Goal: Task Accomplishment & Management: Manage account settings

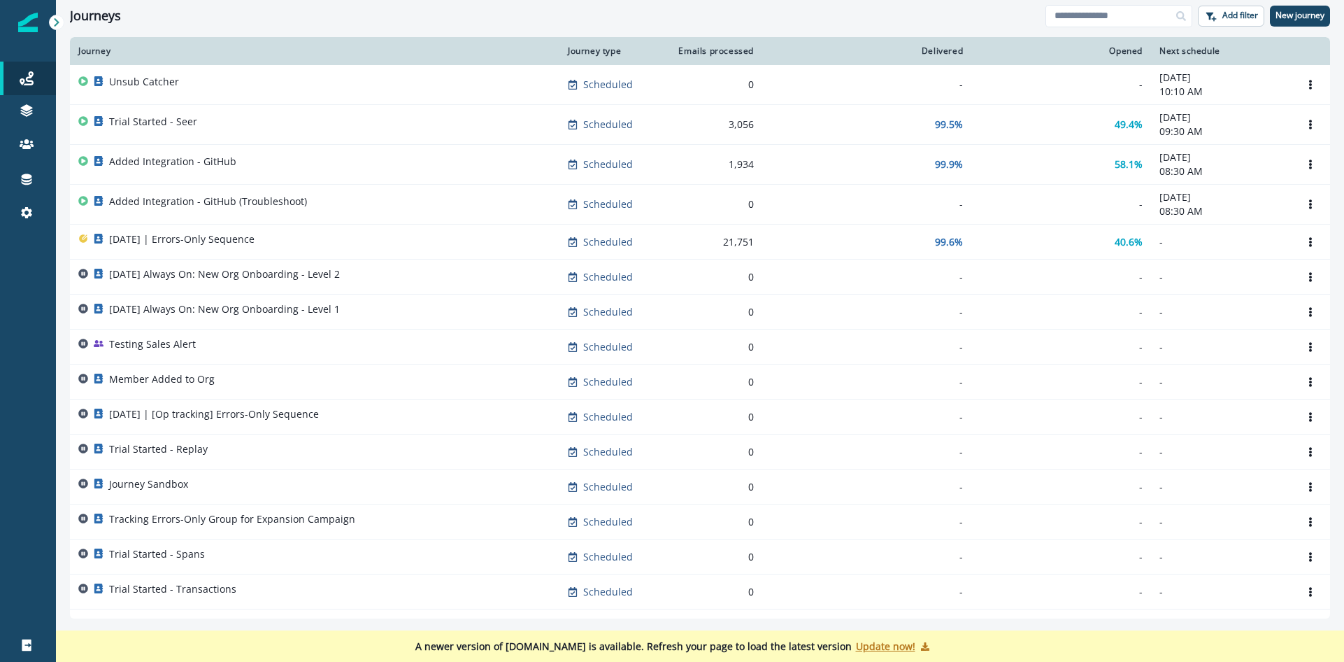
click at [861, 643] on p "Update now!" at bounding box center [885, 645] width 59 height 13
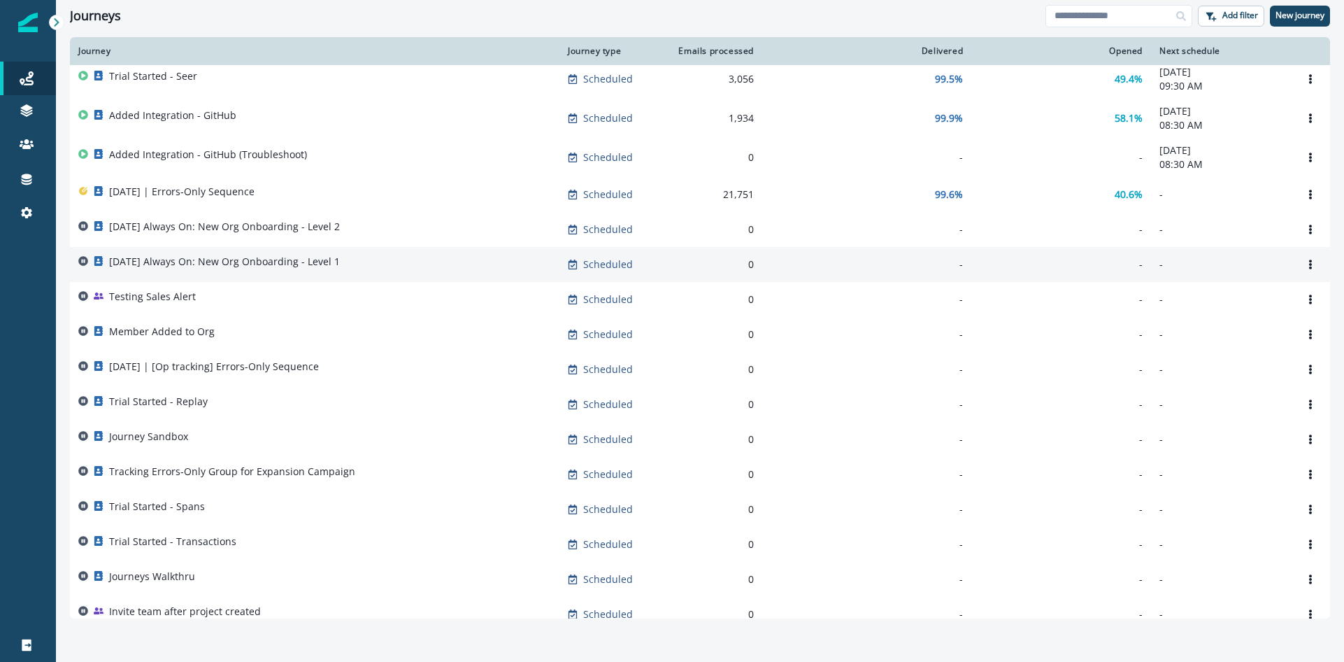
scroll to position [40, 0]
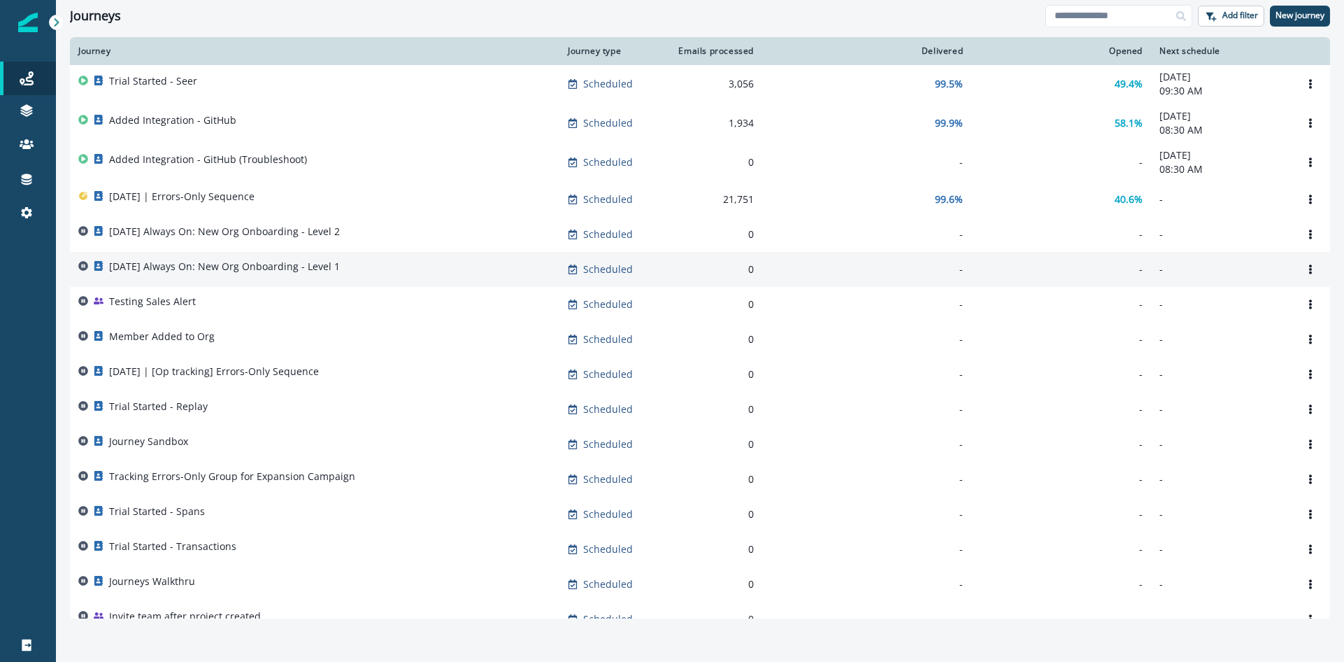
click at [311, 273] on p "2025-08-25 Always On: New Org Onboarding - Level 1" at bounding box center [224, 266] width 231 height 14
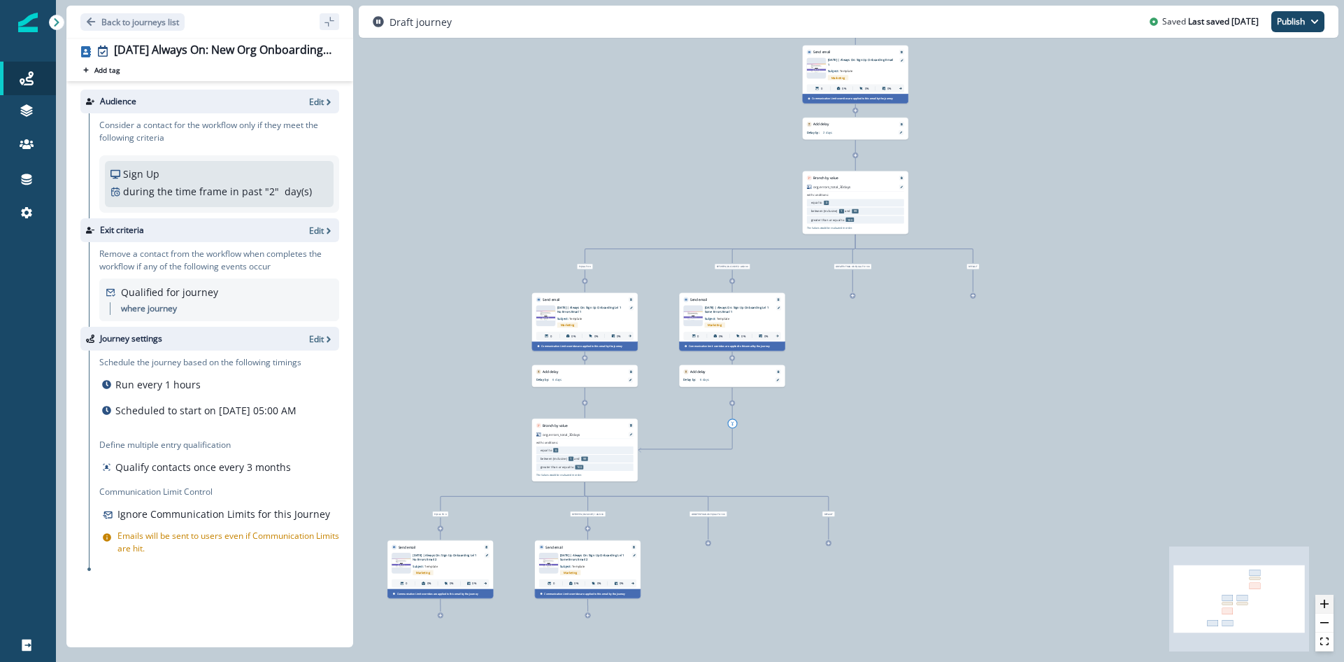
click at [1323, 601] on icon "zoom in" at bounding box center [1324, 603] width 8 height 8
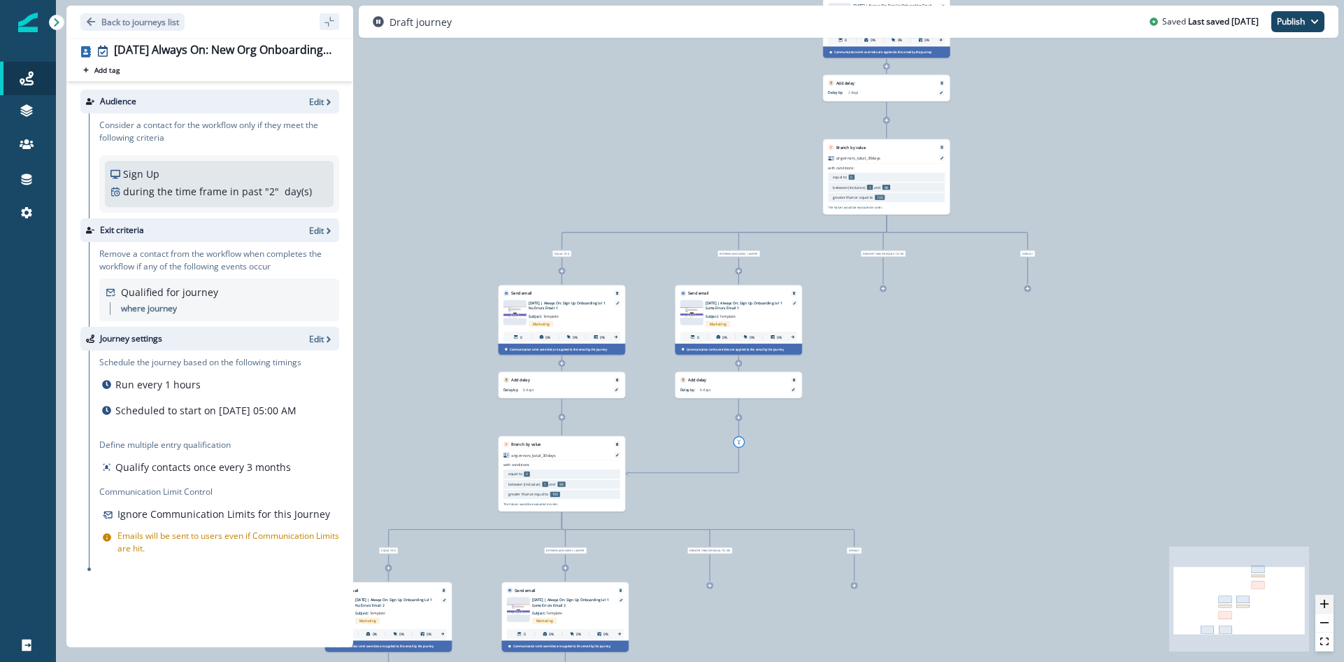
click at [1323, 601] on icon "zoom in" at bounding box center [1324, 603] width 8 height 8
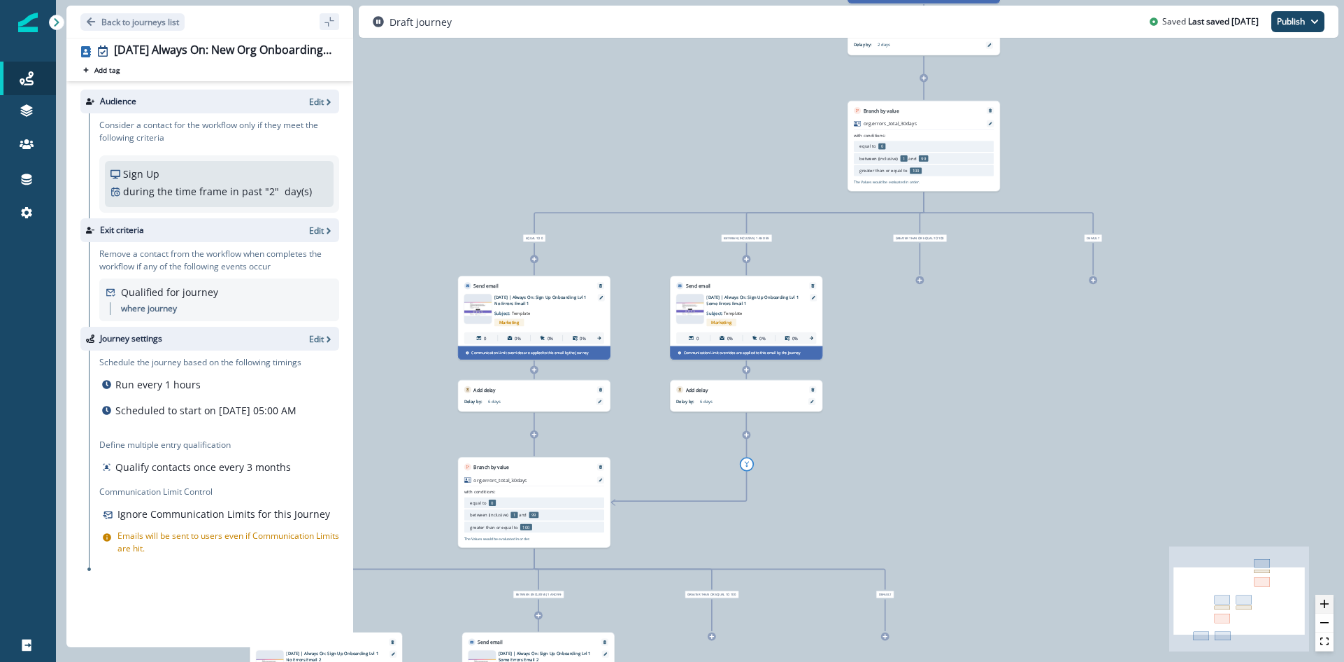
click at [1323, 601] on icon "zoom in" at bounding box center [1324, 603] width 8 height 8
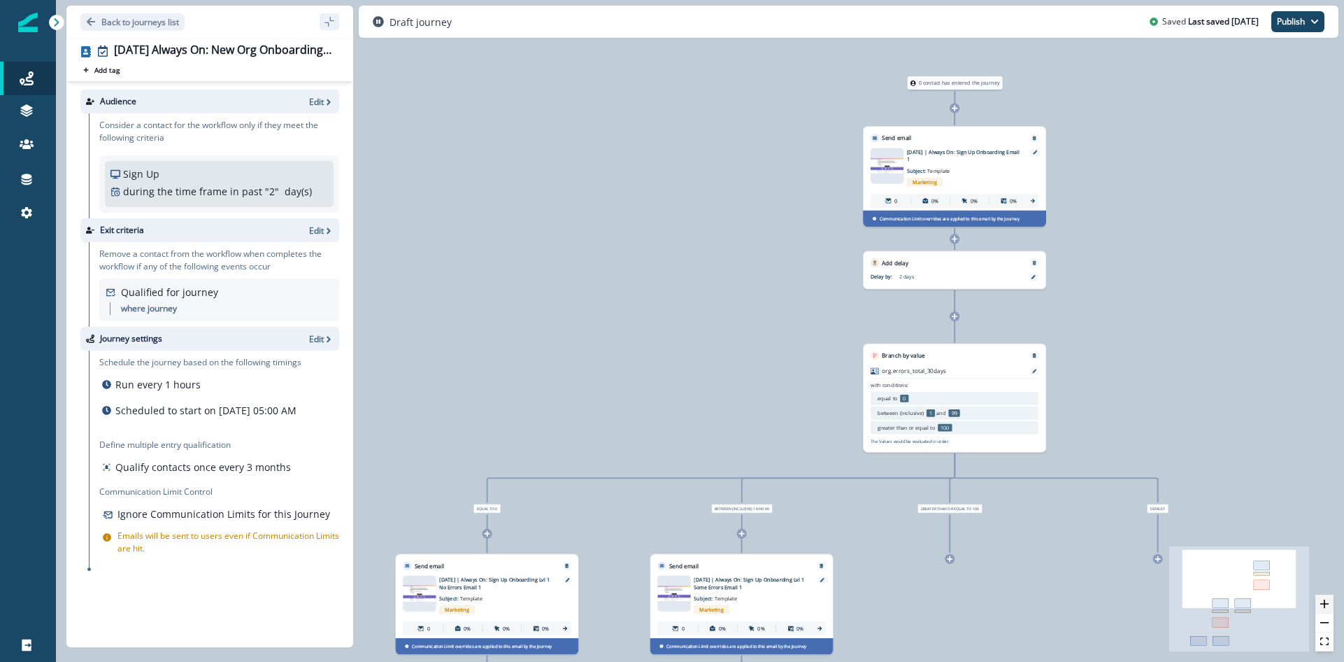
click at [1324, 603] on icon "zoom in" at bounding box center [1324, 603] width 8 height 8
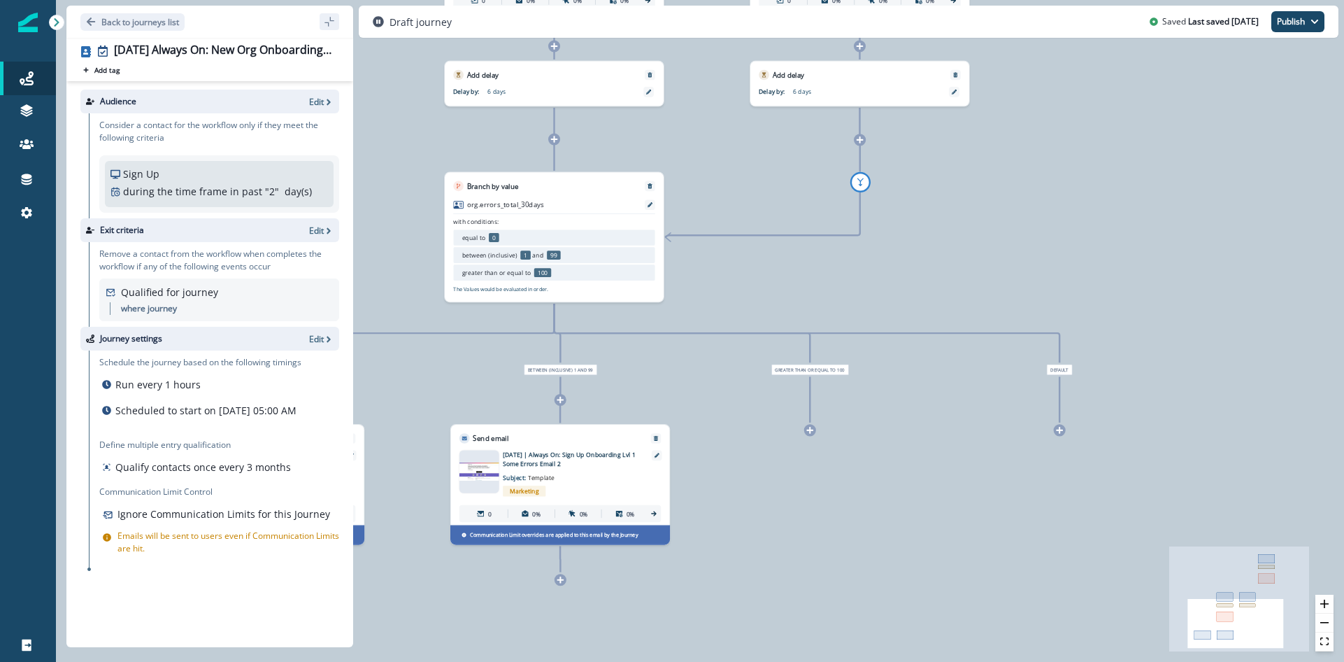
click at [809, 432] on icon at bounding box center [809, 430] width 7 height 7
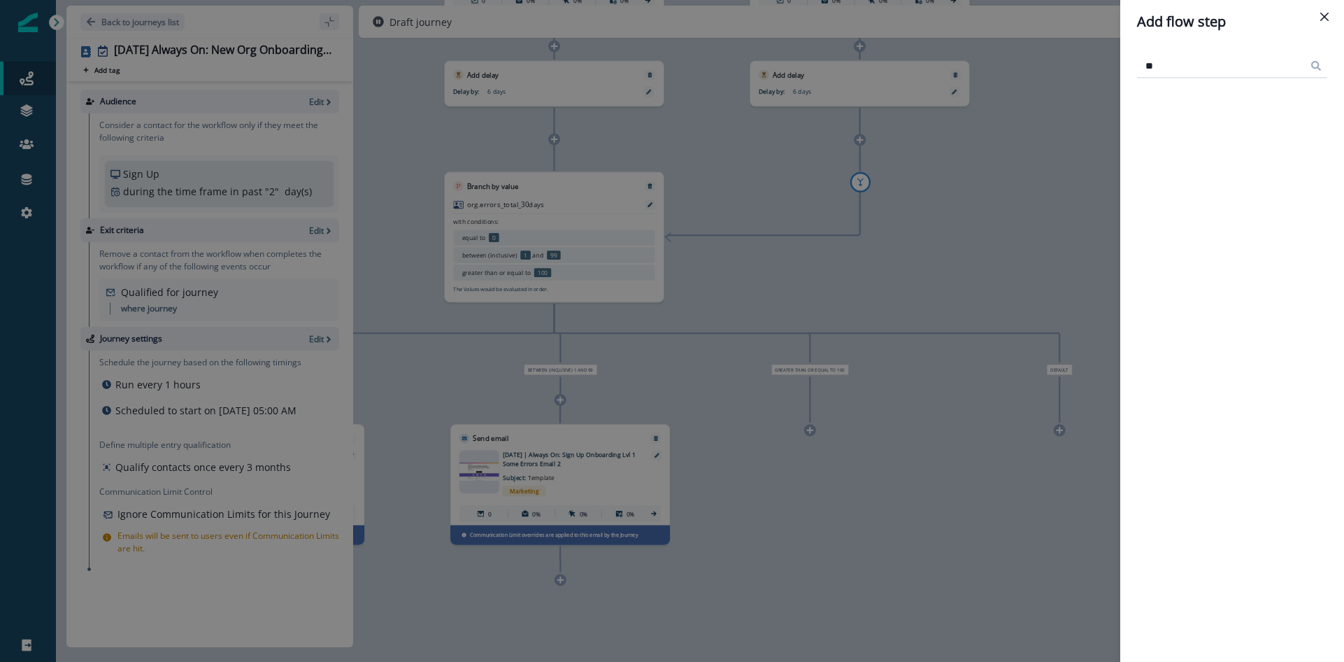
type input "*"
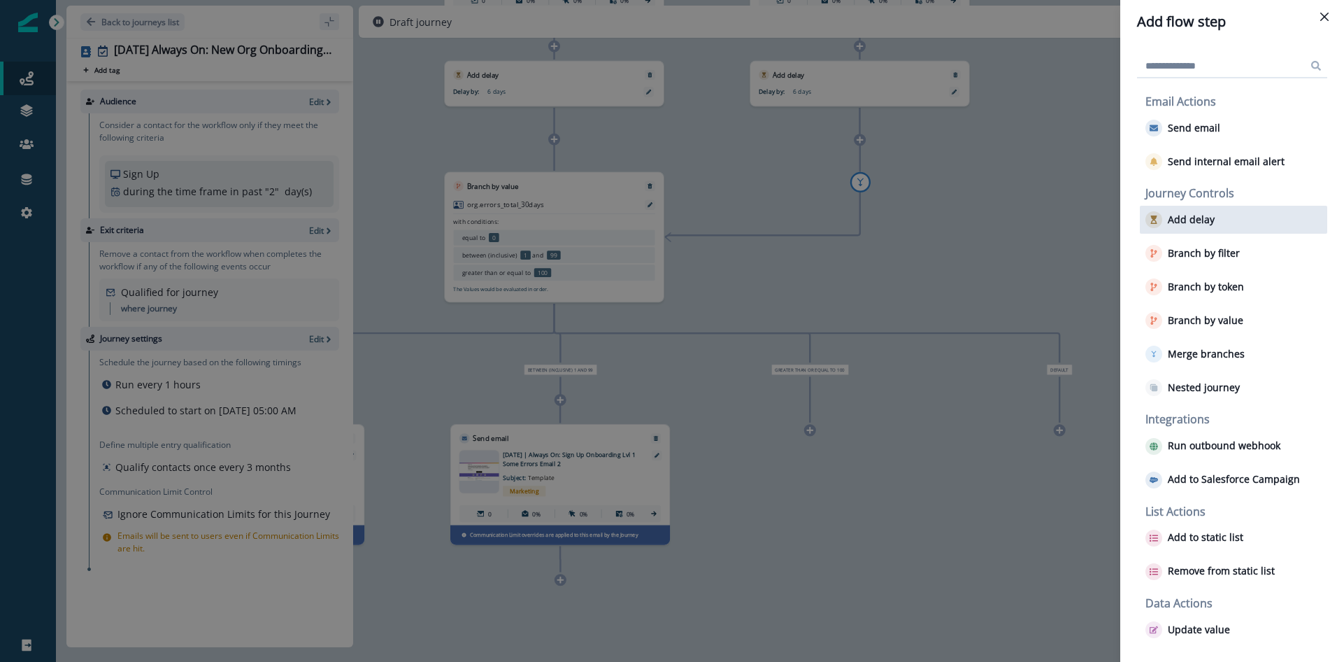
scroll to position [5, 0]
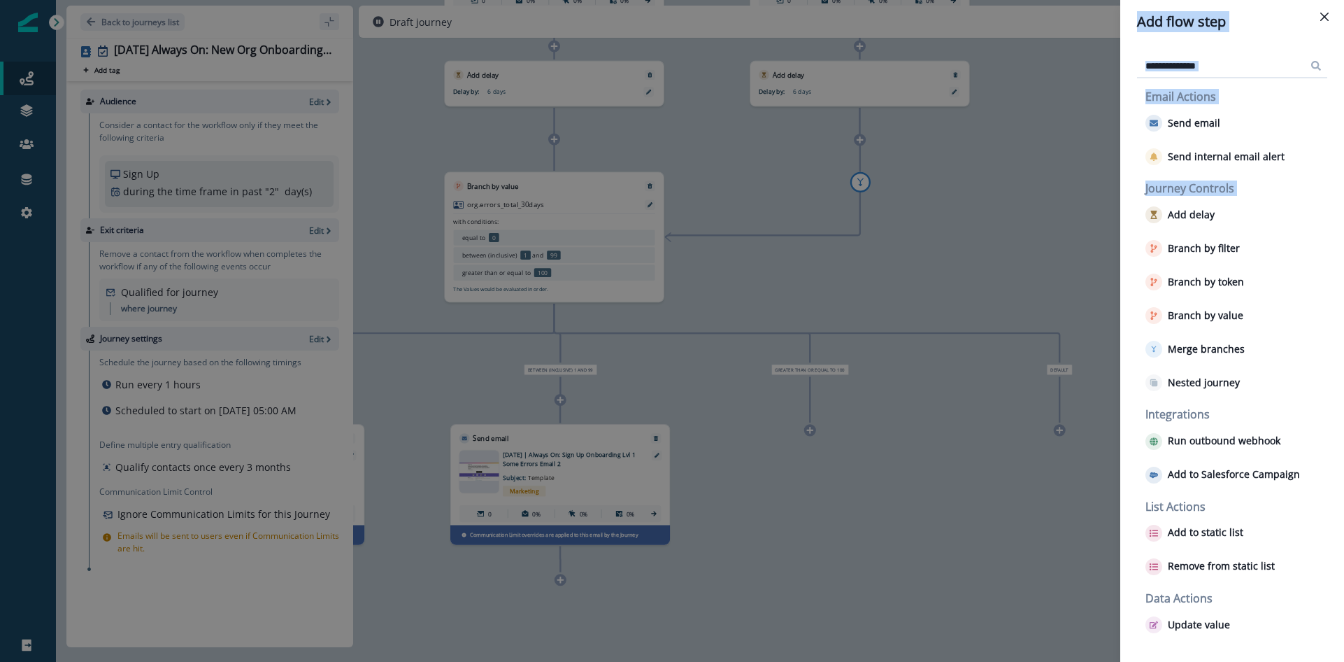
drag, startPoint x: 1223, startPoint y: 372, endPoint x: 895, endPoint y: 411, distance: 330.3
click at [888, 412] on div "Add flow step Email Actions Send email Send internal email alert Journey Contro…" at bounding box center [672, 331] width 1344 height 662
click at [1199, 390] on button "Nested journey" at bounding box center [1193, 382] width 94 height 17
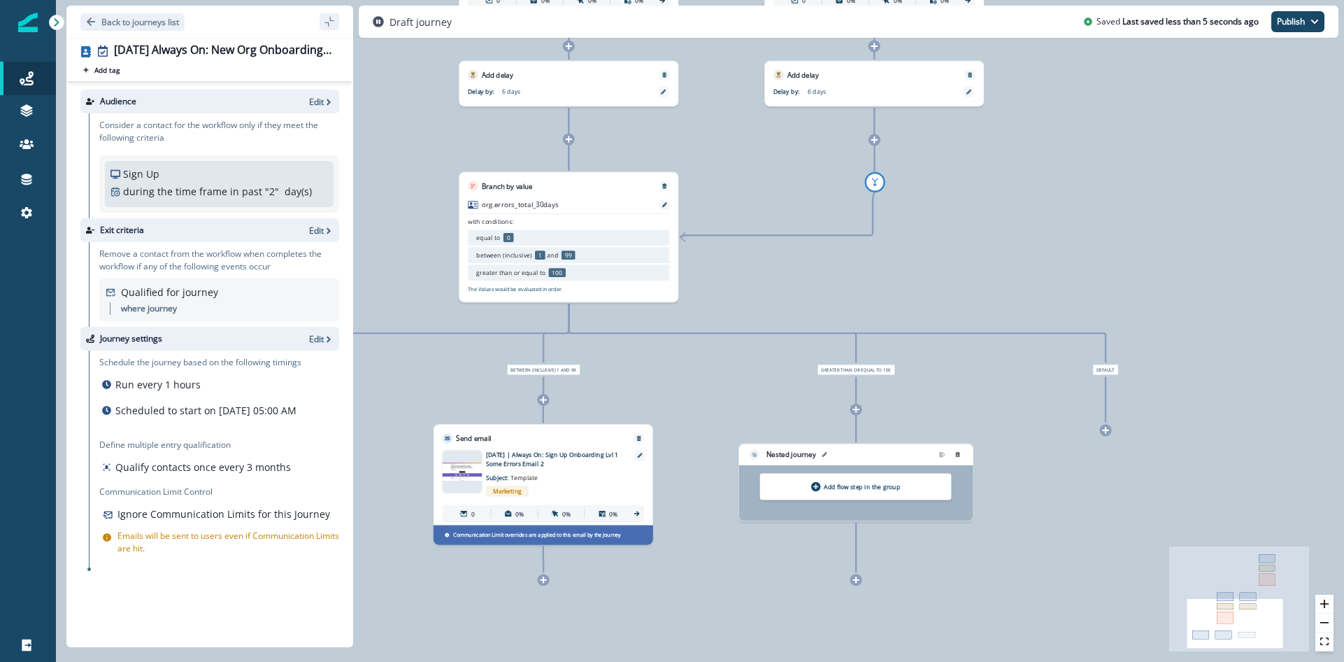
click at [803, 455] on p "Nested journey" at bounding box center [792, 454] width 50 height 10
click at [843, 485] on p "Add flow step in the group" at bounding box center [862, 487] width 76 height 8
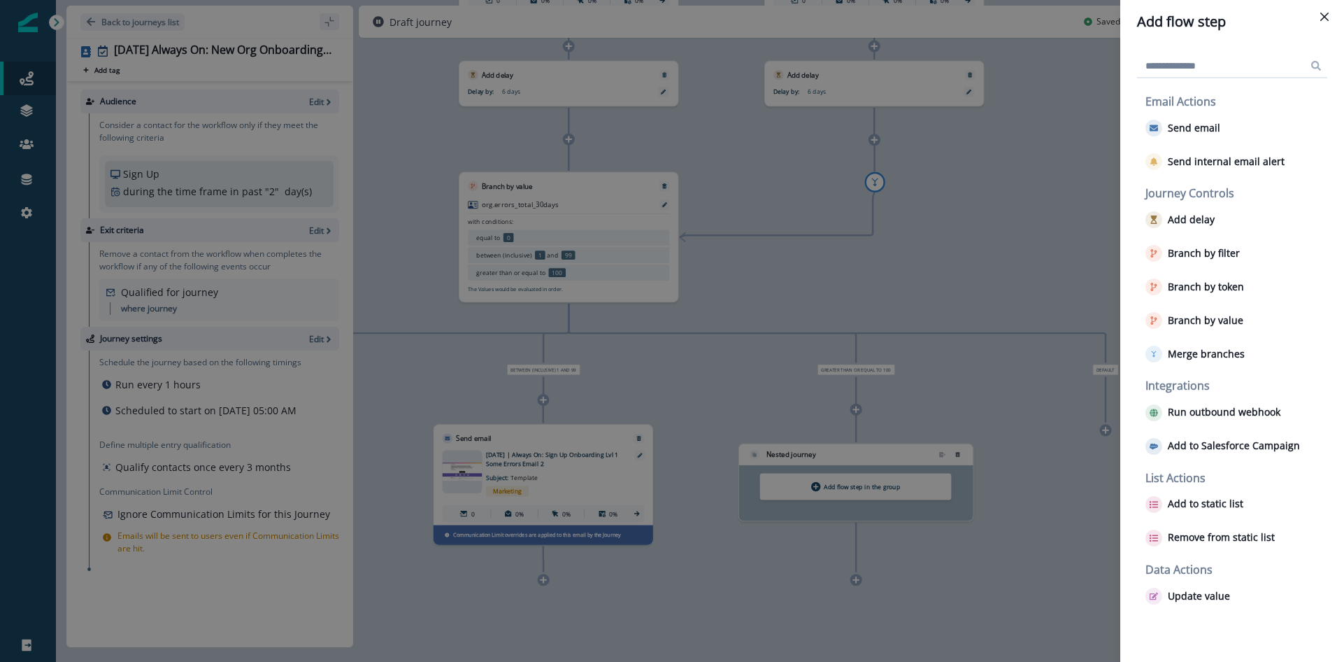
click at [1329, 20] on button "Close" at bounding box center [1324, 17] width 22 height 22
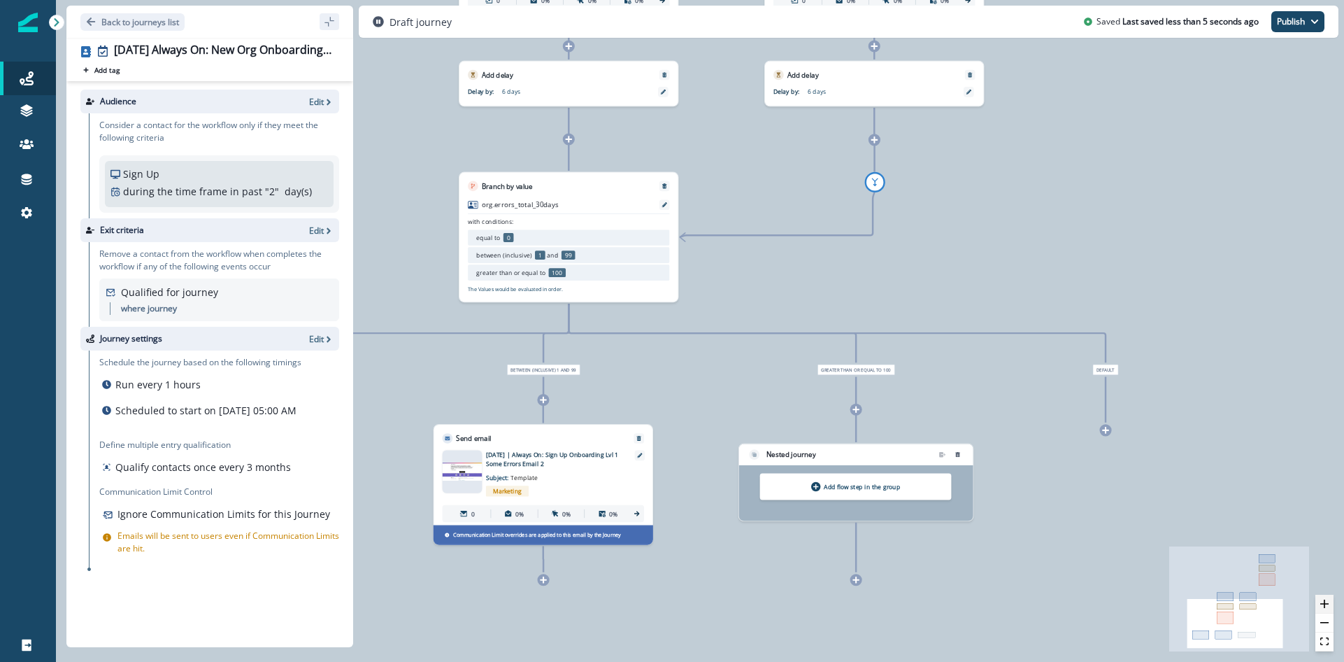
click at [1318, 597] on button "zoom in" at bounding box center [1325, 603] width 18 height 19
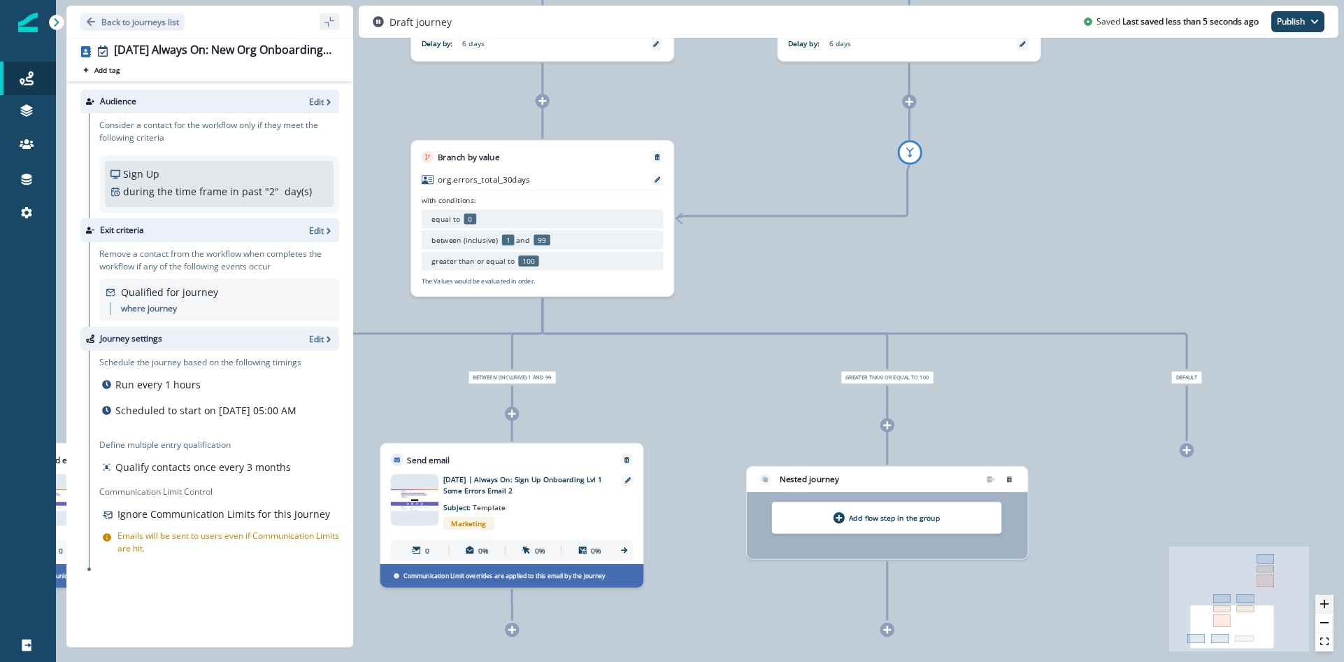
click at [1318, 597] on button "zoom in" at bounding box center [1325, 603] width 18 height 19
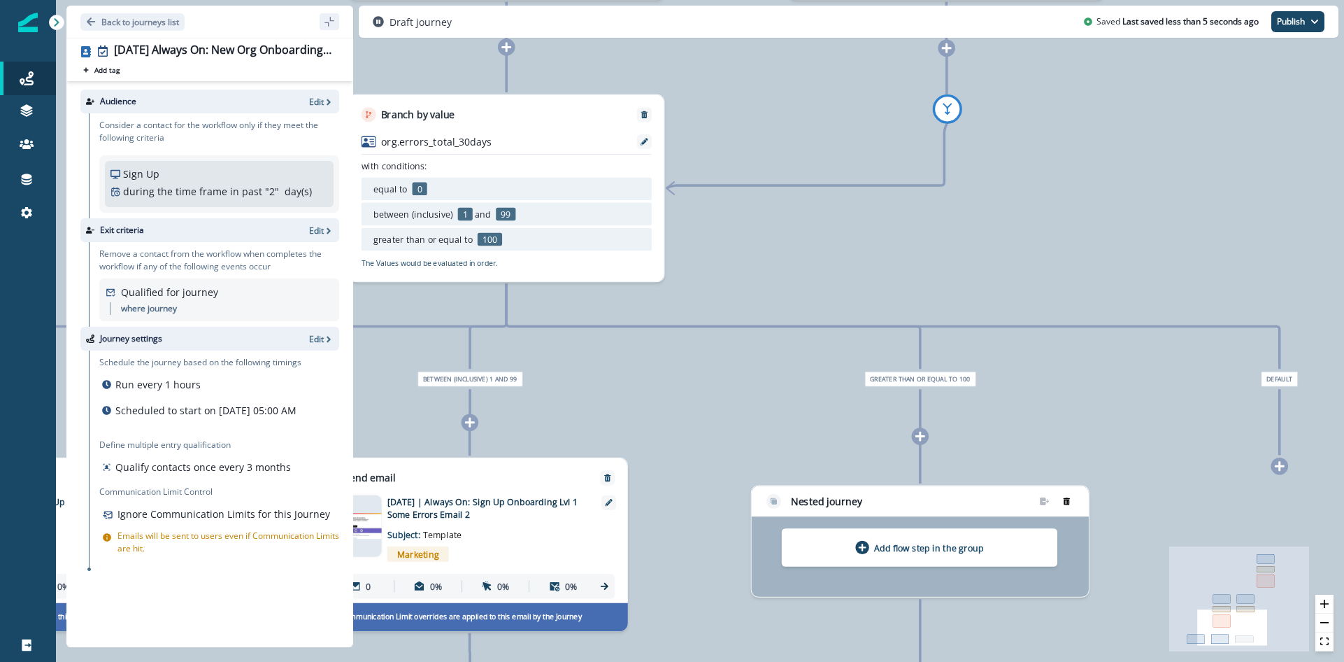
click at [1070, 501] on button "remove-group" at bounding box center [1067, 501] width 20 height 18
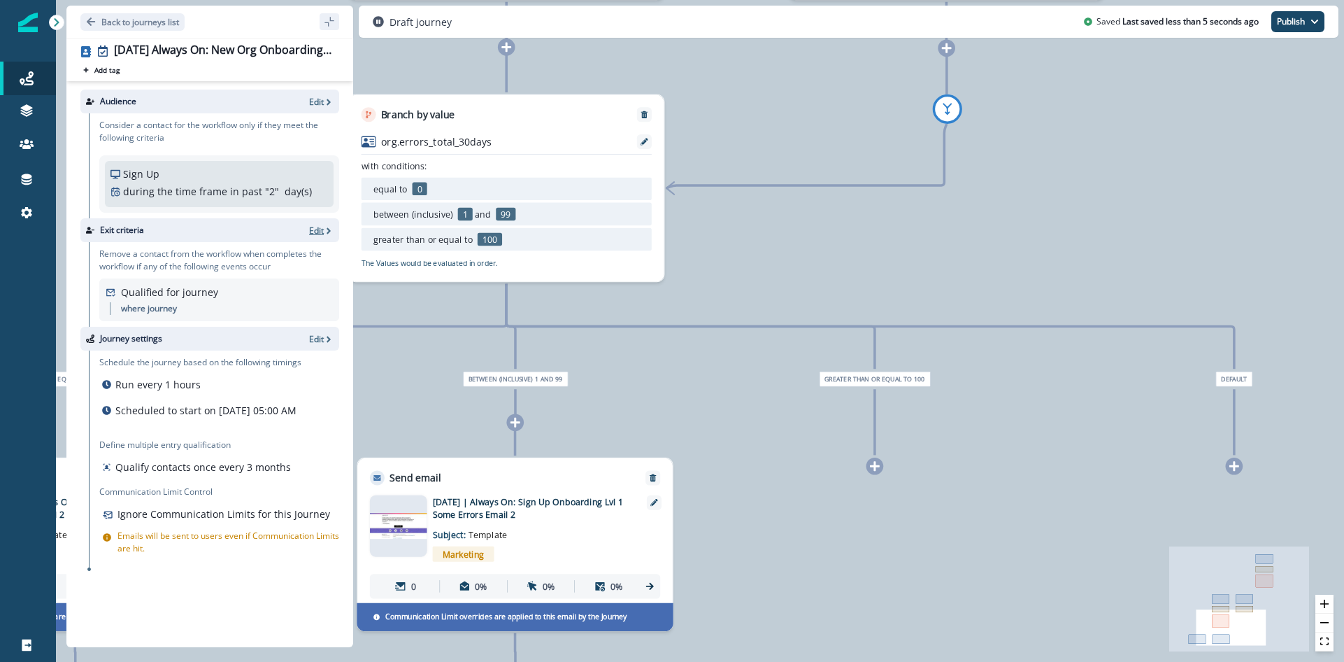
click at [315, 233] on p "Edit" at bounding box center [316, 230] width 15 height 12
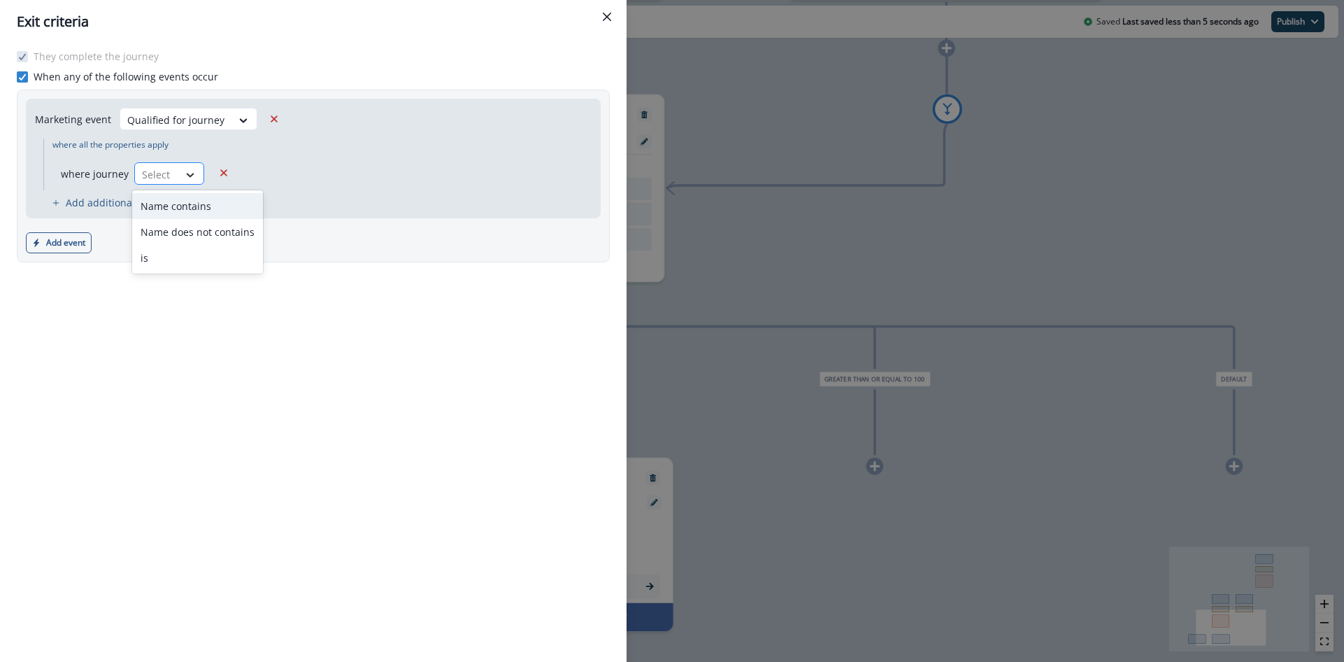
click at [195, 174] on div at bounding box center [190, 175] width 24 height 14
click at [194, 208] on div "Name contains" at bounding box center [197, 206] width 131 height 26
click at [277, 174] on input "text" at bounding box center [359, 173] width 217 height 22
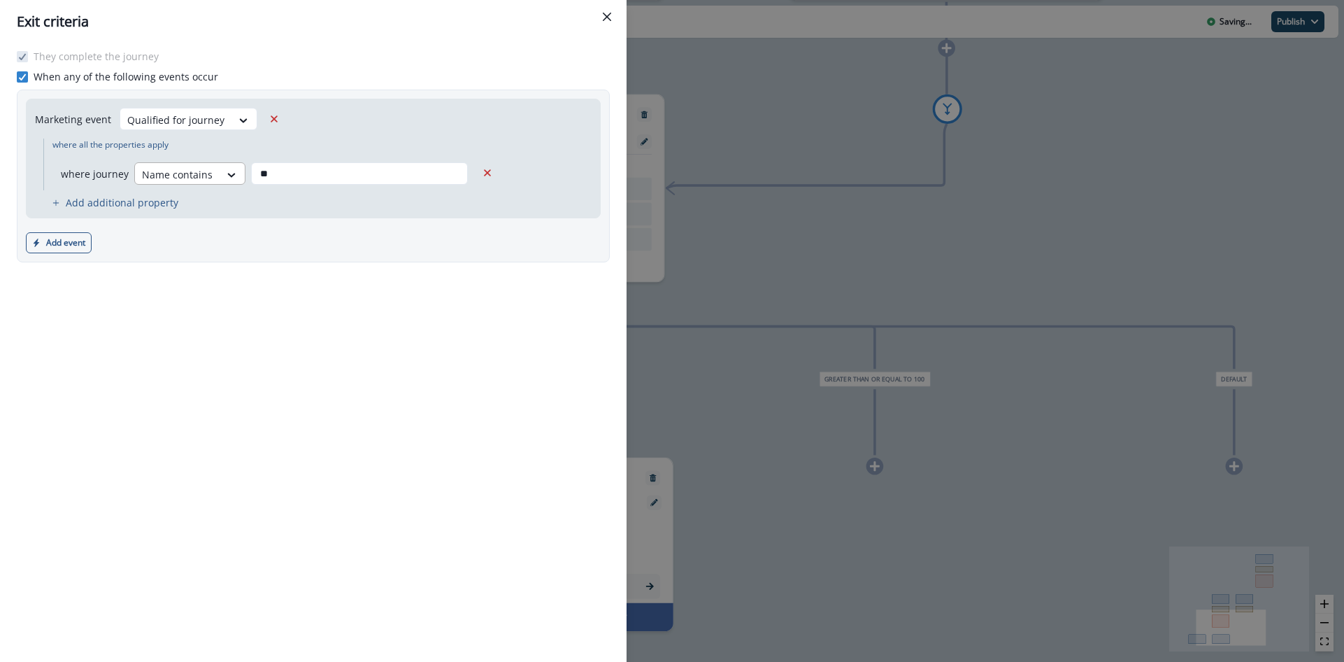
type input "**"
click at [208, 180] on div at bounding box center [177, 174] width 71 height 17
drag, startPoint x: 185, startPoint y: 250, endPoint x: 227, endPoint y: 218, distance: 52.3
click at [187, 248] on div "is" at bounding box center [197, 258] width 131 height 26
click at [280, 177] on div at bounding box center [306, 174] width 176 height 17
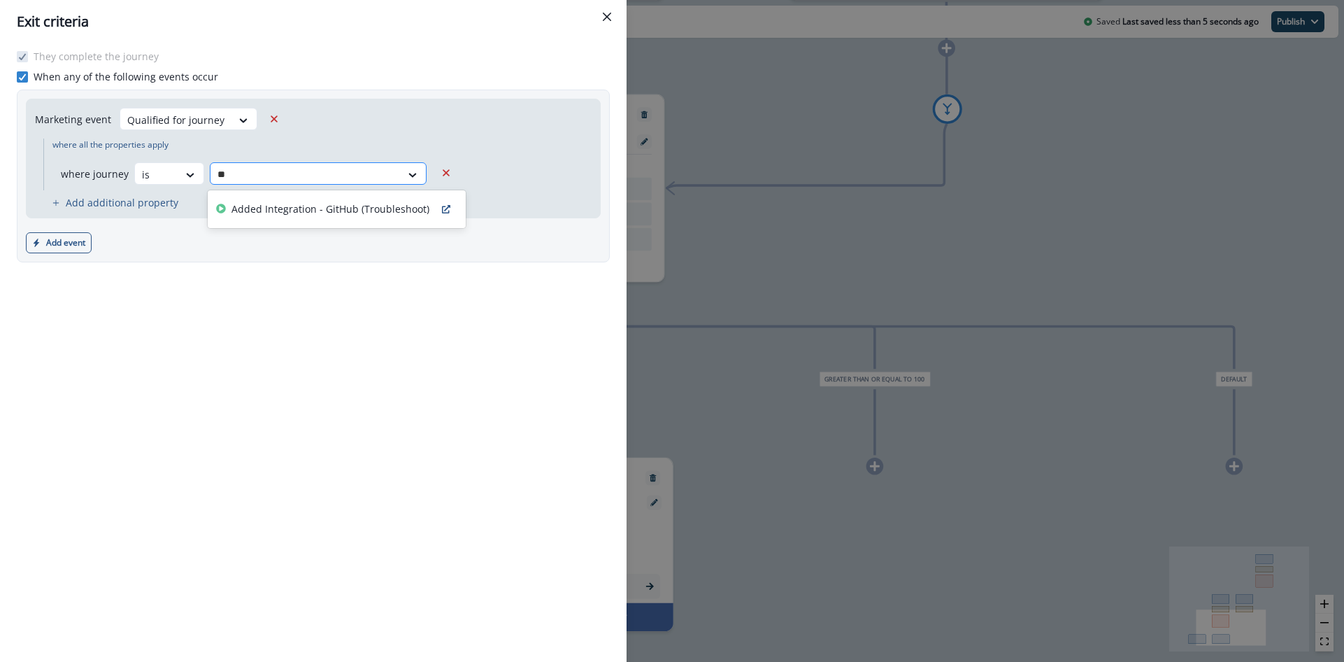
type input "*"
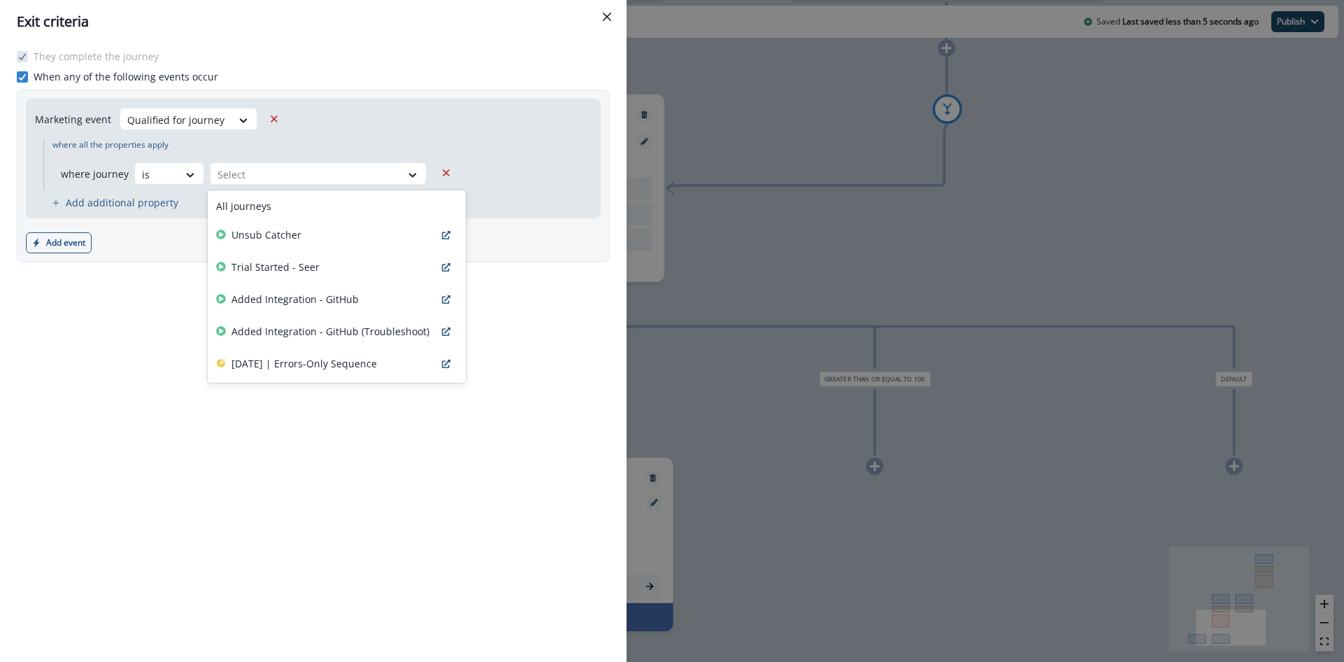
click at [385, 129] on div "Marketing event Qualified for journey" at bounding box center [250, 119] width 431 height 22
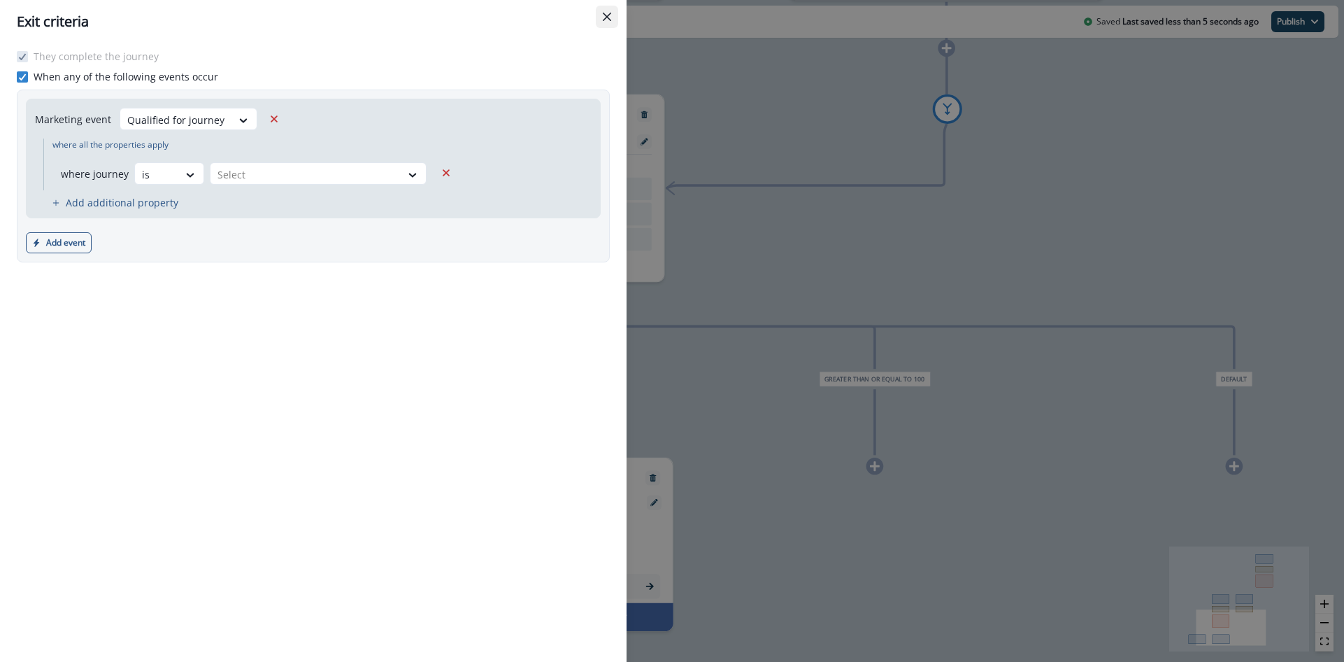
click at [611, 22] on button "Close" at bounding box center [607, 17] width 22 height 22
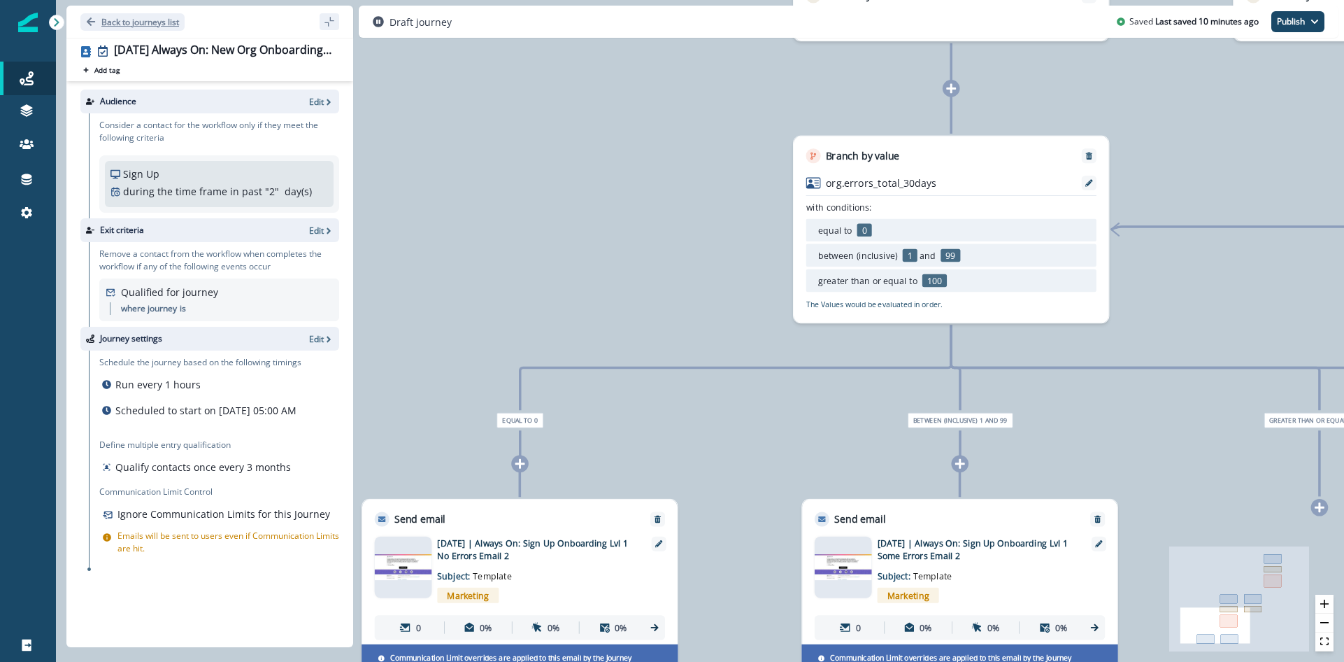
click at [99, 18] on button "Back to journeys list" at bounding box center [132, 21] width 104 height 17
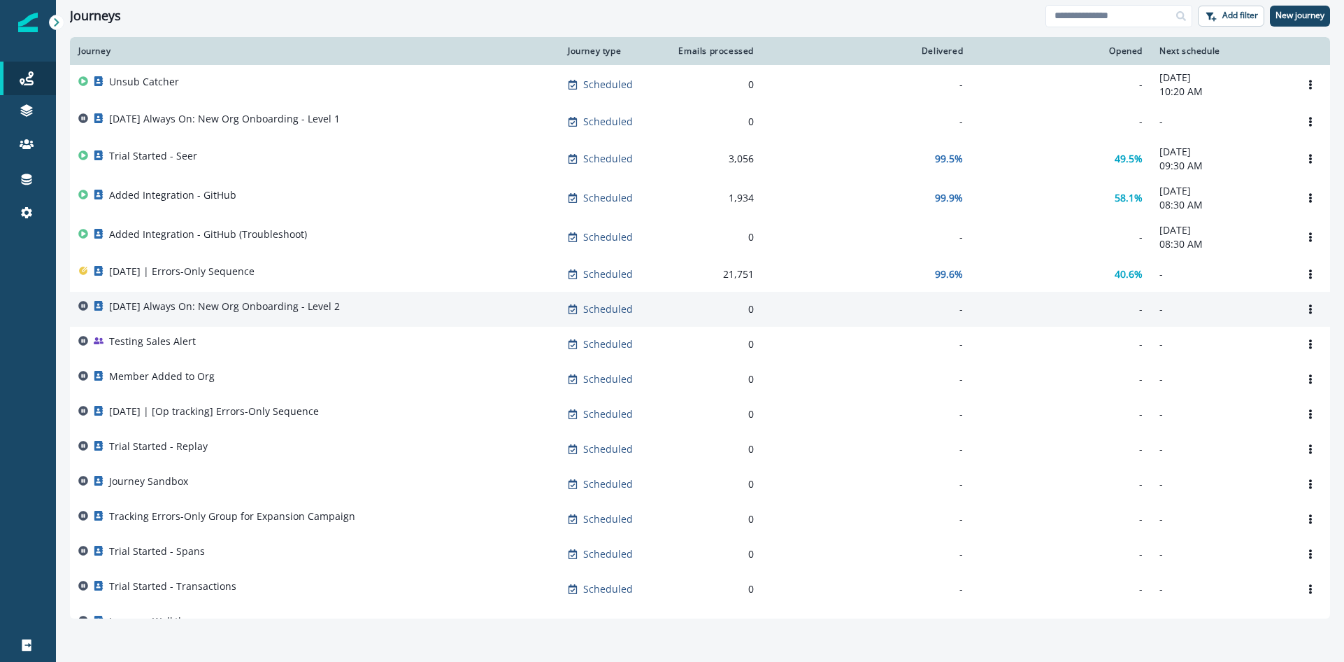
click at [258, 313] on p "2025-08-25 Always On: New Org Onboarding - Level 2" at bounding box center [224, 306] width 231 height 14
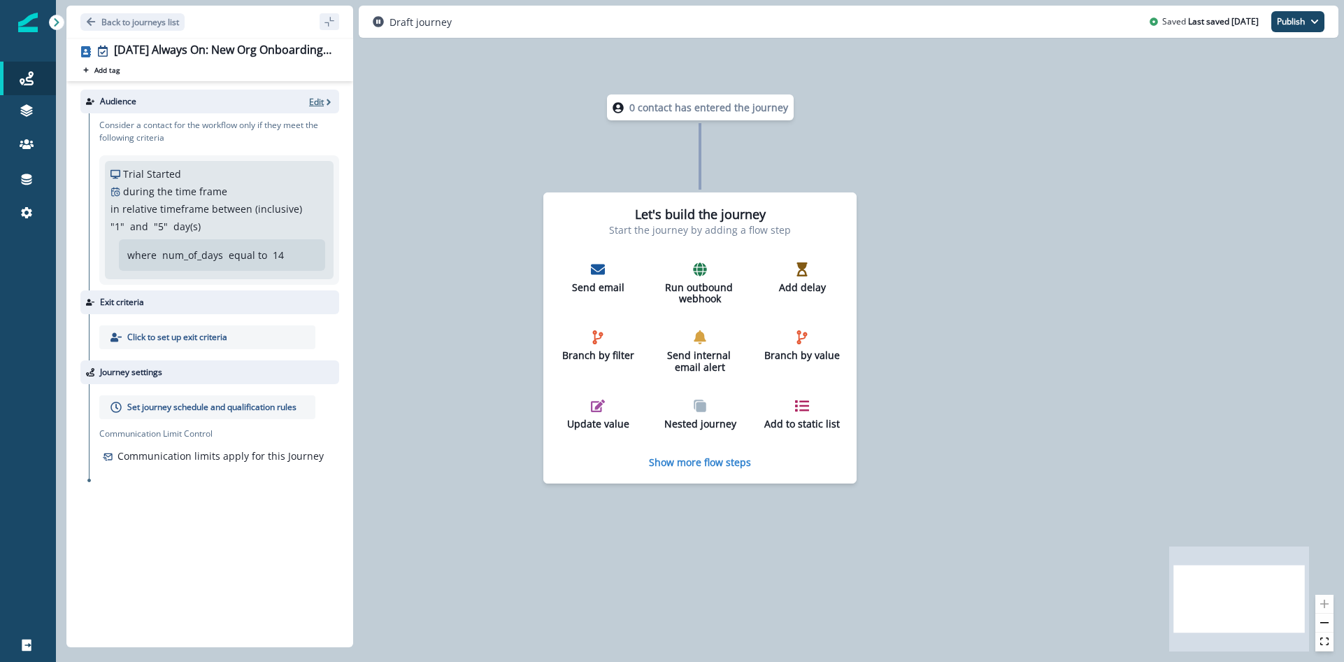
click at [317, 104] on p "Edit" at bounding box center [316, 102] width 15 height 12
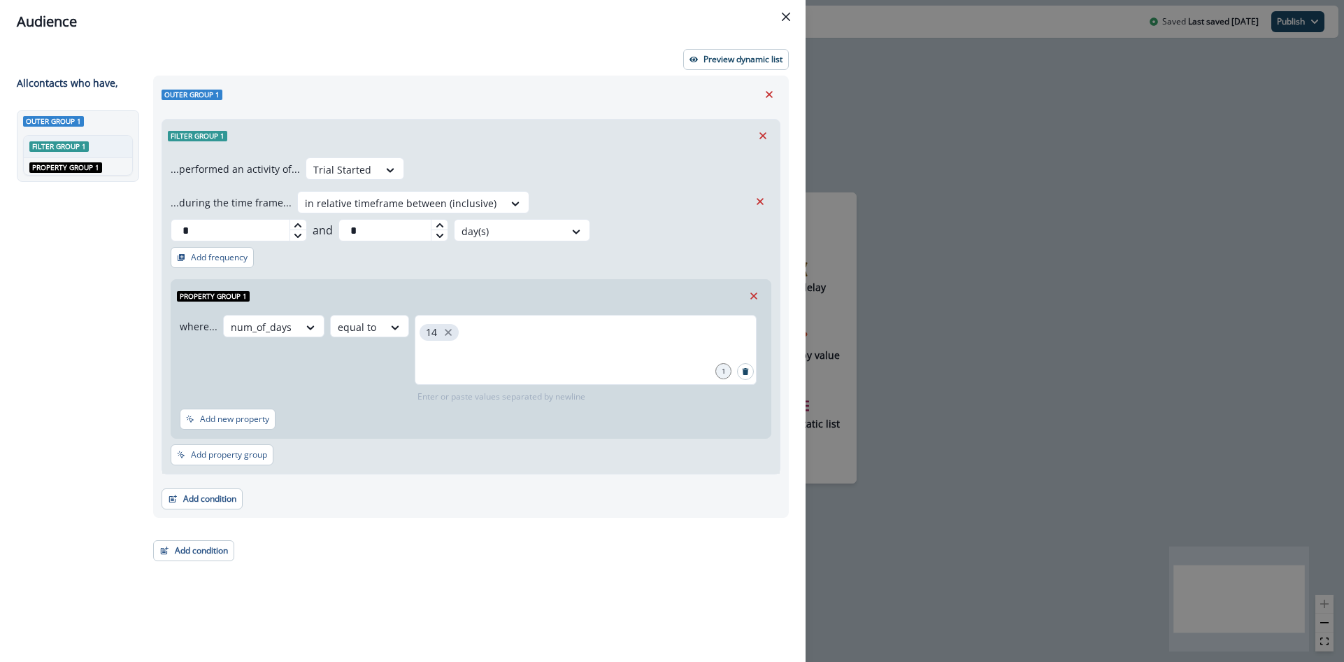
click at [444, 221] on icon at bounding box center [440, 225] width 8 height 8
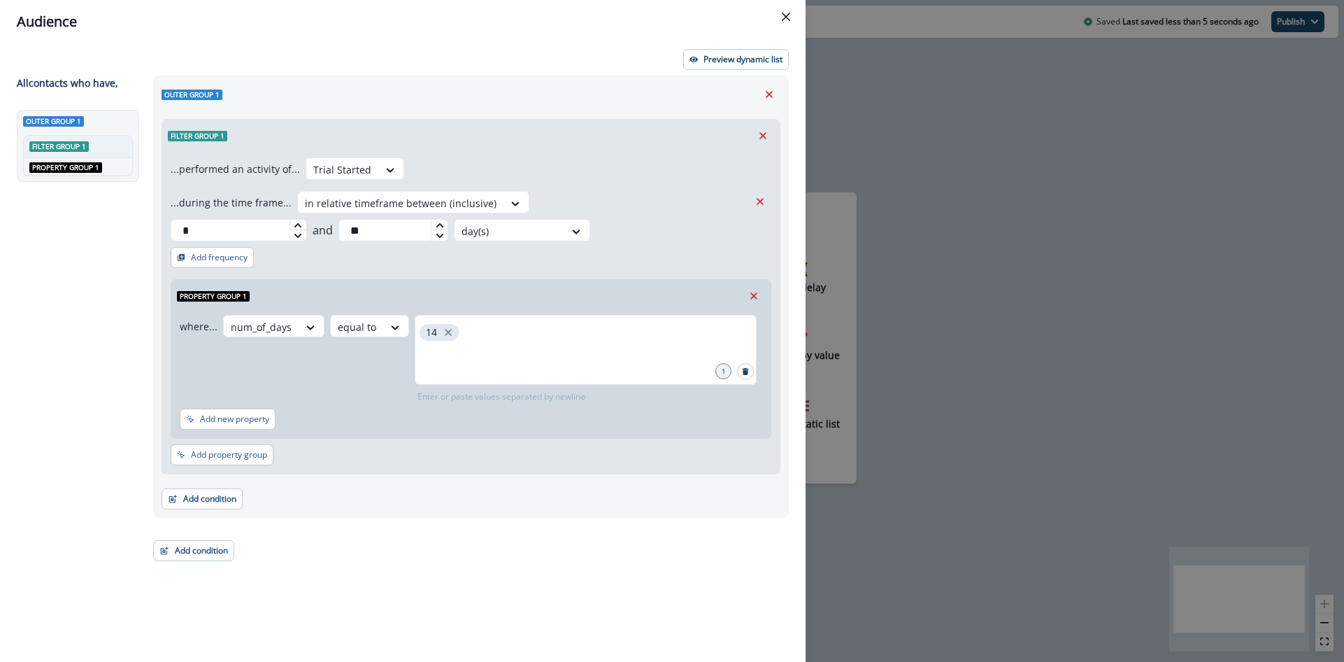
click at [580, 241] on div "...performed an activity of... Trial Started ...during the time frame... in rel…" at bounding box center [471, 313] width 618 height 322
click at [444, 221] on icon at bounding box center [440, 225] width 8 height 8
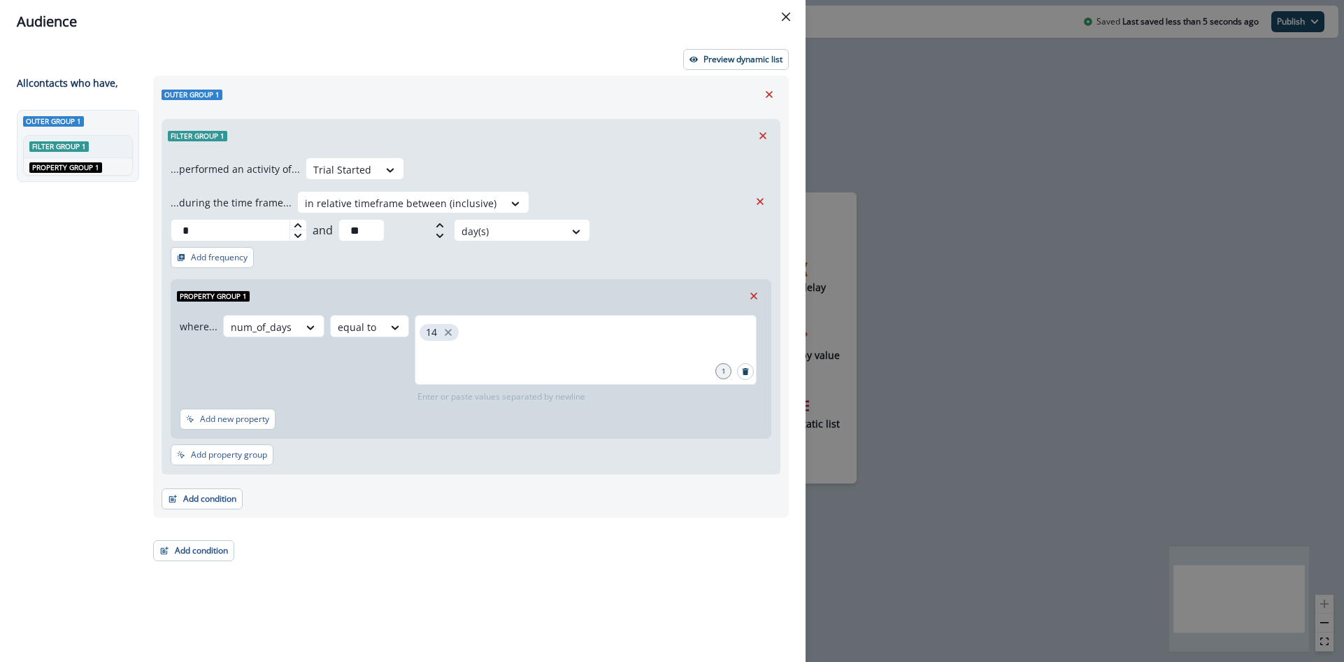
type input "**"
click at [444, 221] on icon at bounding box center [440, 225] width 8 height 8
click at [653, 220] on div "...performed an activity of... Trial Started ...during the time frame... in rel…" at bounding box center [471, 313] width 618 height 322
click at [218, 450] on p "Add property group" at bounding box center [229, 455] width 76 height 10
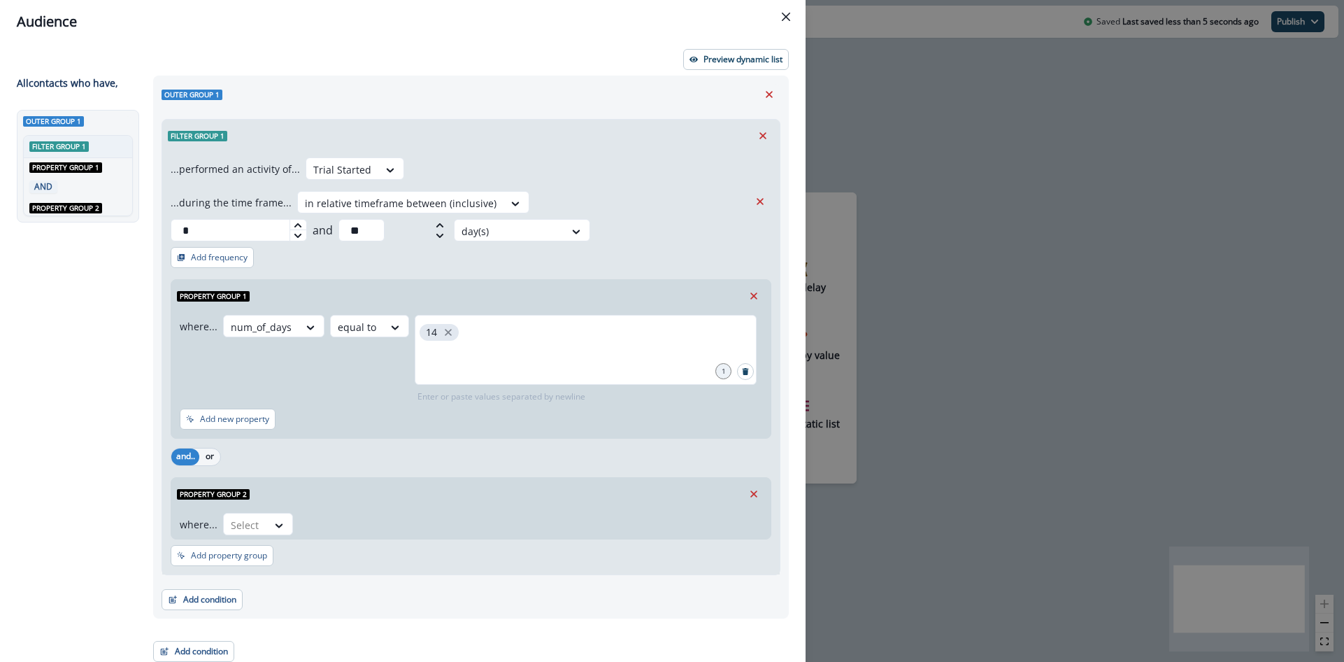
click at [753, 487] on icon "Remove" at bounding box center [754, 493] width 13 height 13
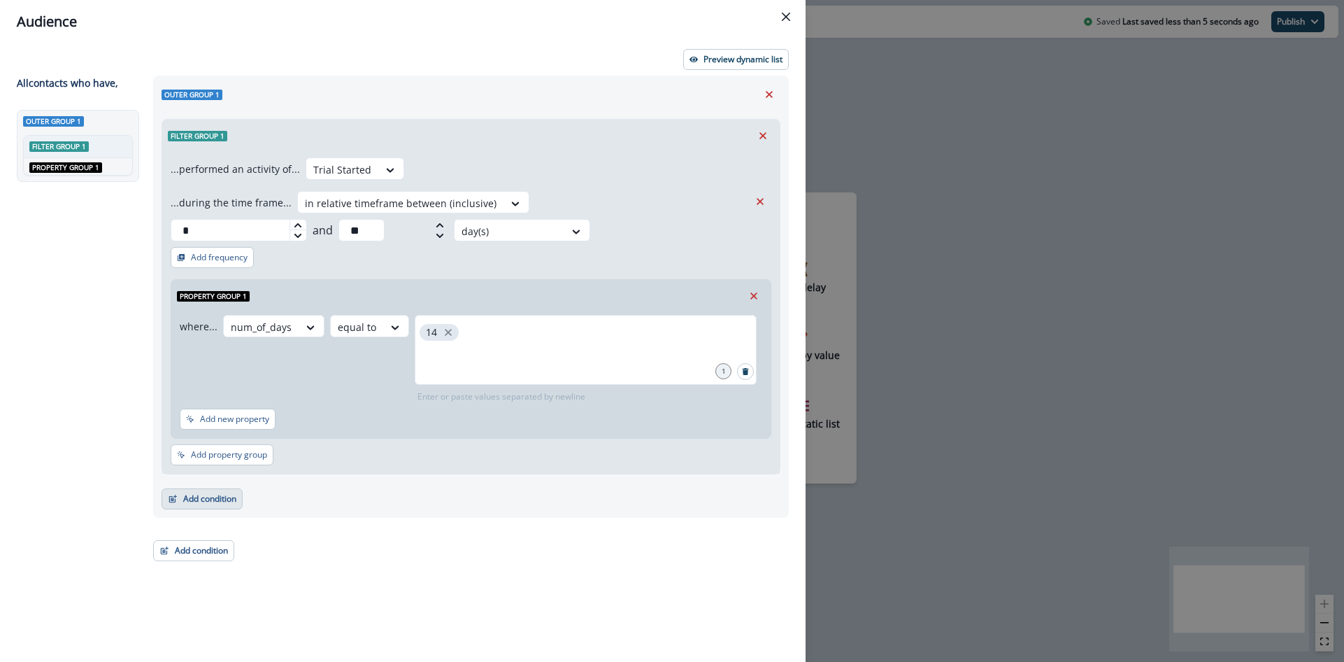
click at [197, 488] on button "Add condition" at bounding box center [202, 498] width 81 height 21
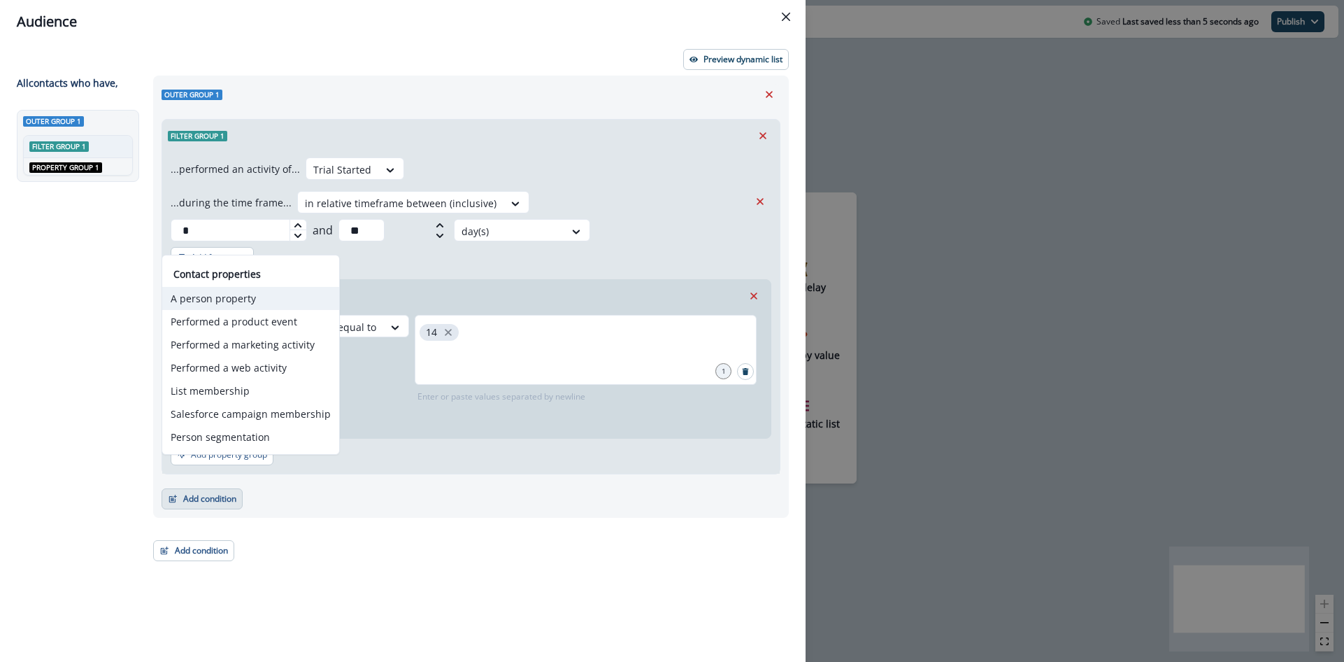
click at [212, 300] on button "A person property" at bounding box center [250, 298] width 177 height 23
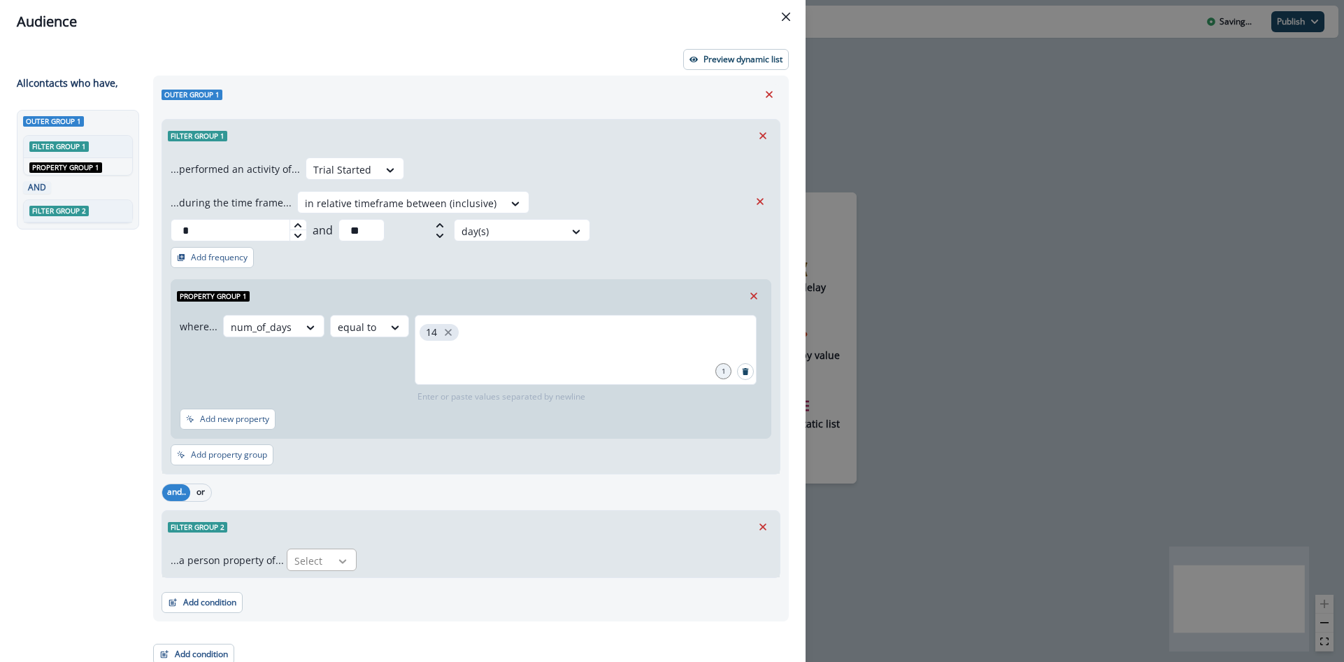
click at [343, 554] on icon at bounding box center [342, 561] width 13 height 14
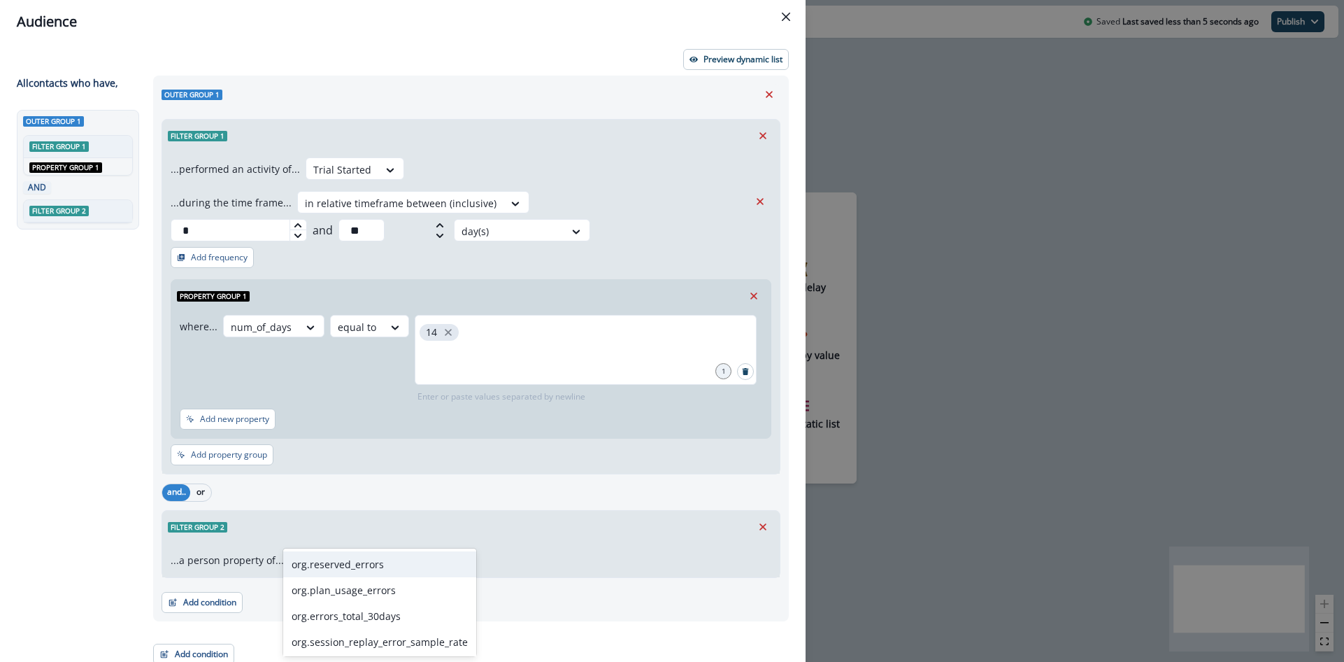
type input "******"
drag, startPoint x: 367, startPoint y: 613, endPoint x: 375, endPoint y: 601, distance: 13.6
click at [367, 613] on div "org.errors_total_30days" at bounding box center [361, 616] width 156 height 26
click at [478, 549] on div "Select" at bounding box center [464, 560] width 43 height 23
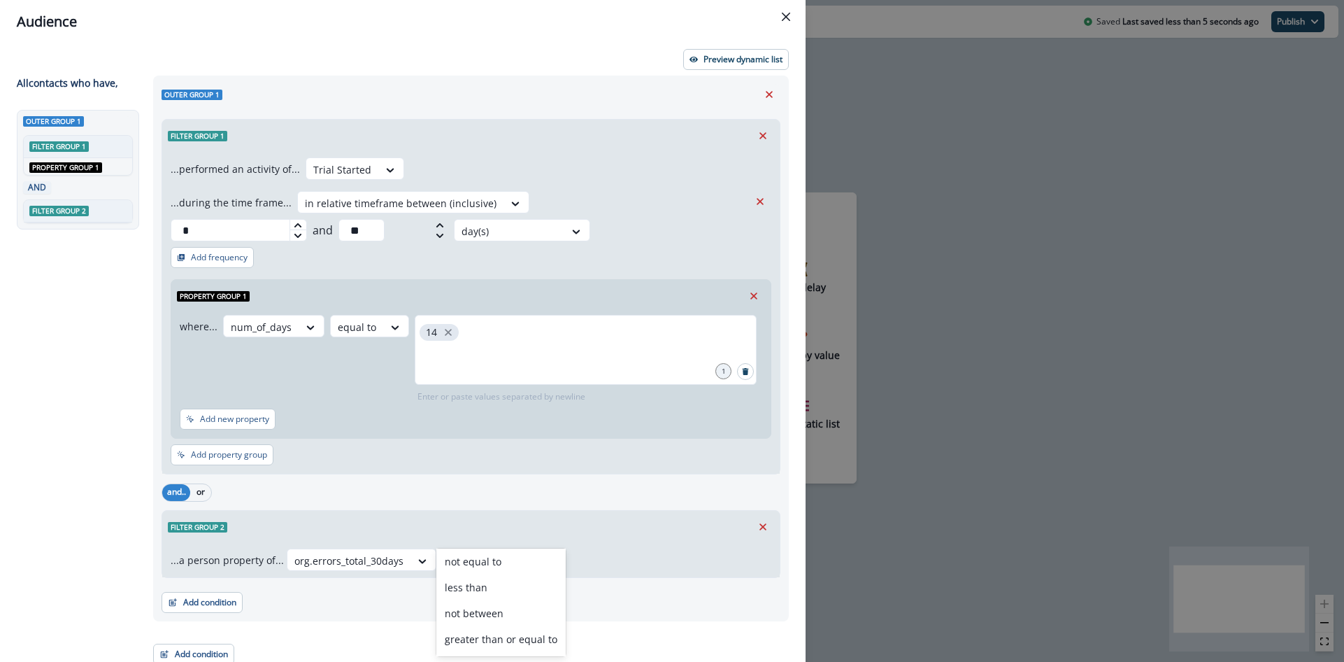
scroll to position [117, 0]
click at [501, 594] on div "greater than or equal to" at bounding box center [500, 603] width 129 height 26
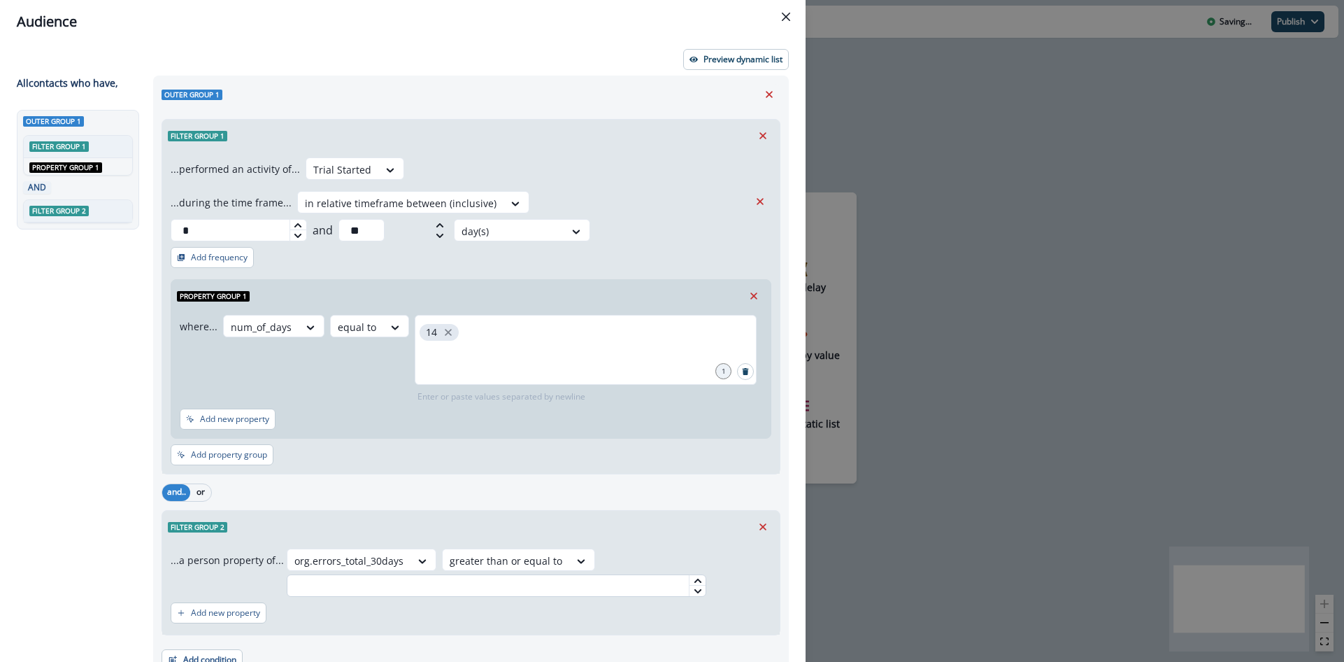
click at [487, 574] on input "text" at bounding box center [497, 585] width 420 height 22
type input "***"
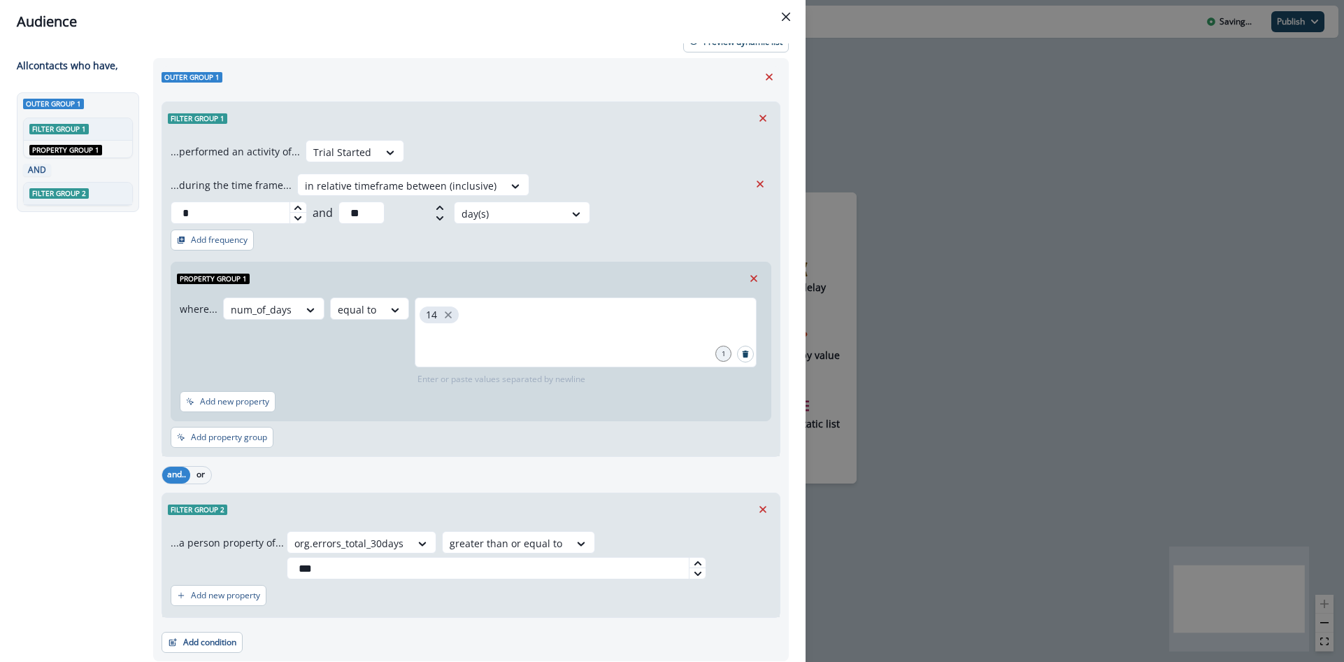
click at [478, 579] on div "Add new property" at bounding box center [471, 595] width 601 height 32
click at [401, 579] on div "Add new property" at bounding box center [471, 595] width 601 height 32
click at [196, 590] on p "Add new property" at bounding box center [225, 595] width 69 height 10
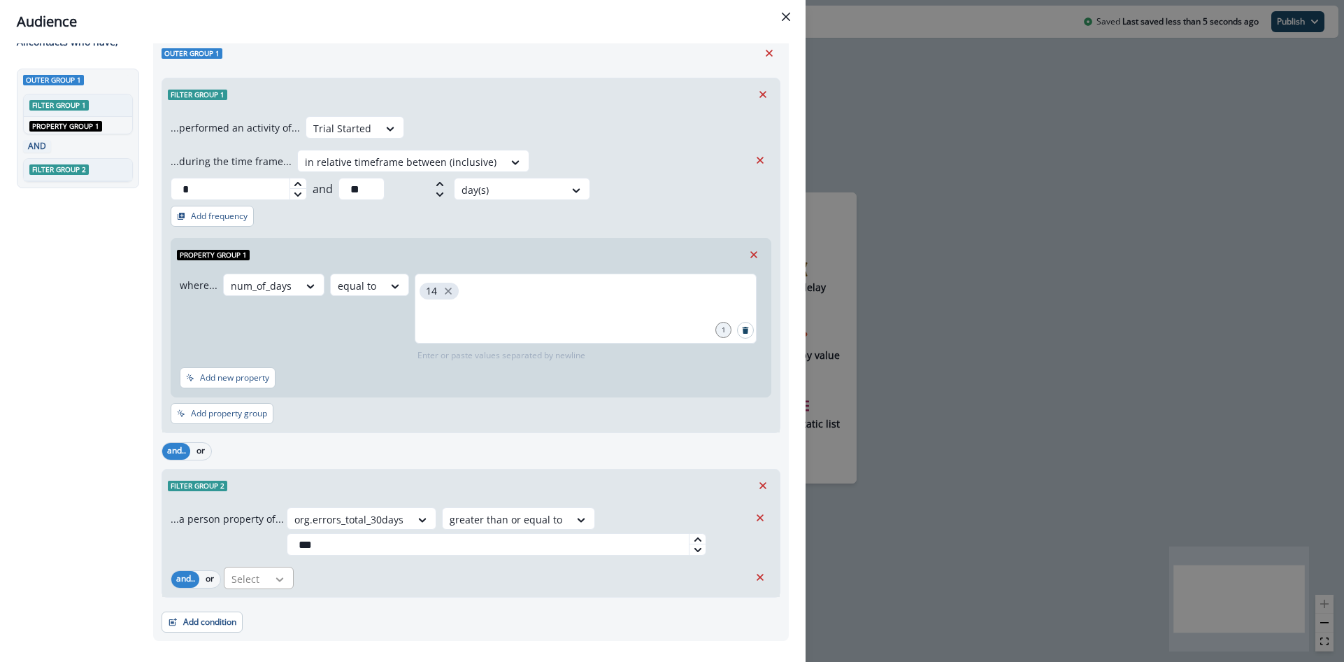
drag, startPoint x: 281, startPoint y: 536, endPoint x: 285, endPoint y: 544, distance: 8.5
click at [283, 537] on div "...a person property of... option org.errors_total_30days, selected. Select is …" at bounding box center [471, 548] width 618 height 95
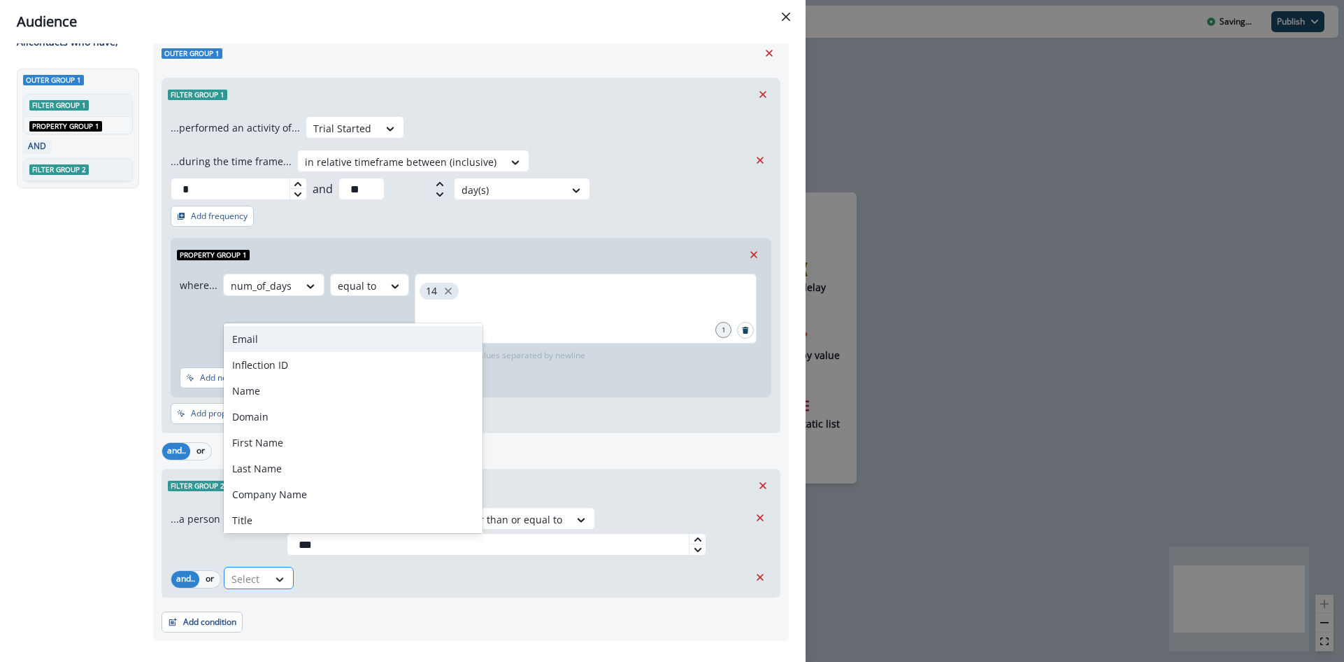
click at [286, 572] on div at bounding box center [280, 579] width 24 height 14
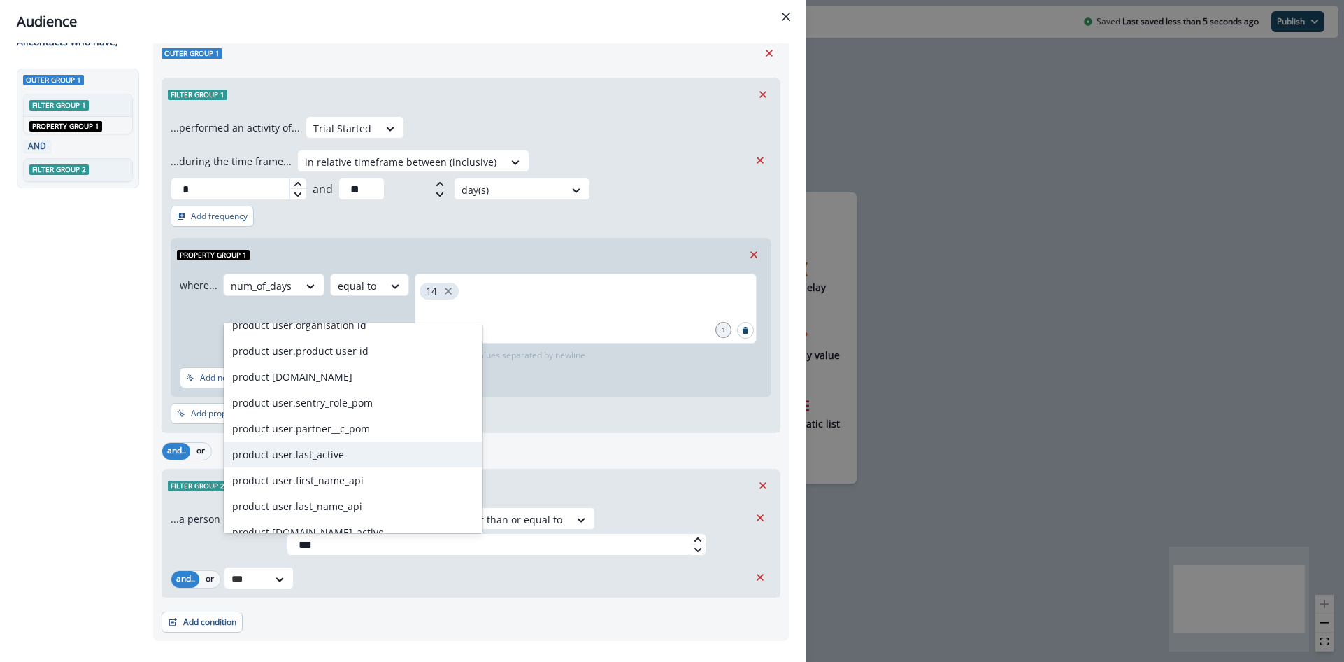
scroll to position [0, 0]
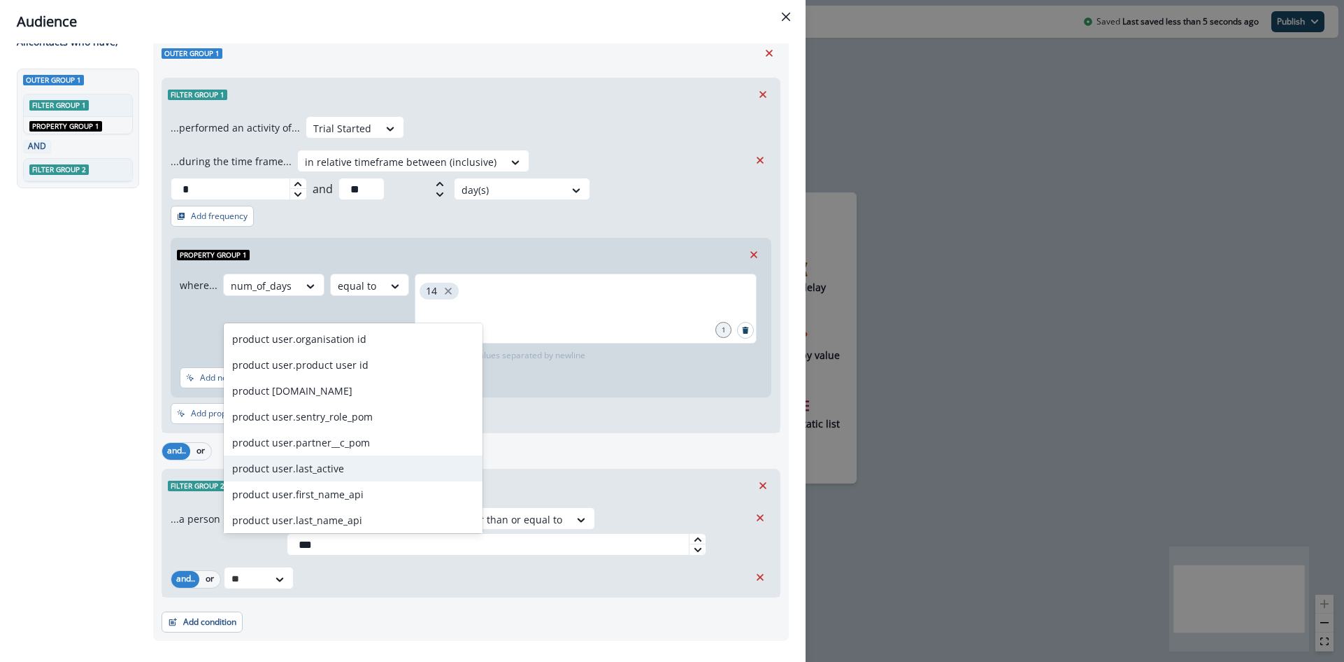
type input "*"
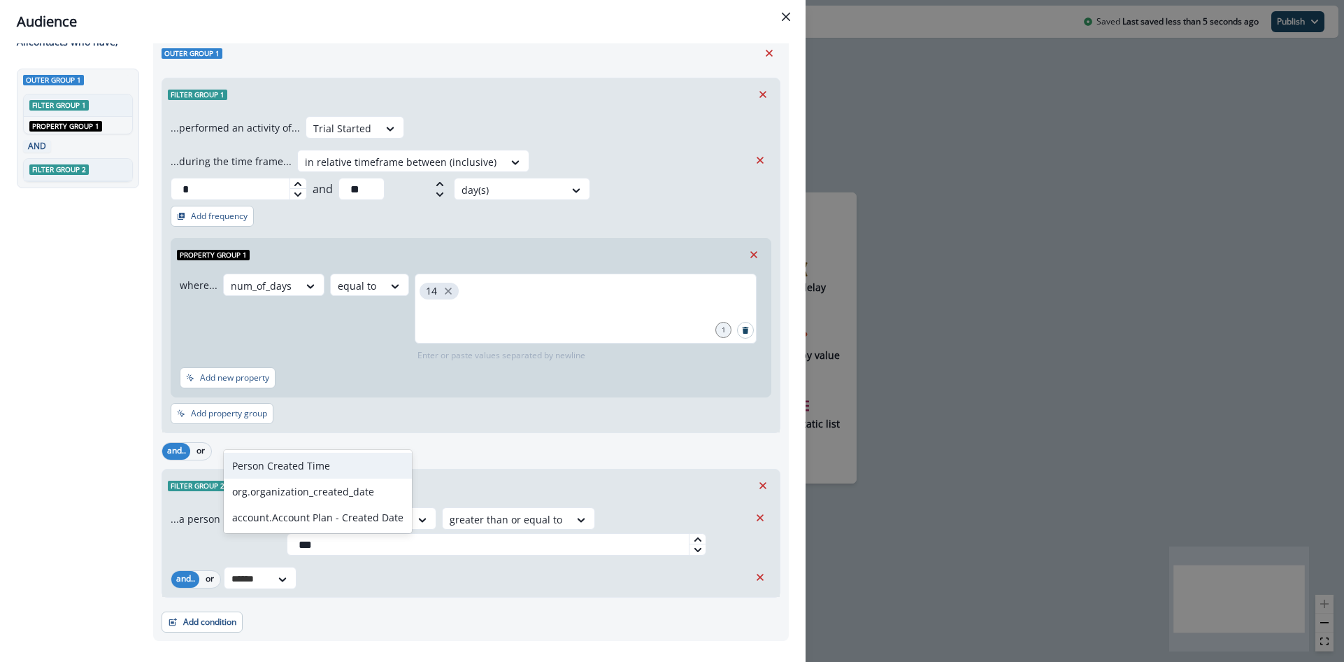
type input "*******"
click at [320, 494] on div "org.organization_created_date" at bounding box center [318, 491] width 188 height 26
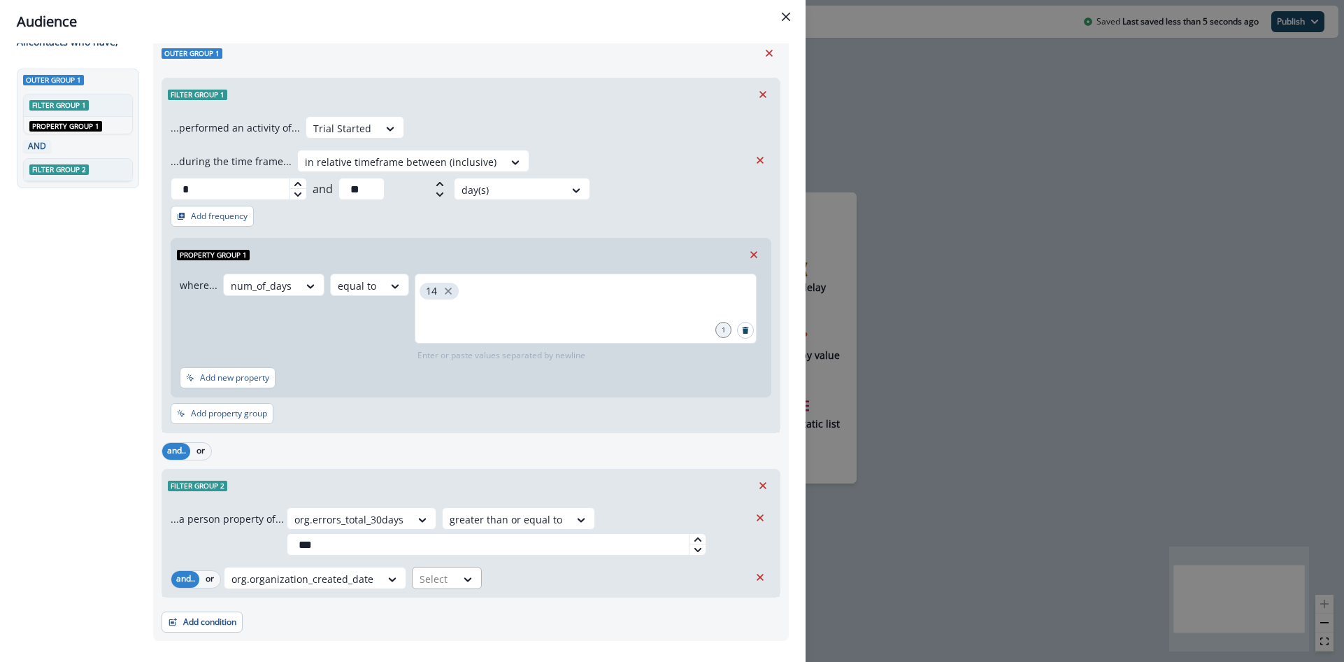
click at [441, 570] on div at bounding box center [434, 578] width 29 height 17
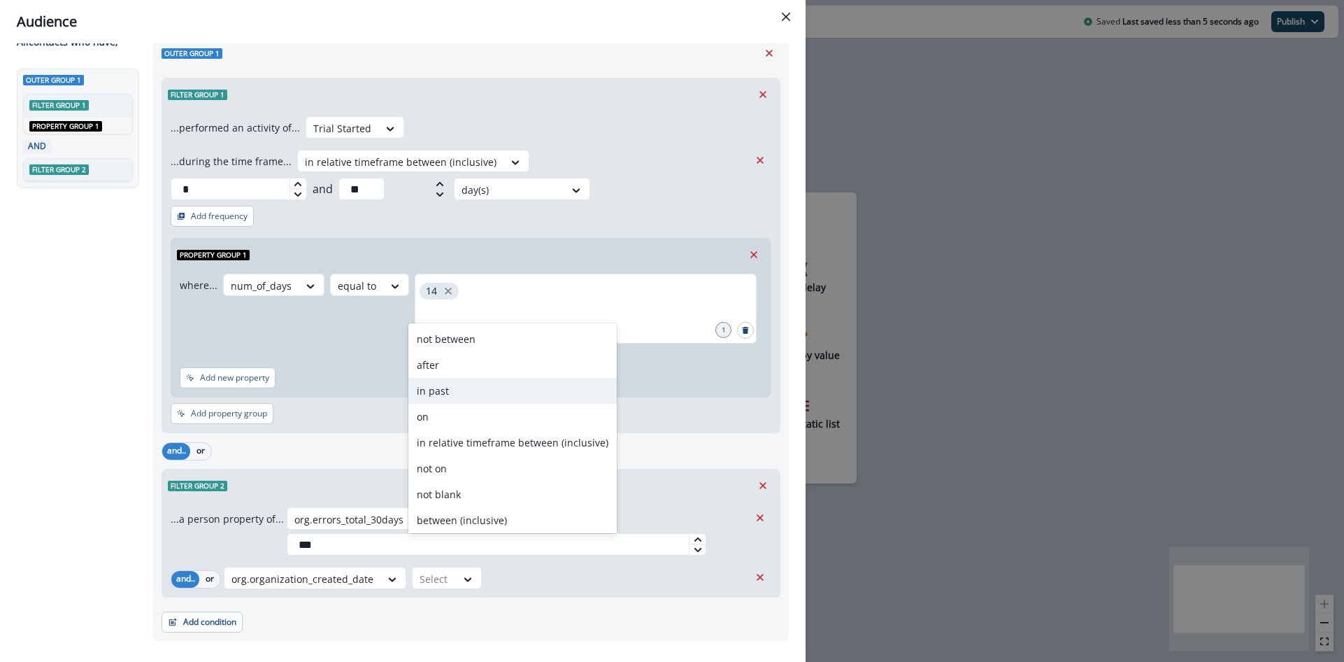
click at [443, 397] on div "in past" at bounding box center [512, 391] width 208 height 26
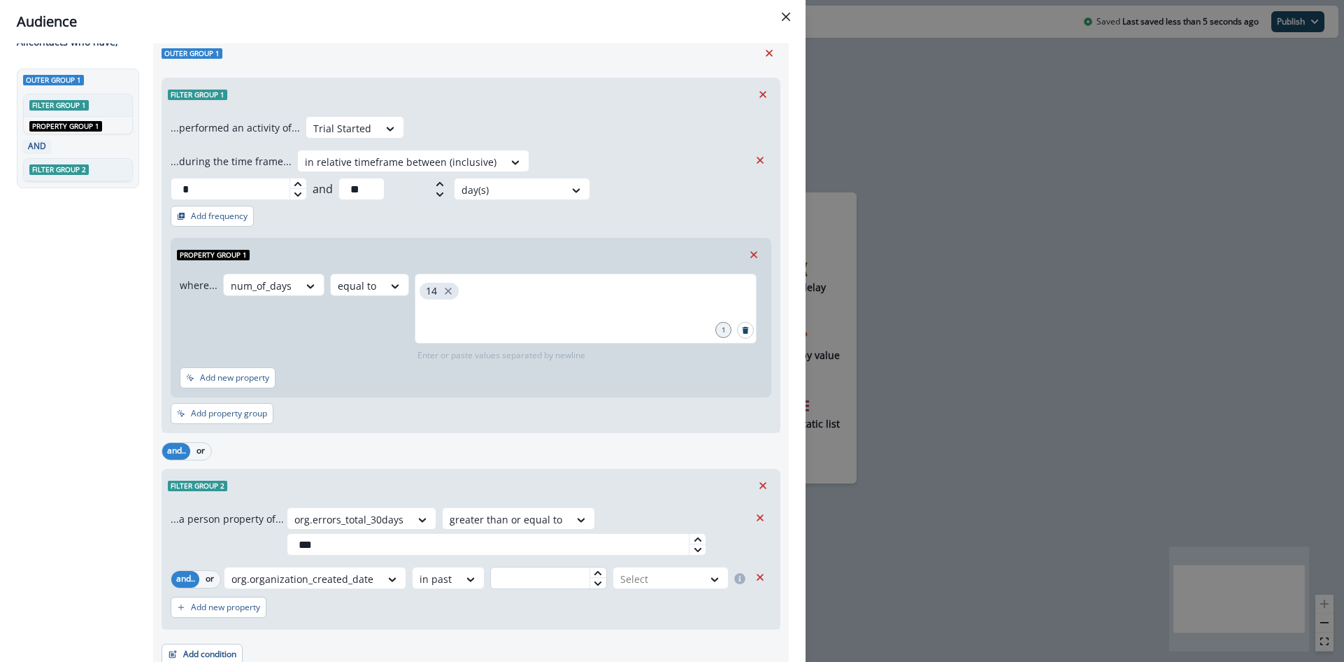
click at [539, 566] on input "text" at bounding box center [548, 577] width 116 height 22
type input "**"
click at [639, 570] on div at bounding box center [658, 578] width 76 height 17
click at [639, 577] on div "day(s)" at bounding box center [669, 582] width 119 height 26
click at [579, 591] on div "Add new property" at bounding box center [471, 607] width 601 height 32
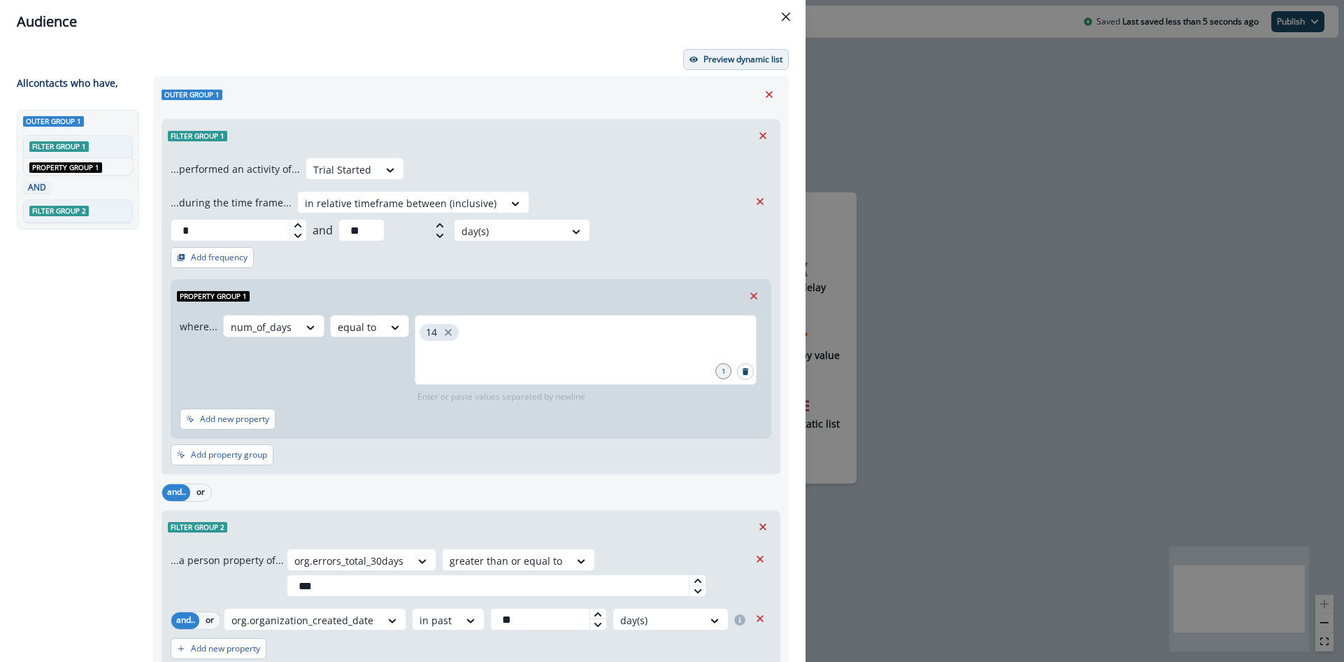
click at [732, 63] on p "Preview dynamic list" at bounding box center [743, 60] width 79 height 10
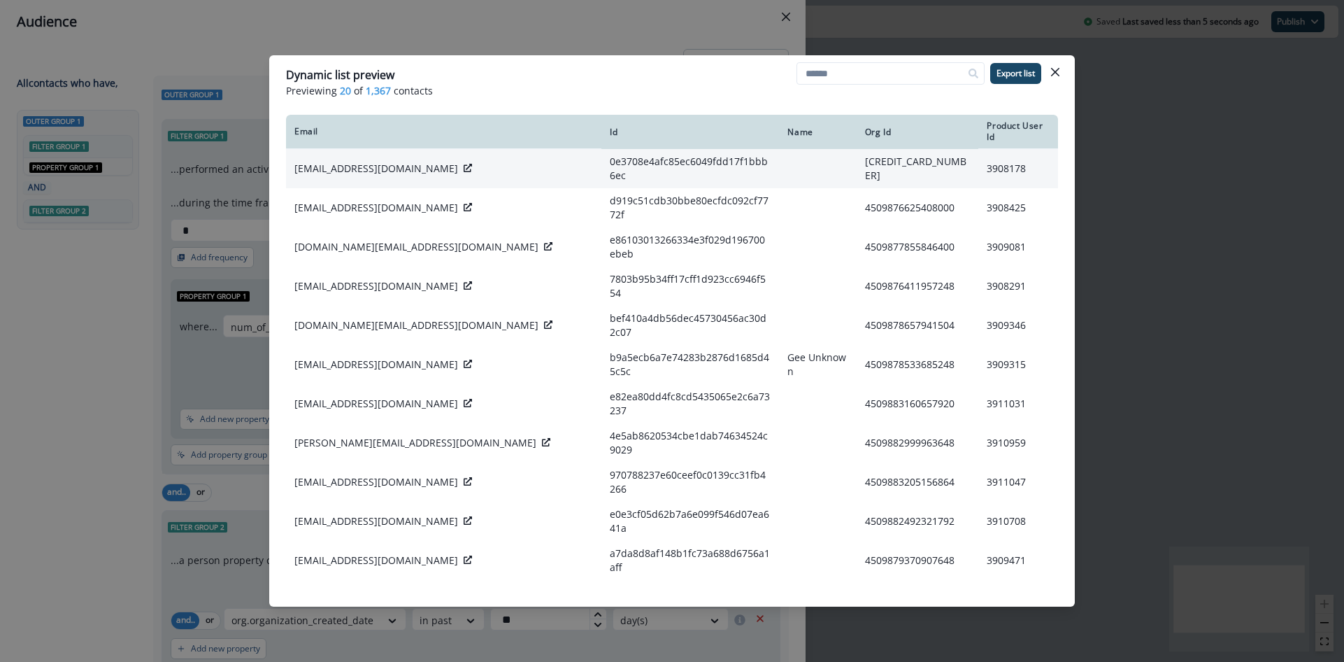
click at [464, 164] on icon at bounding box center [468, 168] width 8 height 8
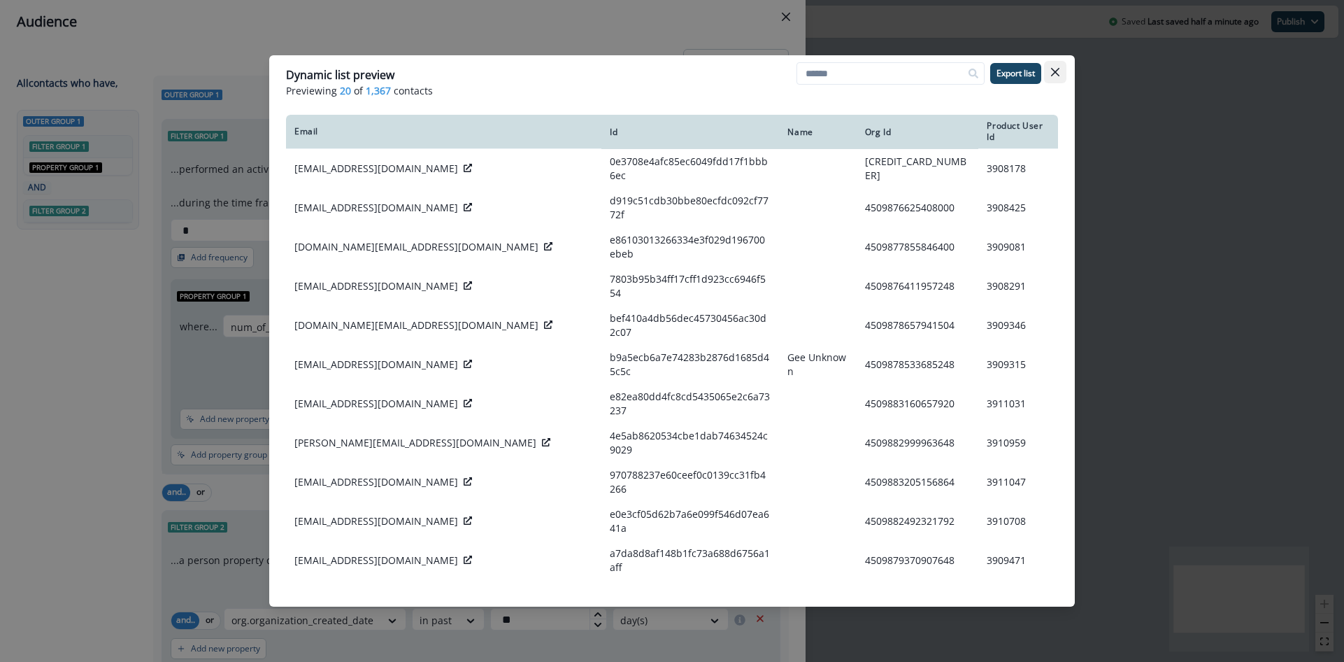
click at [1056, 70] on icon "Close" at bounding box center [1055, 72] width 8 height 8
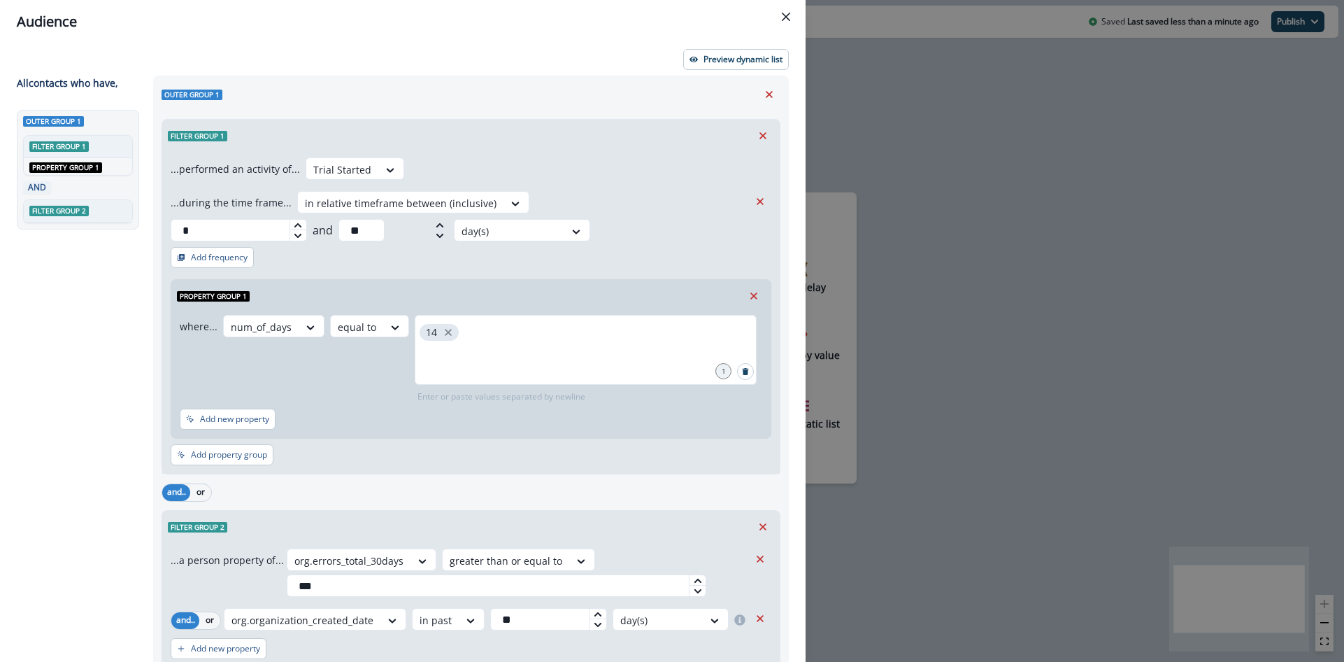
scroll to position [73, 0]
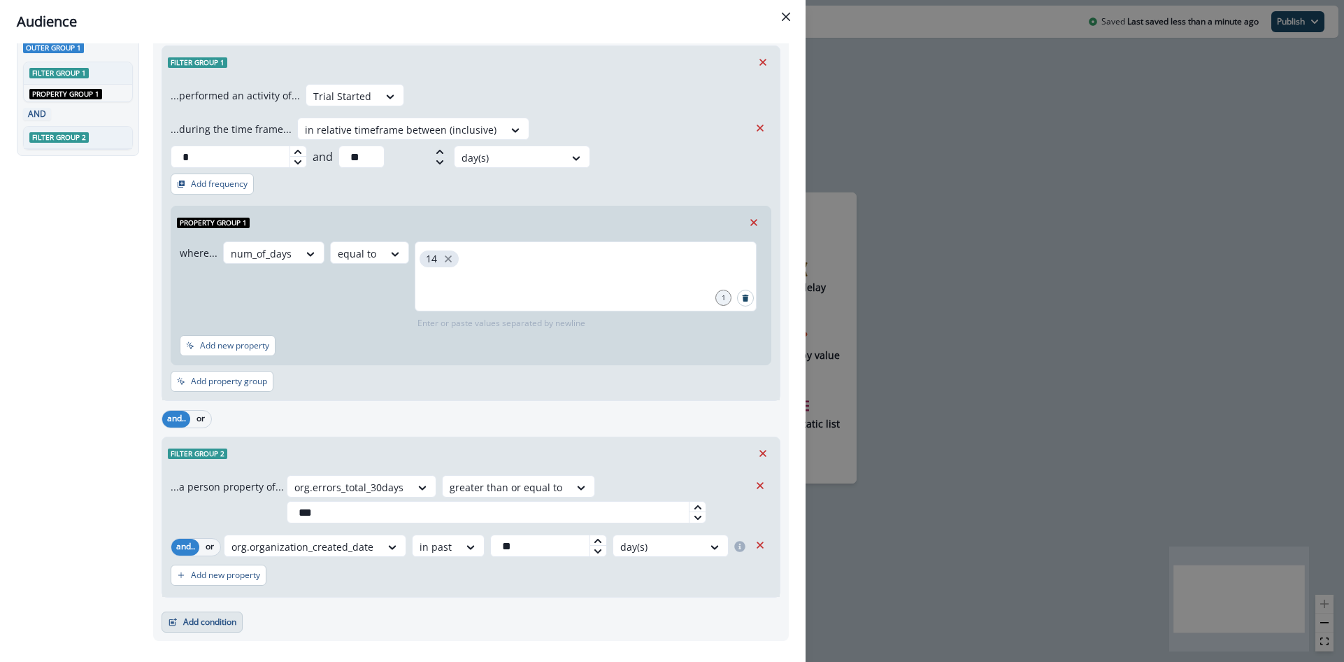
click at [222, 611] on button "Add condition" at bounding box center [202, 621] width 81 height 21
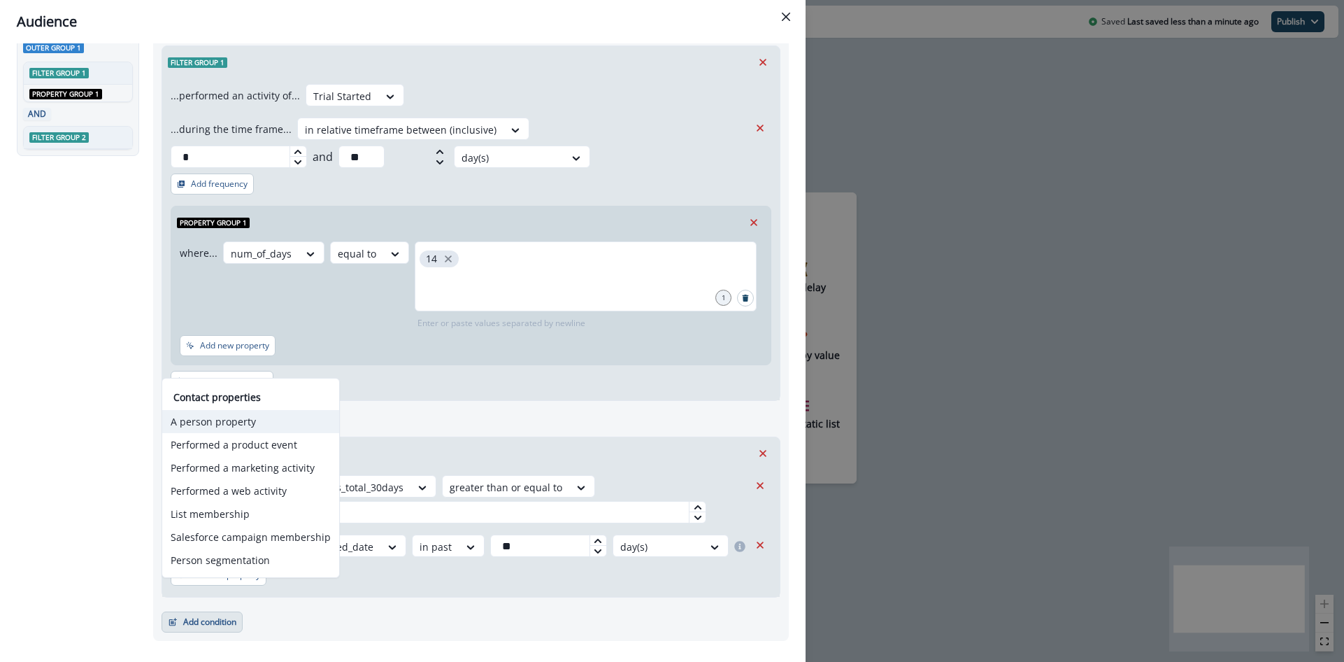
click at [221, 425] on button "A person property" at bounding box center [250, 421] width 177 height 23
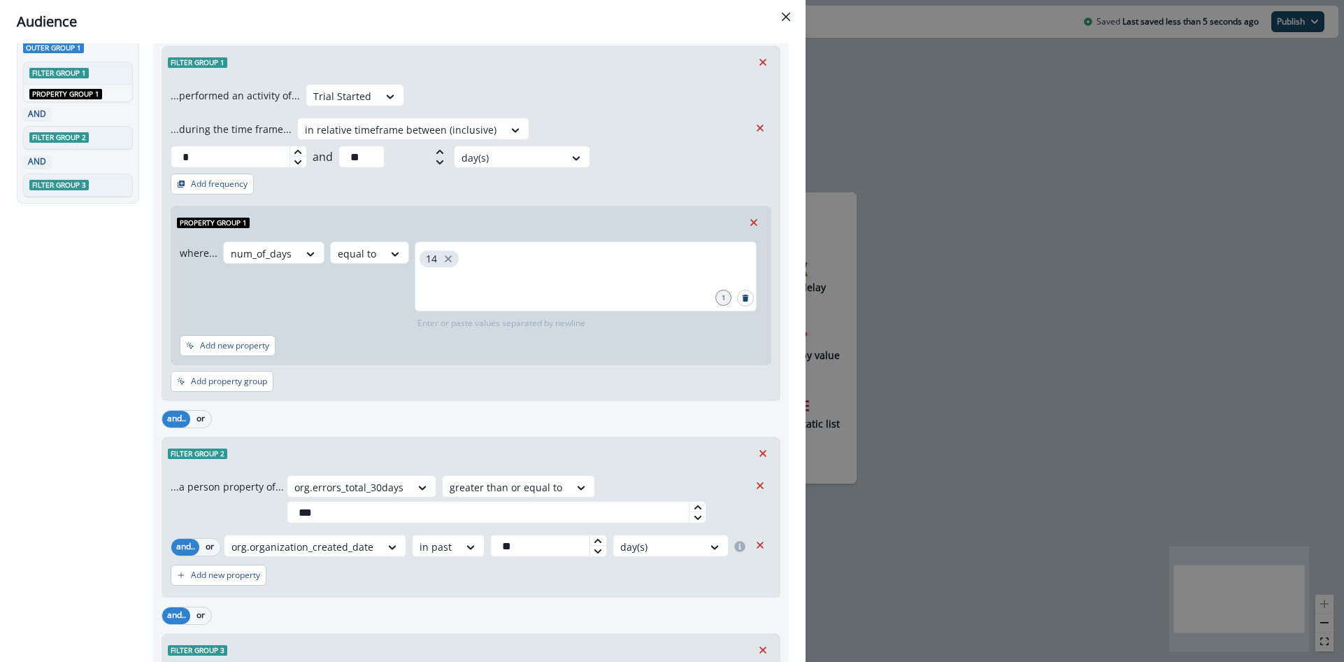
scroll to position [177, 0]
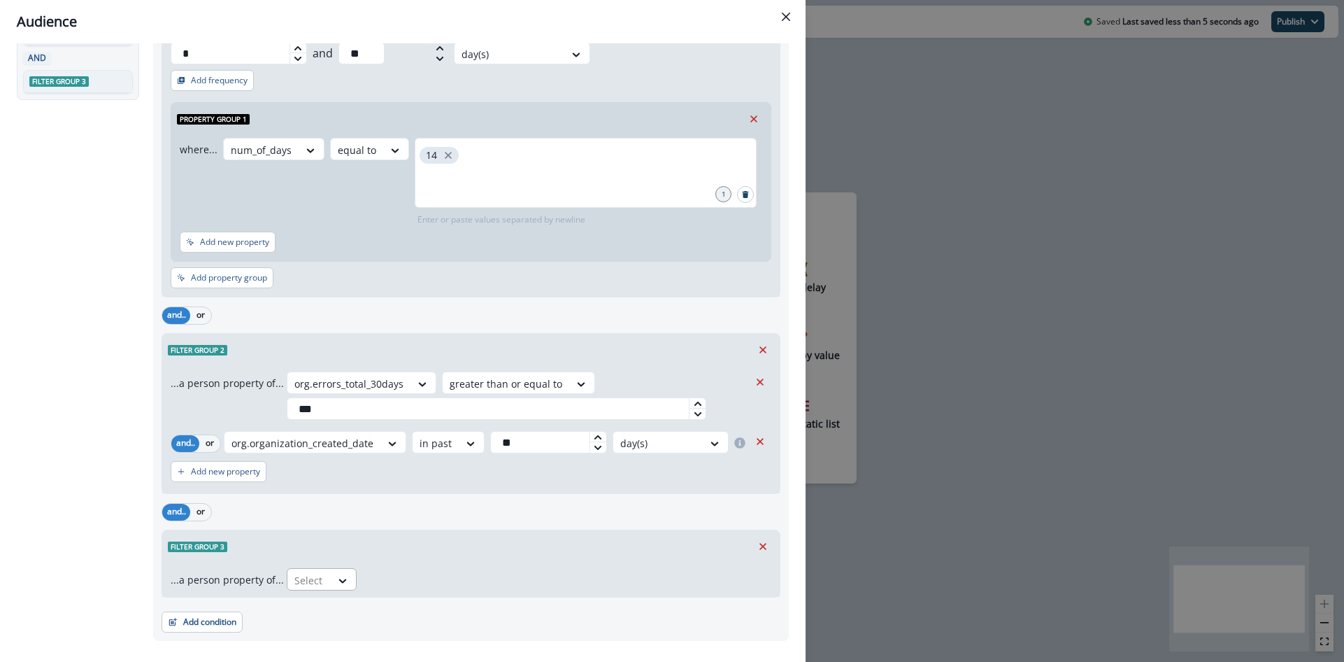
click at [304, 571] on div at bounding box center [308, 579] width 29 height 17
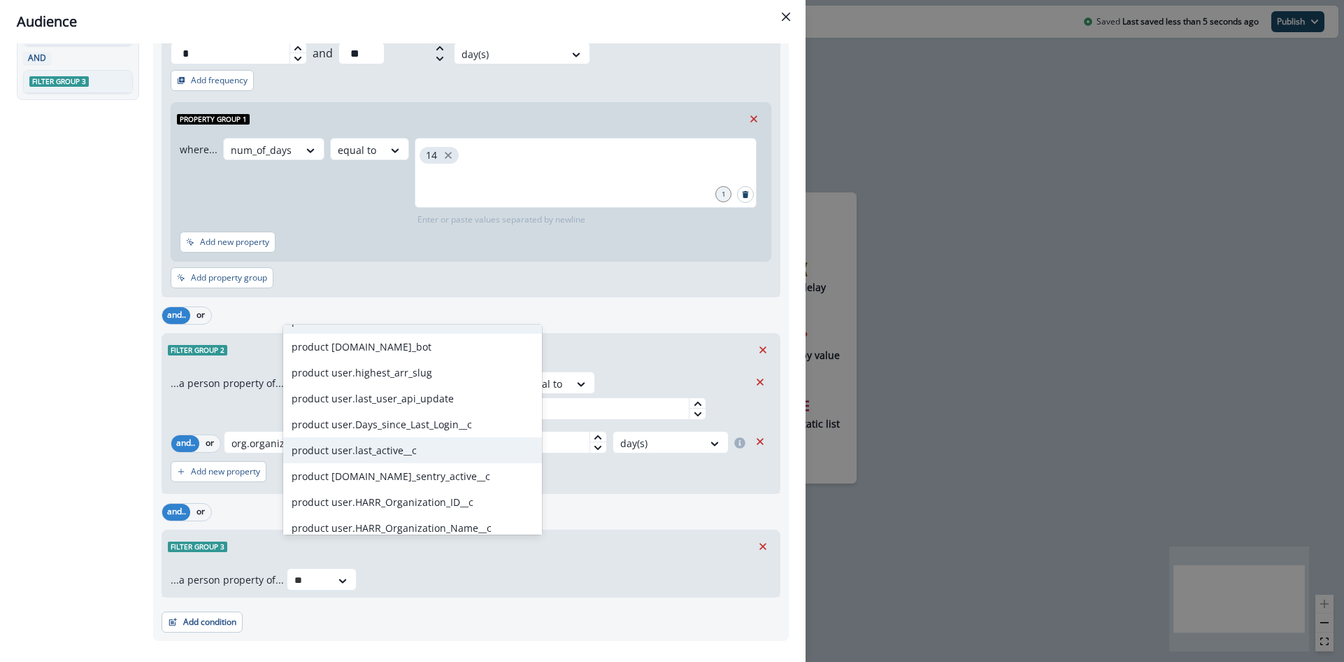
type input "*"
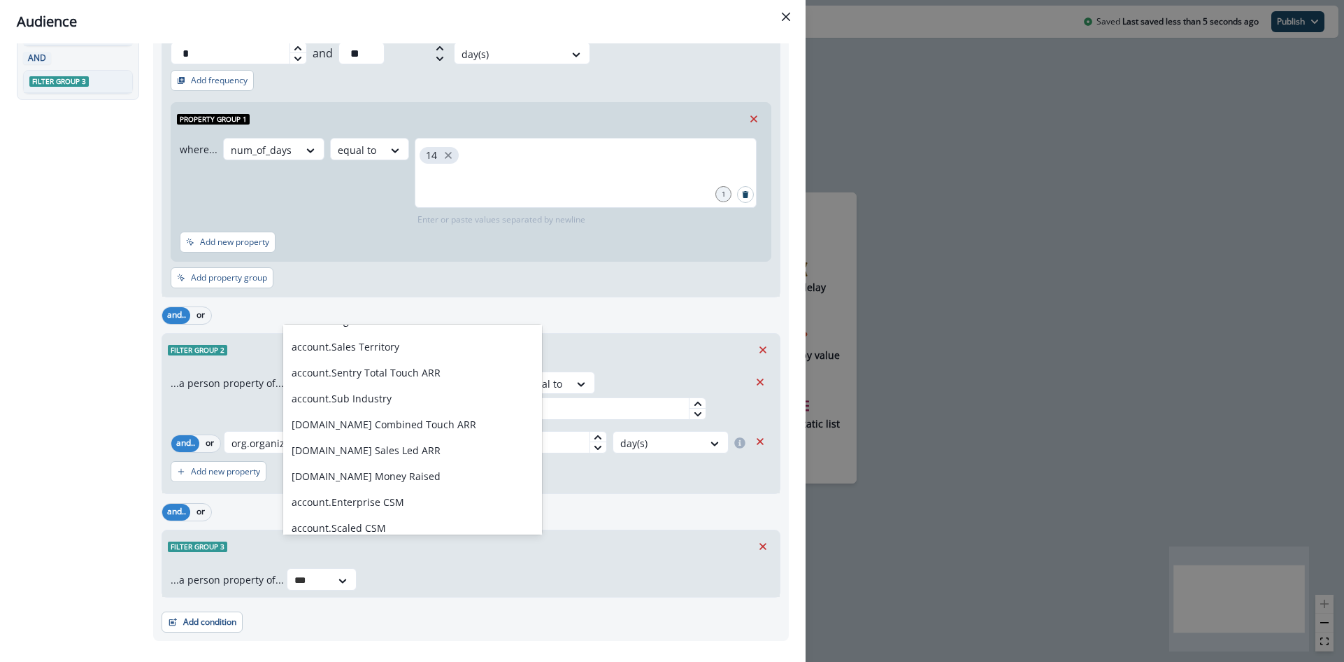
scroll to position [848, 0]
type input "*****"
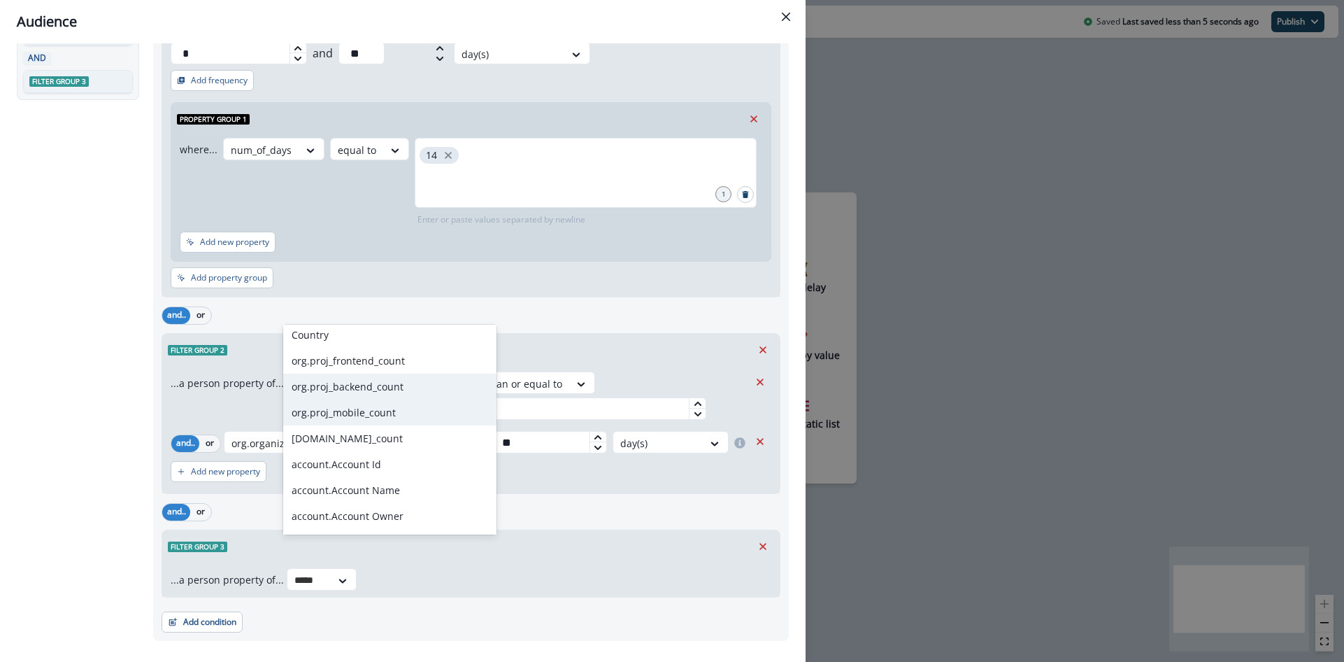
scroll to position [0, 0]
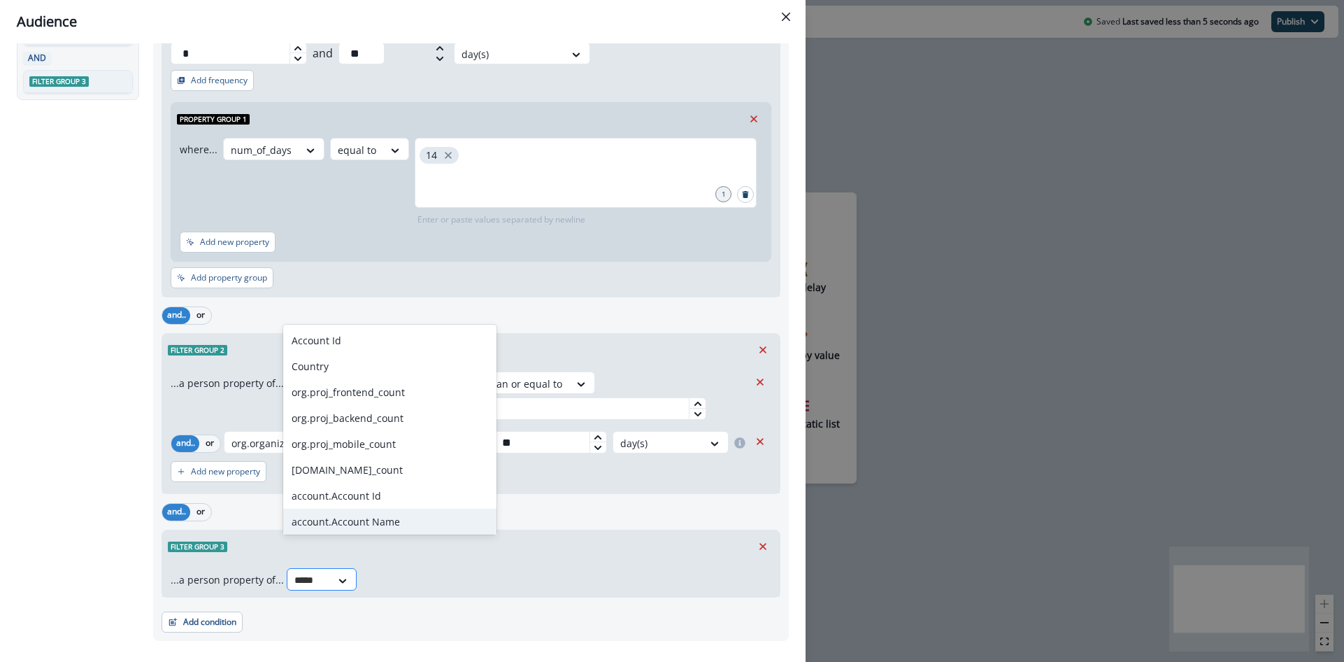
click at [312, 573] on input "*****" at bounding box center [308, 580] width 29 height 15
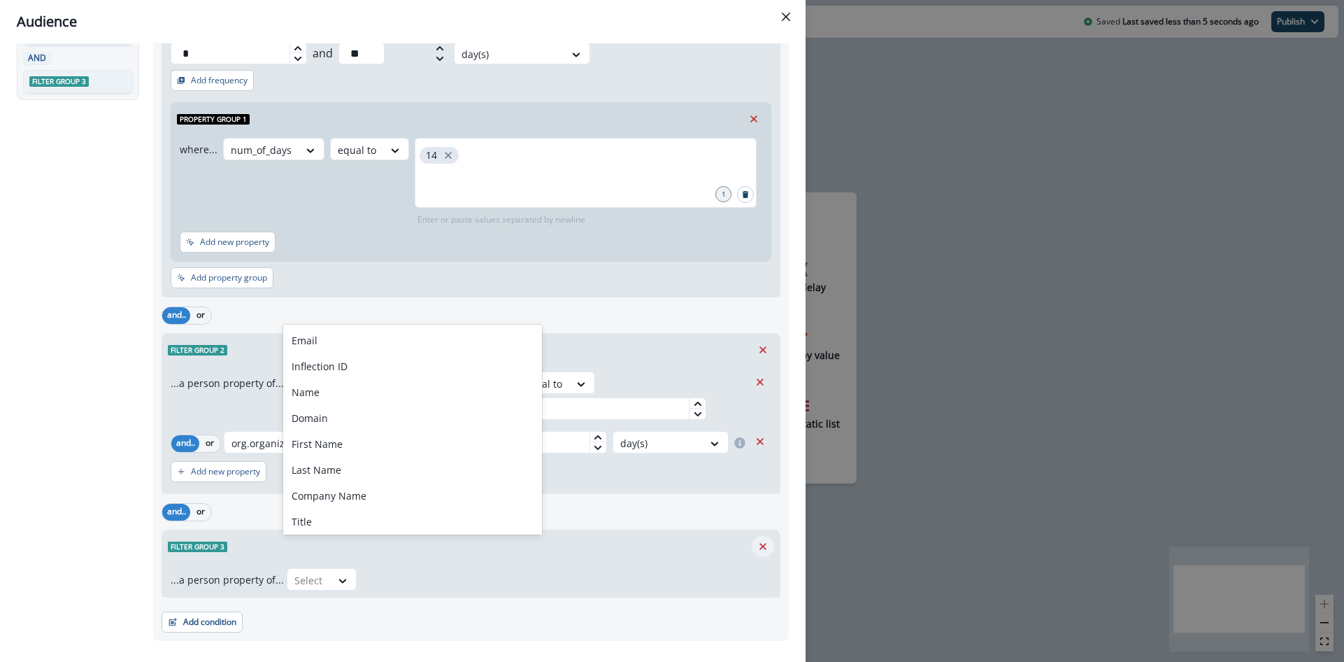
click at [767, 540] on icon "Remove" at bounding box center [763, 546] width 13 height 13
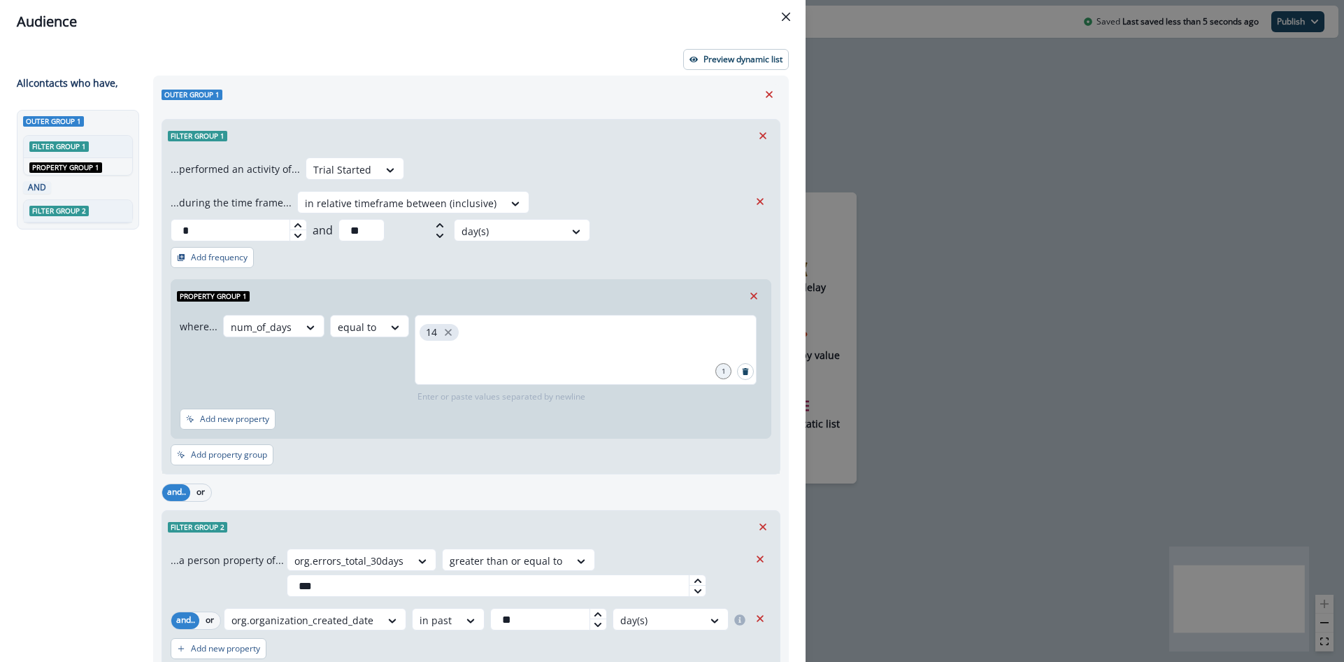
scroll to position [73, 0]
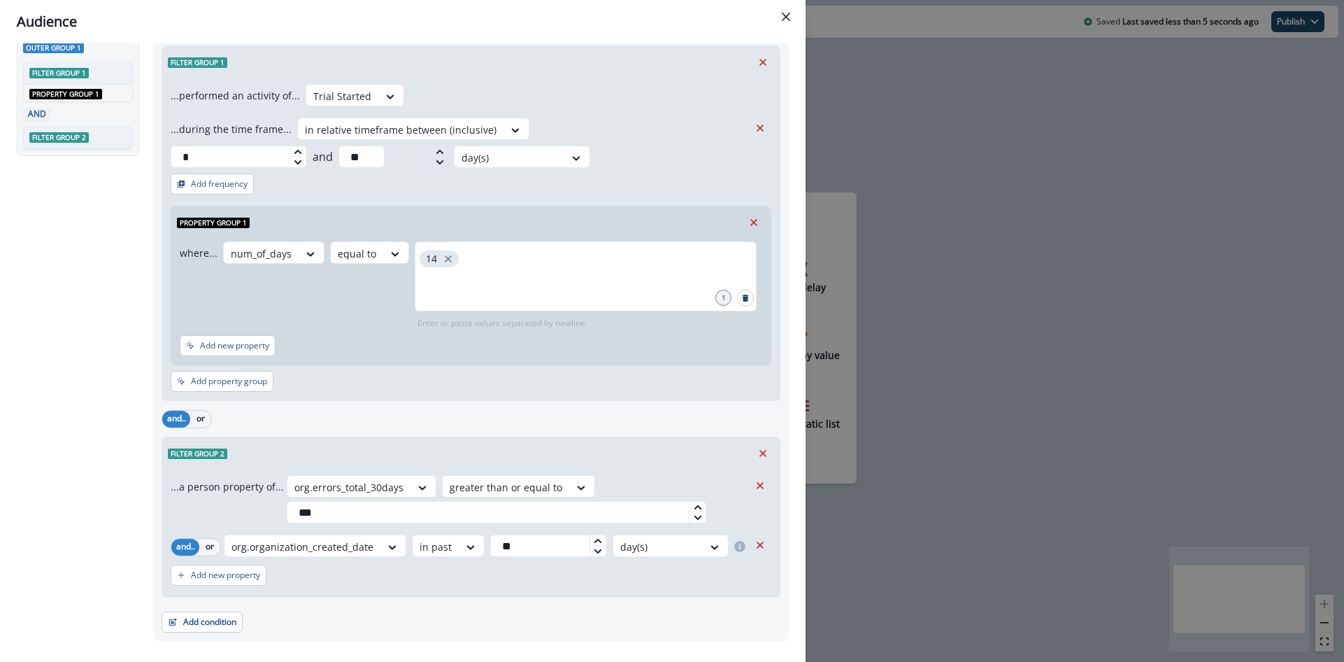
click at [929, 268] on div "Audience Preview dynamic list All contact s who have, Outer group 1 Filter grou…" at bounding box center [672, 331] width 1344 height 662
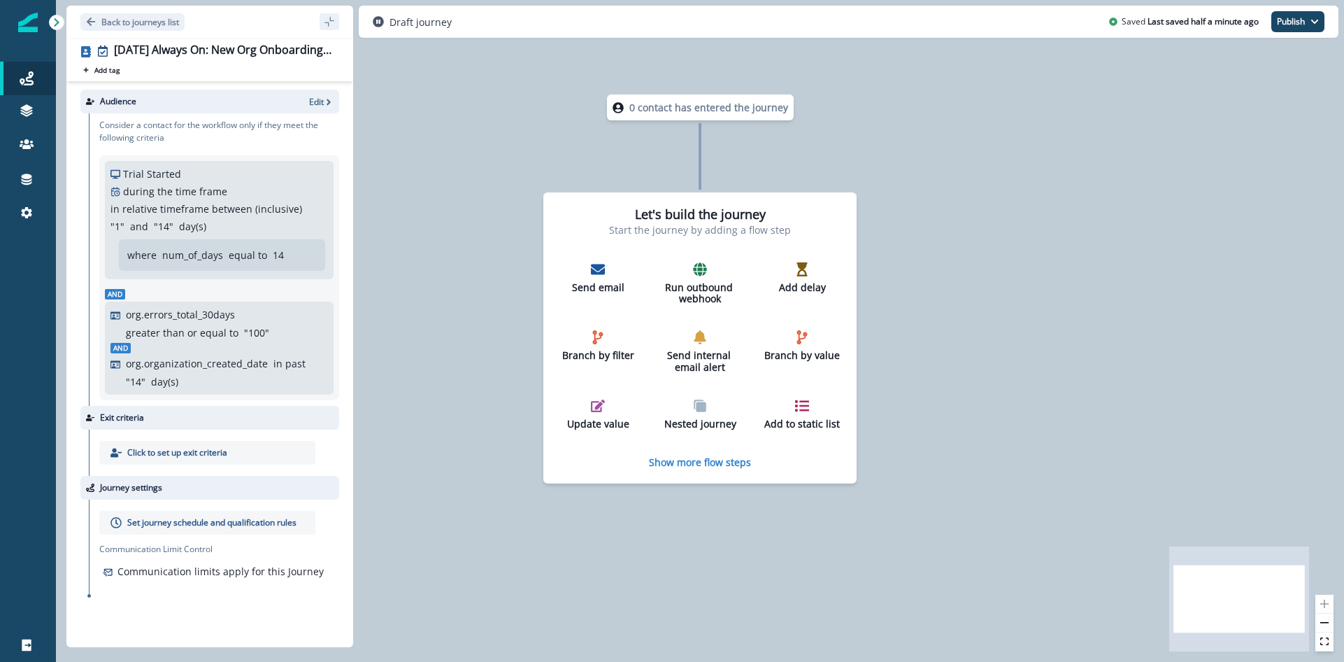
click at [194, 455] on p "Click to set up exit criteria" at bounding box center [177, 452] width 100 height 13
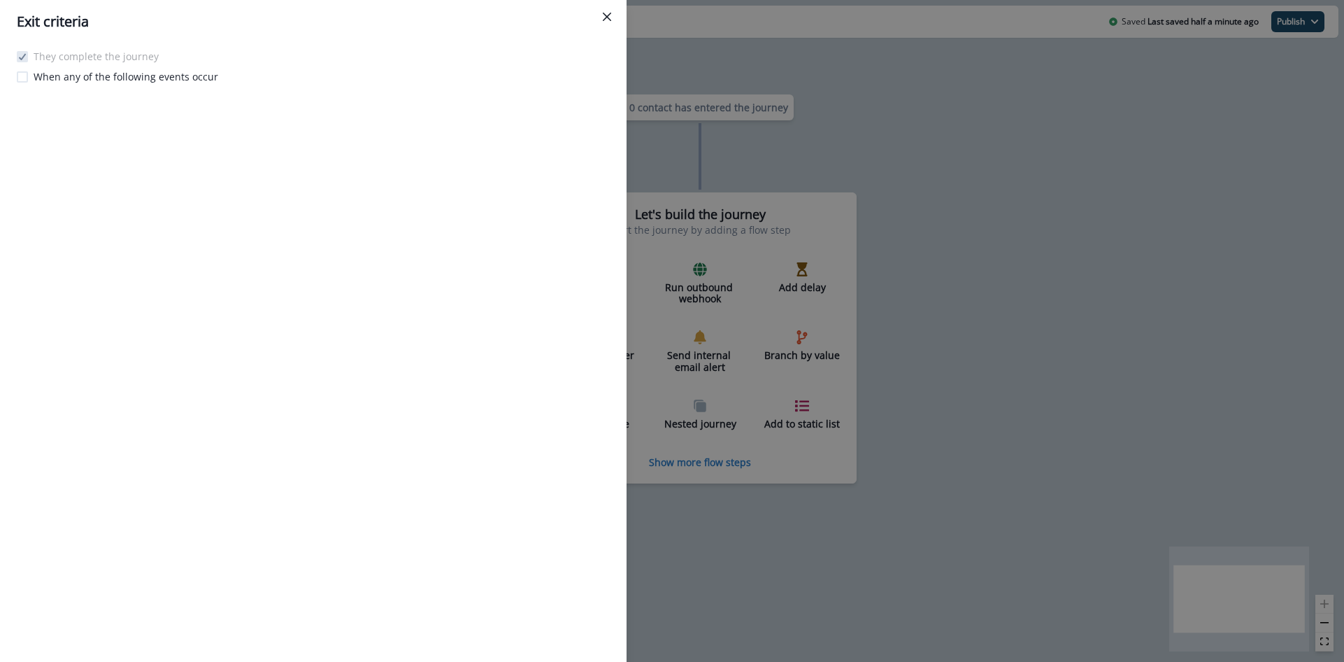
click at [26, 75] on span at bounding box center [22, 76] width 11 height 11
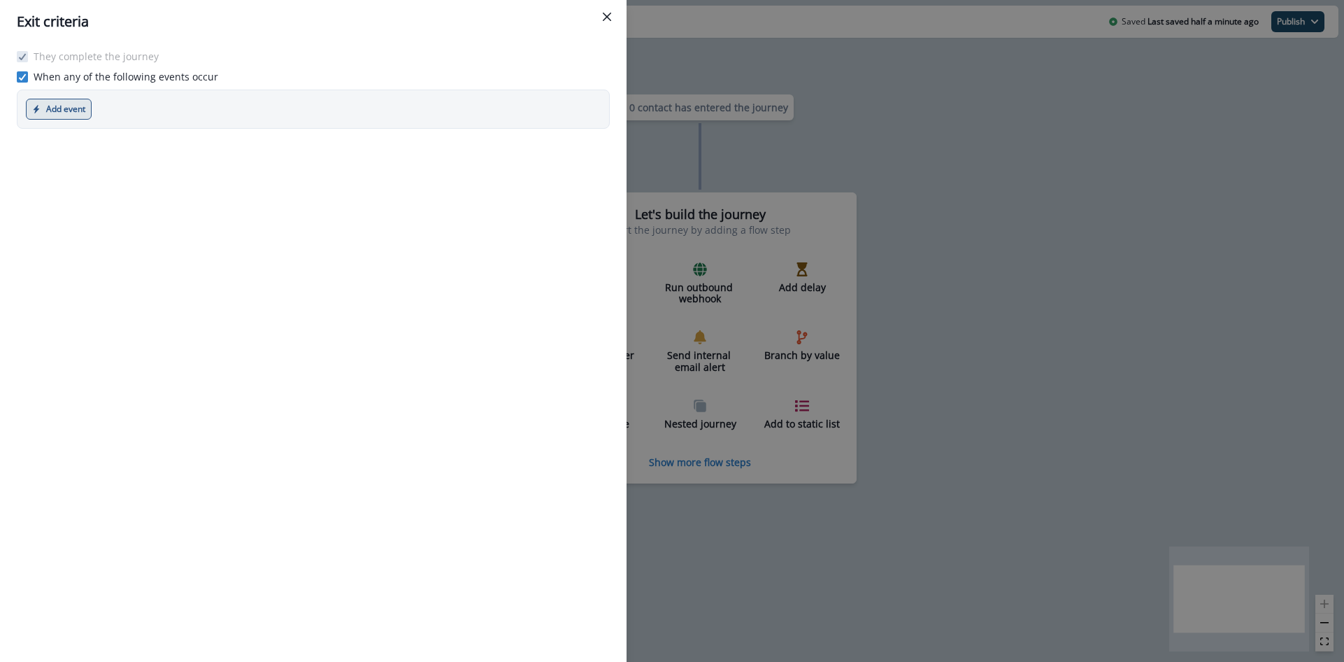
click at [57, 100] on button "Add event" at bounding box center [59, 109] width 66 height 21
click at [24, 76] on icon at bounding box center [22, 76] width 8 height 7
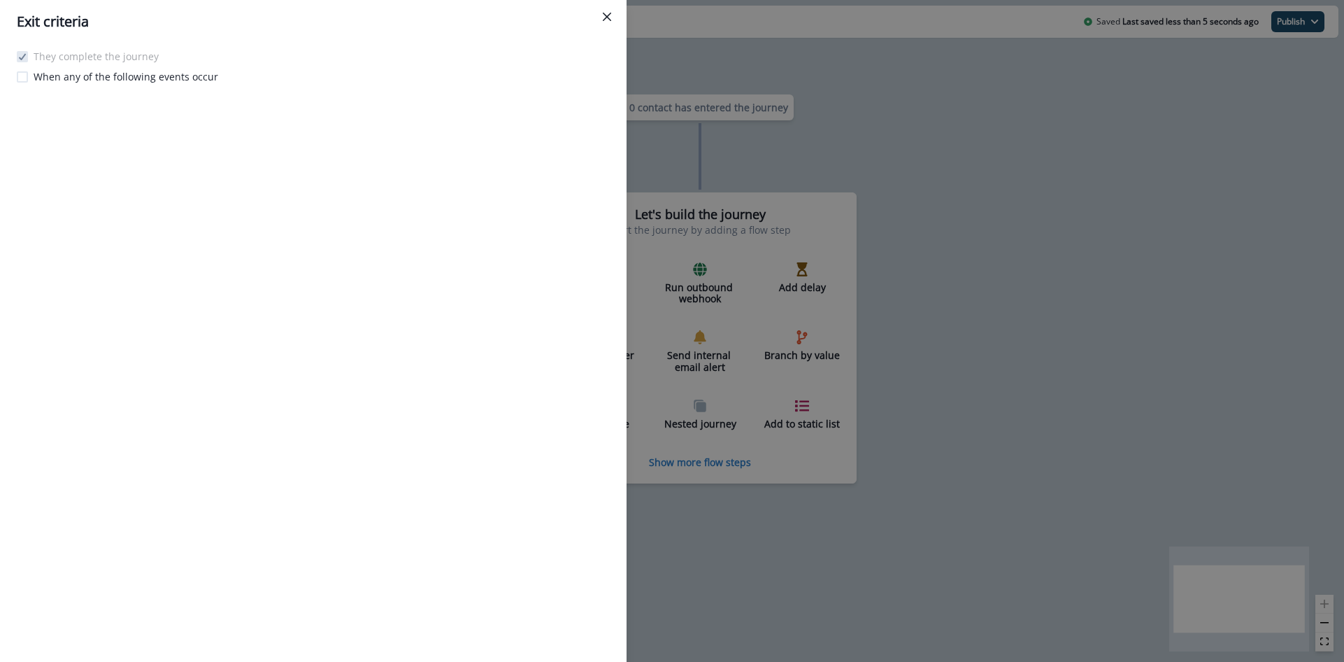
click at [24, 73] on span at bounding box center [22, 76] width 11 height 11
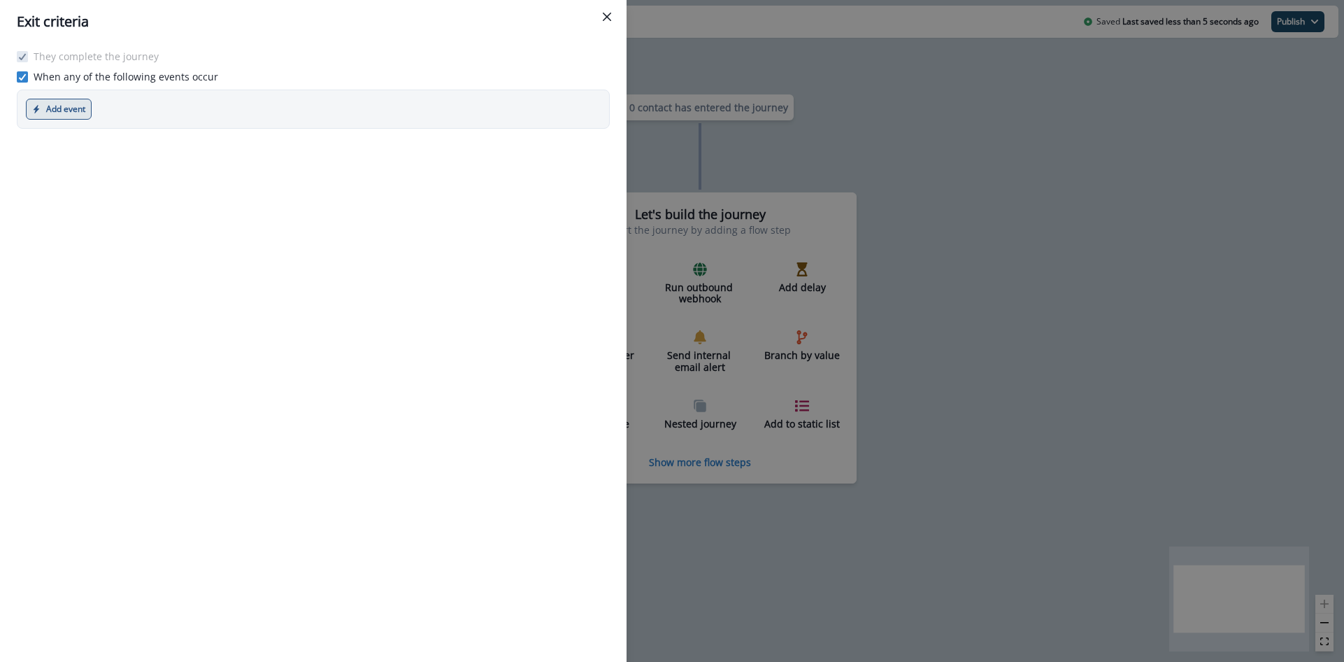
click at [57, 108] on button "Add event" at bounding box center [59, 109] width 66 height 21
click at [88, 166] on button "Marketing event" at bounding box center [104, 166] width 155 height 23
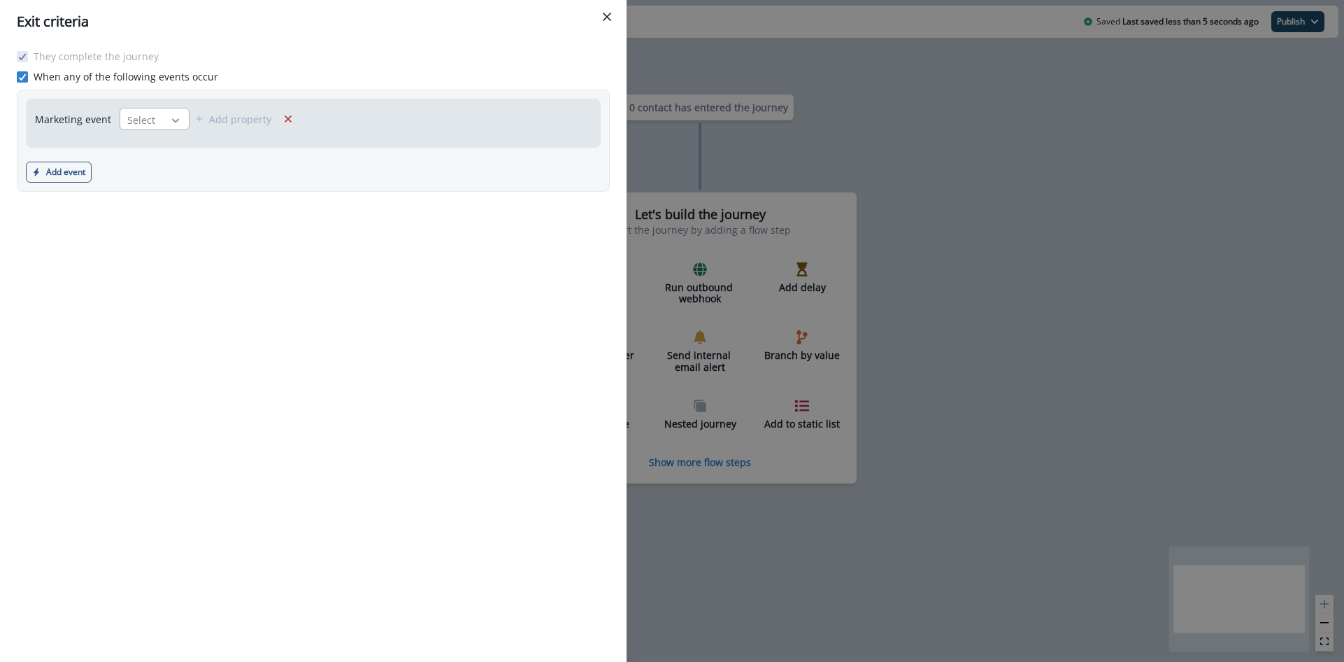
click at [169, 119] on icon at bounding box center [175, 120] width 13 height 14
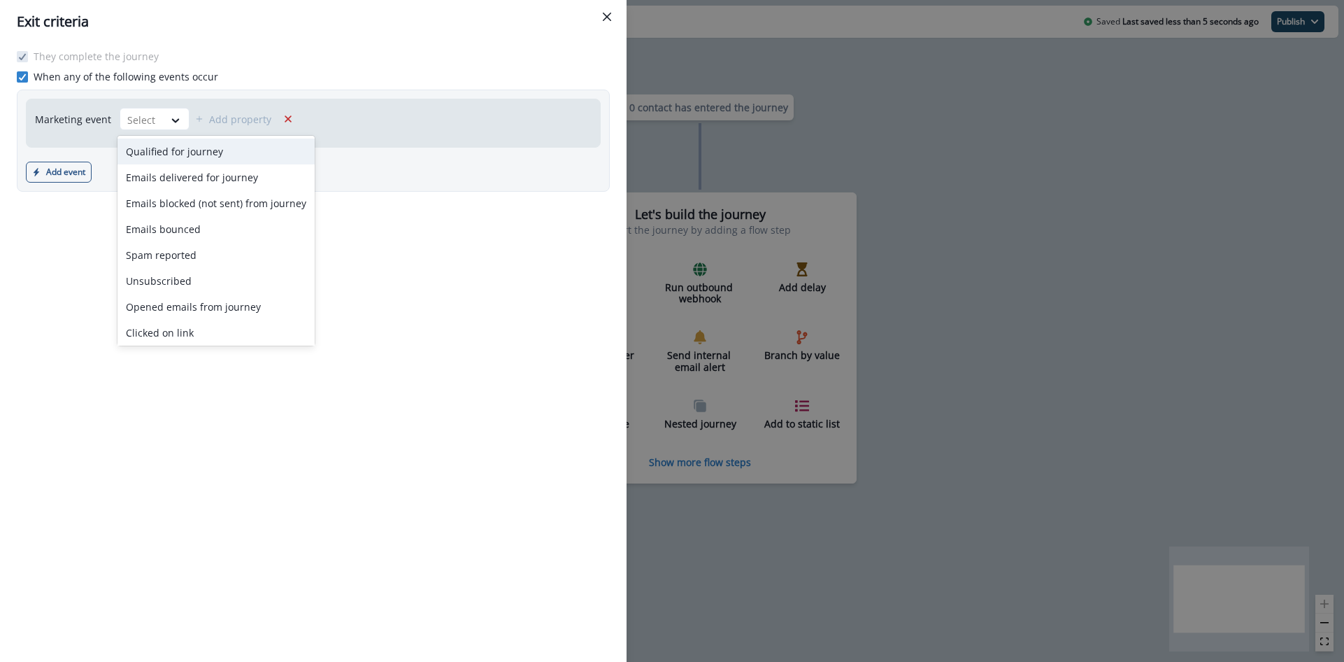
click at [171, 149] on div "Qualified for journey" at bounding box center [215, 151] width 197 height 26
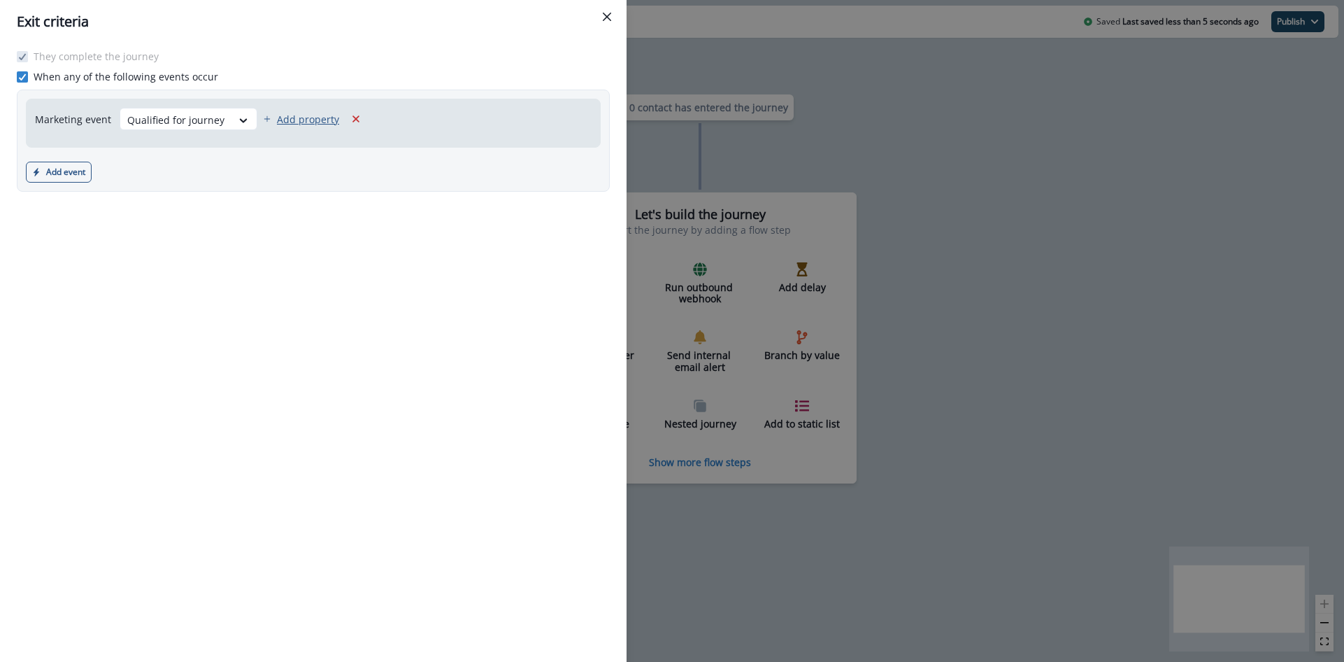
click at [291, 121] on p "Add property" at bounding box center [308, 119] width 62 height 13
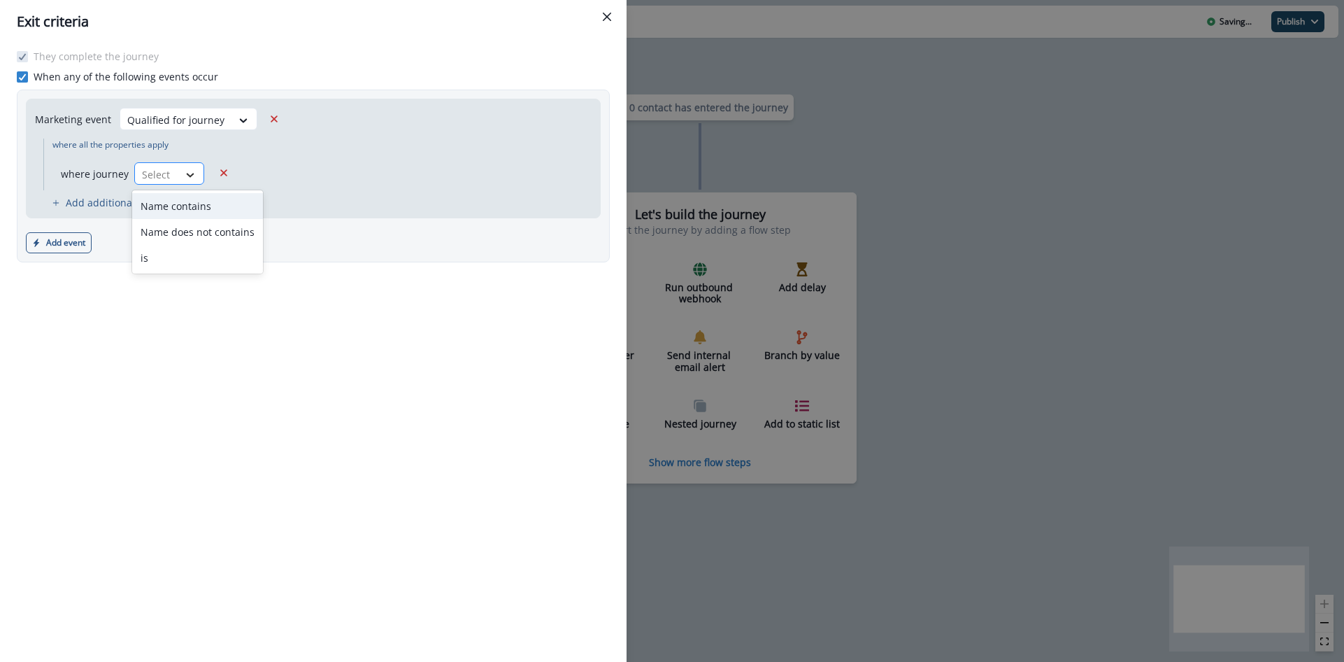
click at [186, 169] on icon at bounding box center [190, 175] width 13 height 14
click at [170, 250] on div "is" at bounding box center [197, 258] width 131 height 26
click at [254, 224] on div "Marketing event Qualified for journey where all the properties apply where jour…" at bounding box center [313, 176] width 593 height 173
click at [704, 169] on div "Exit criteria They complete the journey When any of the following events occur …" at bounding box center [672, 331] width 1344 height 662
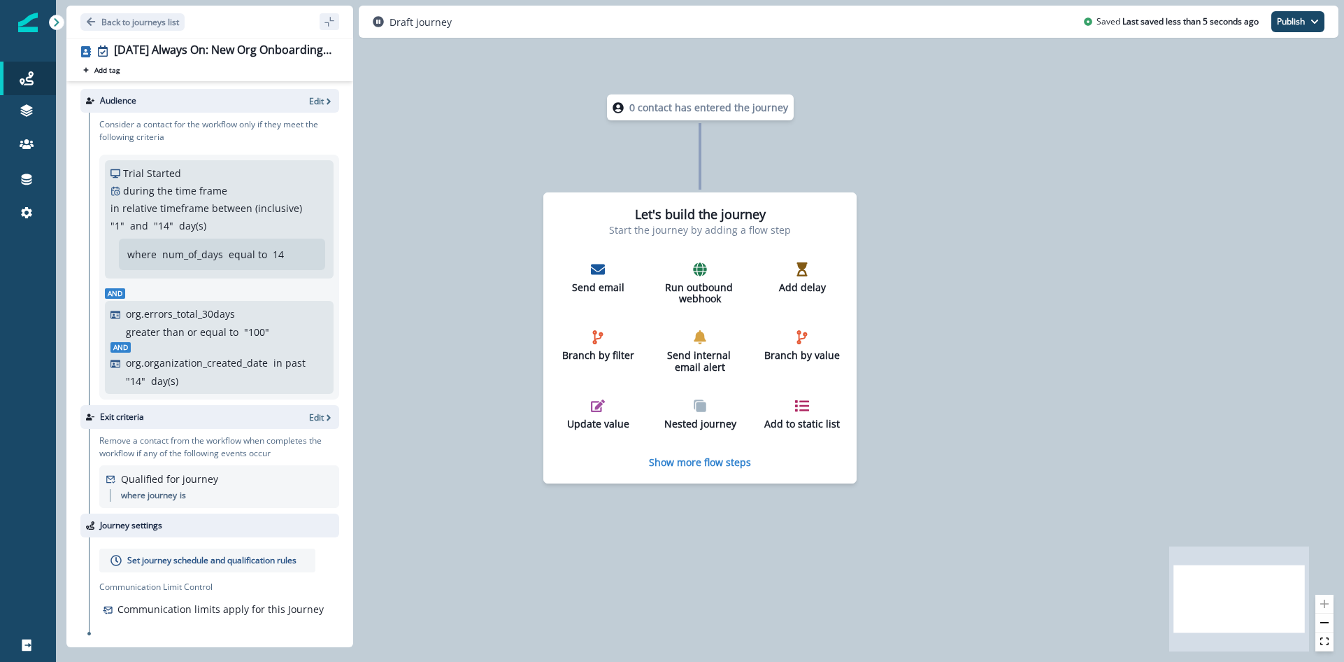
scroll to position [0, 0]
click at [220, 560] on p "Set journey schedule and qualification rules" at bounding box center [211, 561] width 169 height 13
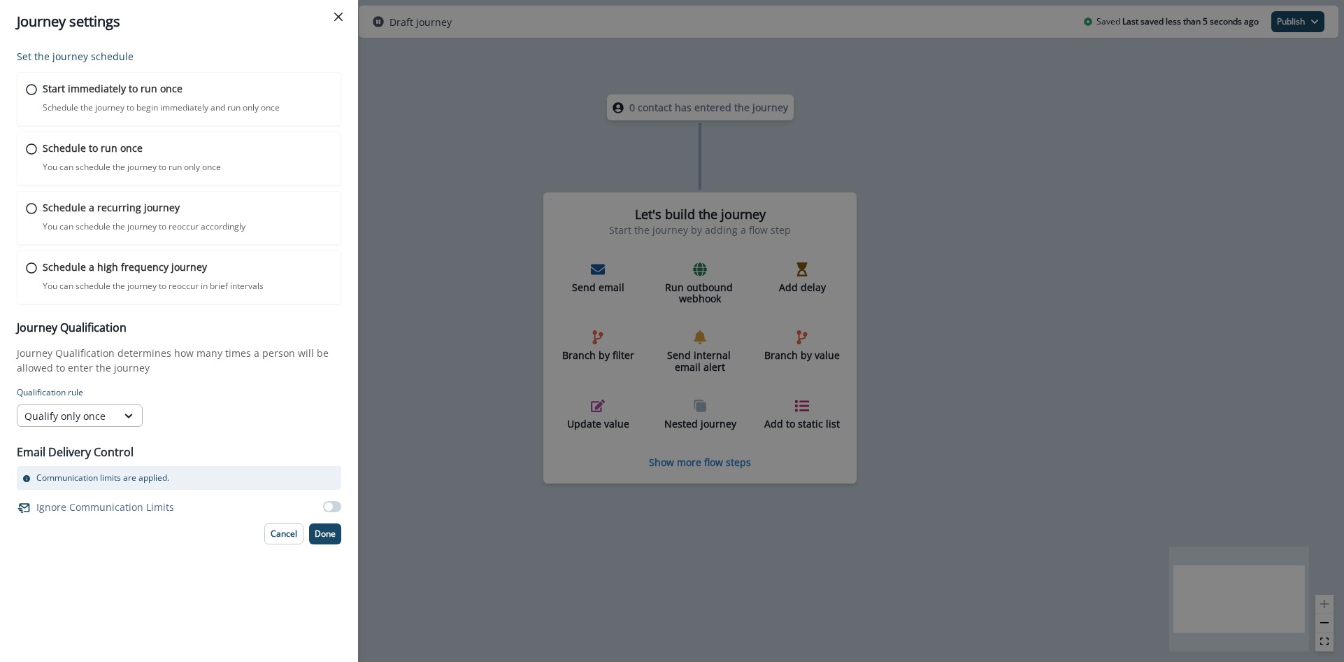
click at [115, 410] on div "Qualify only once" at bounding box center [66, 415] width 99 height 17
click at [220, 404] on div "Qualify only once selected, 1 of 3. 3 results available. Use Up and Down to cho…" at bounding box center [146, 415] width 259 height 22
click at [111, 419] on div "Qualify only once" at bounding box center [66, 415] width 99 height 17
click at [100, 471] on div "Qualify once every" at bounding box center [80, 474] width 126 height 26
click at [206, 409] on div at bounding box center [202, 410] width 17 height 10
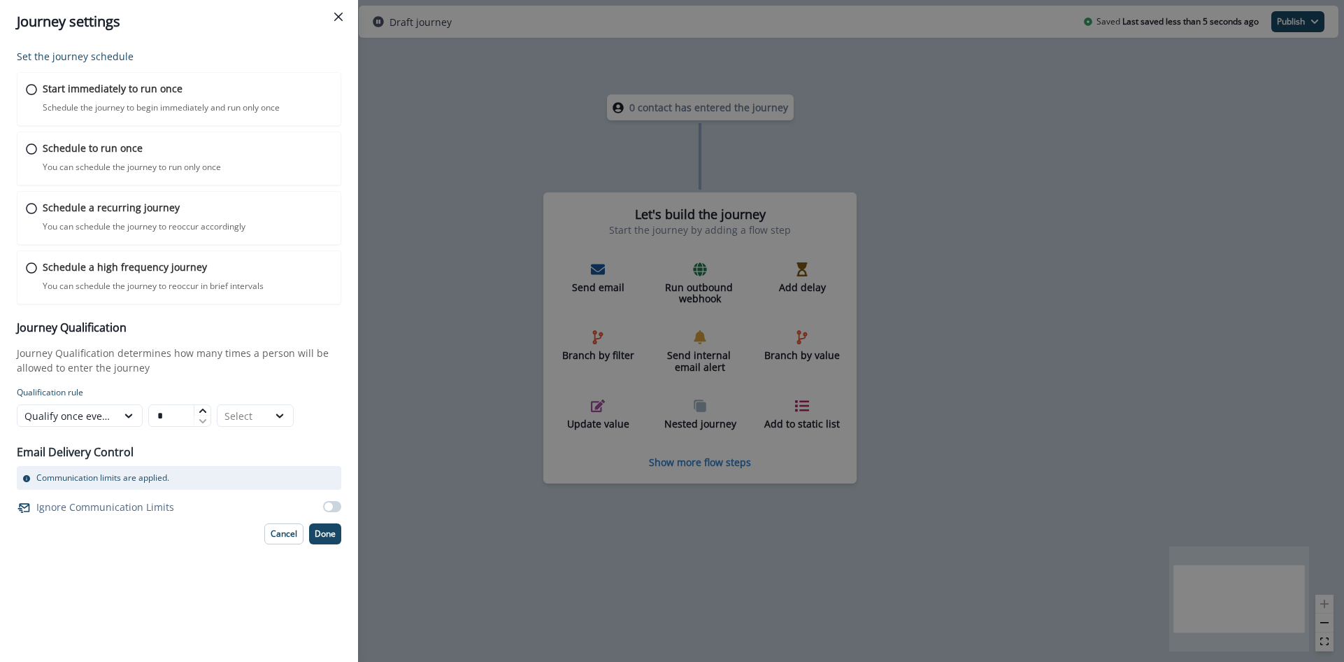
click at [206, 409] on div at bounding box center [202, 410] width 17 height 10
type input "*"
click at [204, 420] on icon at bounding box center [202, 421] width 7 height 4
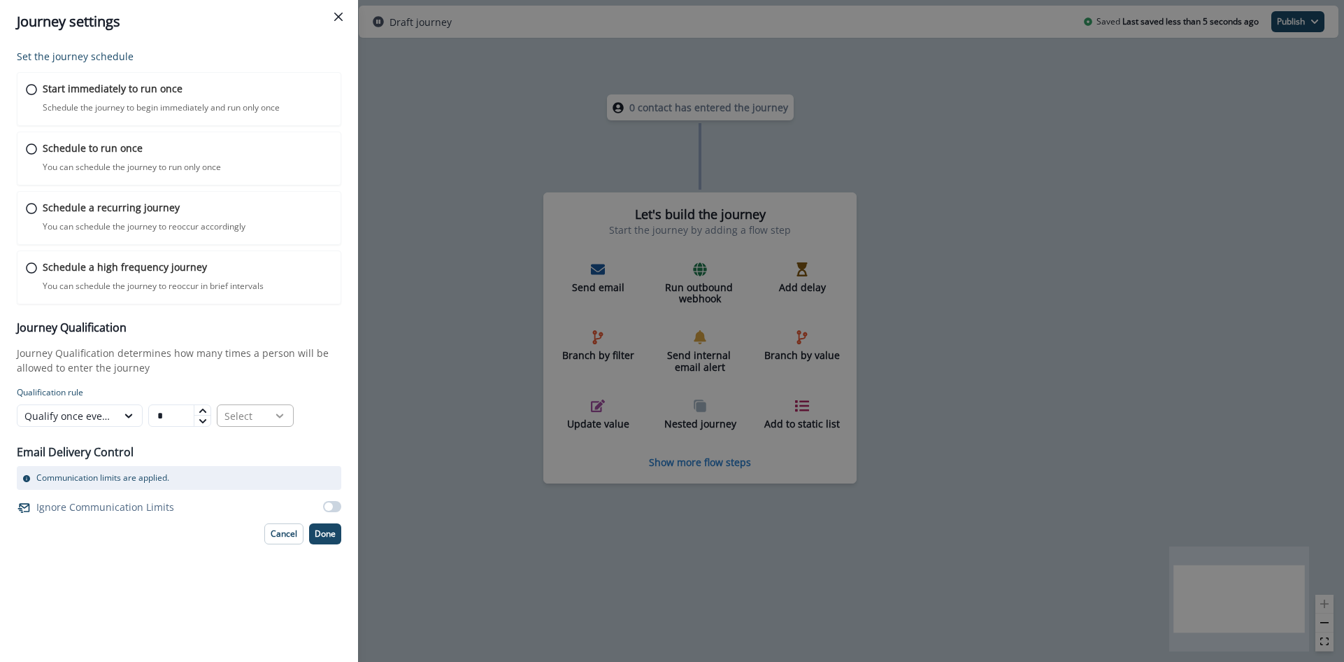
click at [268, 420] on div at bounding box center [280, 415] width 24 height 14
click at [245, 498] on div "Months" at bounding box center [255, 500] width 77 height 26
click at [238, 447] on div "Email Delivery Control Communication limits are applied. Ignore Communication L…" at bounding box center [179, 474] width 325 height 85
click at [22, 211] on div "Schedule a recurring journey You can schedule the journey to reoccur accordingl…" at bounding box center [179, 218] width 328 height 55
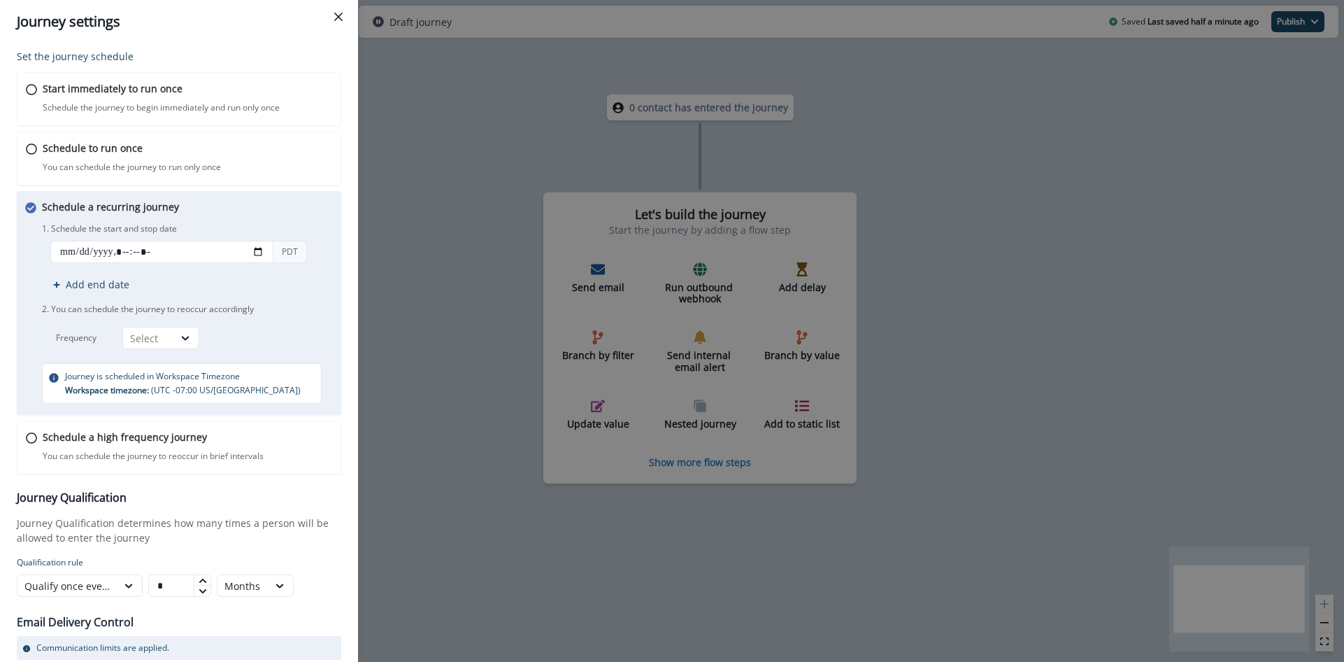
click at [29, 211] on icon at bounding box center [30, 207] width 11 height 11
click at [161, 337] on div "Select" at bounding box center [148, 338] width 36 height 15
click at [31, 443] on div "Schedule a high frequency journey You can schedule the journey to reoccur in br…" at bounding box center [179, 447] width 328 height 55
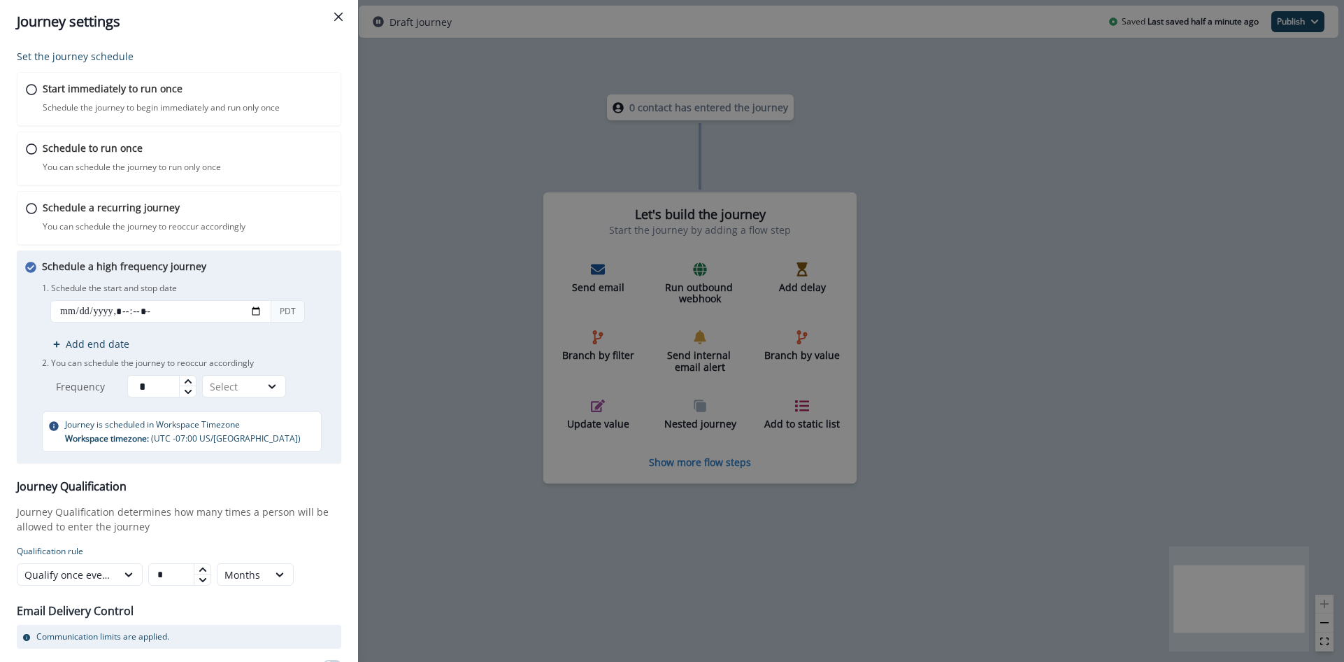
click at [196, 383] on div at bounding box center [187, 381] width 17 height 10
click at [189, 380] on icon at bounding box center [187, 380] width 7 height 4
type input "*"
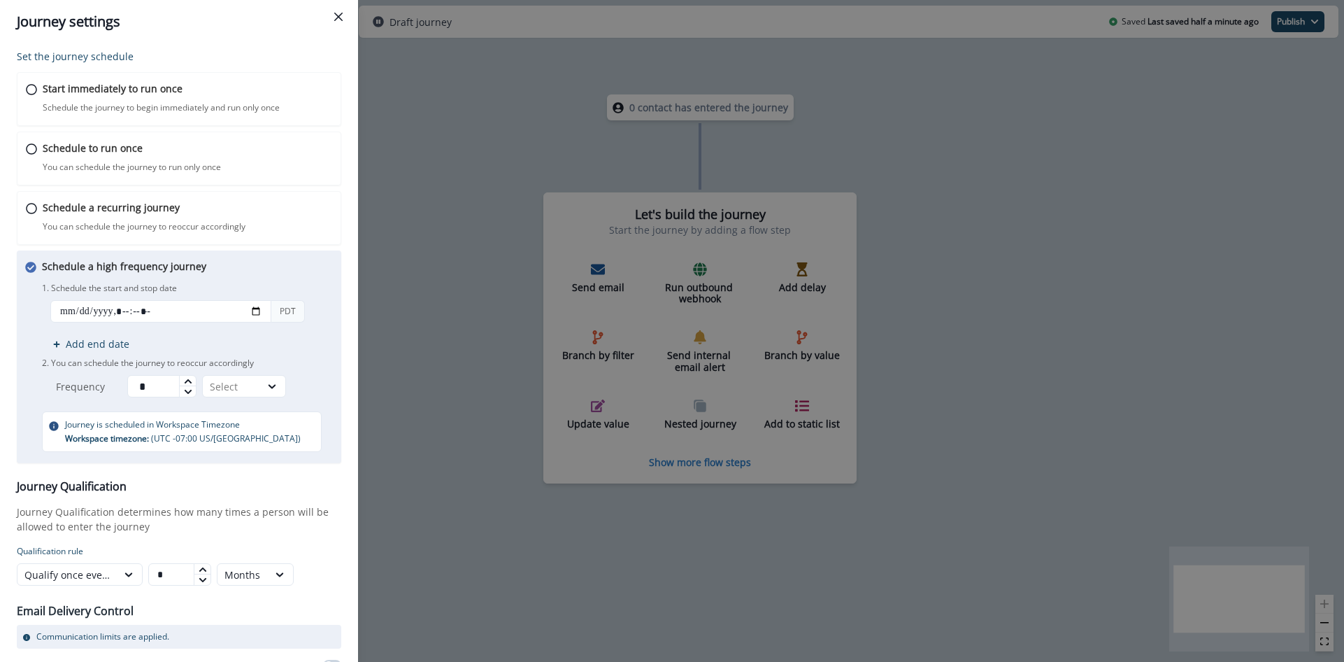
click at [189, 380] on icon at bounding box center [187, 380] width 7 height 4
click at [222, 382] on div "Select" at bounding box center [231, 386] width 43 height 15
click at [238, 441] on div "Hours" at bounding box center [247, 445] width 84 height 26
click at [153, 308] on input "datetime-local" at bounding box center [160, 311] width 221 height 22
click at [255, 311] on input "datetime-local" at bounding box center [160, 311] width 221 height 22
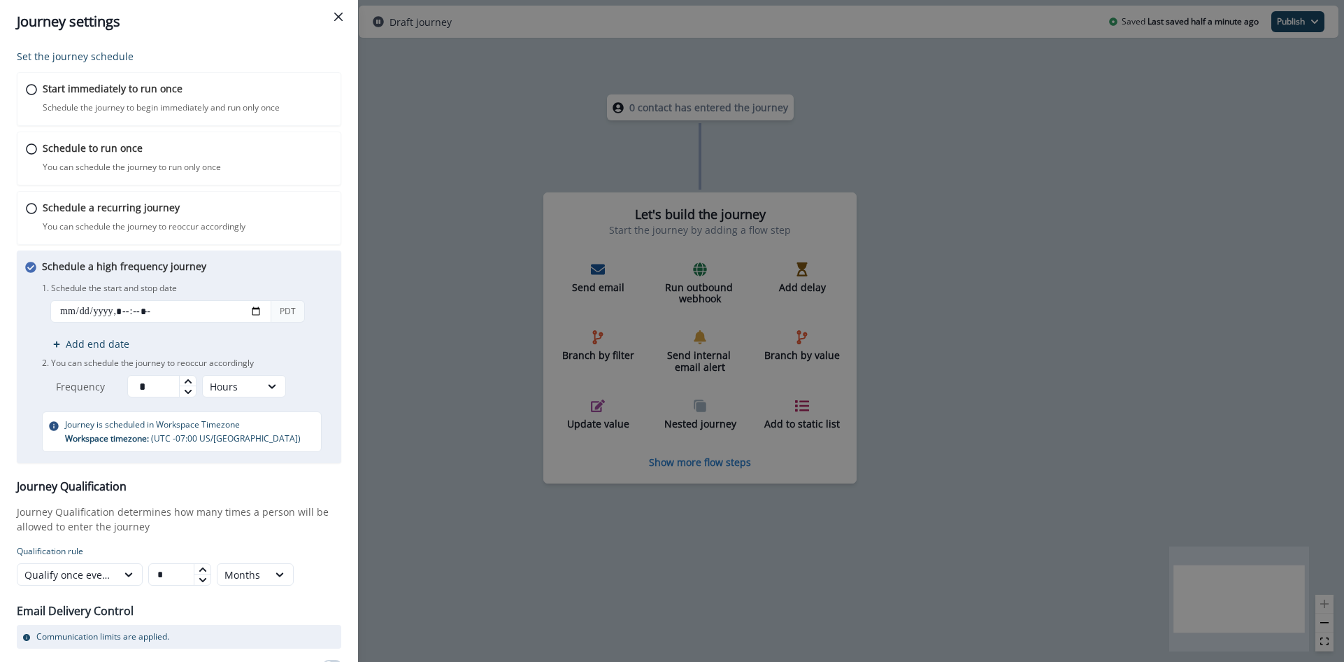
type input "**********"
click at [252, 534] on div "Journey Qualification Journey Qualification determines how many times a person …" at bounding box center [179, 533] width 325 height 106
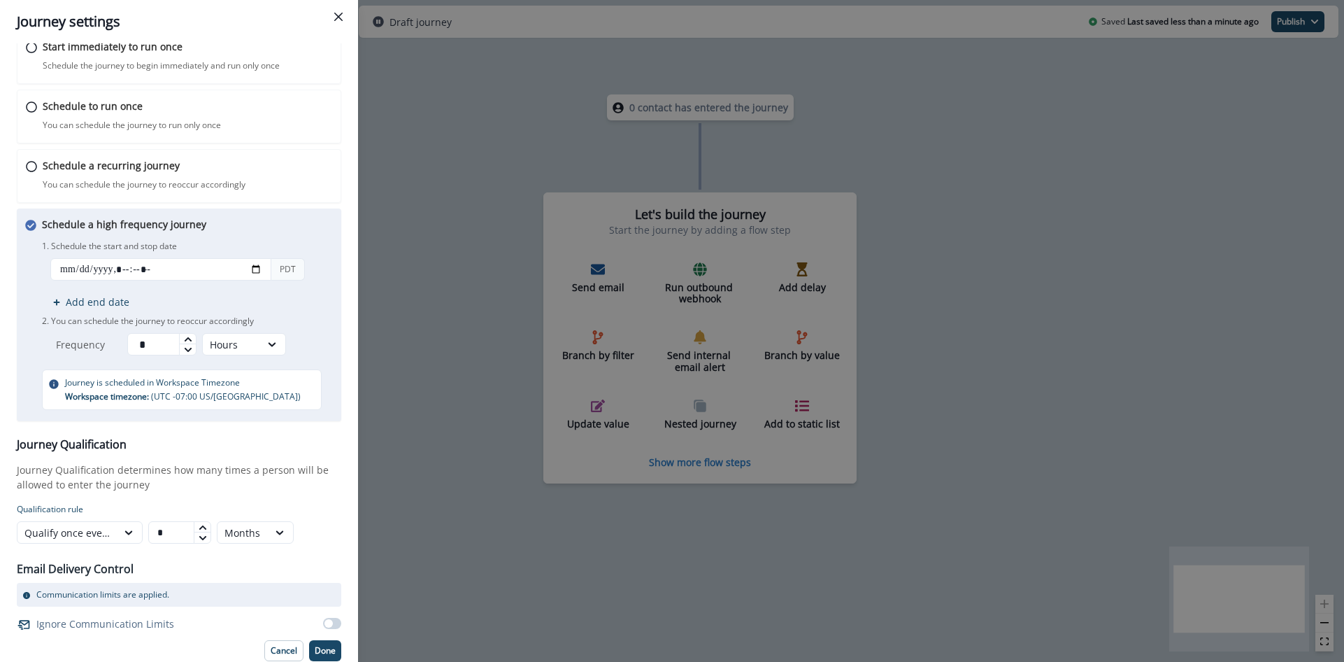
scroll to position [47, 0]
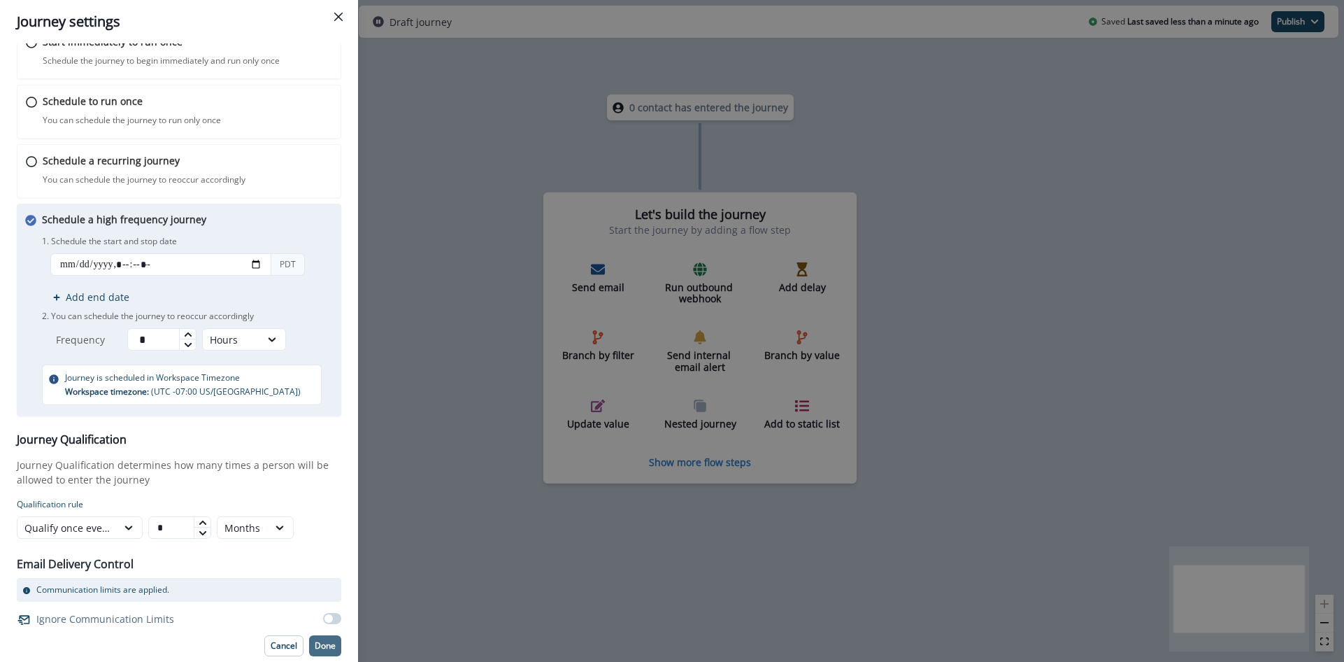
click at [329, 641] on p "Done" at bounding box center [325, 646] width 21 height 10
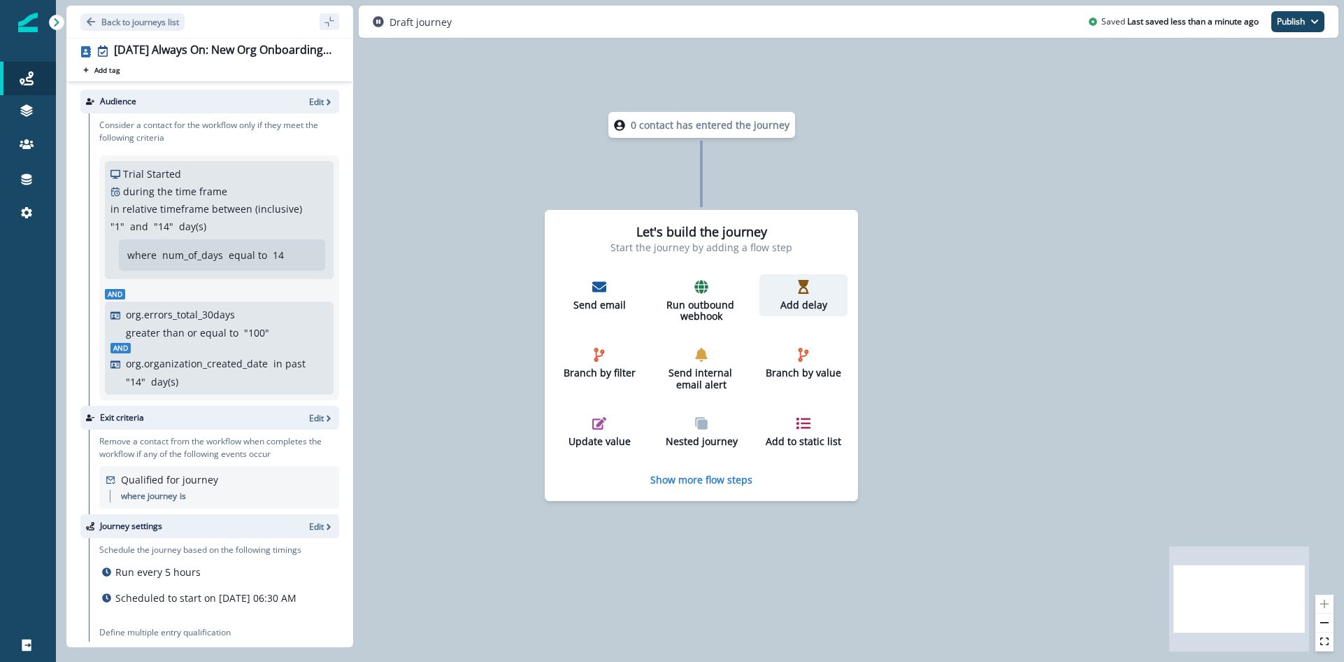
click at [813, 301] on p "Add delay" at bounding box center [803, 305] width 77 height 12
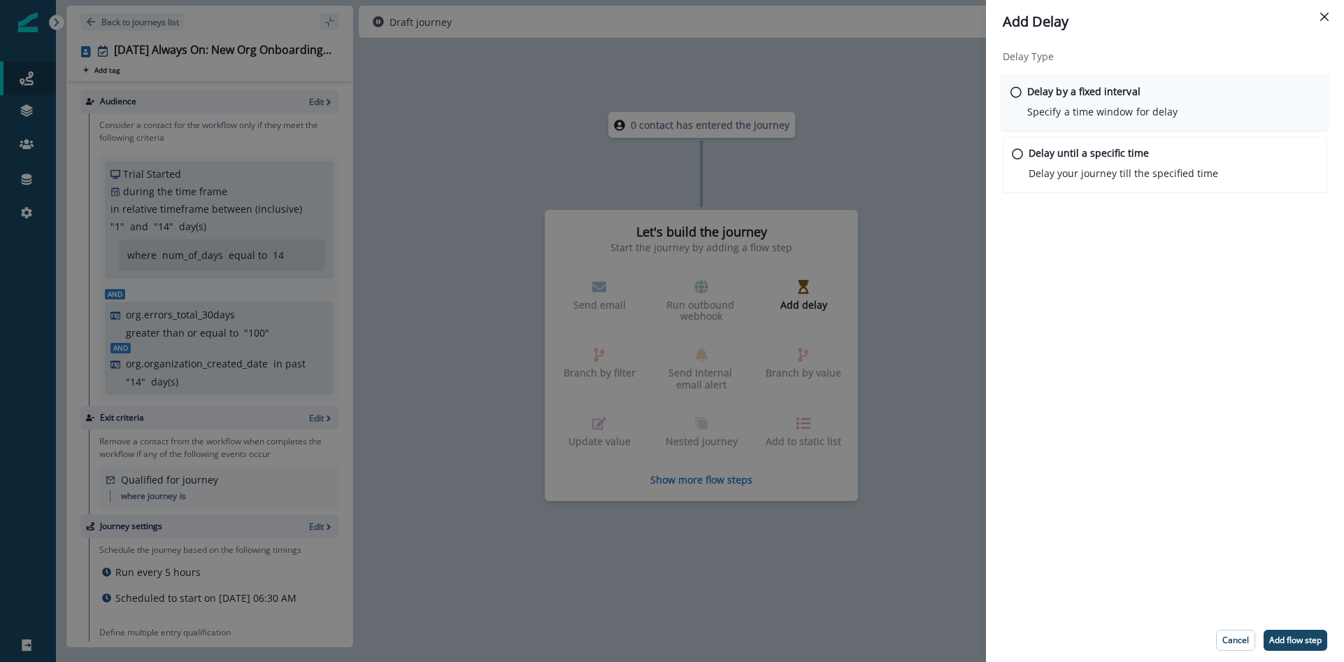
click at [1023, 97] on div "Delay by a fixed interval Specify a time window for delay" at bounding box center [1166, 103] width 328 height 57
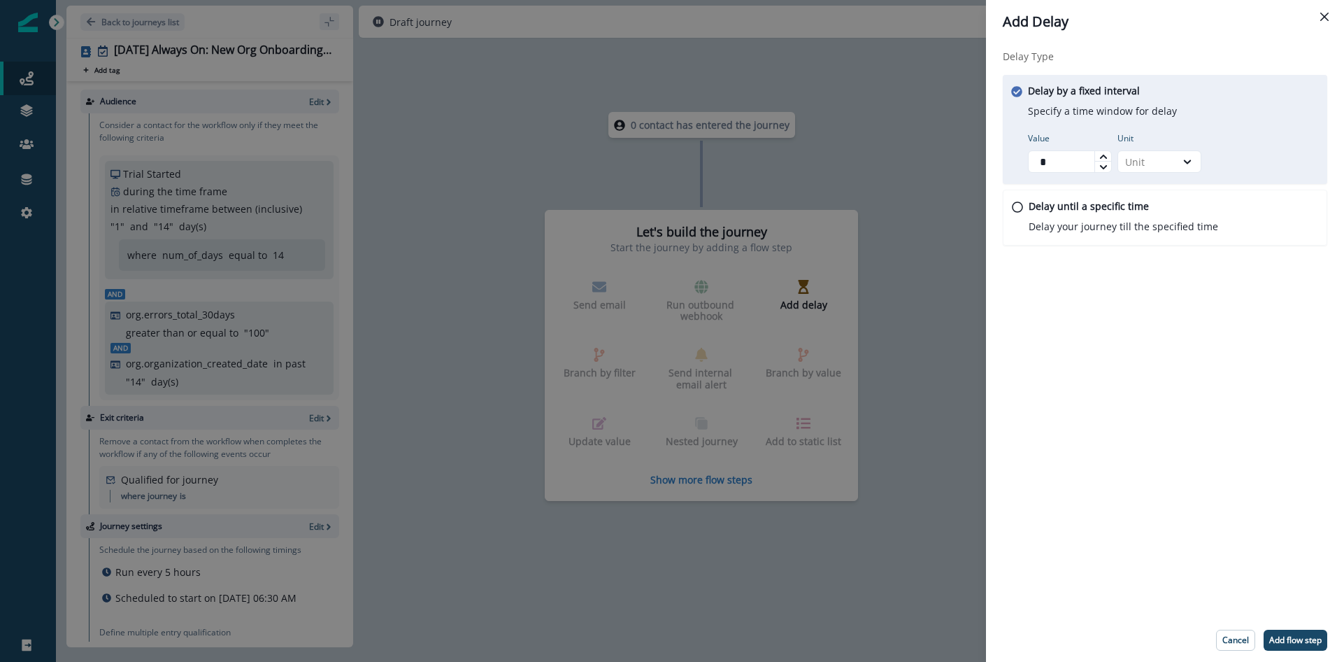
click at [1102, 153] on icon at bounding box center [1103, 156] width 8 height 8
type input "*"
click at [1102, 153] on icon at bounding box center [1103, 156] width 8 height 8
click at [1158, 158] on div "Unit" at bounding box center [1146, 162] width 43 height 15
click at [1148, 235] on div "Day" at bounding box center [1160, 246] width 84 height 26
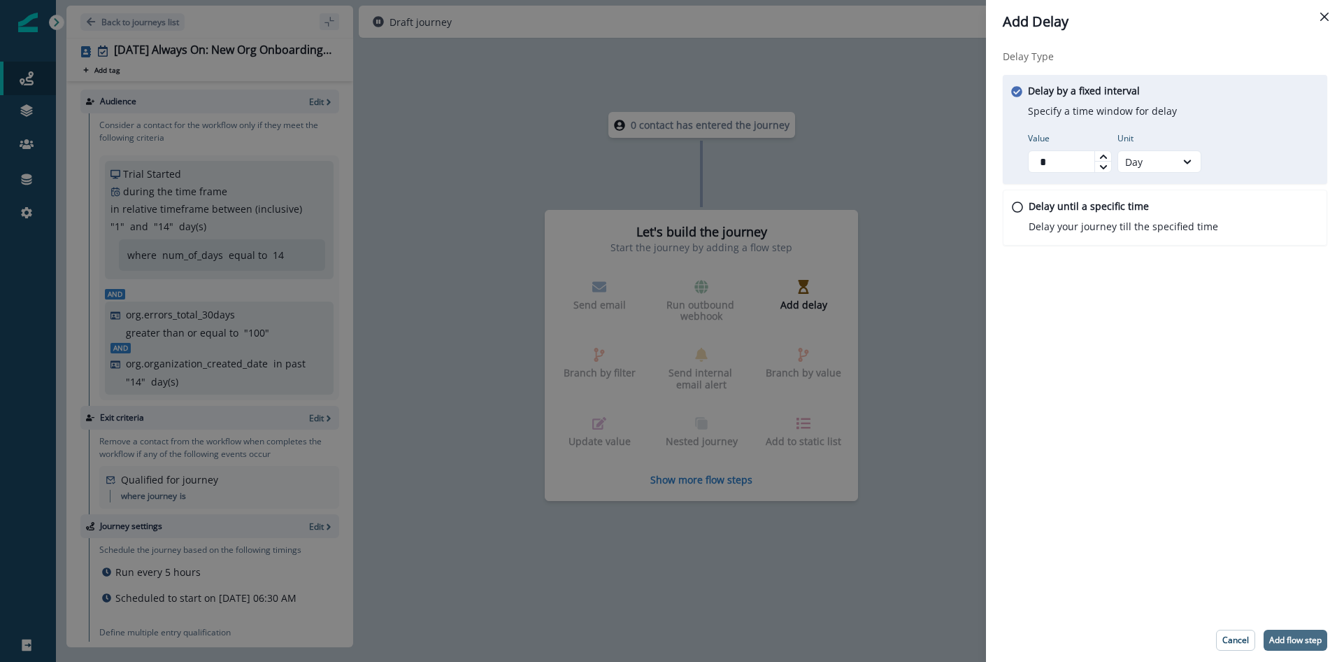
click at [1296, 643] on p "Add flow step" at bounding box center [1295, 640] width 52 height 10
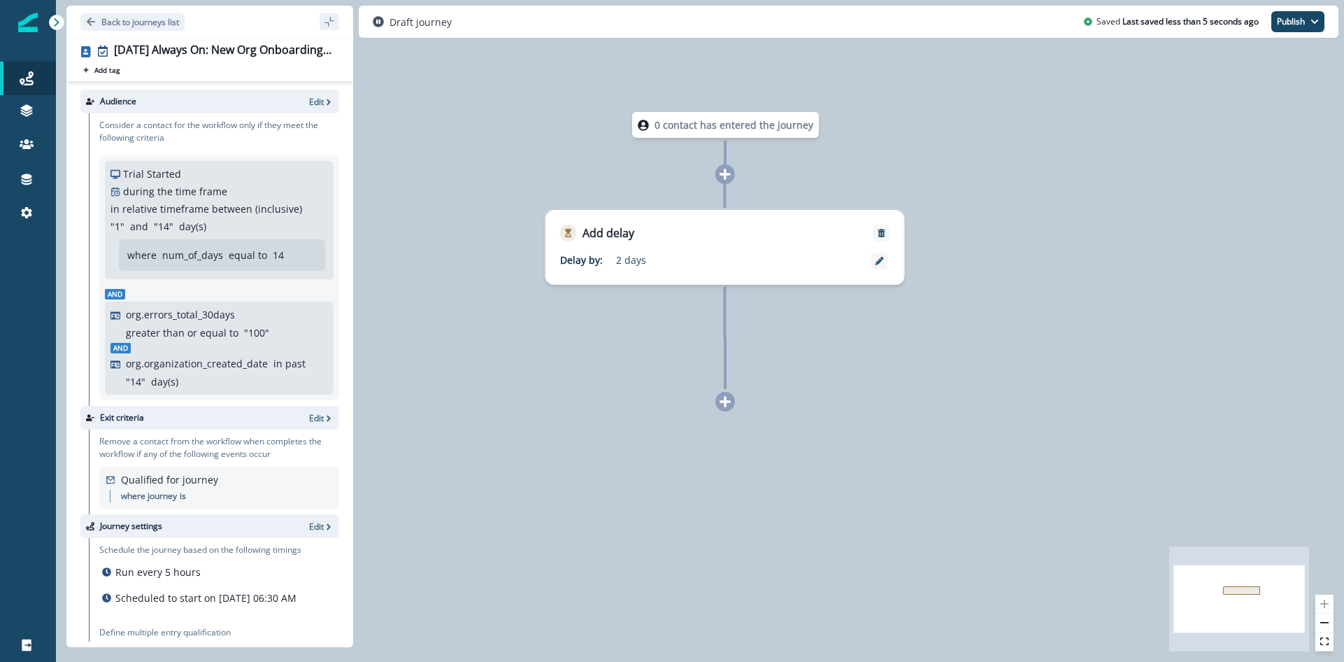
click at [728, 399] on icon at bounding box center [725, 401] width 13 height 13
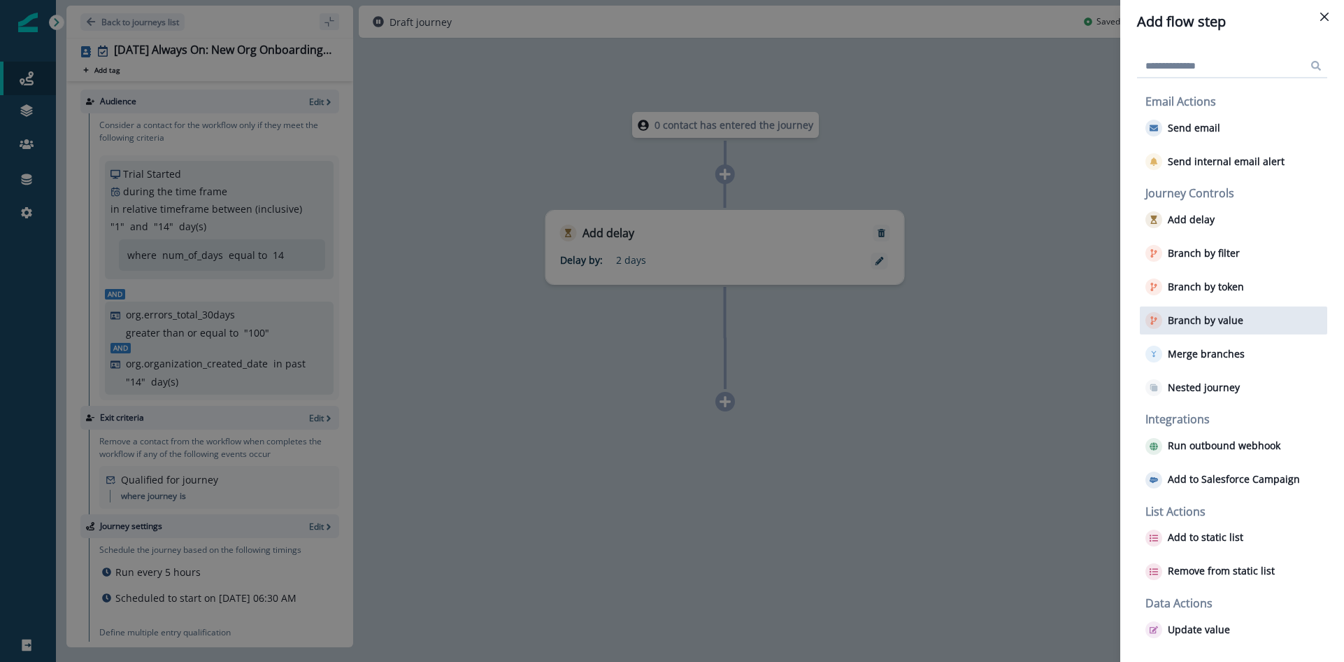
click at [1211, 318] on p "Branch by value" at bounding box center [1206, 321] width 76 height 12
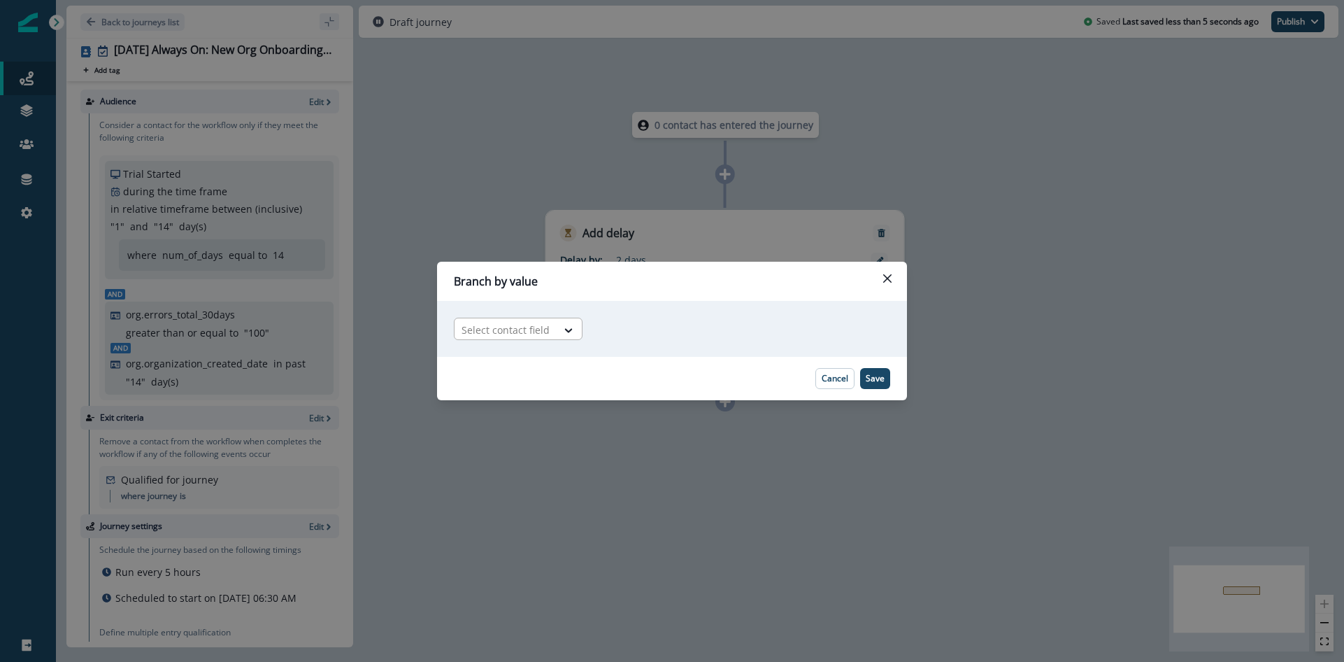
click at [557, 320] on div at bounding box center [569, 329] width 25 height 23
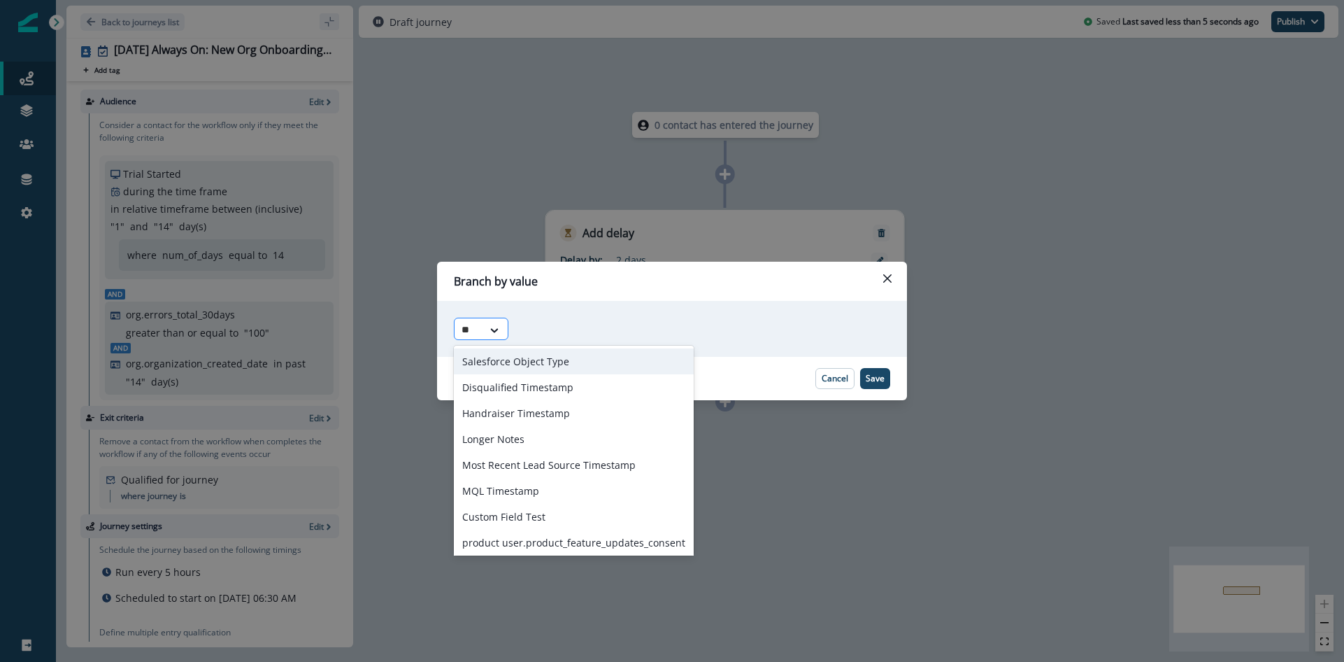
type input "*"
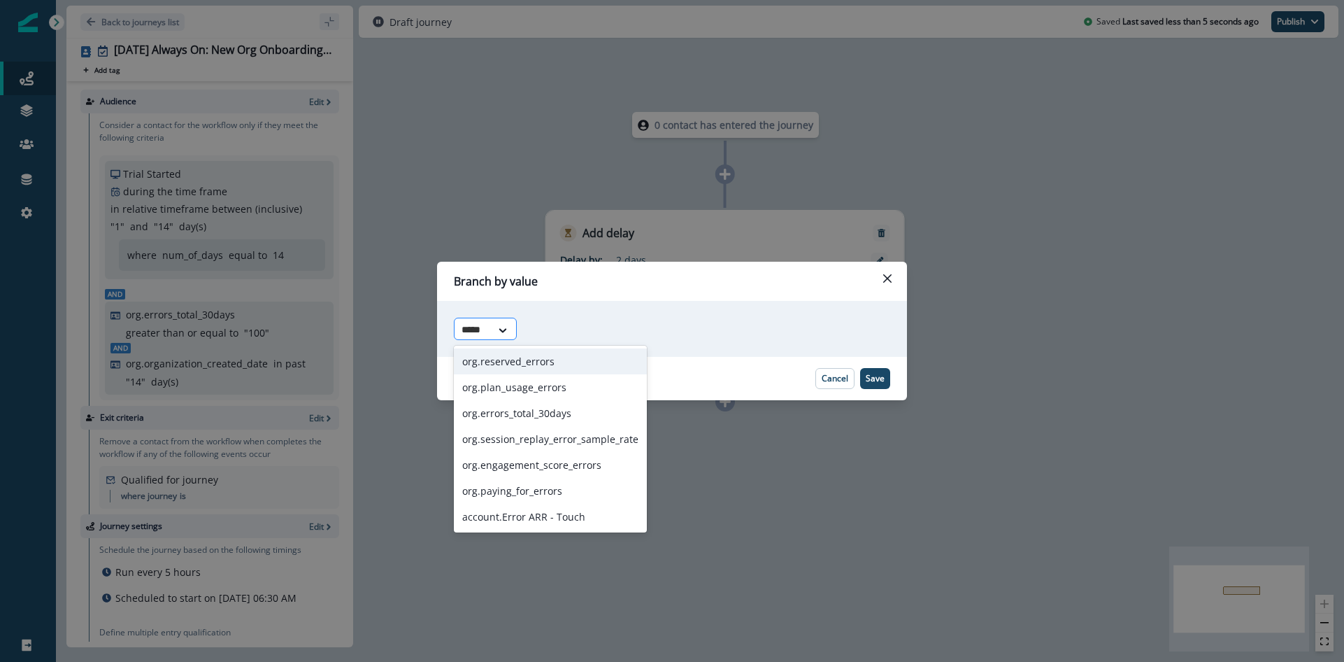
type input "******"
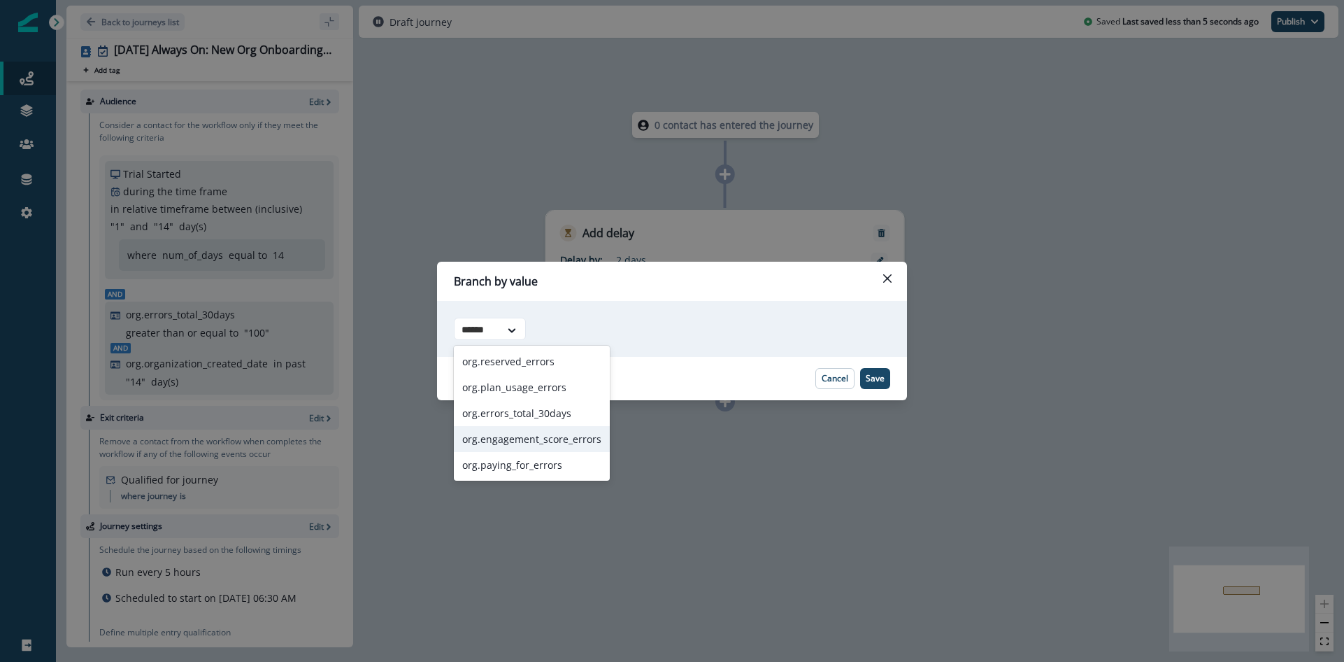
drag, startPoint x: 529, startPoint y: 431, endPoint x: 536, endPoint y: 427, distance: 7.2
click at [529, 431] on div "org.engagement_score_errors" at bounding box center [532, 439] width 156 height 26
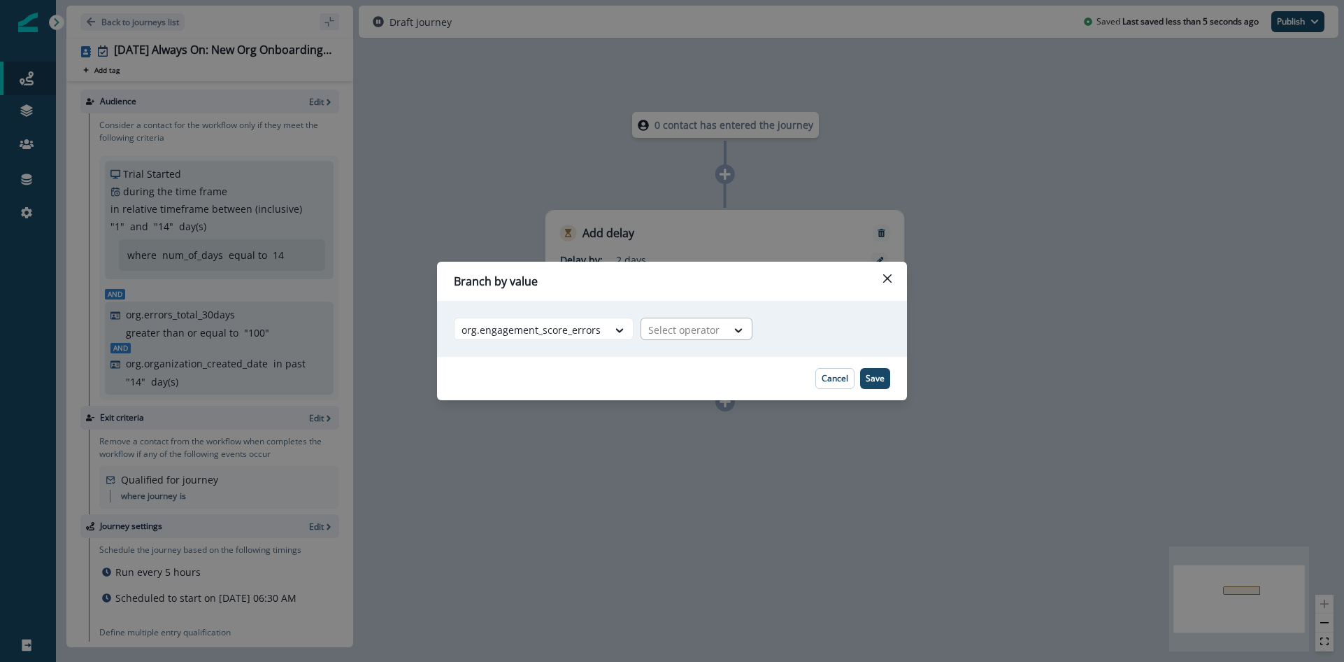
click at [715, 329] on div "Select operator" at bounding box center [683, 329] width 85 height 23
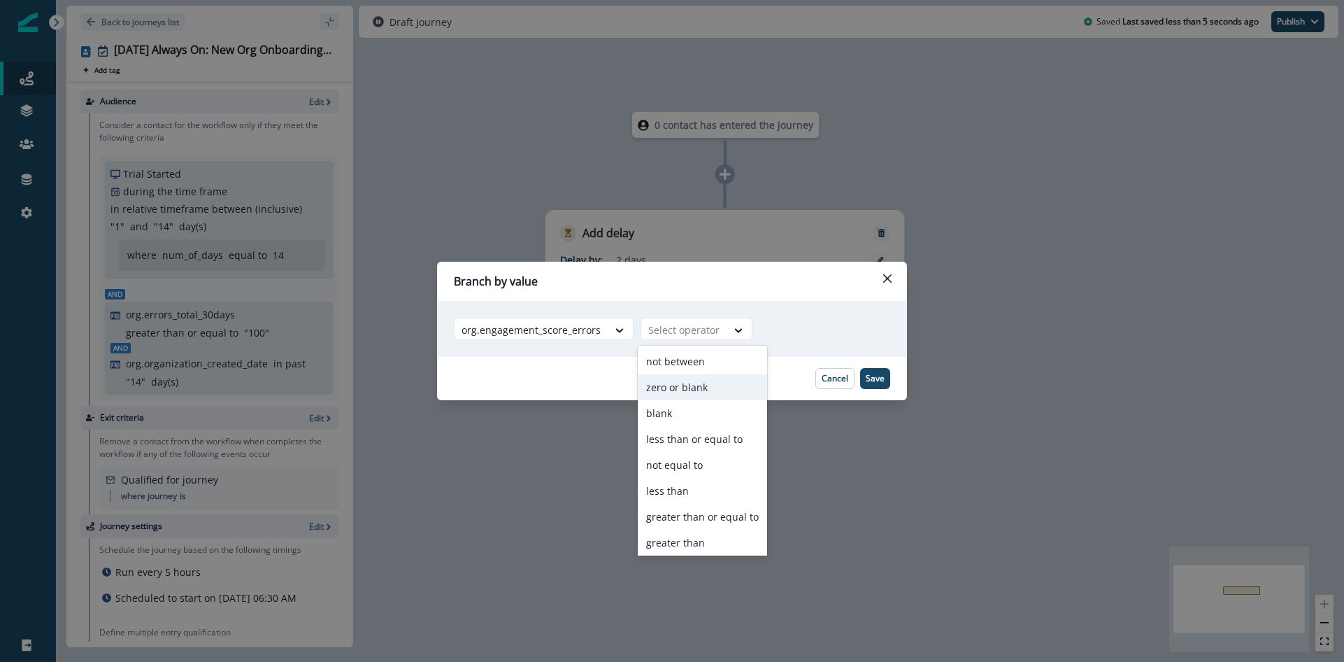
scroll to position [57, 0]
click at [680, 436] on div "less than" at bounding box center [702, 434] width 129 height 26
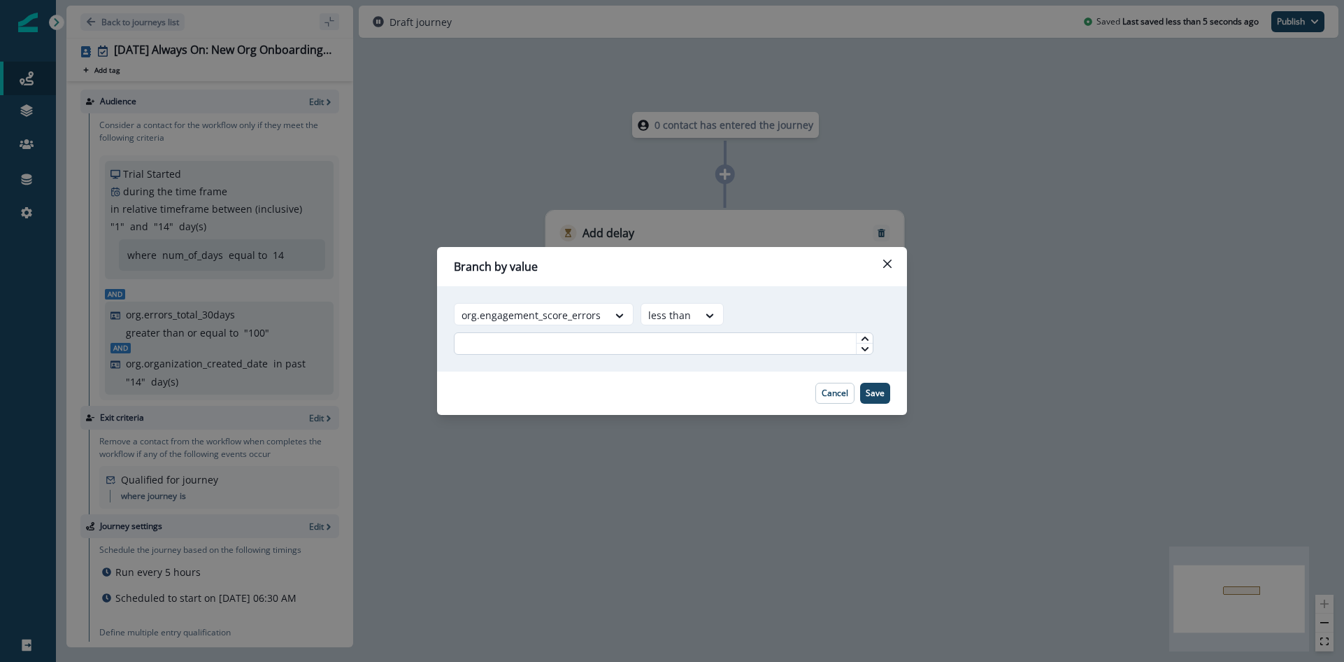
click at [731, 343] on input "text" at bounding box center [664, 343] width 420 height 22
type input "*"
click at [869, 394] on p "Save" at bounding box center [875, 393] width 19 height 10
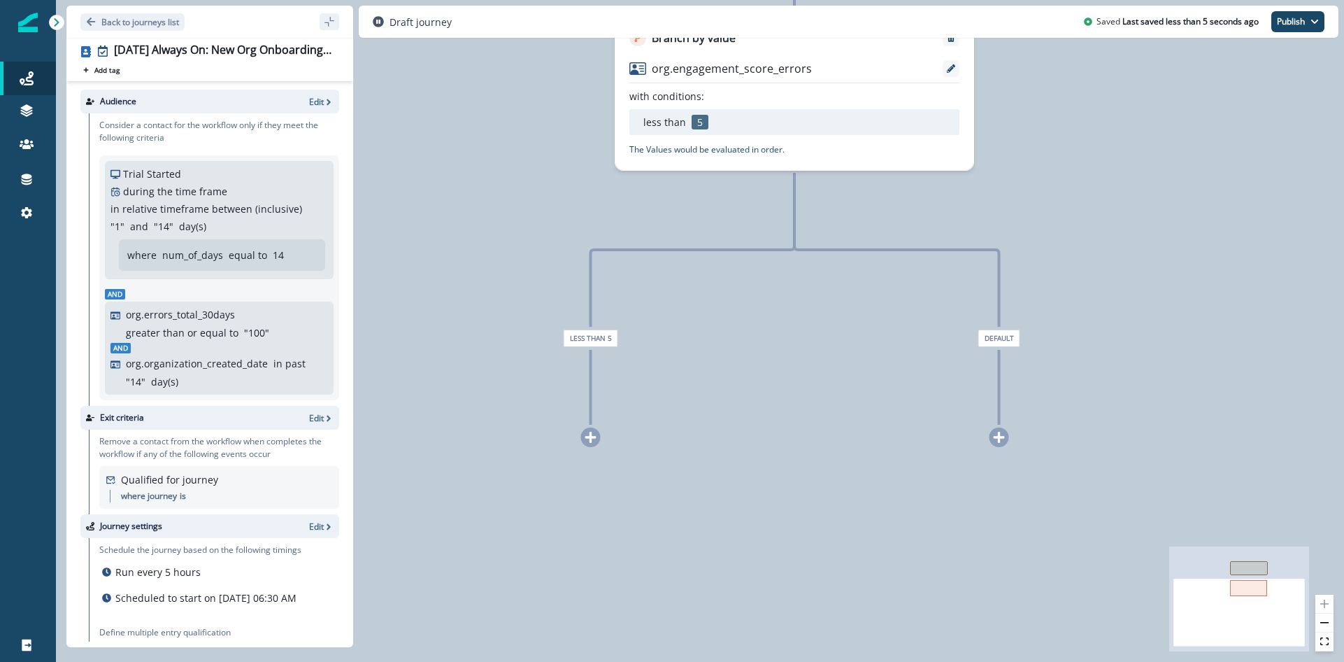
click at [591, 439] on icon at bounding box center [591, 437] width 13 height 13
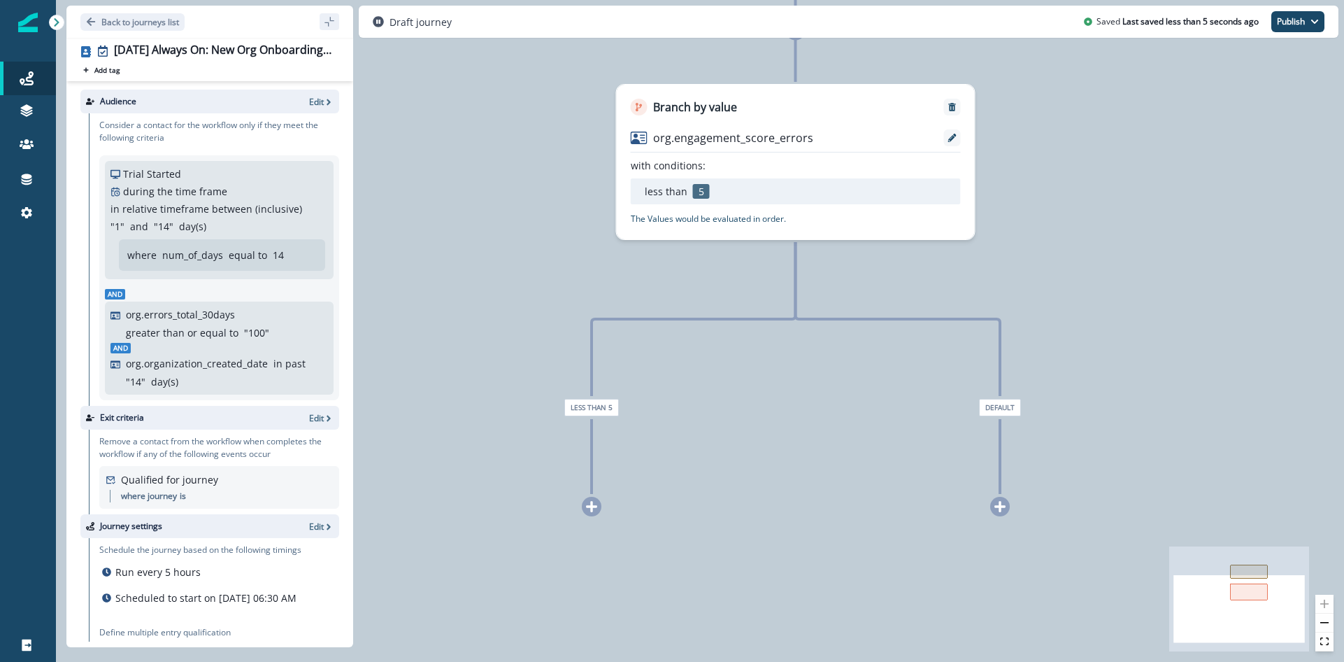
click at [593, 502] on icon at bounding box center [591, 506] width 13 height 13
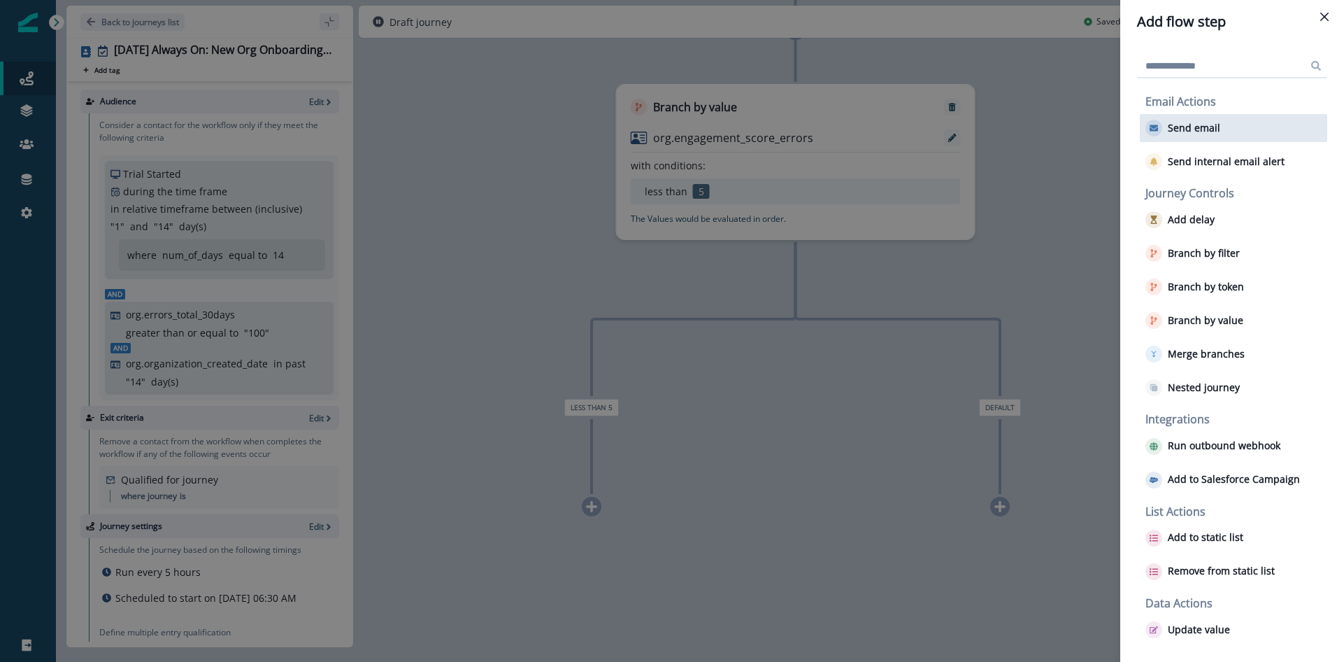
click at [1210, 125] on p "Send email" at bounding box center [1194, 128] width 52 height 12
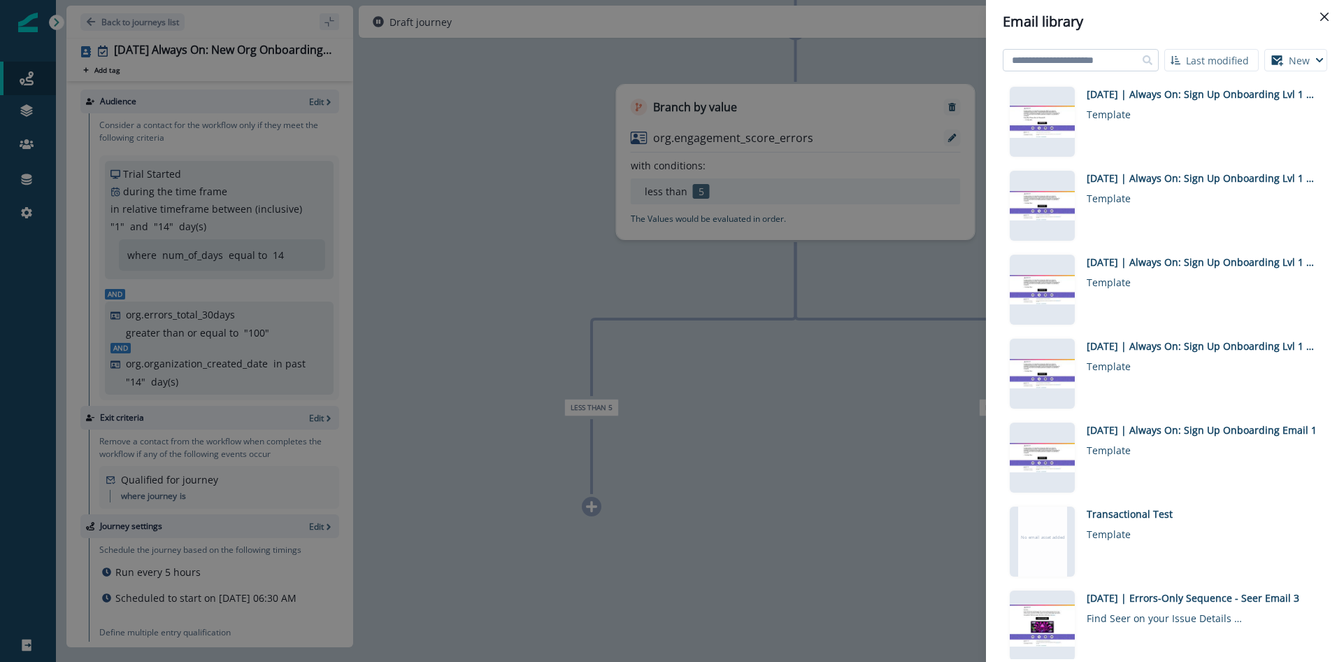
click at [1103, 67] on input at bounding box center [1081, 60] width 156 height 22
type input "*"
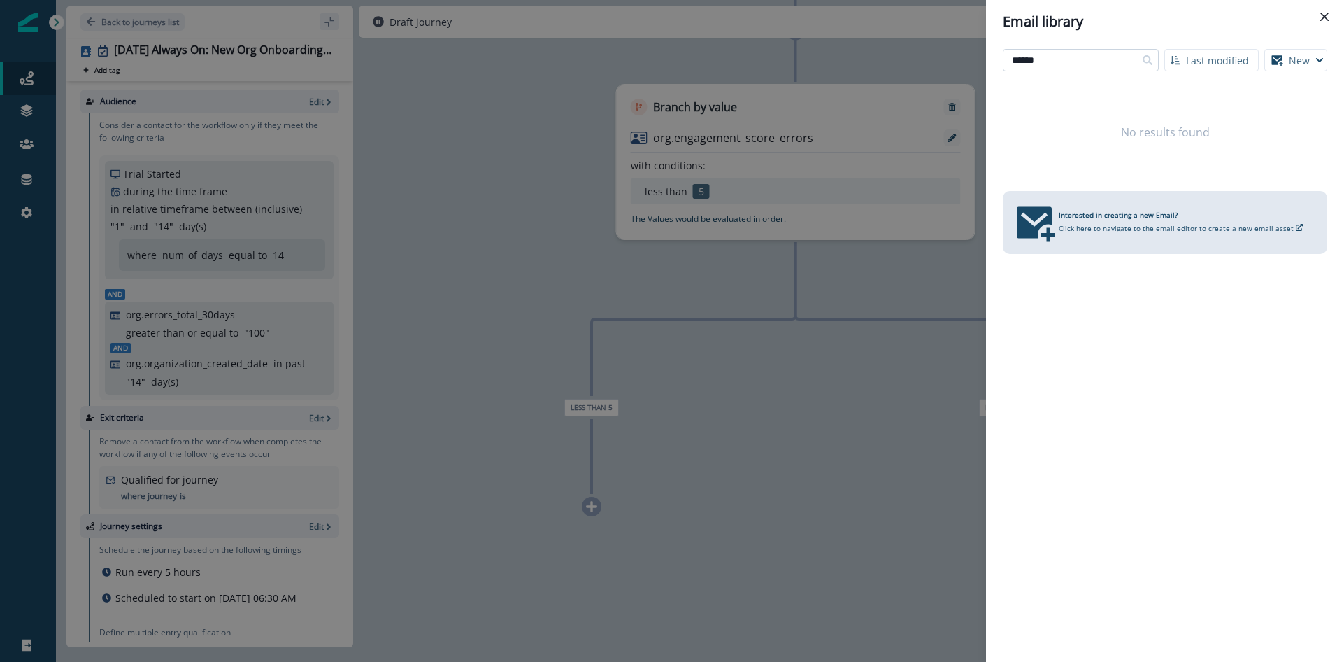
click at [1099, 58] on input "*****" at bounding box center [1081, 60] width 156 height 22
click at [1060, 58] on input "*****" at bounding box center [1081, 60] width 156 height 22
type input "*"
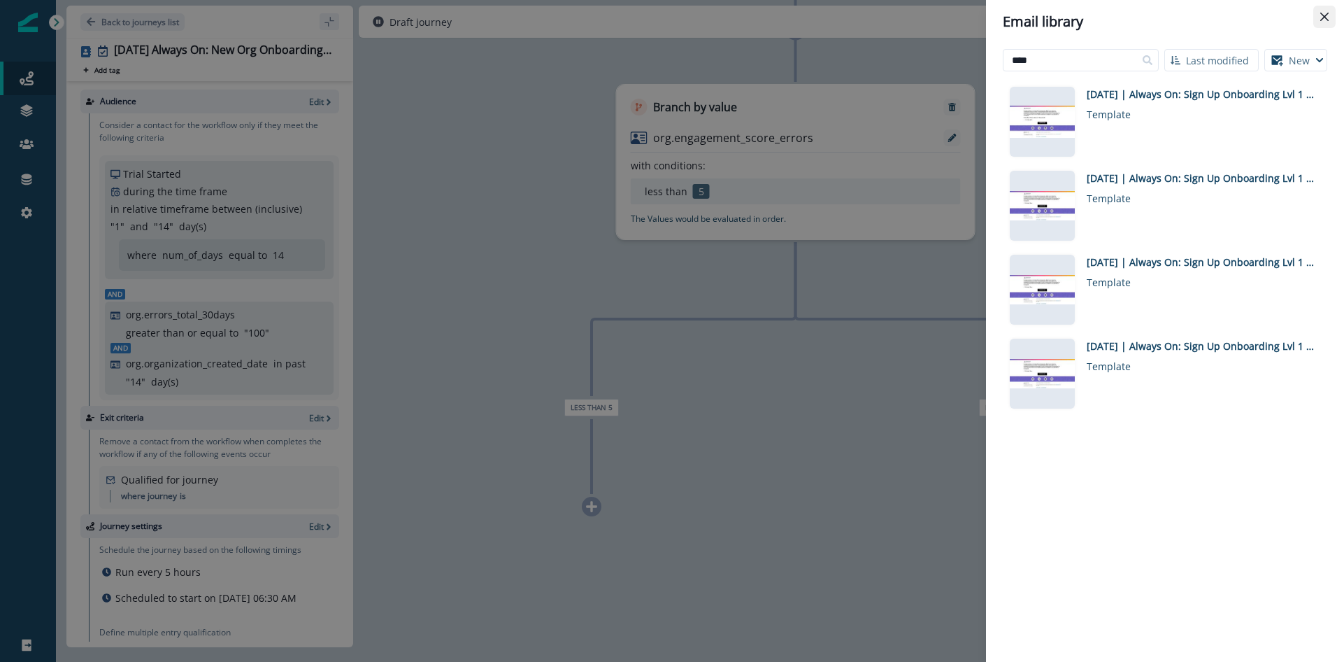
type input "***"
click at [1326, 17] on icon "Close" at bounding box center [1324, 17] width 8 height 8
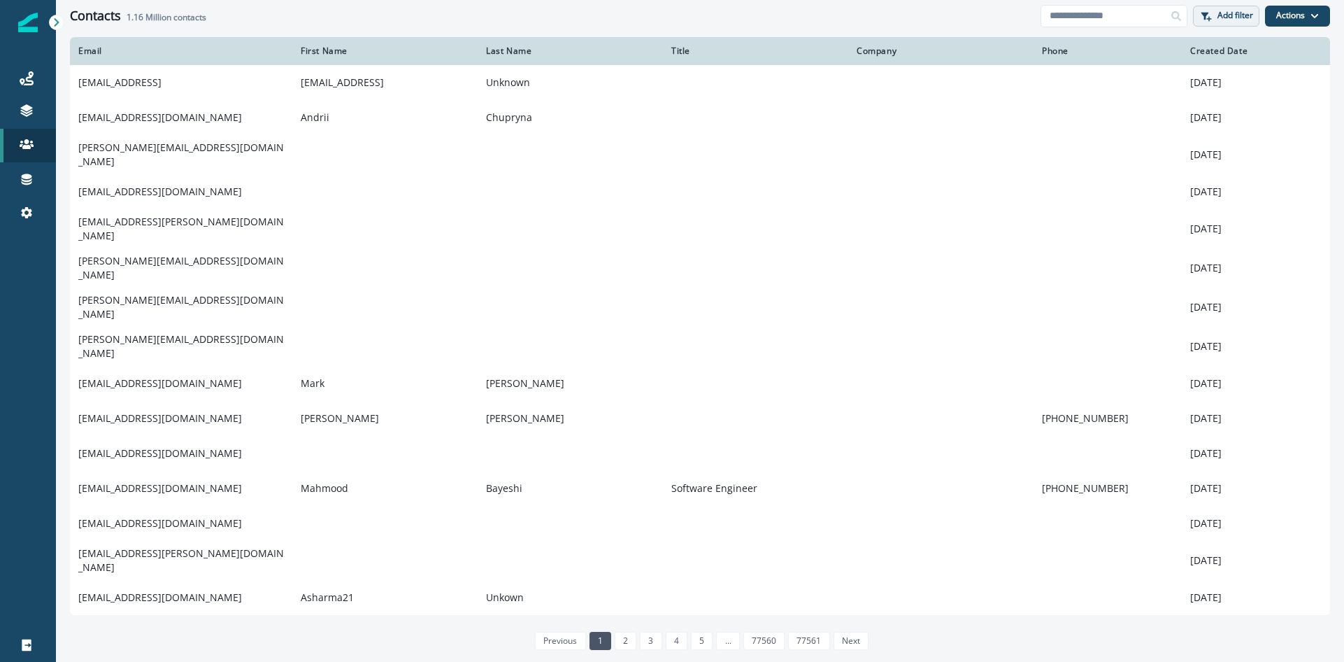
click at [1221, 20] on p "Add filter" at bounding box center [1236, 15] width 36 height 10
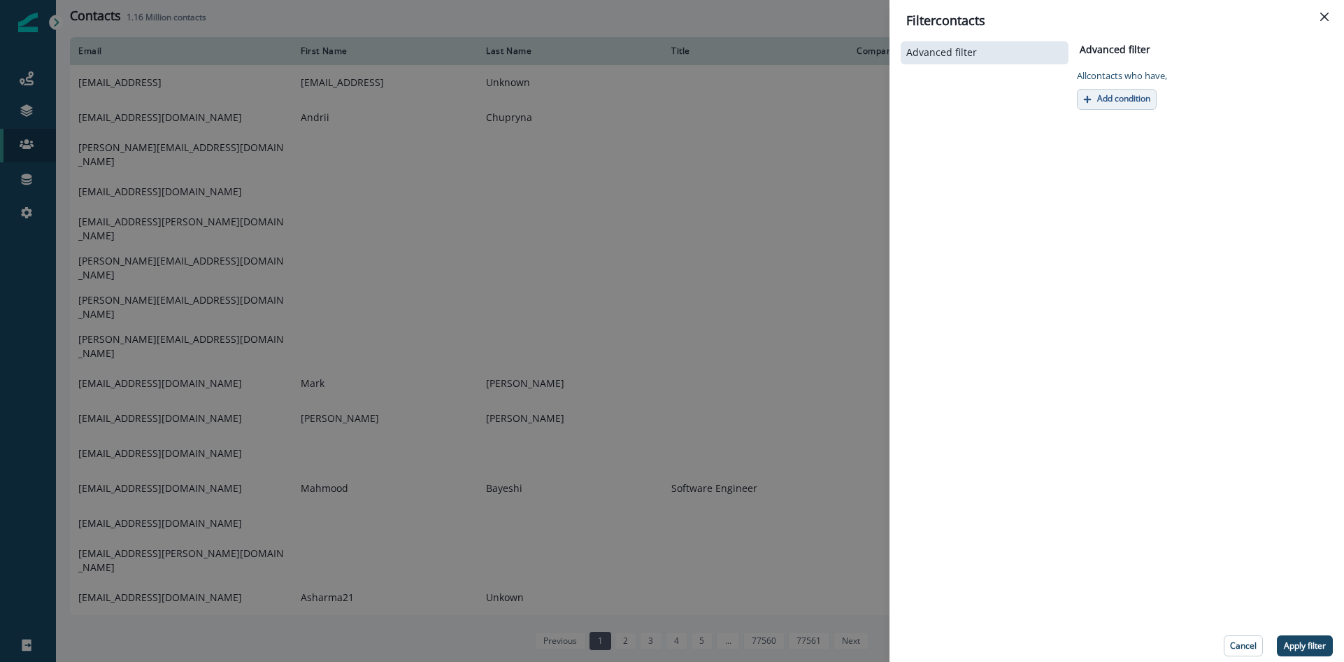
click at [1142, 94] on p "Add condition" at bounding box center [1123, 99] width 53 height 10
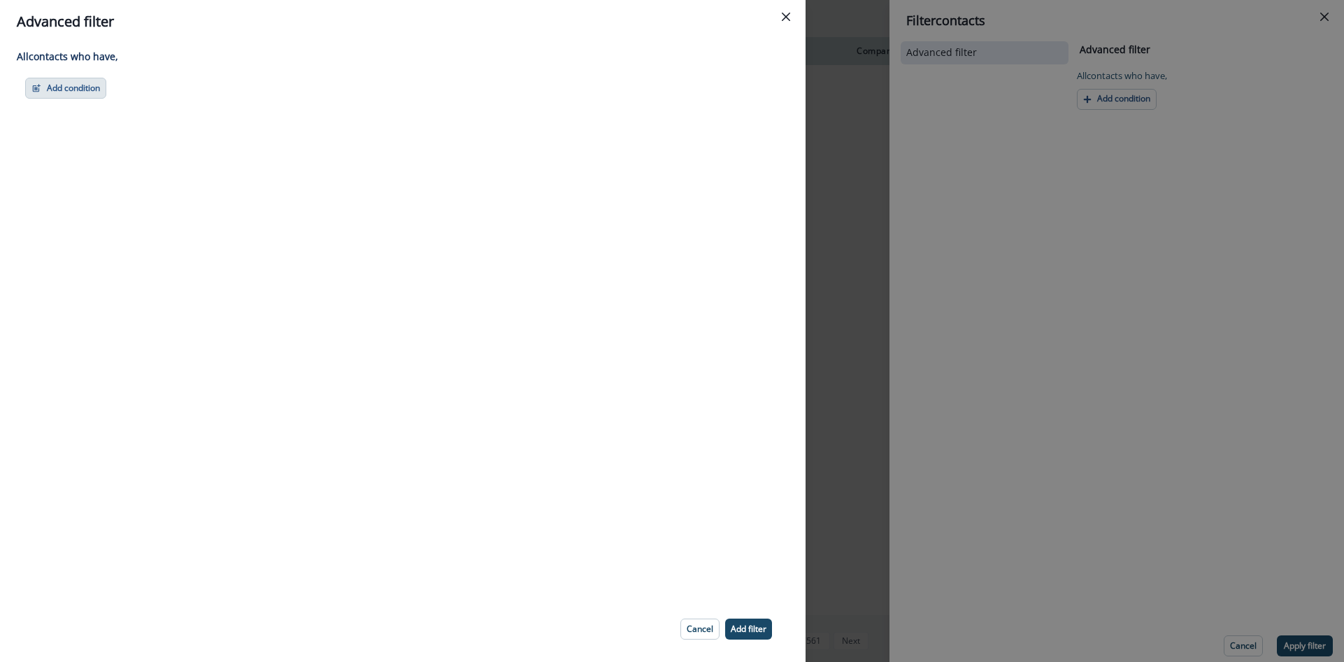
click at [92, 90] on button "Add condition" at bounding box center [65, 88] width 81 height 21
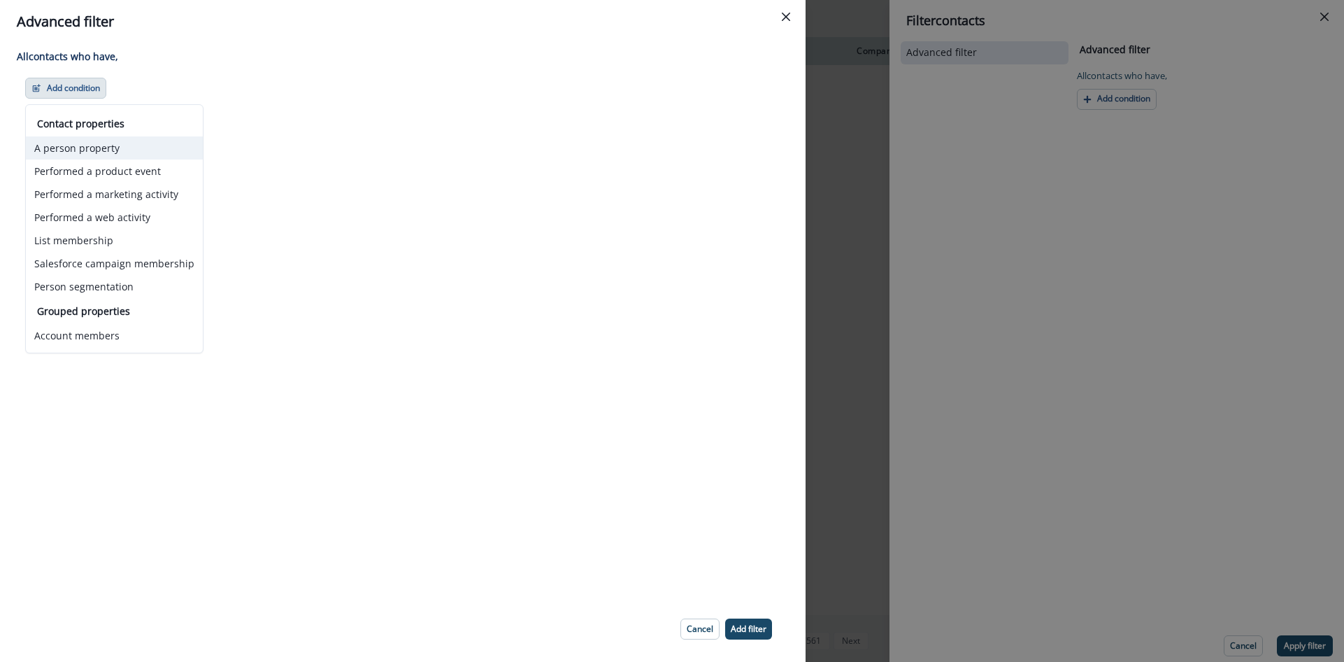
click at [87, 148] on button "A person property" at bounding box center [114, 147] width 177 height 23
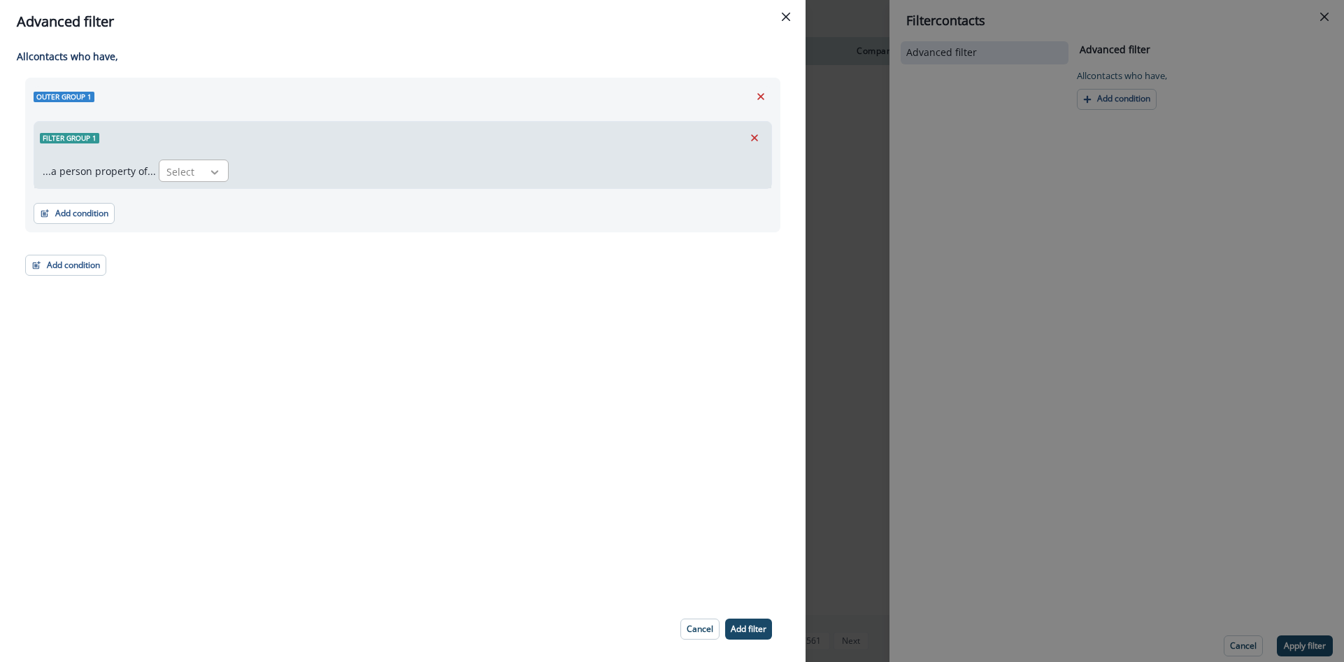
click at [203, 169] on div at bounding box center [215, 172] width 24 height 14
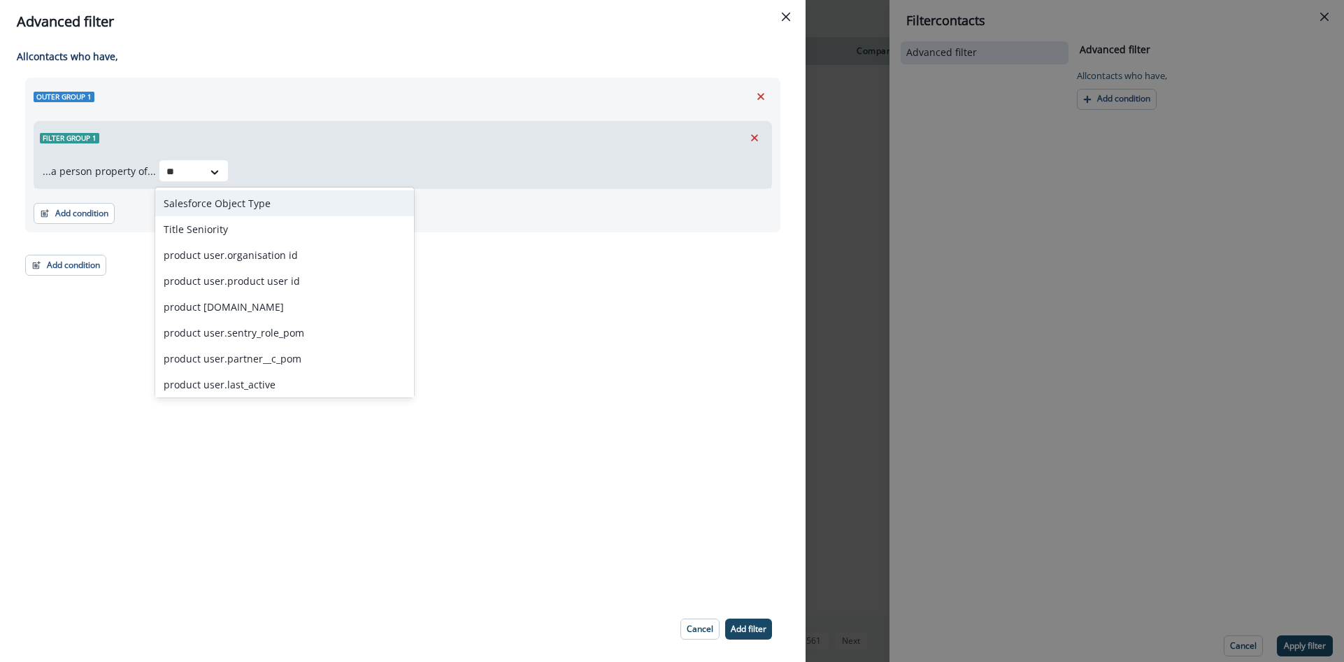
type input "*"
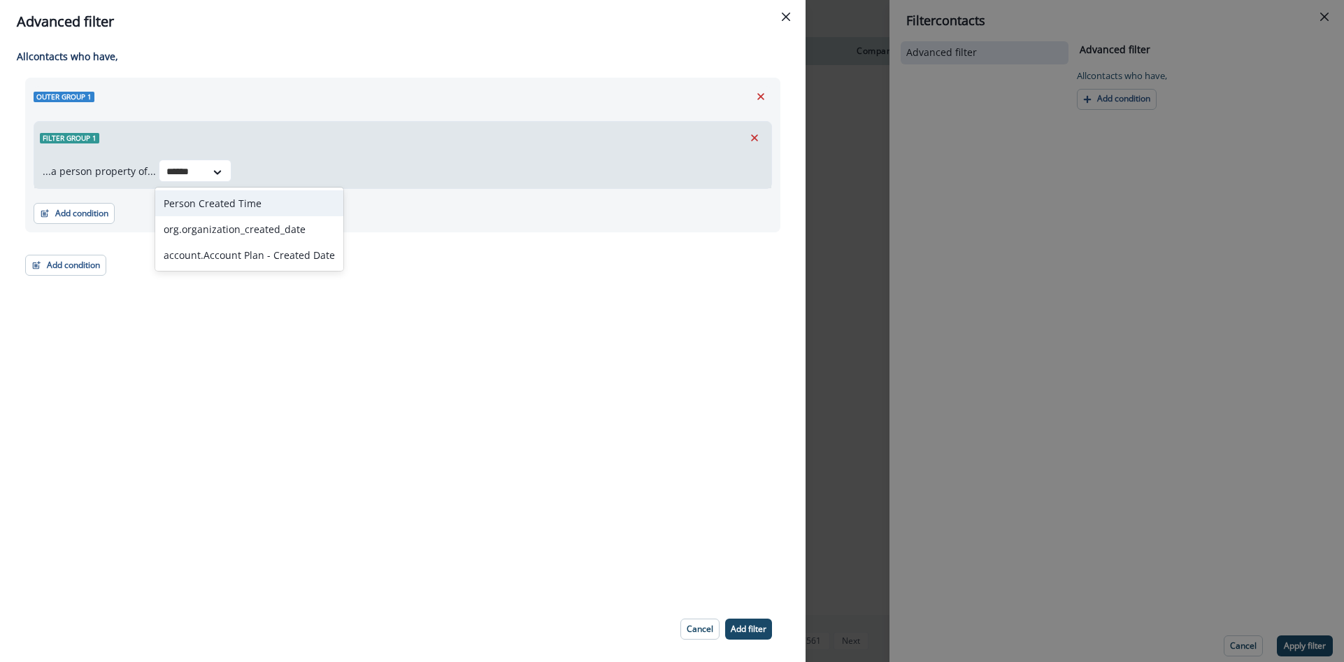
type input "*******"
click at [217, 228] on div "org.organization_created_date" at bounding box center [249, 229] width 188 height 26
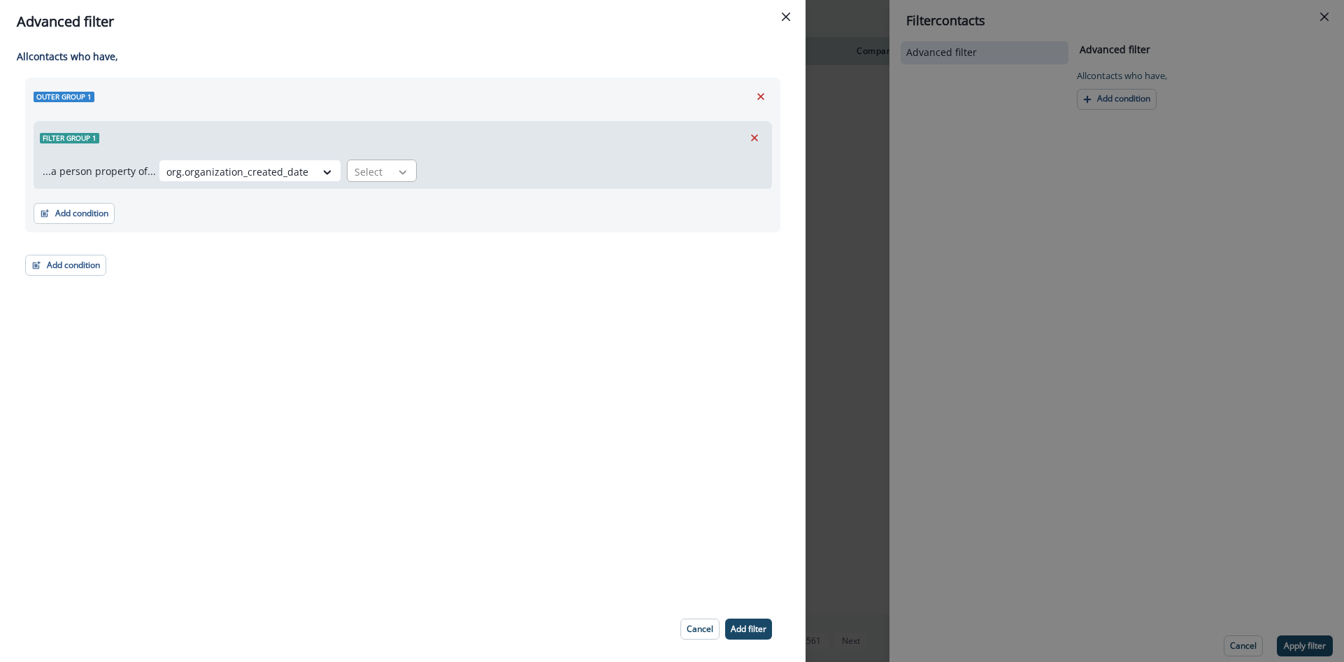
click at [397, 178] on icon at bounding box center [403, 172] width 13 height 14
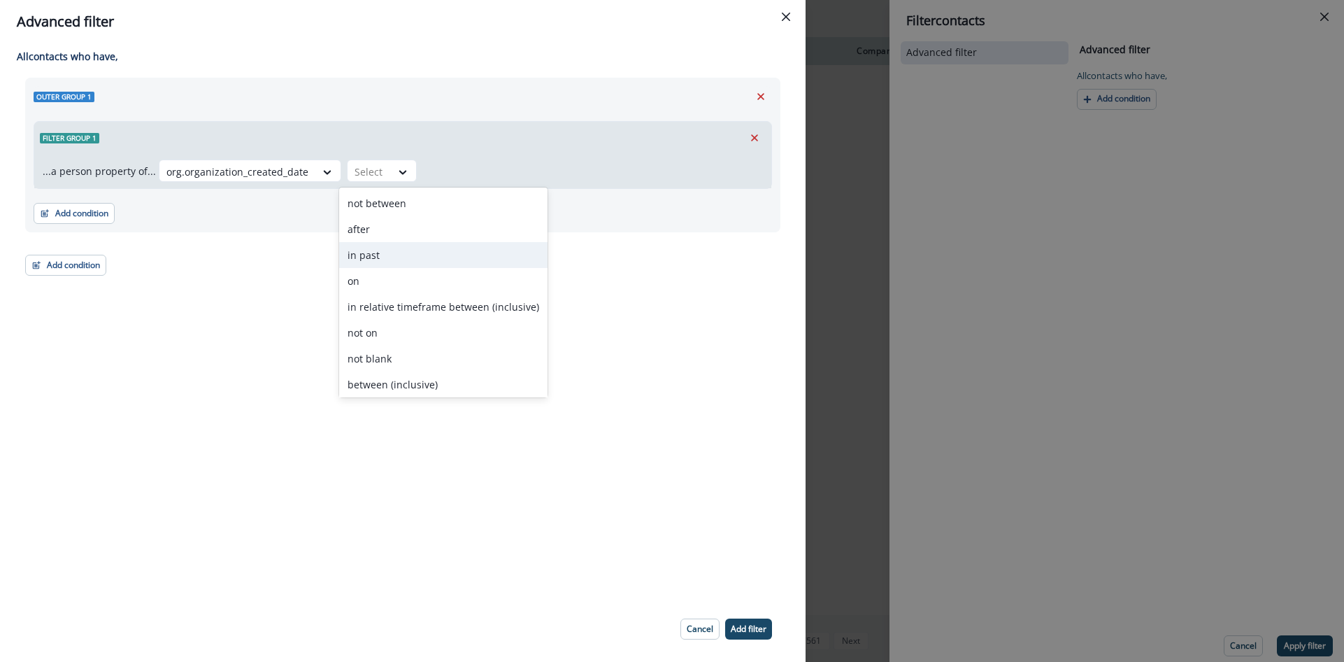
click at [371, 250] on div "in past" at bounding box center [443, 255] width 208 height 26
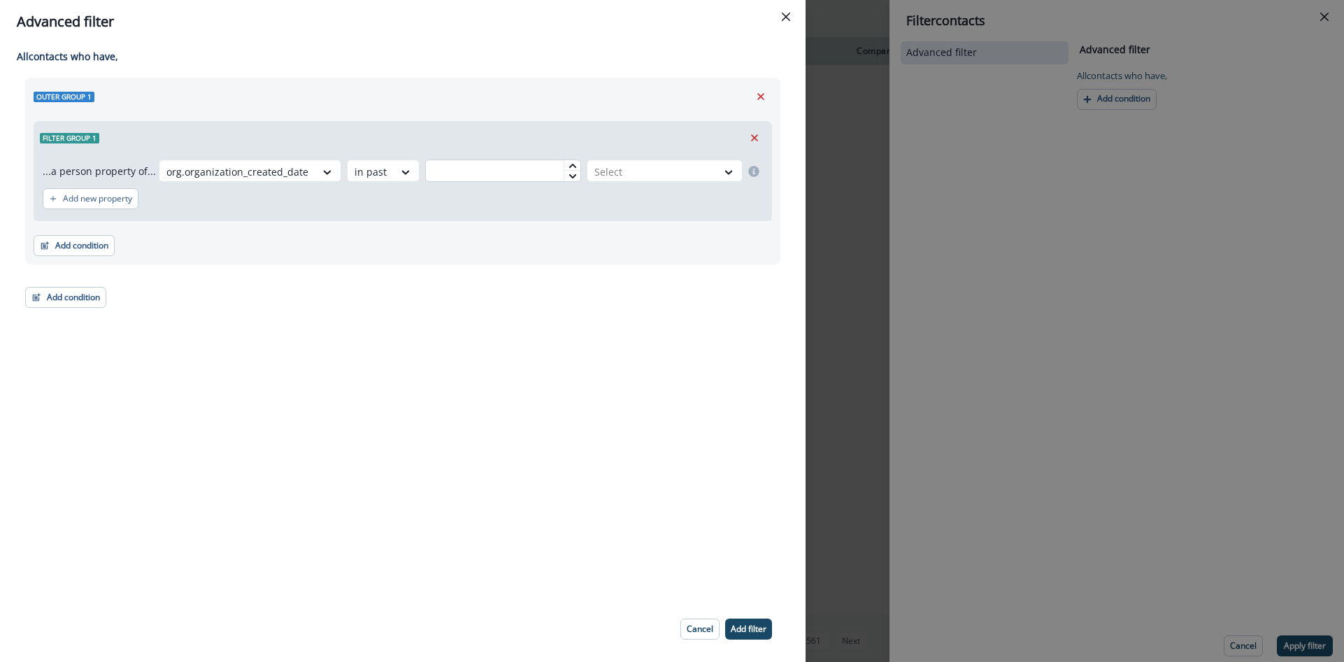
click at [526, 176] on input "text" at bounding box center [503, 170] width 156 height 22
type input "*"
click at [629, 176] on div at bounding box center [651, 171] width 115 height 17
drag, startPoint x: 619, startPoint y: 206, endPoint x: 613, endPoint y: 209, distance: 7.2
click at [619, 205] on div "day(s)" at bounding box center [663, 203] width 160 height 26
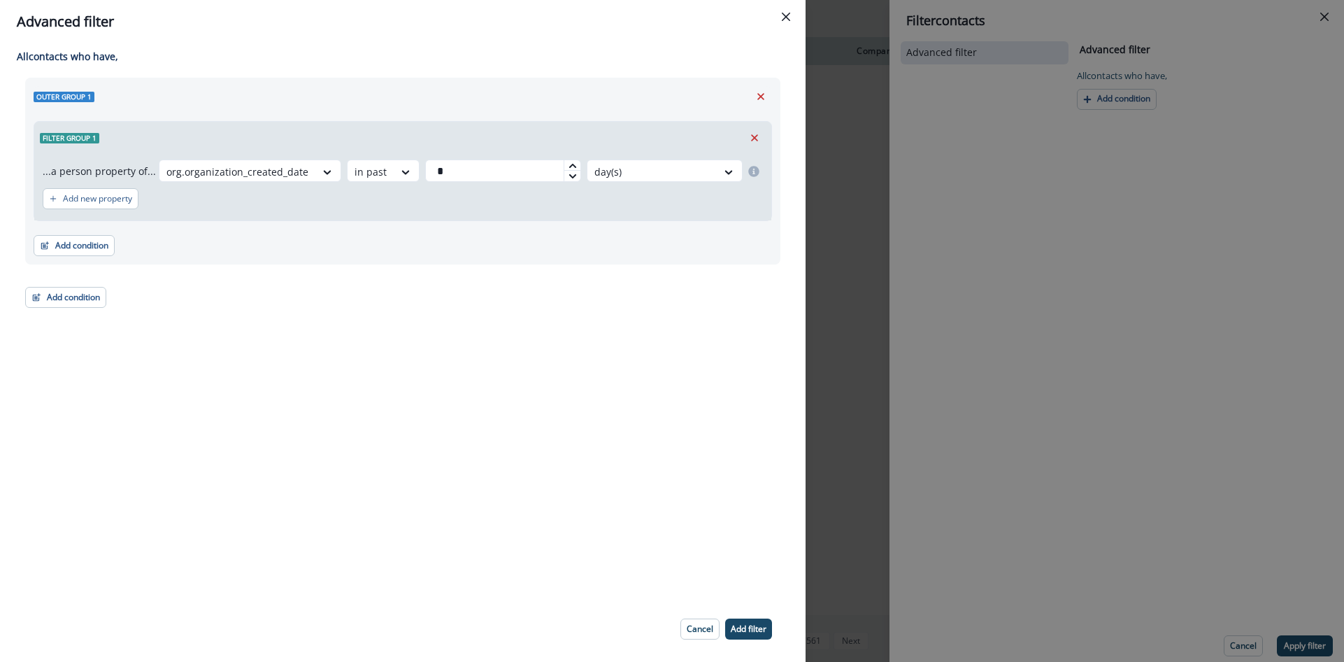
click at [746, 625] on p "Add filter" at bounding box center [749, 629] width 36 height 10
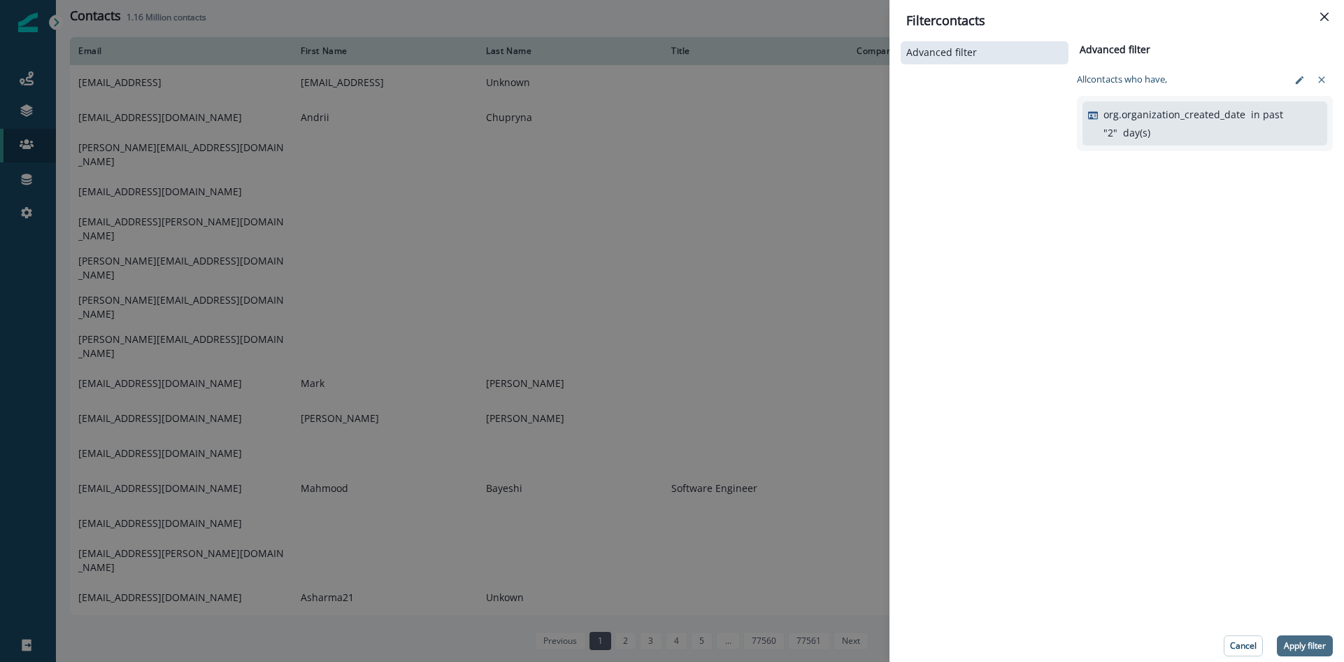
click at [1310, 636] on button "Apply filter" at bounding box center [1305, 645] width 56 height 21
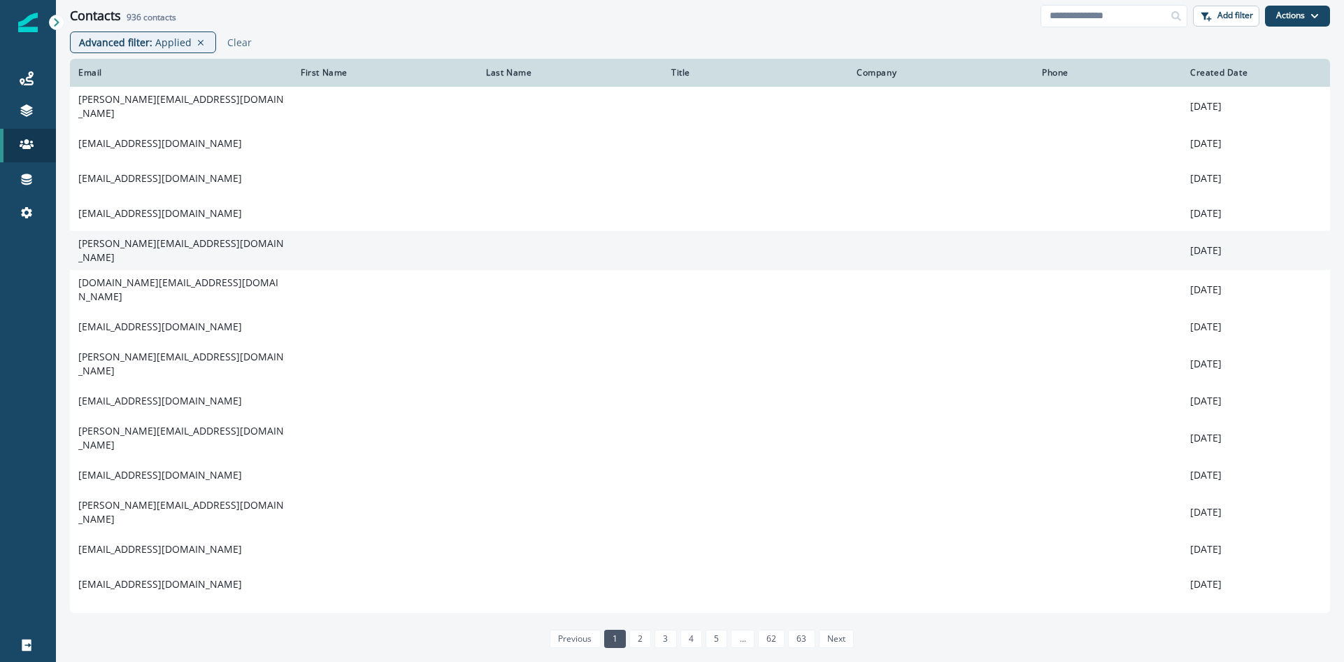
click at [187, 242] on td "martin@solcellespesialisten.no" at bounding box center [181, 250] width 222 height 39
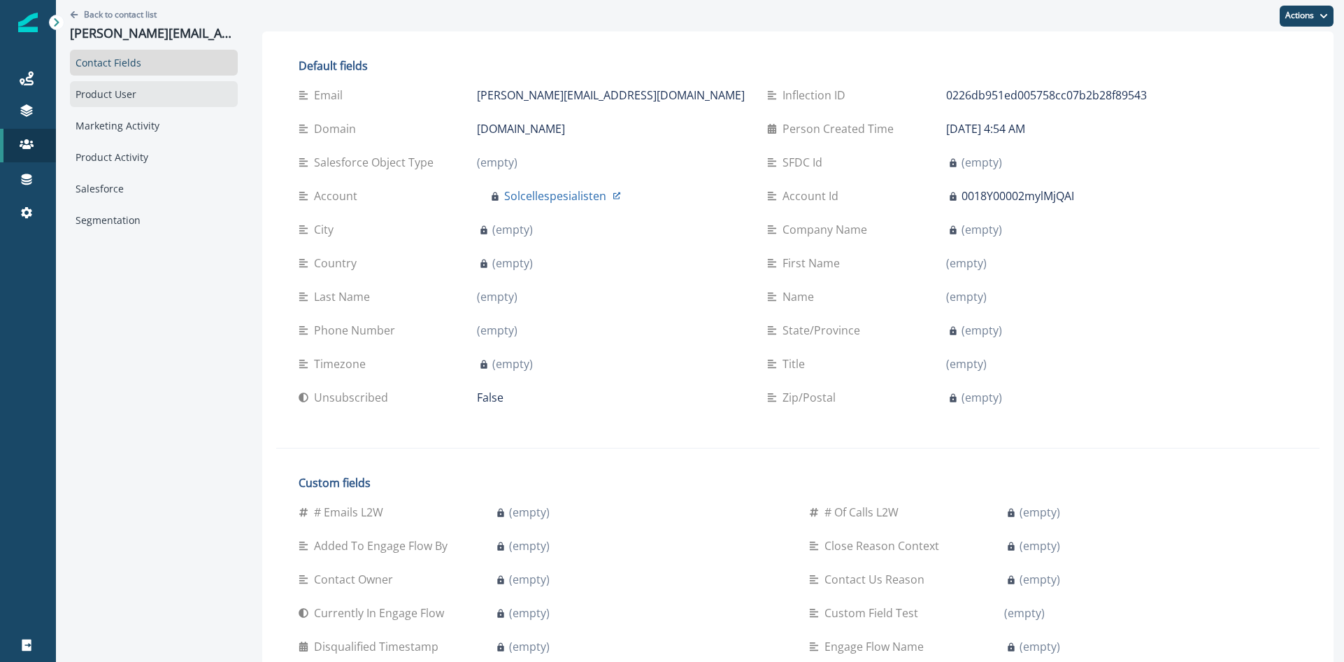
click at [116, 103] on div "Product User" at bounding box center [154, 94] width 168 height 26
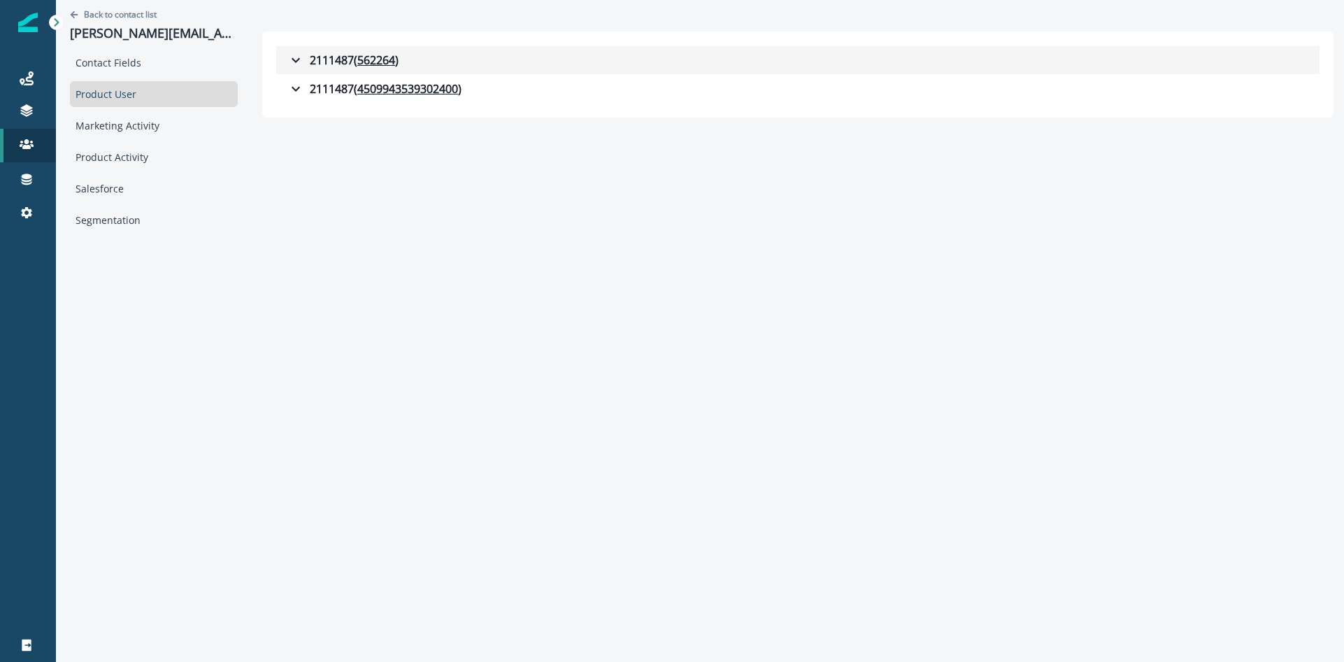
click at [294, 59] on icon "button" at bounding box center [296, 60] width 8 height 5
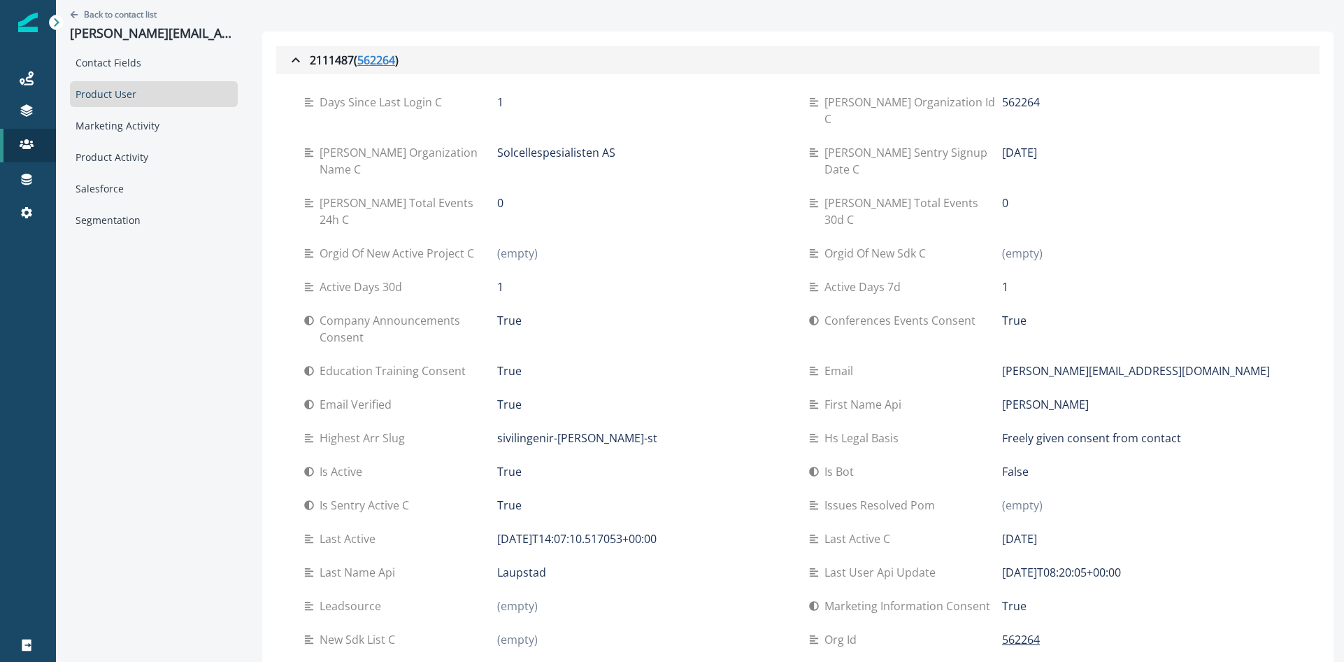
click at [360, 59] on u "562264" at bounding box center [376, 60] width 38 height 17
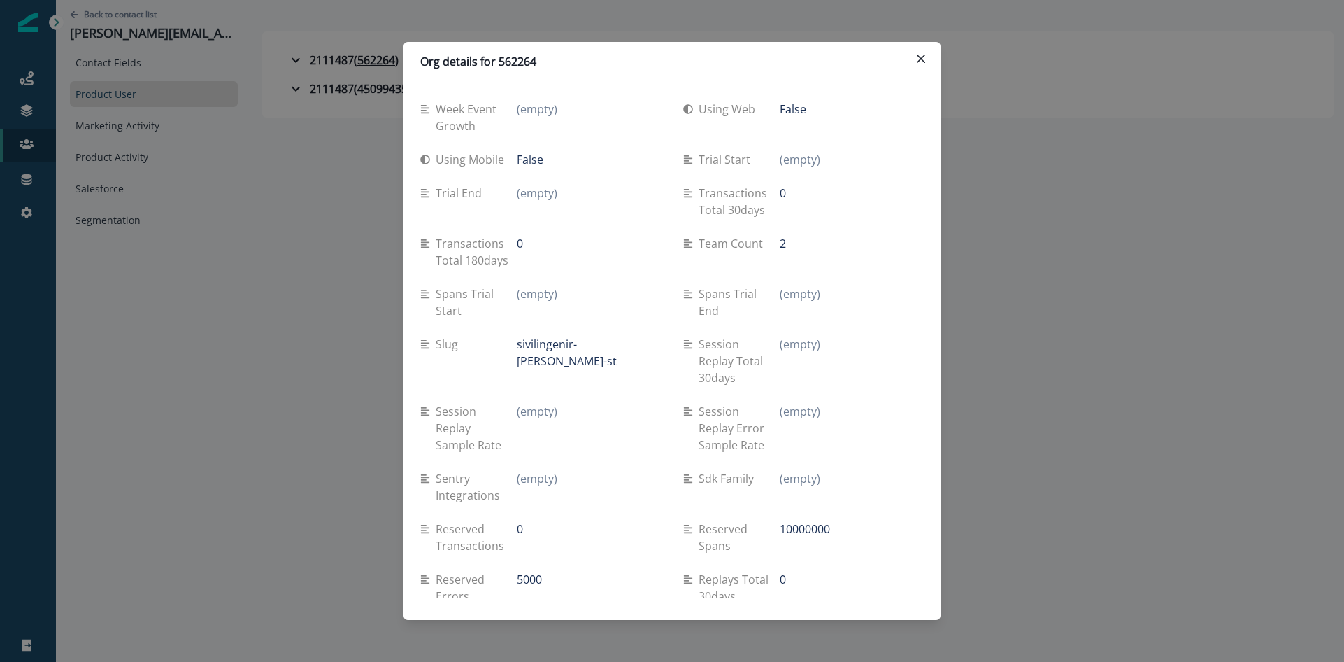
scroll to position [861, 0]
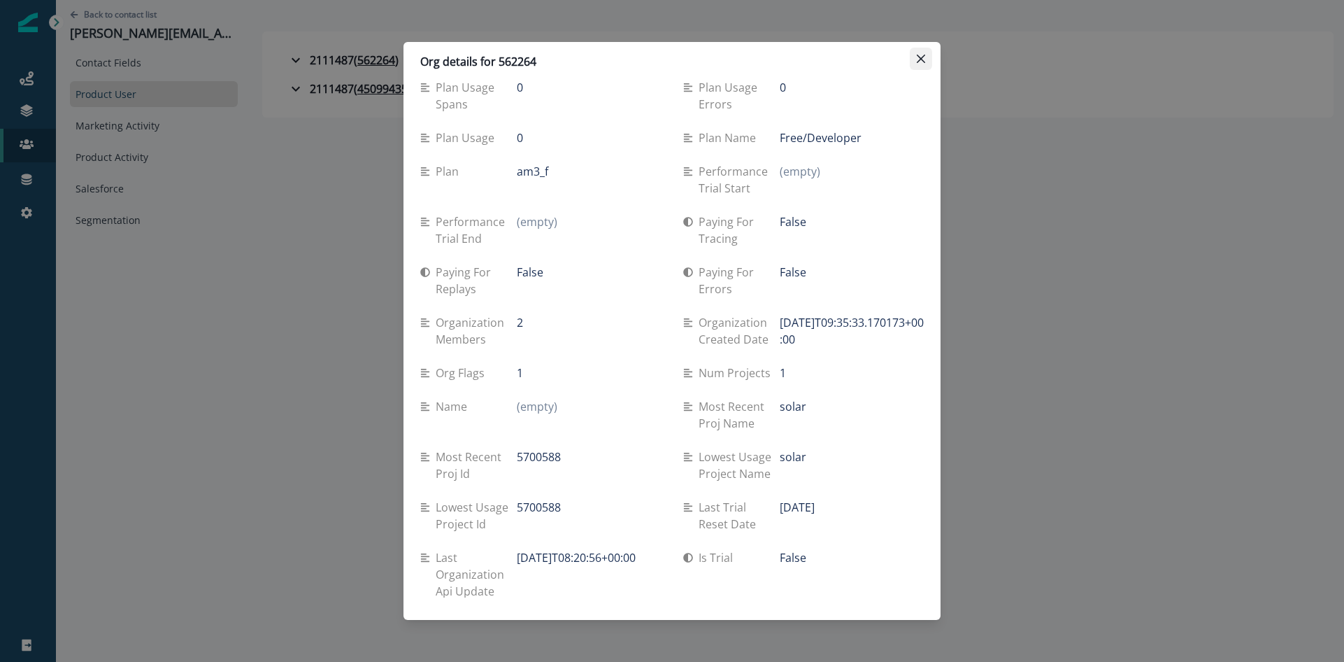
click at [917, 58] on icon "Close" at bounding box center [921, 59] width 8 height 8
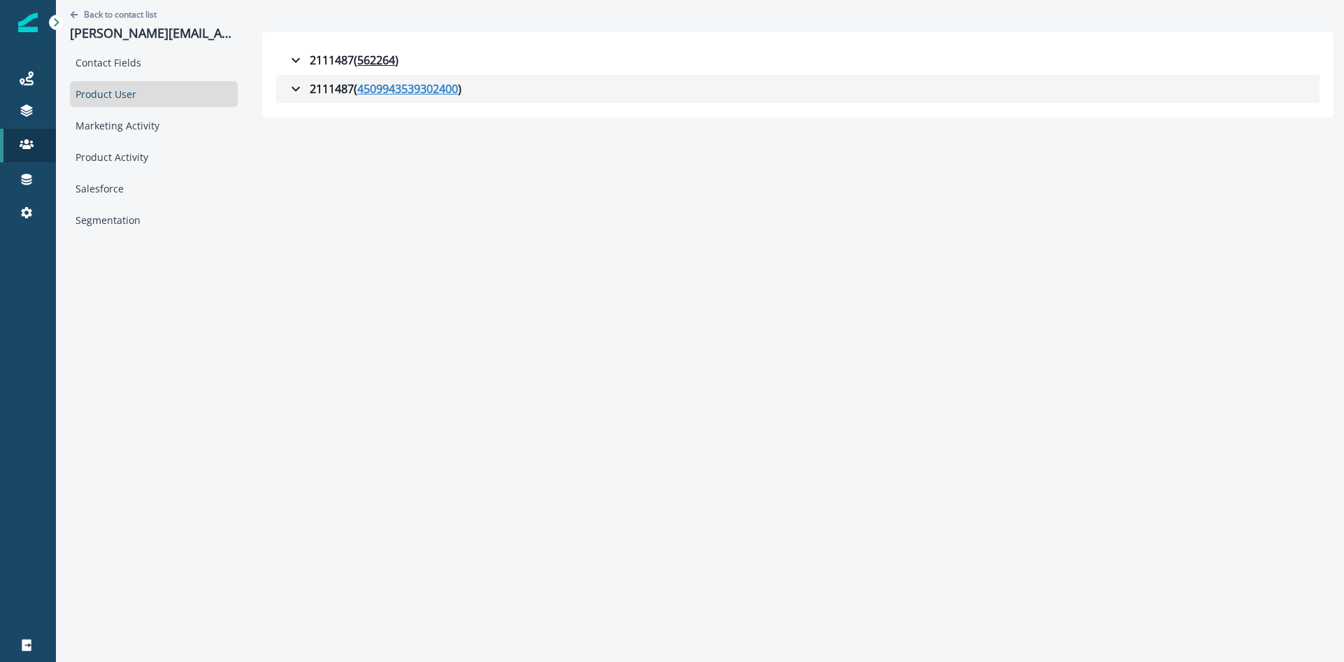
click at [393, 89] on u "4509943539302400" at bounding box center [407, 88] width 101 height 17
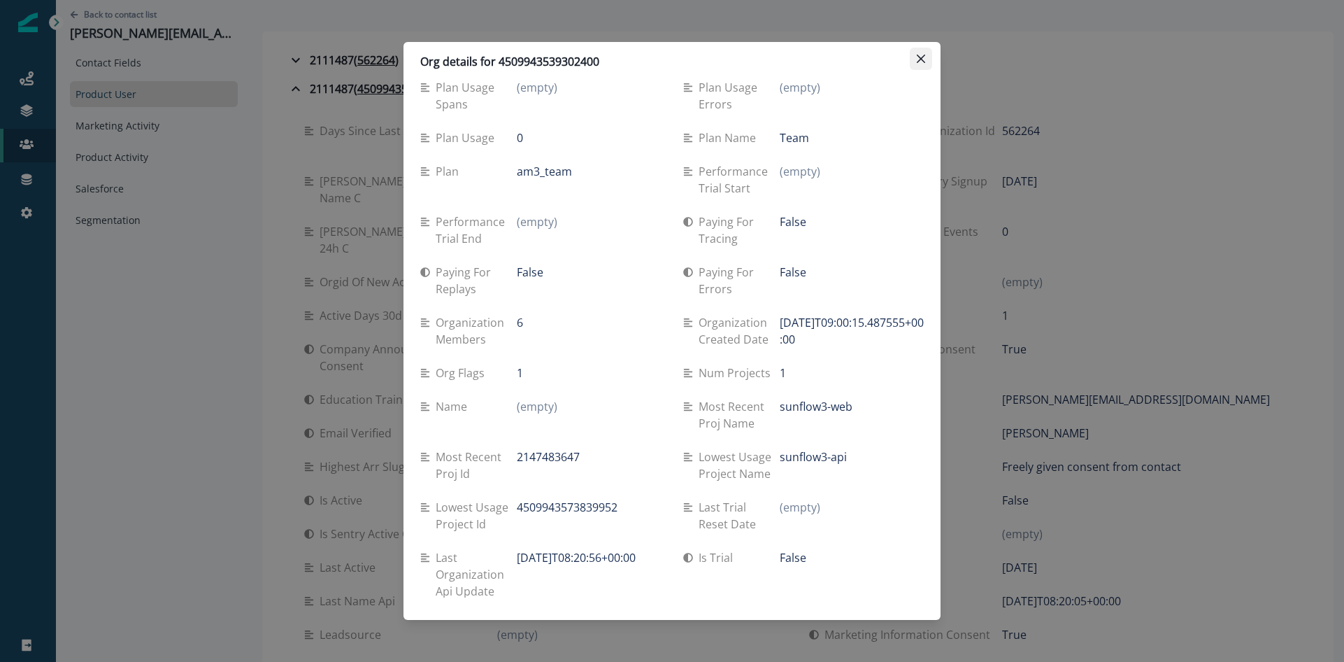
click at [923, 57] on icon "Close" at bounding box center [921, 59] width 8 height 8
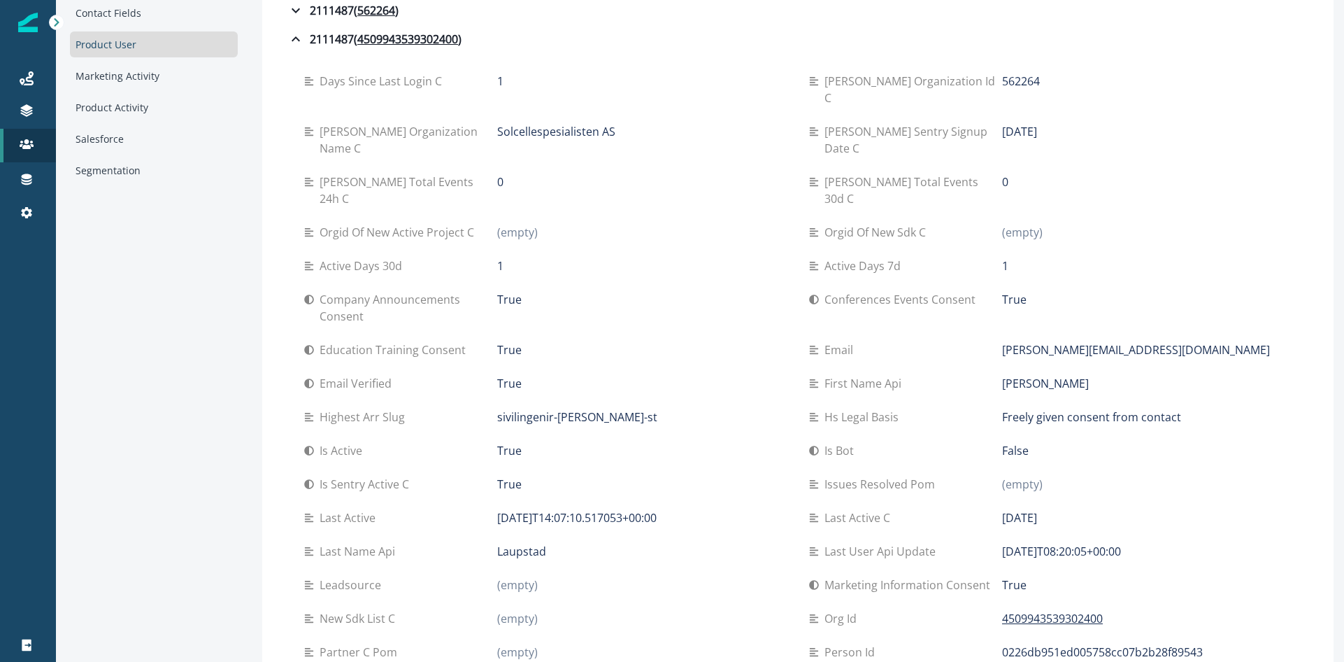
scroll to position [0, 0]
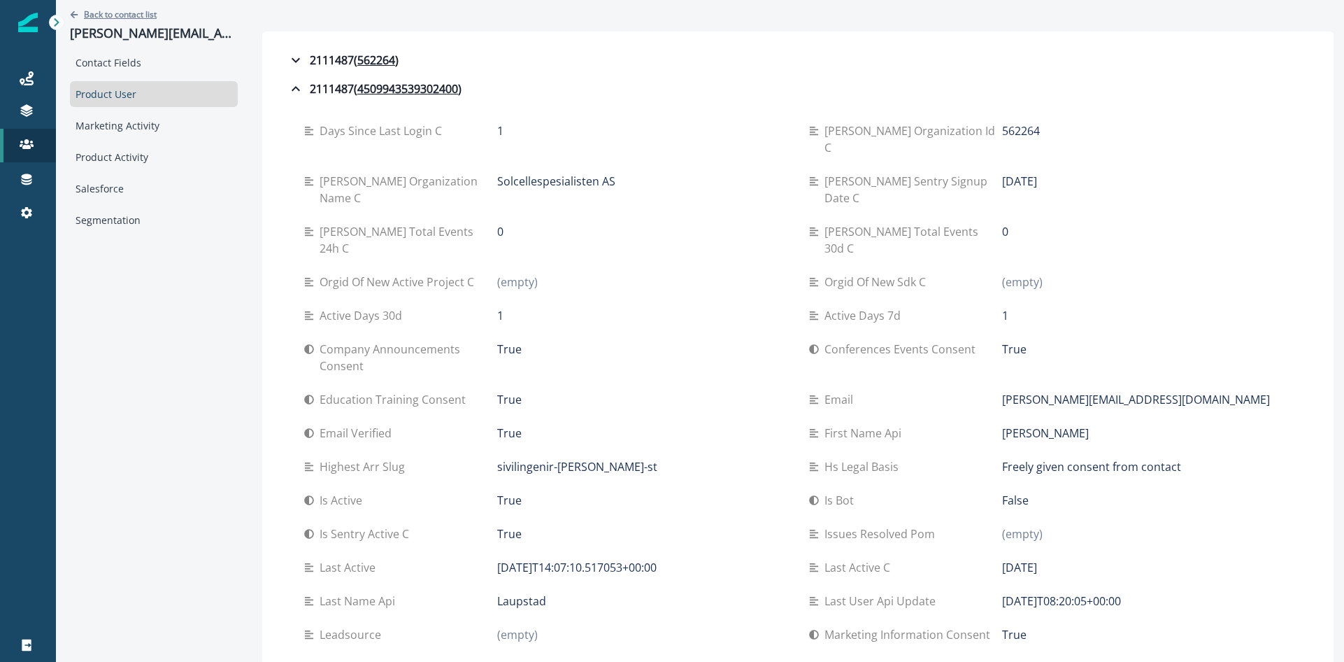
click at [120, 15] on p "Back to contact list" at bounding box center [120, 14] width 73 height 12
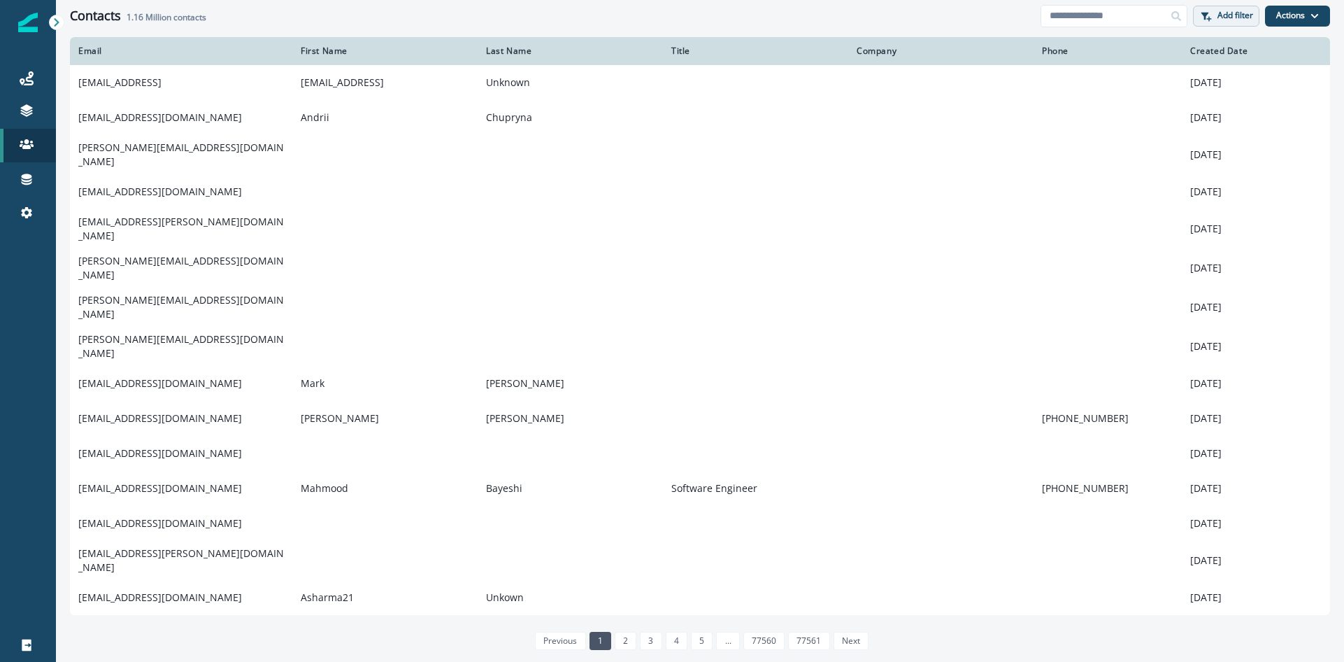
click at [1227, 23] on button "Add filter" at bounding box center [1226, 16] width 66 height 21
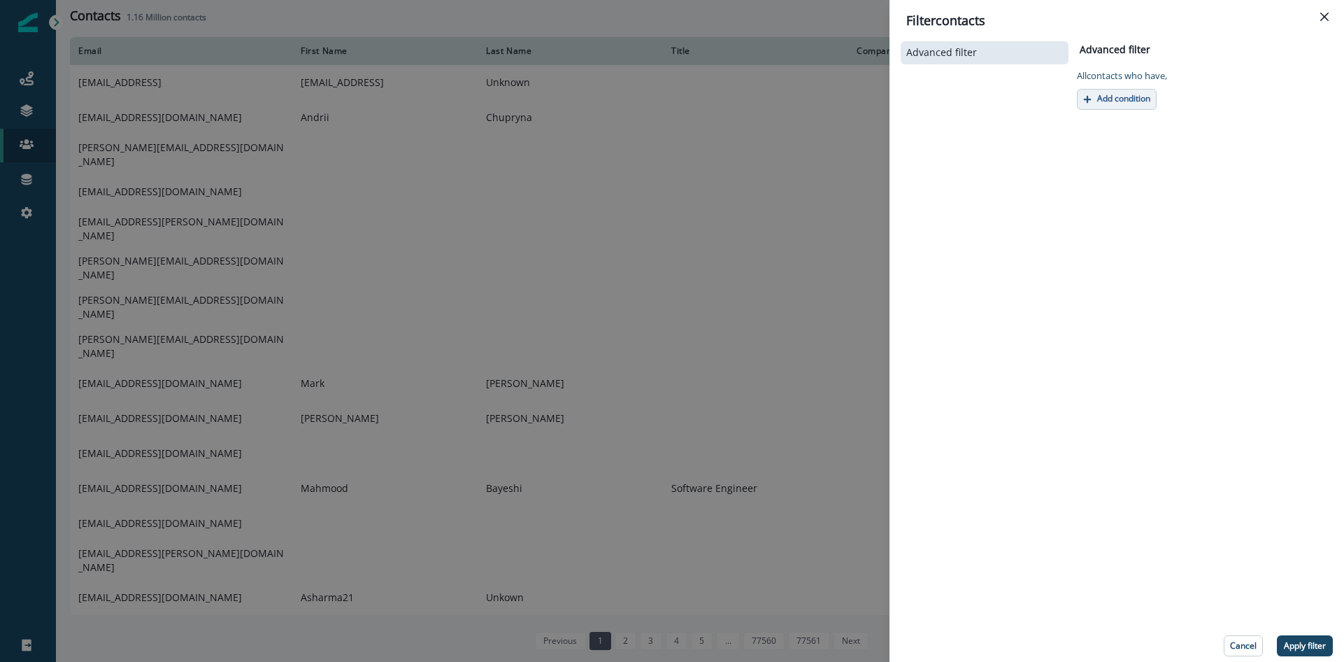
click at [1117, 94] on p "Add condition" at bounding box center [1123, 99] width 53 height 10
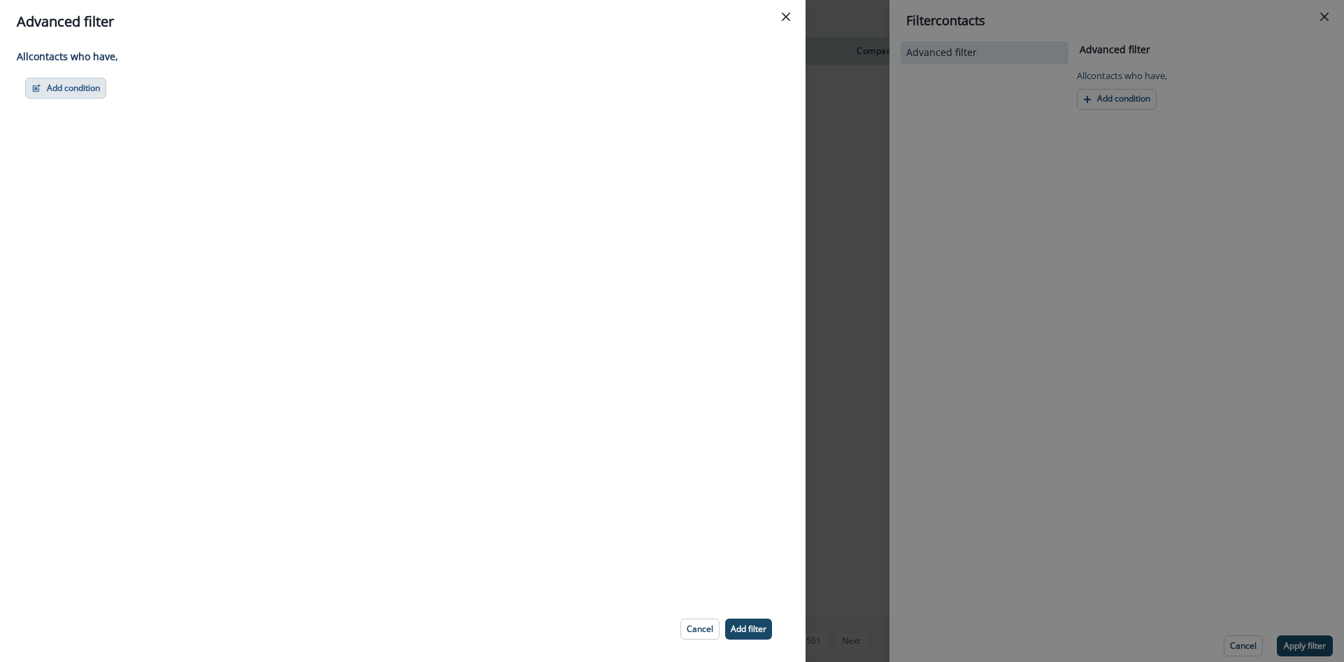
click at [72, 95] on button "Add condition" at bounding box center [65, 88] width 81 height 21
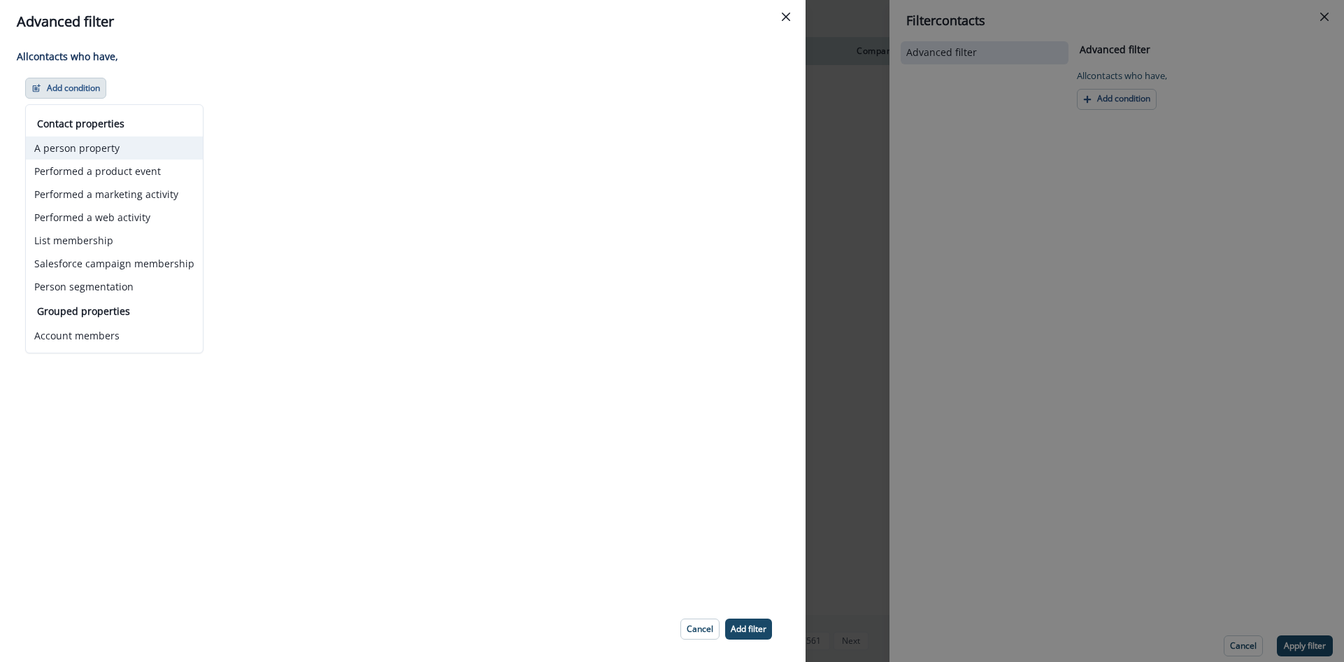
click at [87, 151] on button "A person property" at bounding box center [114, 147] width 177 height 23
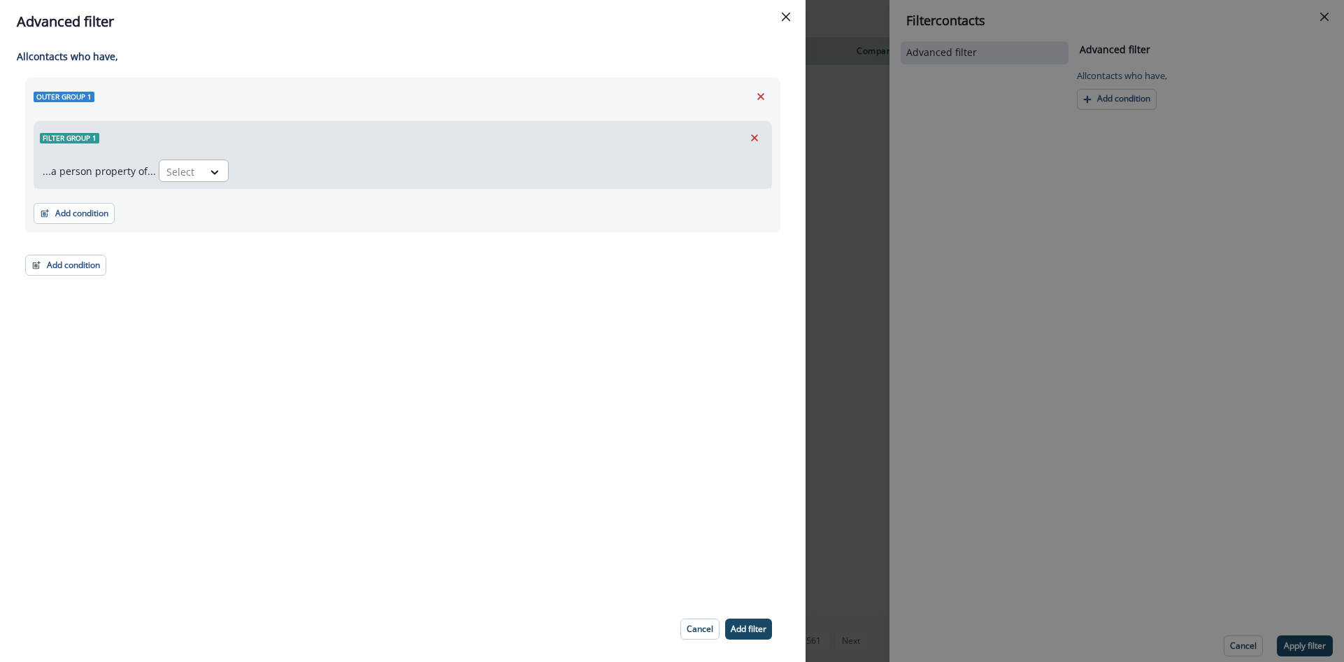
click at [219, 180] on div at bounding box center [215, 171] width 25 height 23
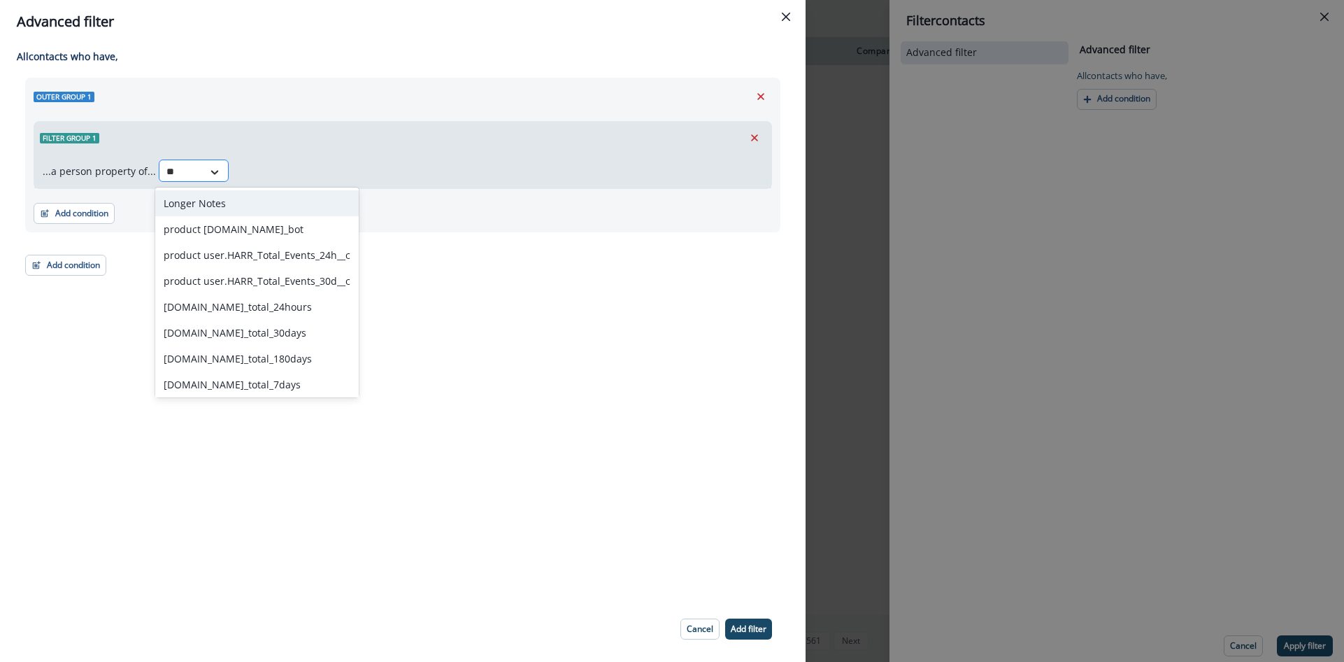
type input "*"
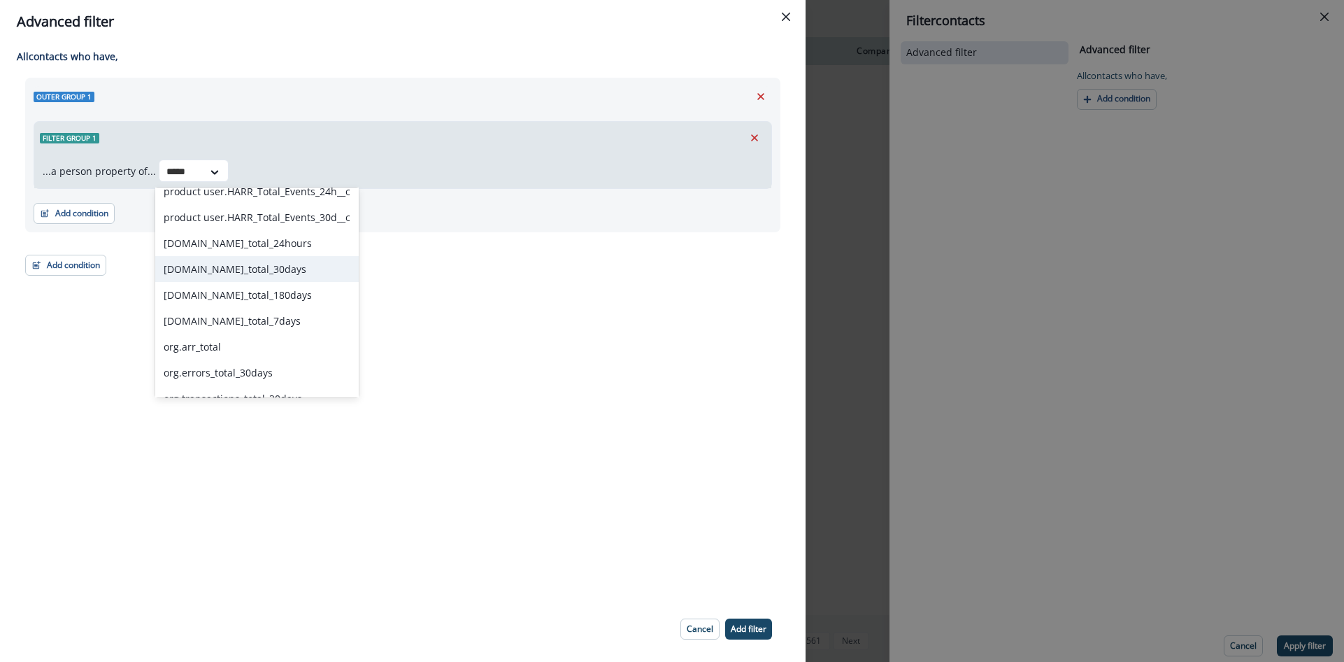
scroll to position [25, 0]
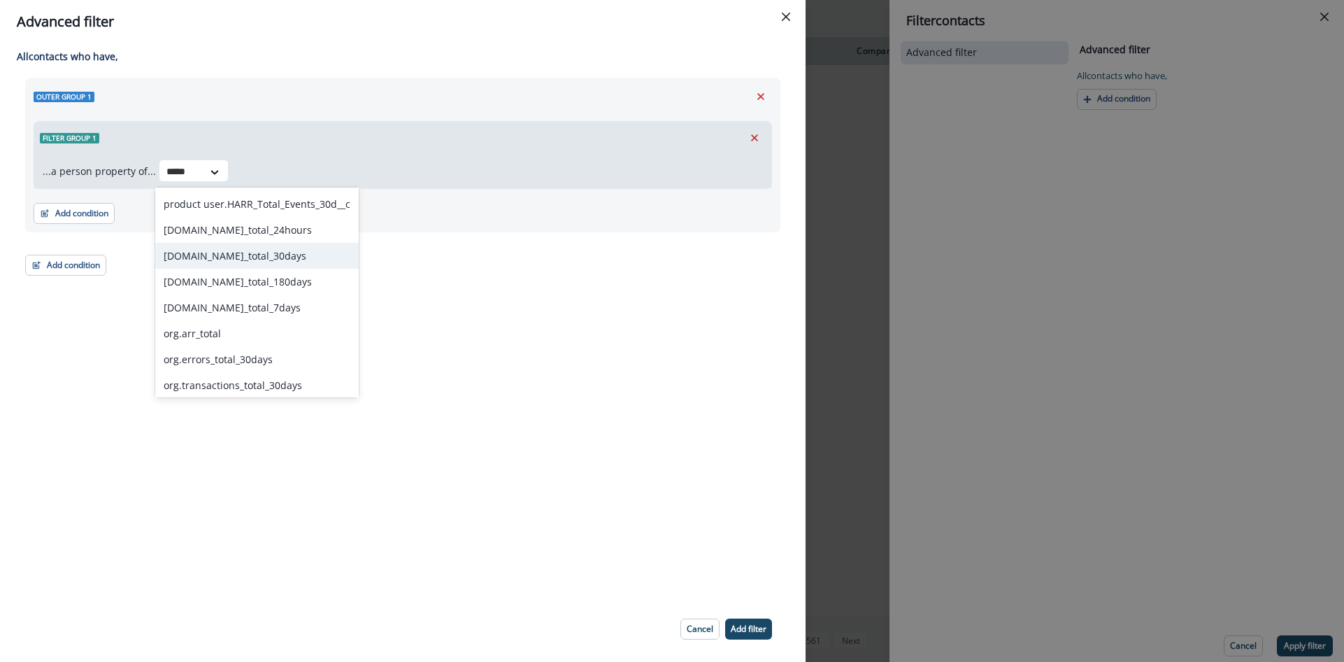
type input "*****"
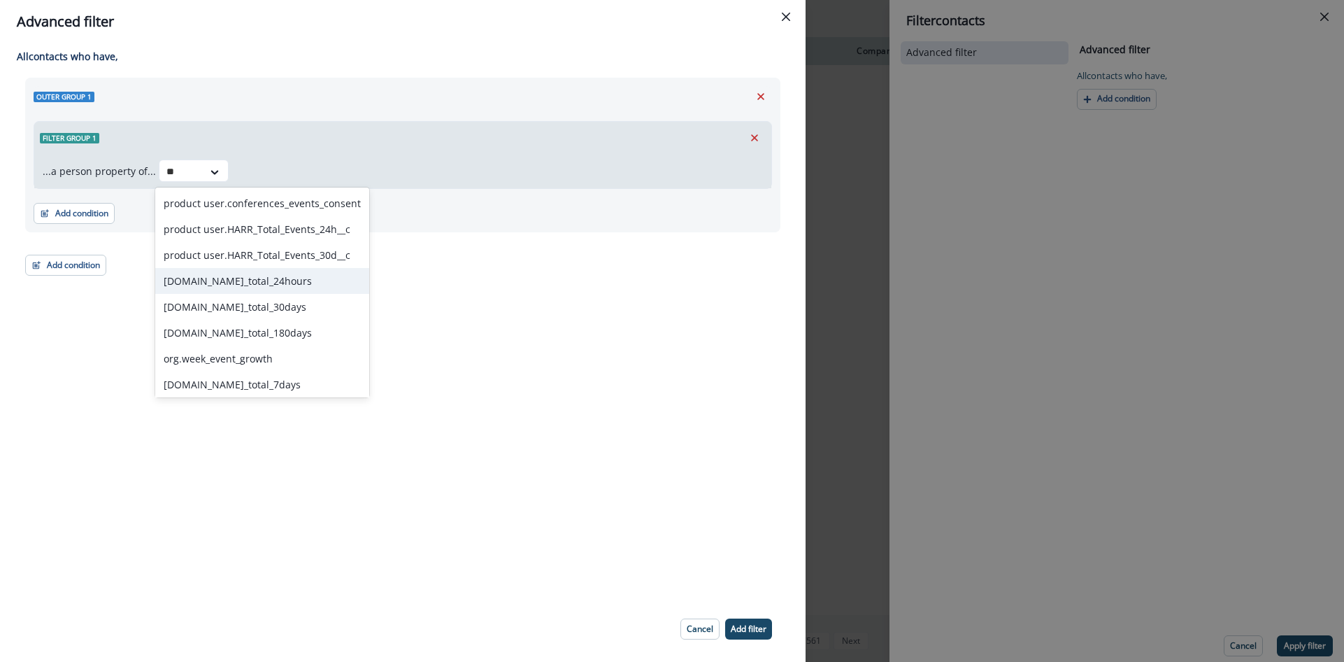
type input "*"
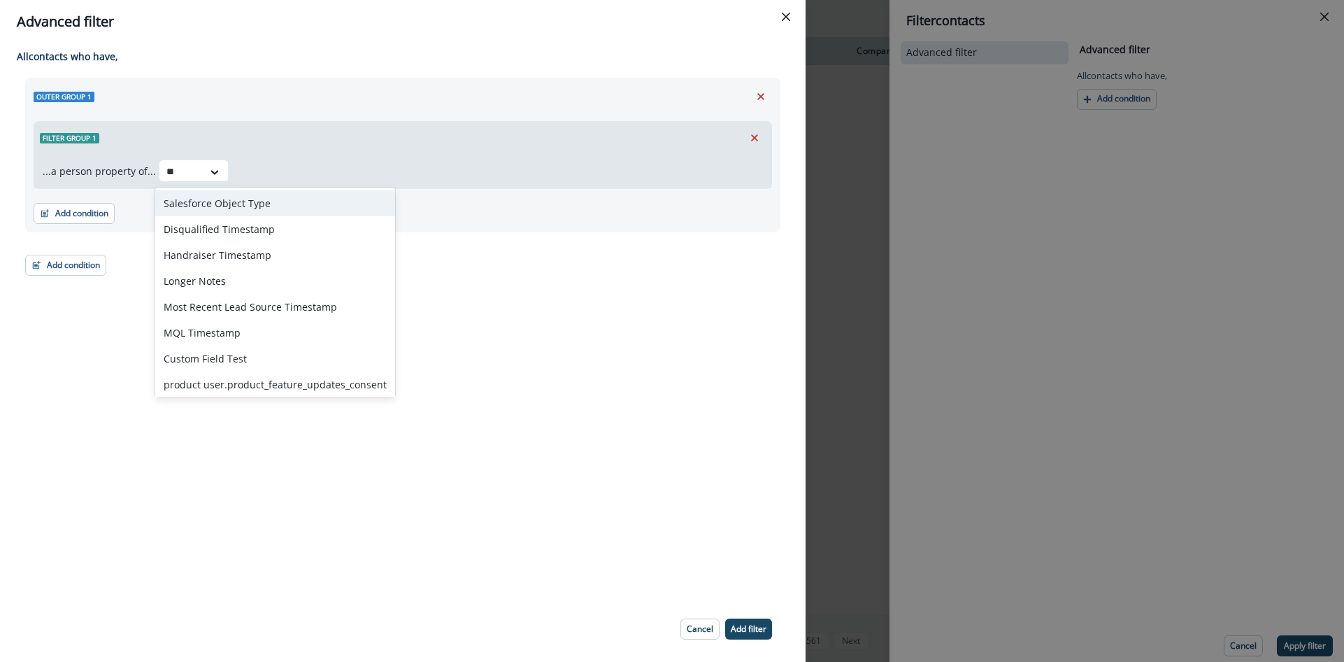
type input "*"
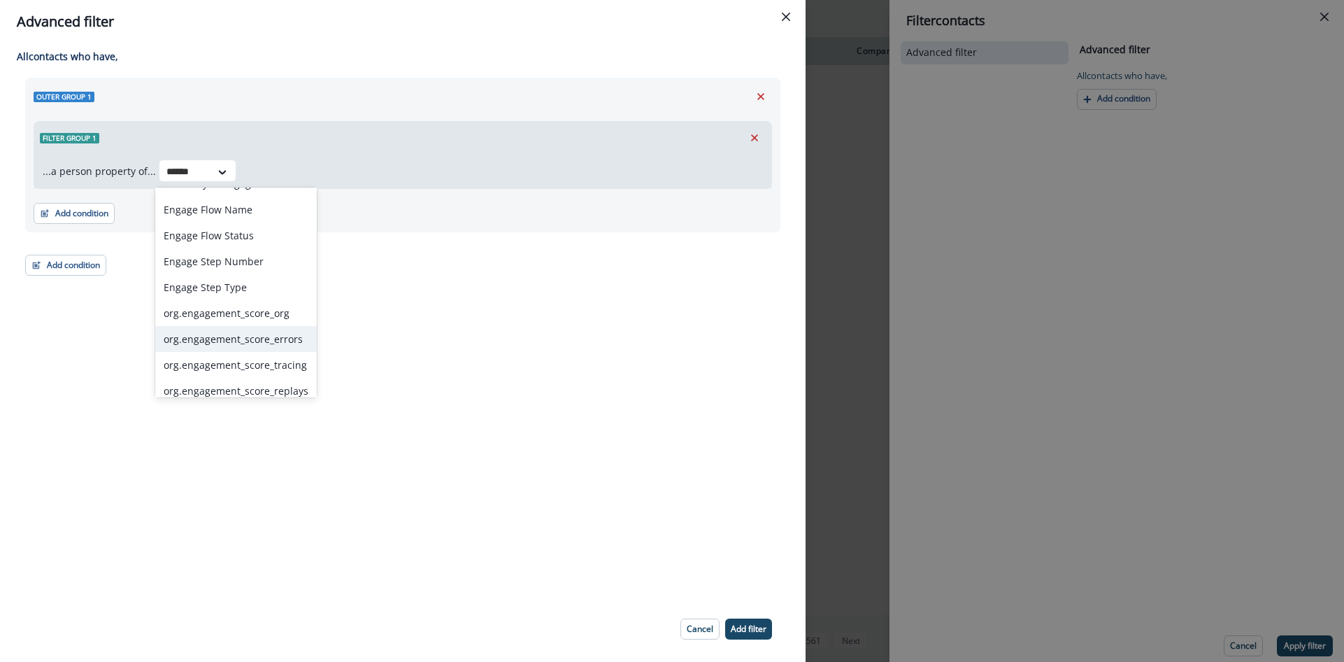
scroll to position [55, 0]
type input "******"
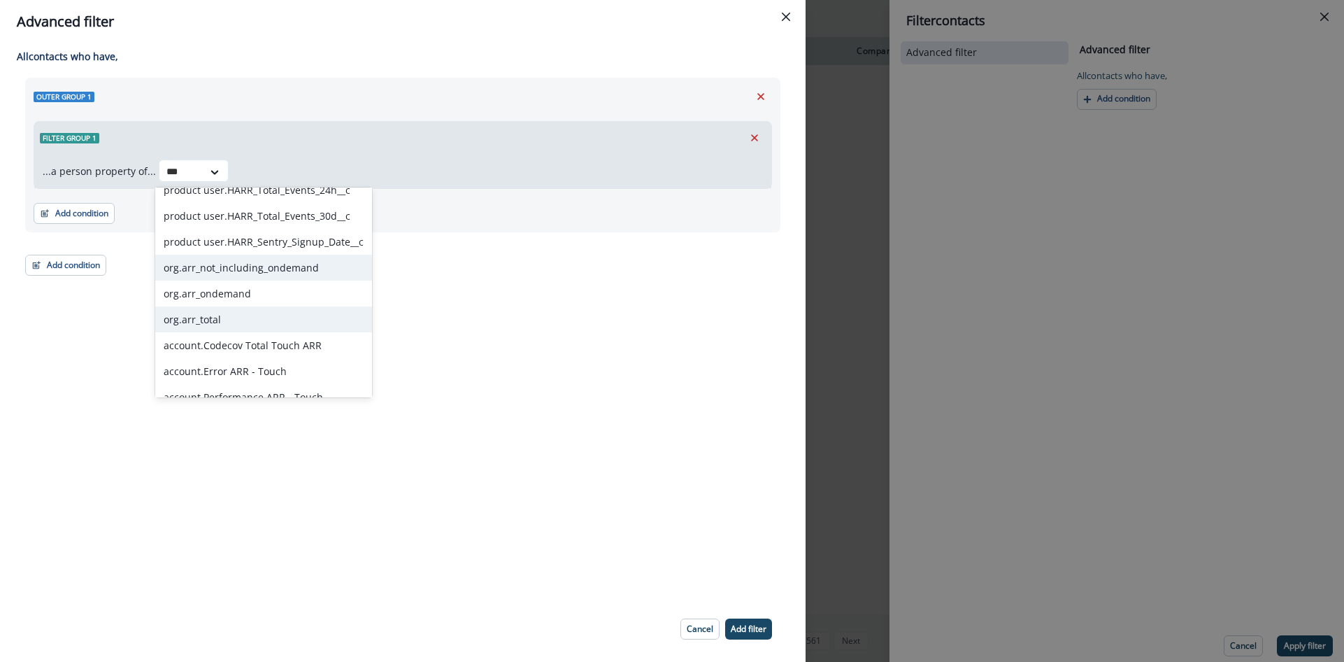
scroll to position [92, 0]
type input "***"
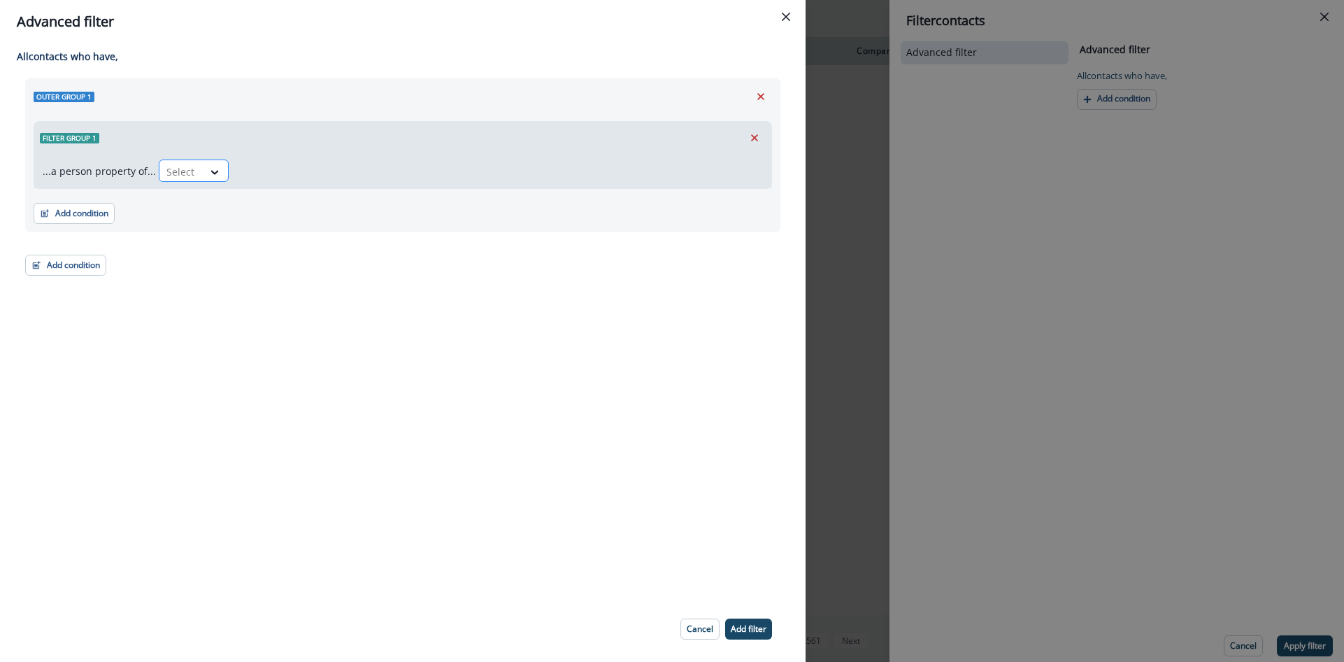
click at [194, 166] on div "Select" at bounding box center [180, 171] width 43 height 23
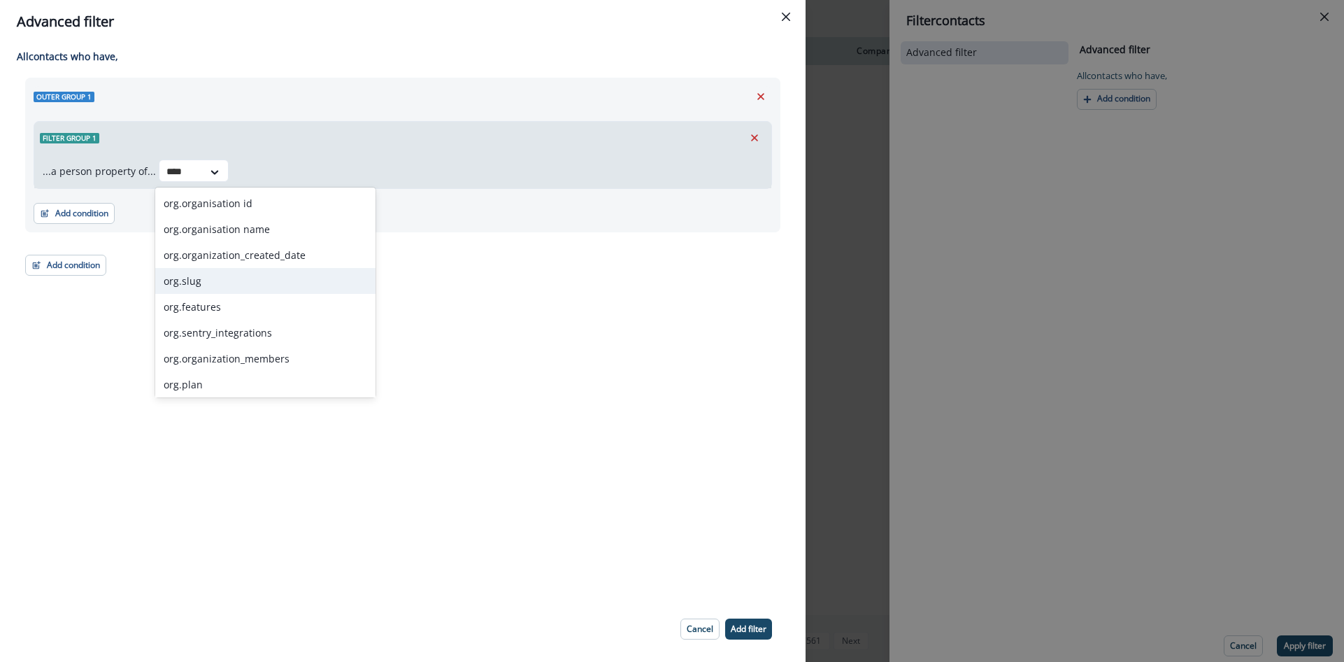
type input "****"
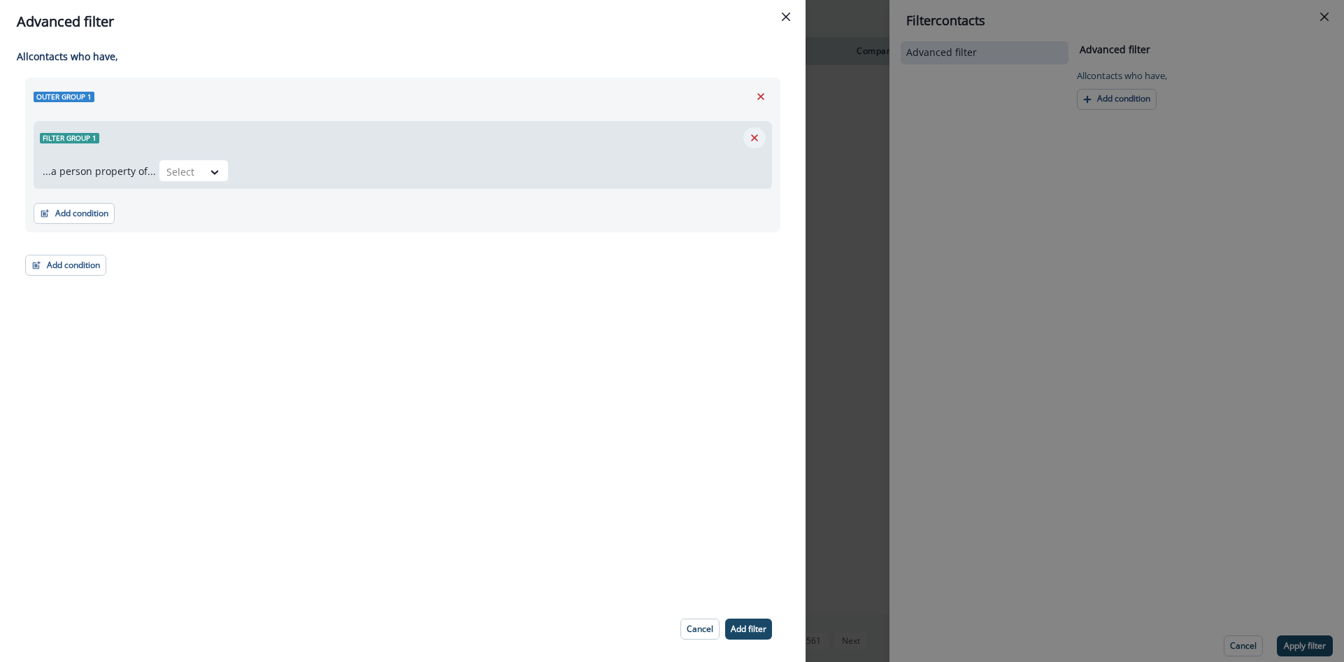
click at [756, 139] on icon "Remove" at bounding box center [754, 137] width 7 height 7
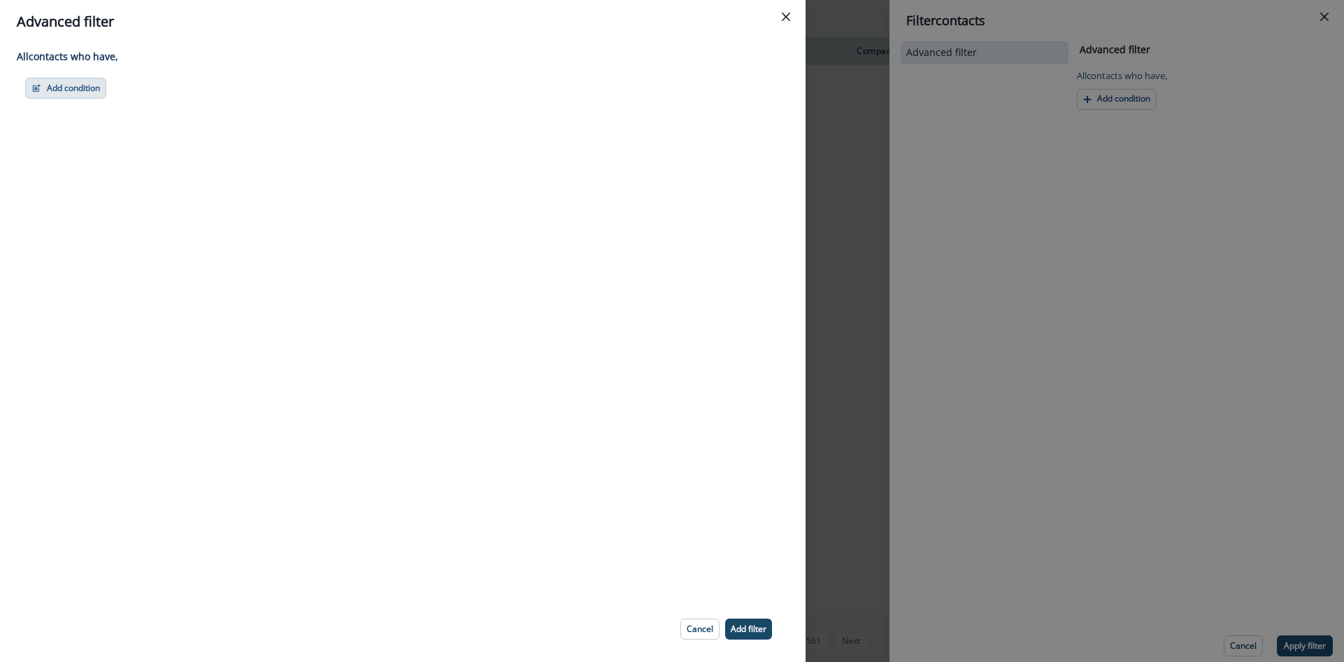
click at [103, 92] on button "Add condition" at bounding box center [65, 88] width 81 height 21
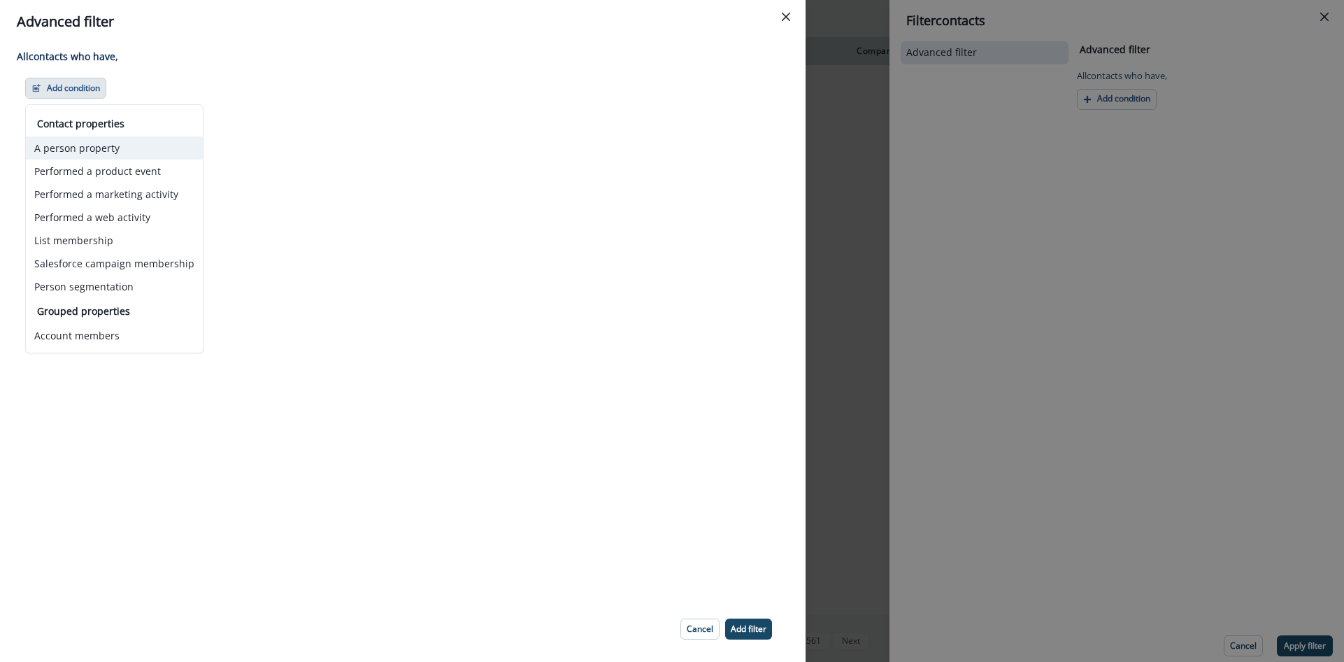
click at [104, 158] on button "A person property" at bounding box center [114, 147] width 177 height 23
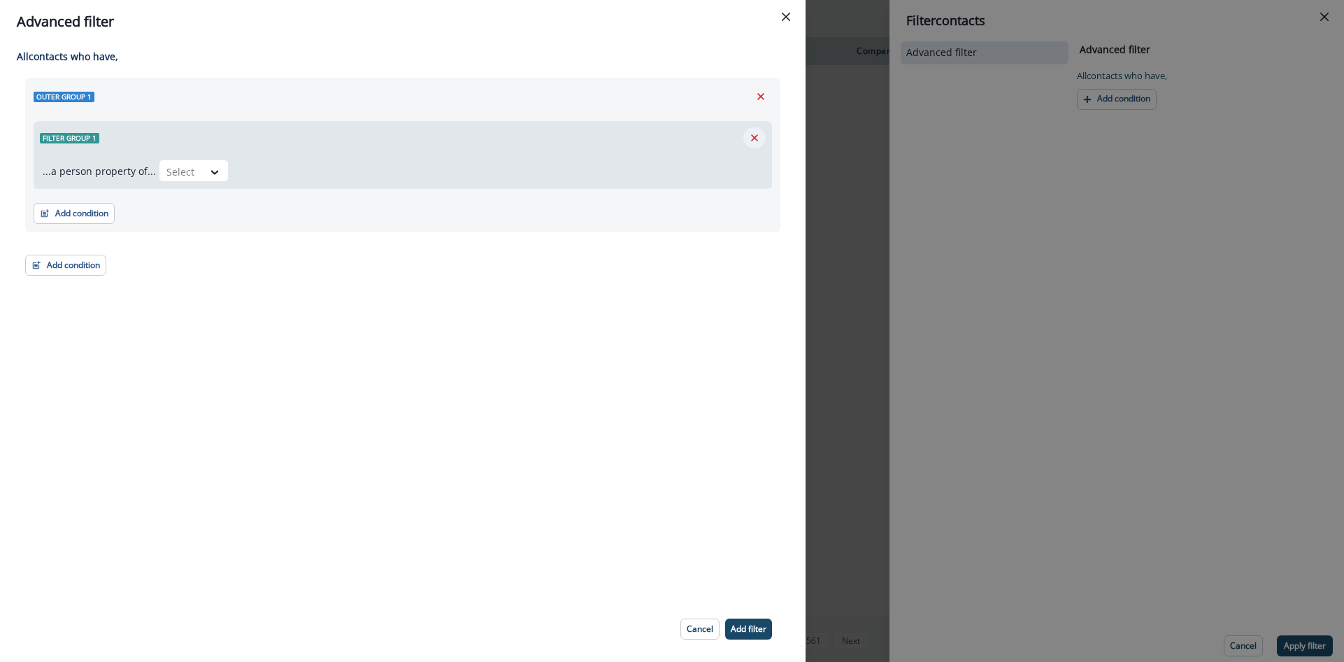
click at [746, 134] on button "Remove" at bounding box center [754, 137] width 22 height 21
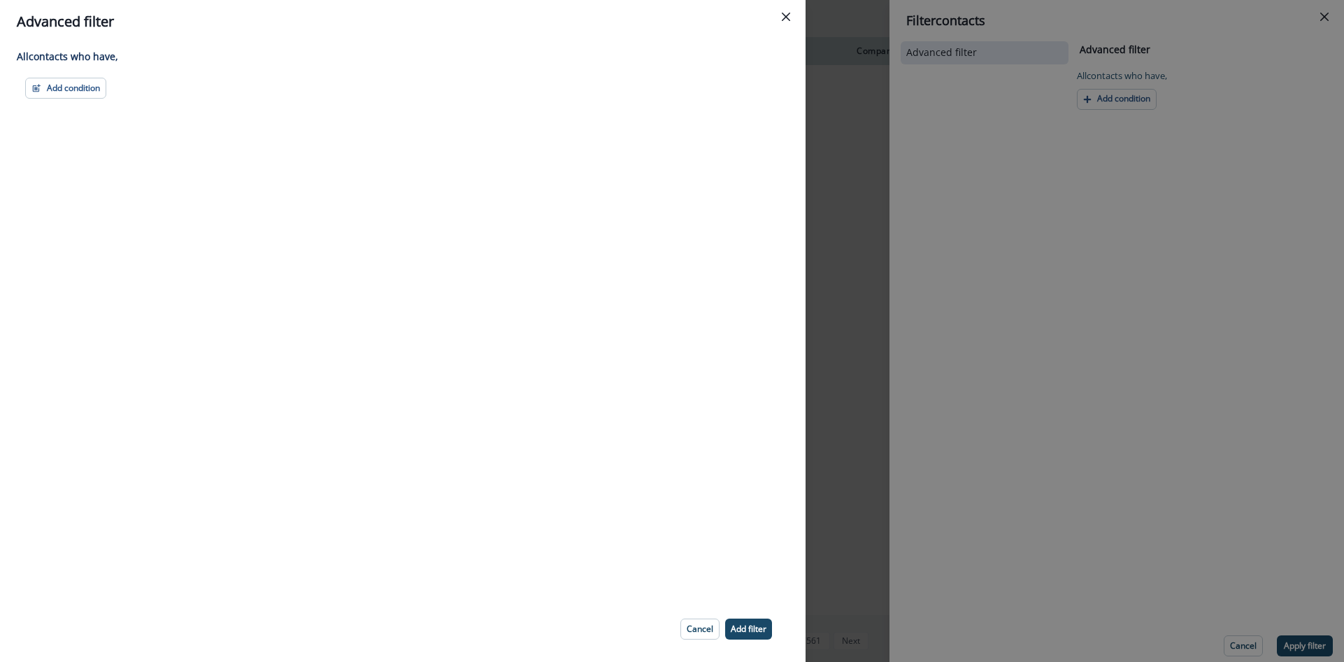
click at [76, 100] on div "All contact s who have, Add condition Contact properties A person property Perf…" at bounding box center [403, 319] width 806 height 553
click at [75, 93] on button "Add condition" at bounding box center [65, 88] width 81 height 21
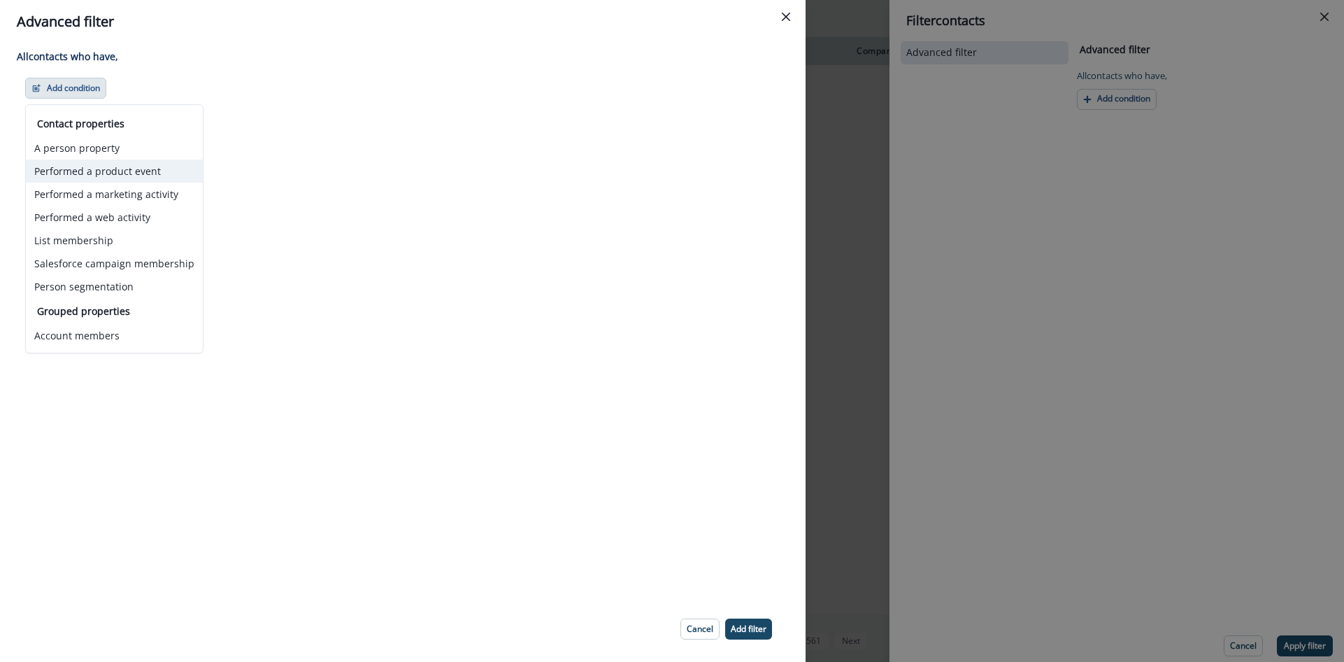
click at [87, 169] on button "Performed a product event" at bounding box center [114, 170] width 177 height 23
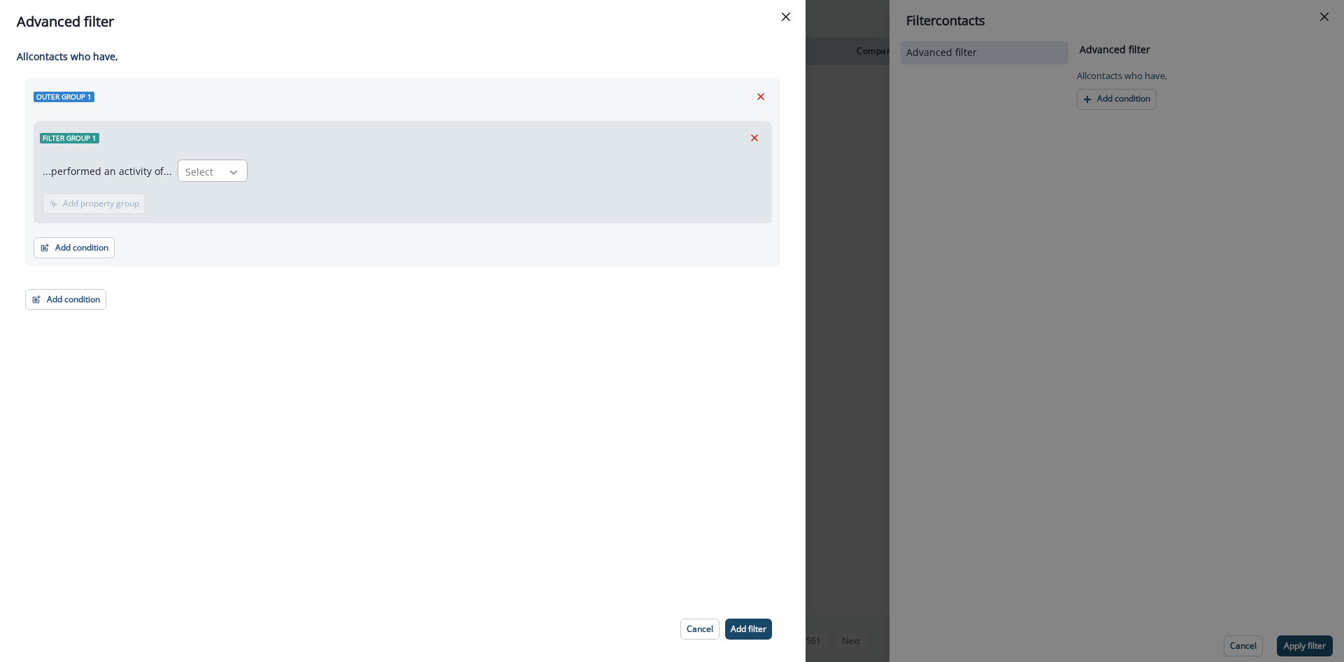
click at [222, 170] on div at bounding box center [234, 172] width 24 height 14
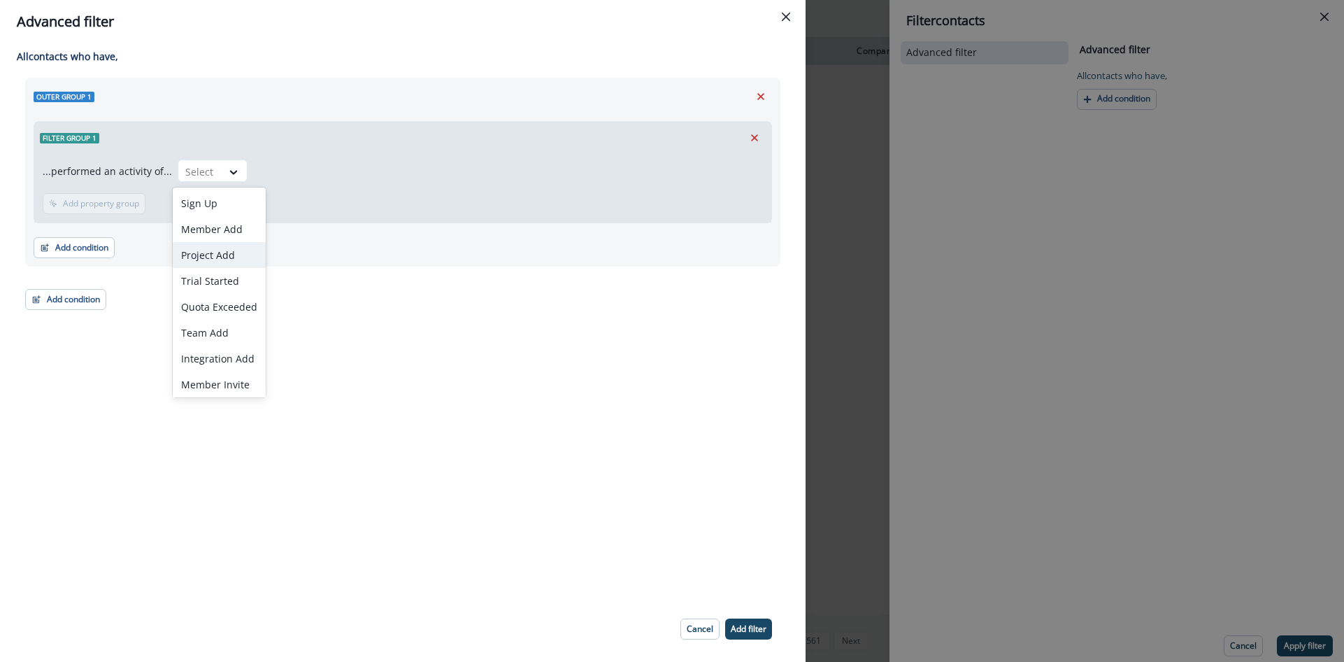
scroll to position [29, 0]
click at [213, 299] on div "Team Add" at bounding box center [219, 304] width 93 height 26
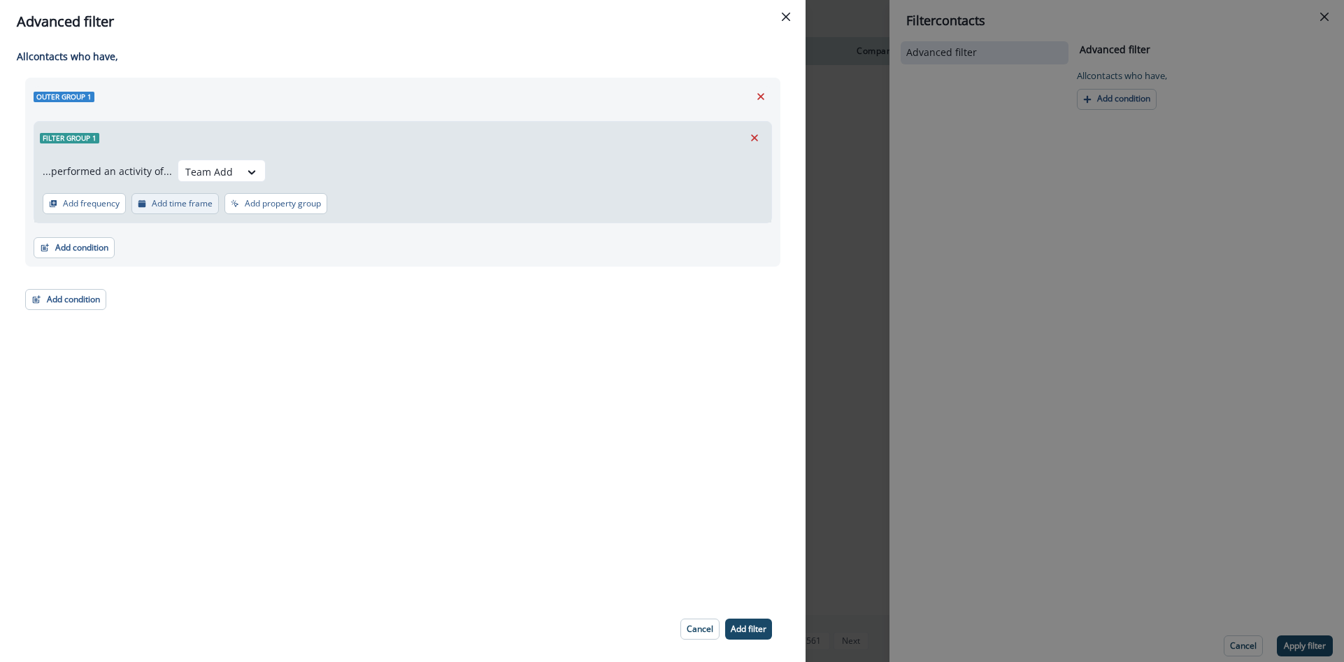
click at [184, 196] on button "Add time frame" at bounding box center [174, 203] width 87 height 21
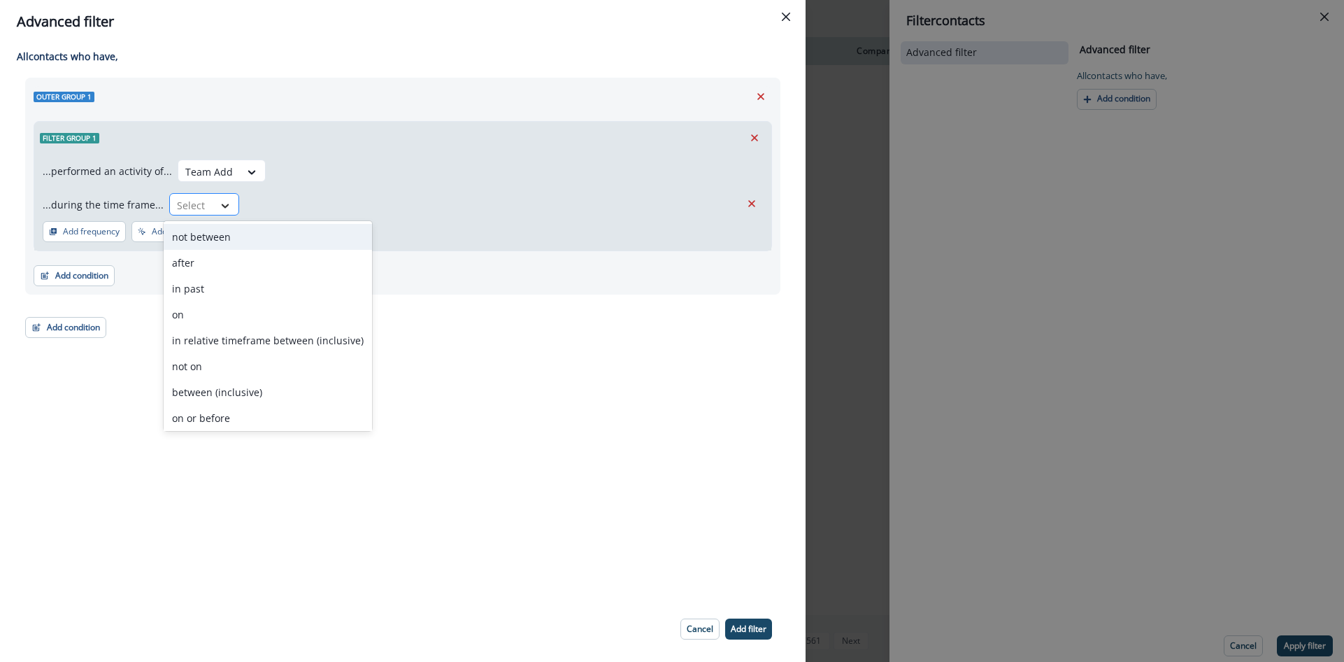
click at [219, 204] on icon at bounding box center [225, 206] width 13 height 14
drag, startPoint x: 211, startPoint y: 287, endPoint x: 242, endPoint y: 269, distance: 35.7
click at [213, 285] on div "in past" at bounding box center [268, 289] width 208 height 26
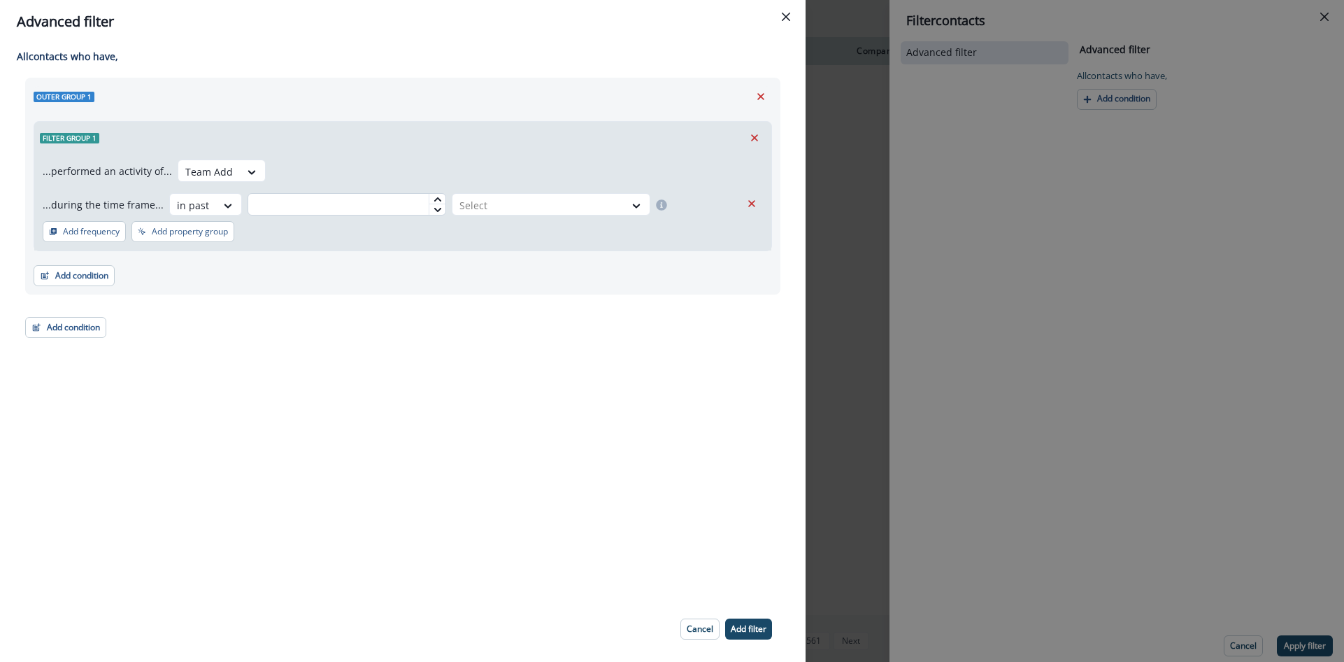
click at [351, 209] on input "text" at bounding box center [347, 204] width 199 height 22
type input "**"
click at [559, 211] on div at bounding box center [538, 205] width 158 height 17
click at [504, 241] on div "day(s)" at bounding box center [544, 237] width 199 height 26
click at [110, 233] on p "Add frequency" at bounding box center [91, 232] width 57 height 10
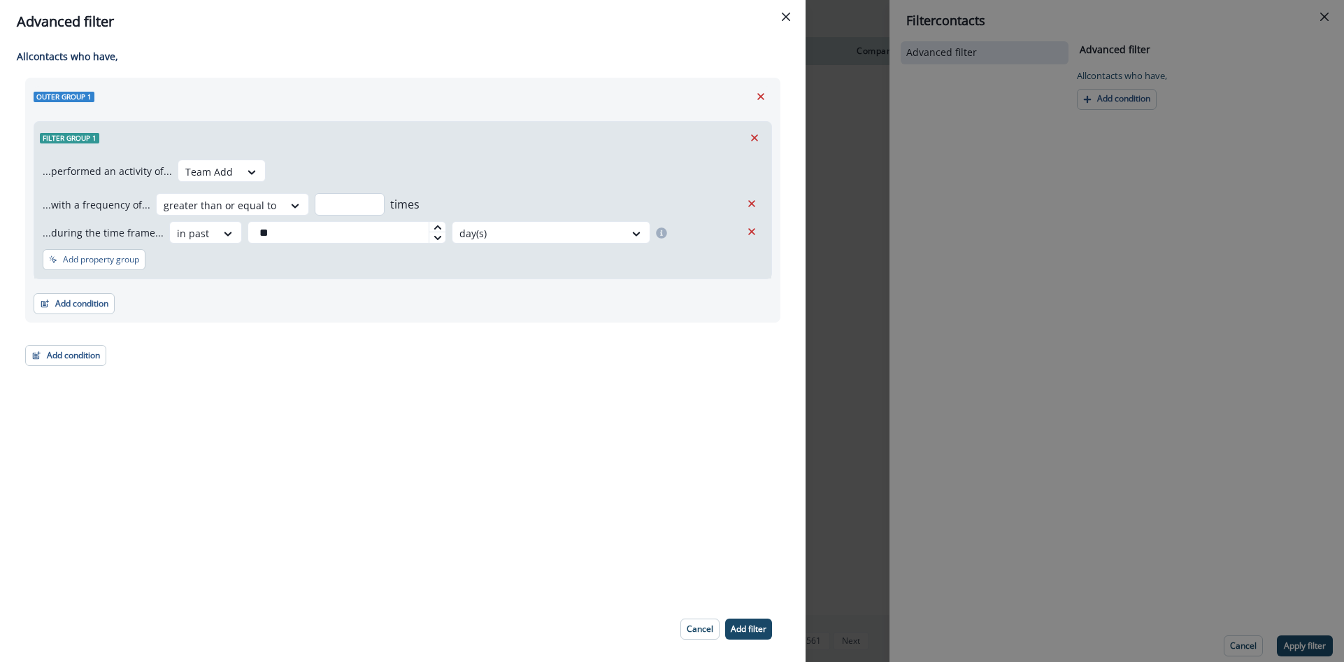
click at [344, 208] on input "number" at bounding box center [350, 204] width 70 height 22
type input "*"
click at [474, 198] on div "...with a frequency of... greater than or equal to * times" at bounding box center [392, 204] width 698 height 22
drag, startPoint x: 755, startPoint y: 628, endPoint x: 745, endPoint y: 617, distance: 15.3
click at [755, 628] on p "Add filter" at bounding box center [749, 629] width 36 height 10
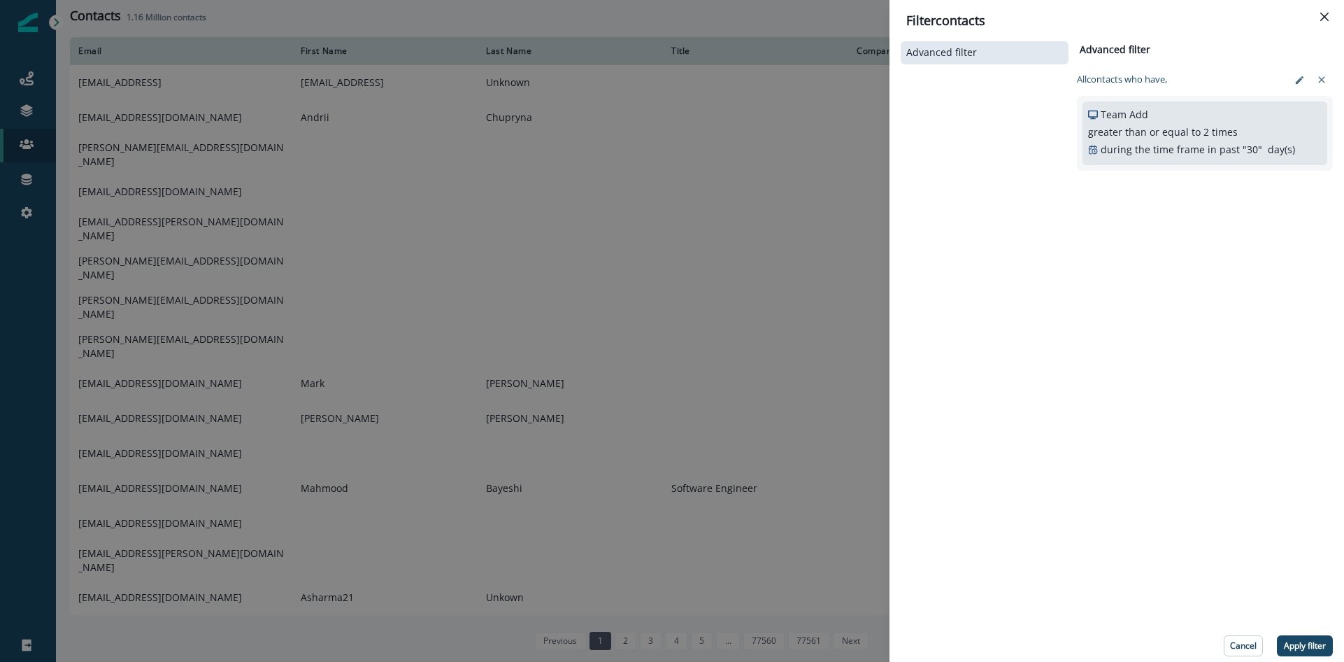
click at [1309, 641] on p "Apply filter" at bounding box center [1305, 646] width 42 height 10
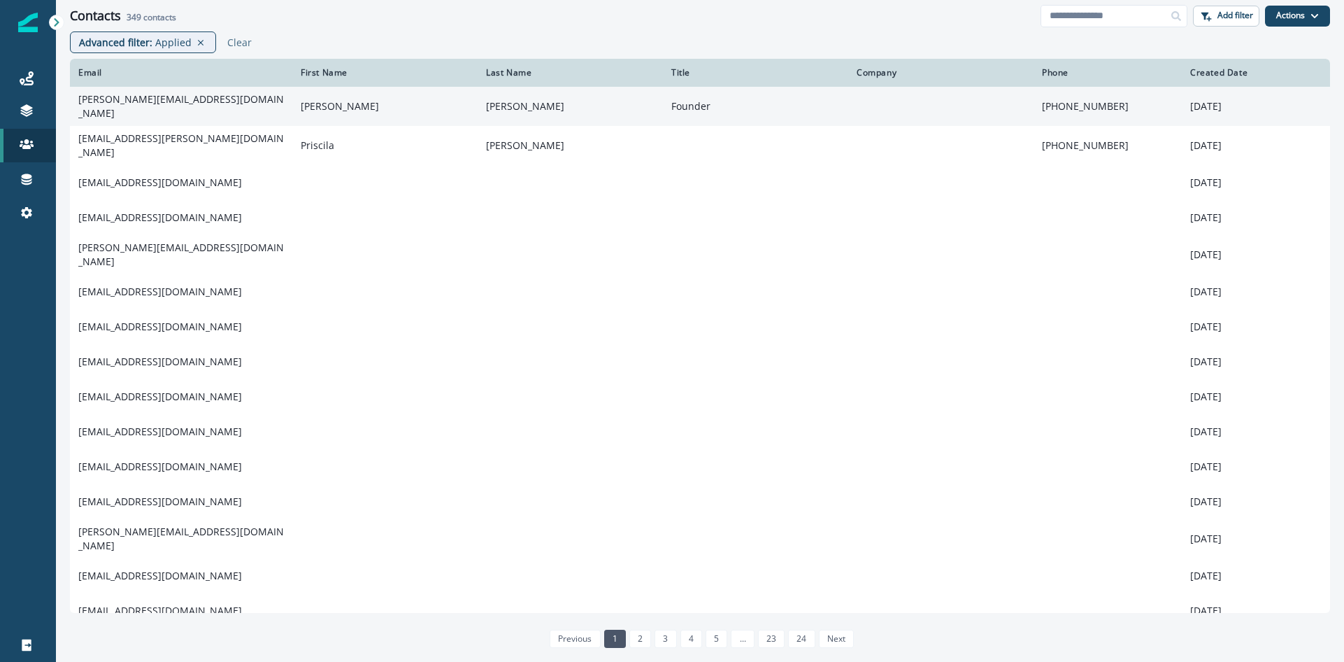
click at [133, 108] on td "nirav@bsptechno.com" at bounding box center [181, 106] width 222 height 39
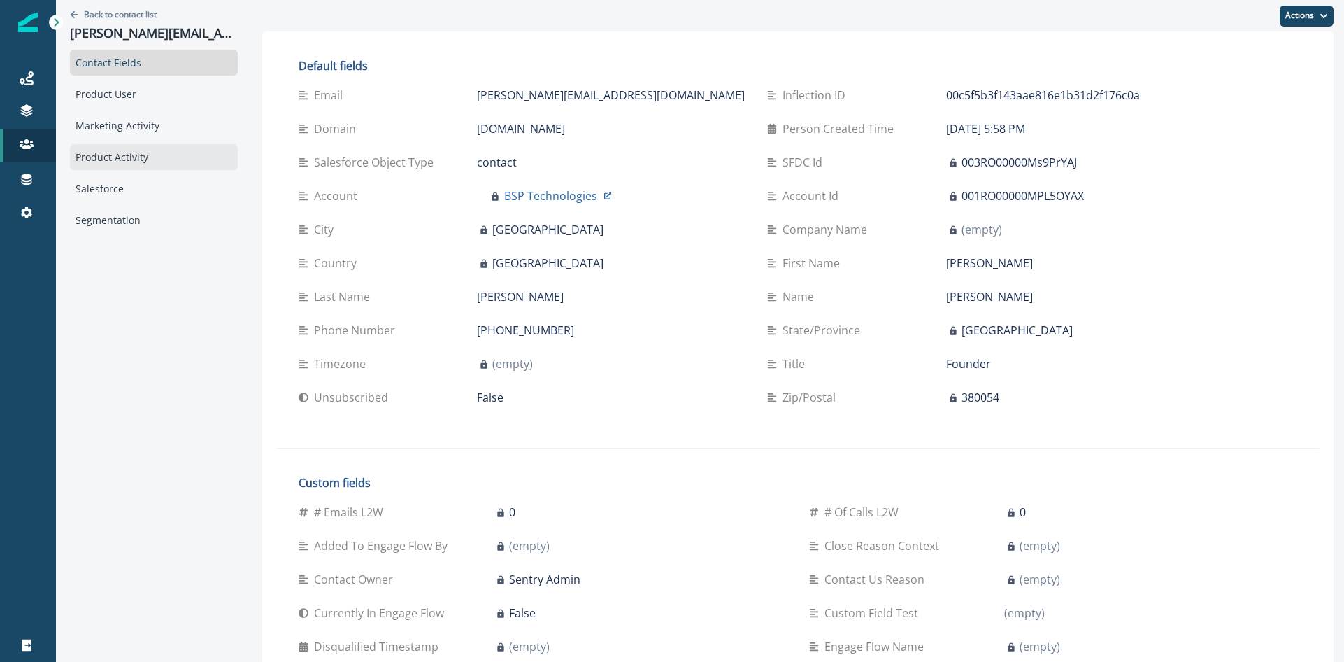
click at [112, 161] on div "Product Activity" at bounding box center [154, 157] width 168 height 26
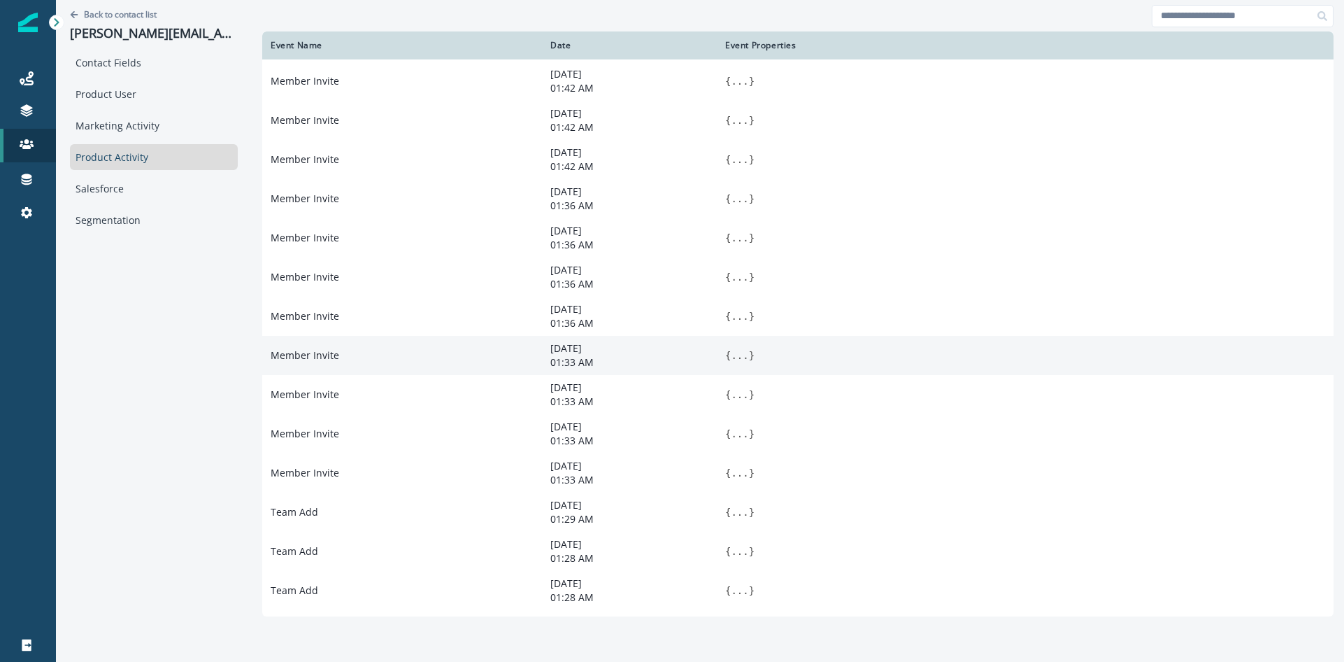
scroll to position [201, 0]
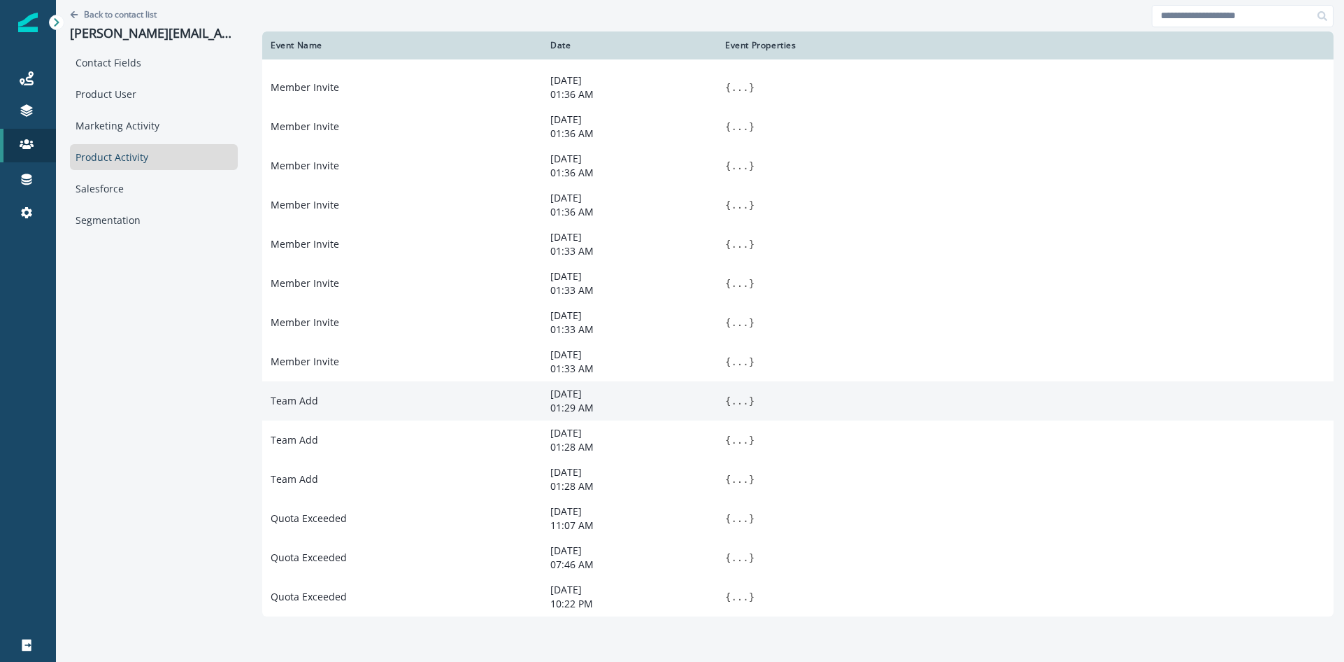
click at [731, 398] on button "..." at bounding box center [739, 401] width 17 height 14
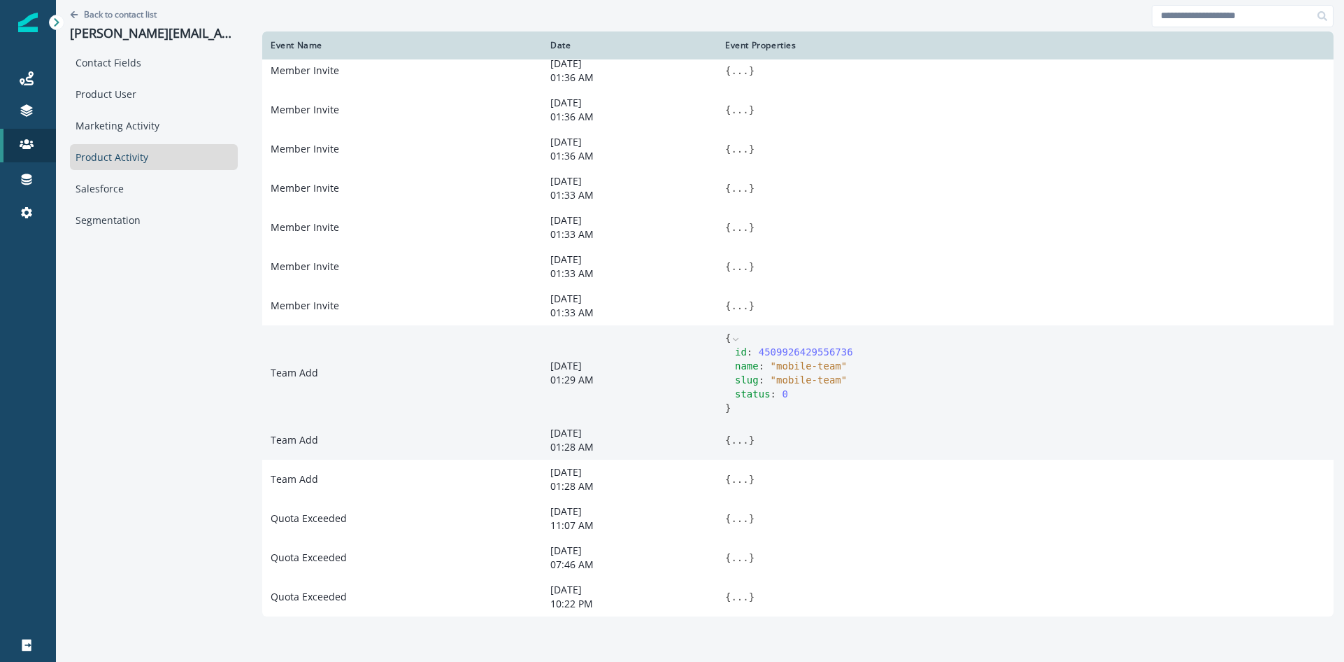
click at [731, 434] on button "..." at bounding box center [739, 440] width 17 height 14
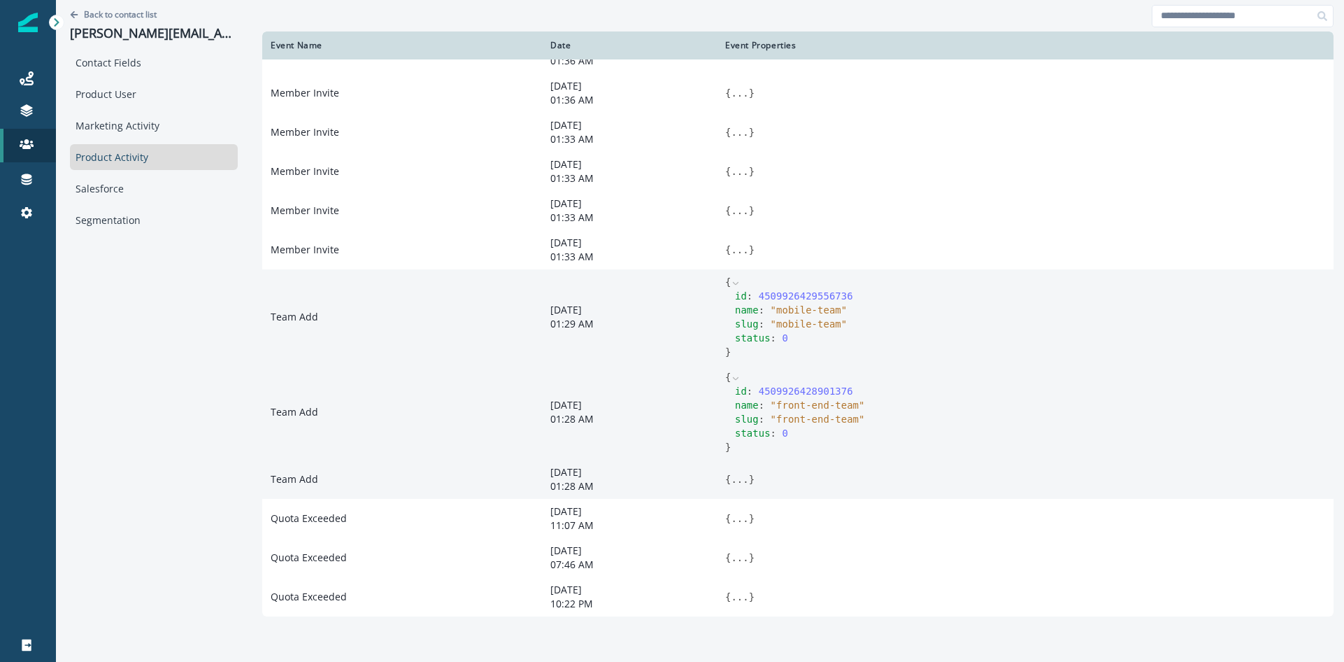
click at [731, 478] on button "..." at bounding box center [739, 479] width 17 height 14
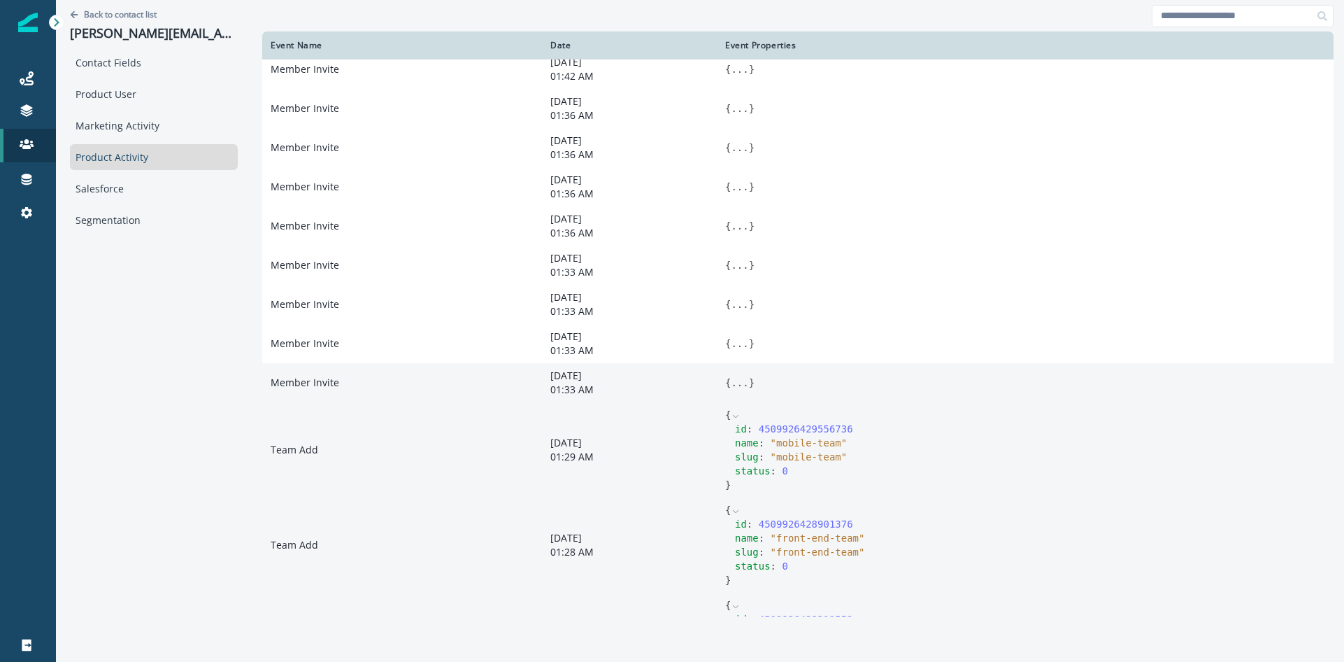
scroll to position [143, 0]
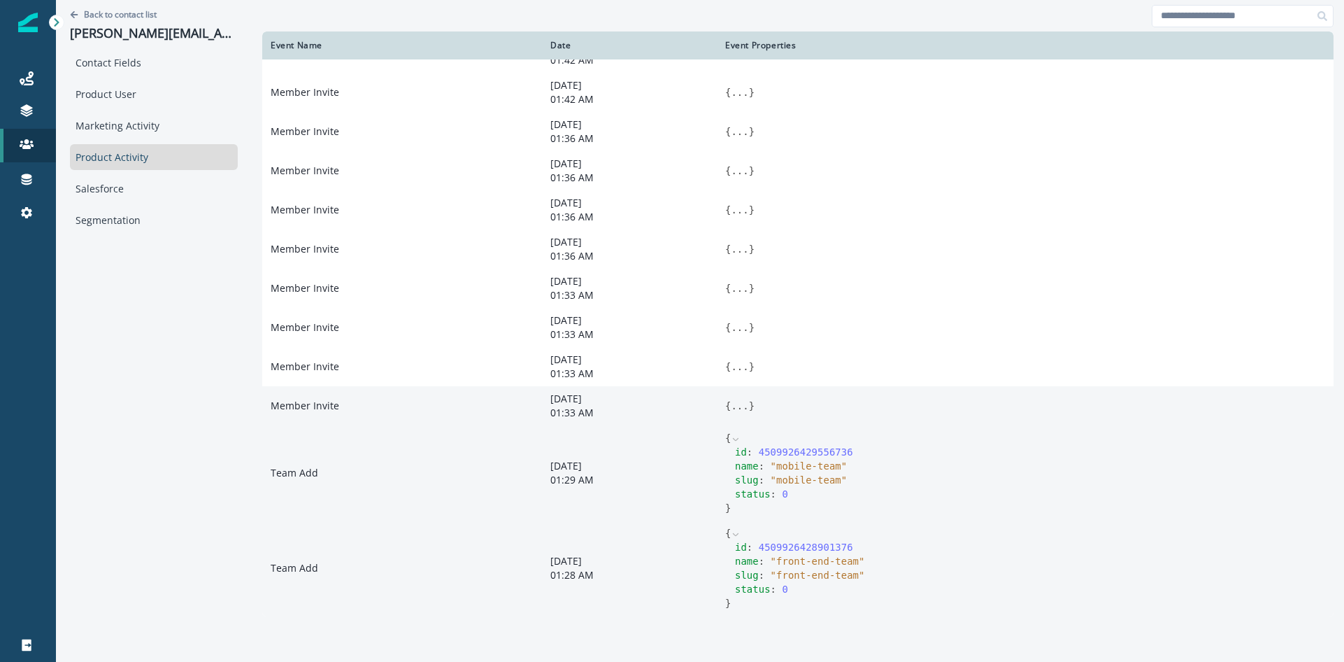
click at [731, 413] on button "..." at bounding box center [739, 406] width 17 height 14
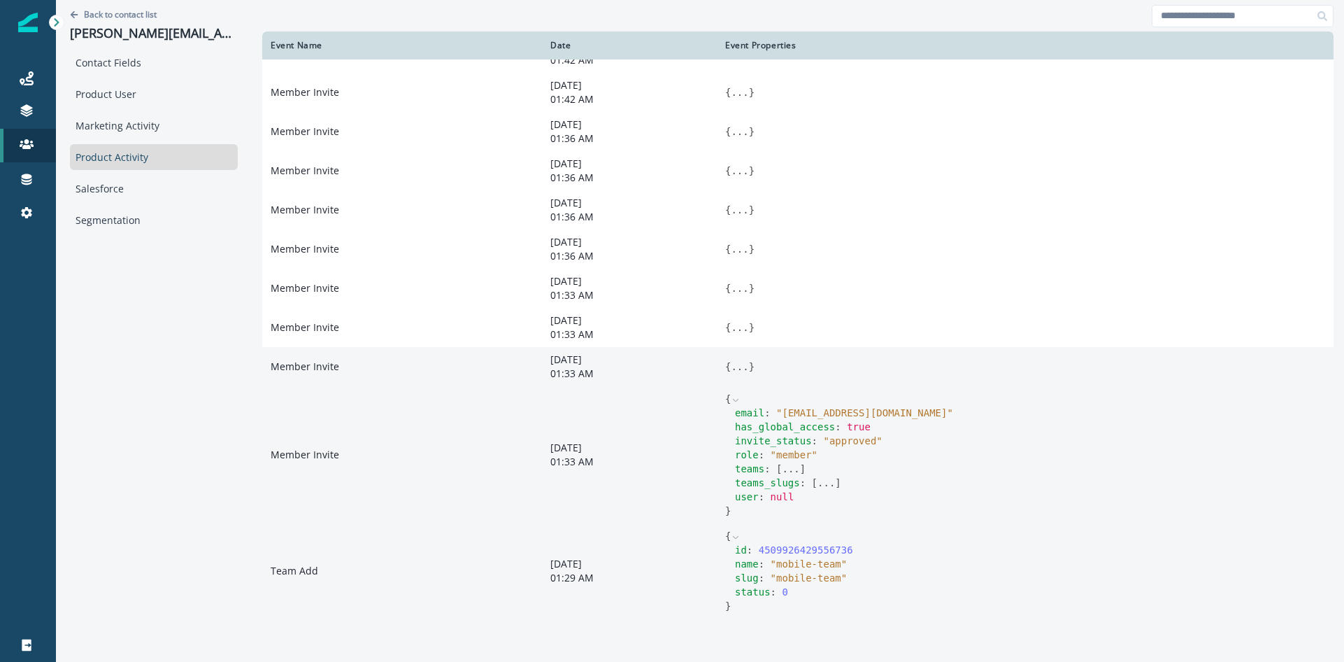
click at [731, 373] on button "..." at bounding box center [739, 366] width 17 height 14
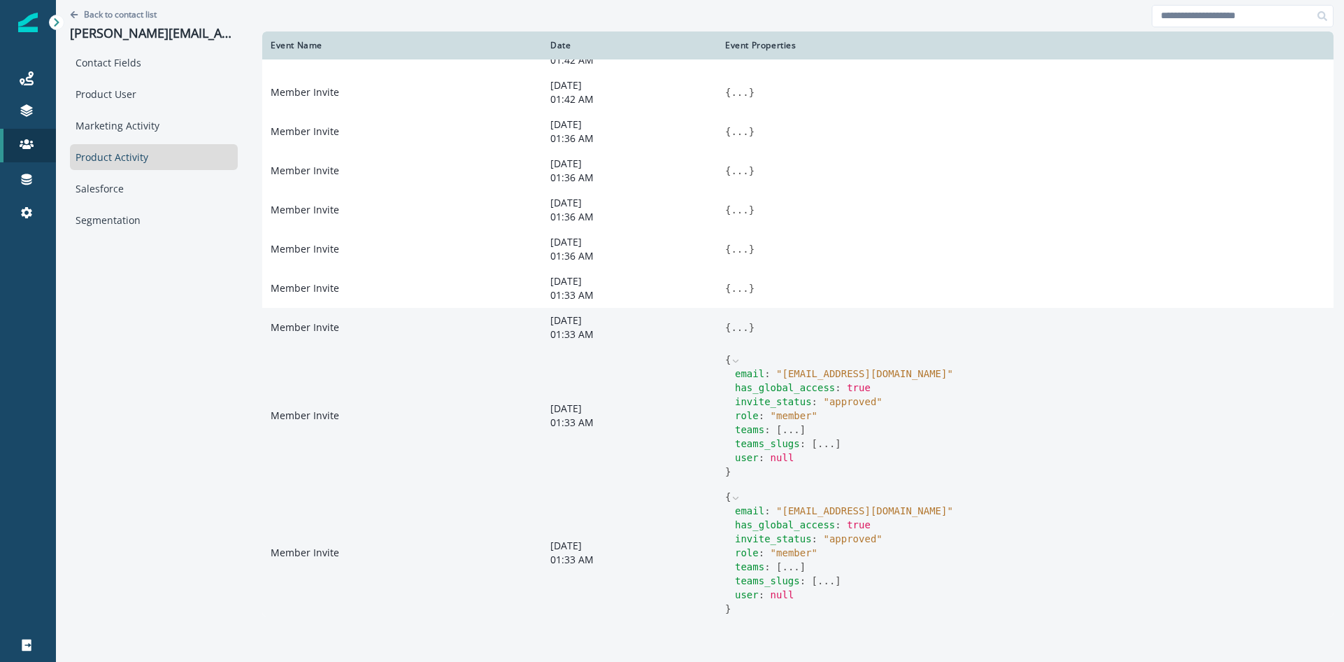
click at [731, 334] on button "..." at bounding box center [739, 327] width 17 height 14
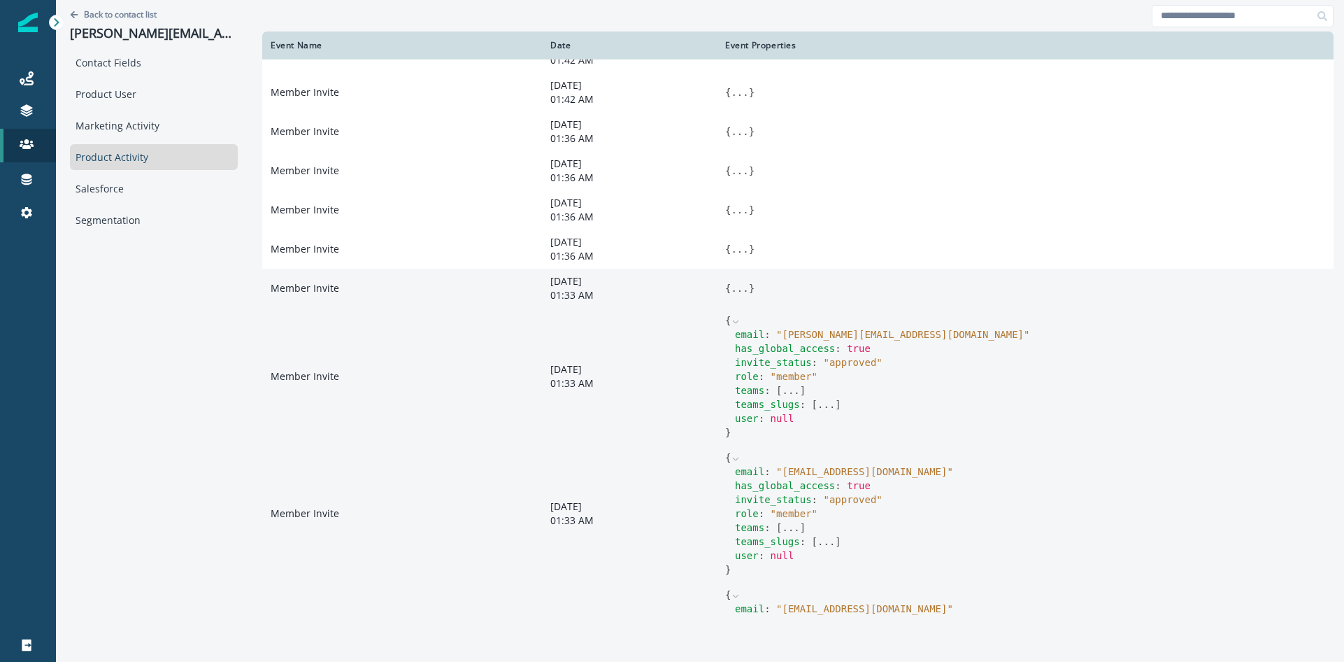
click at [731, 294] on button "..." at bounding box center [739, 288] width 17 height 14
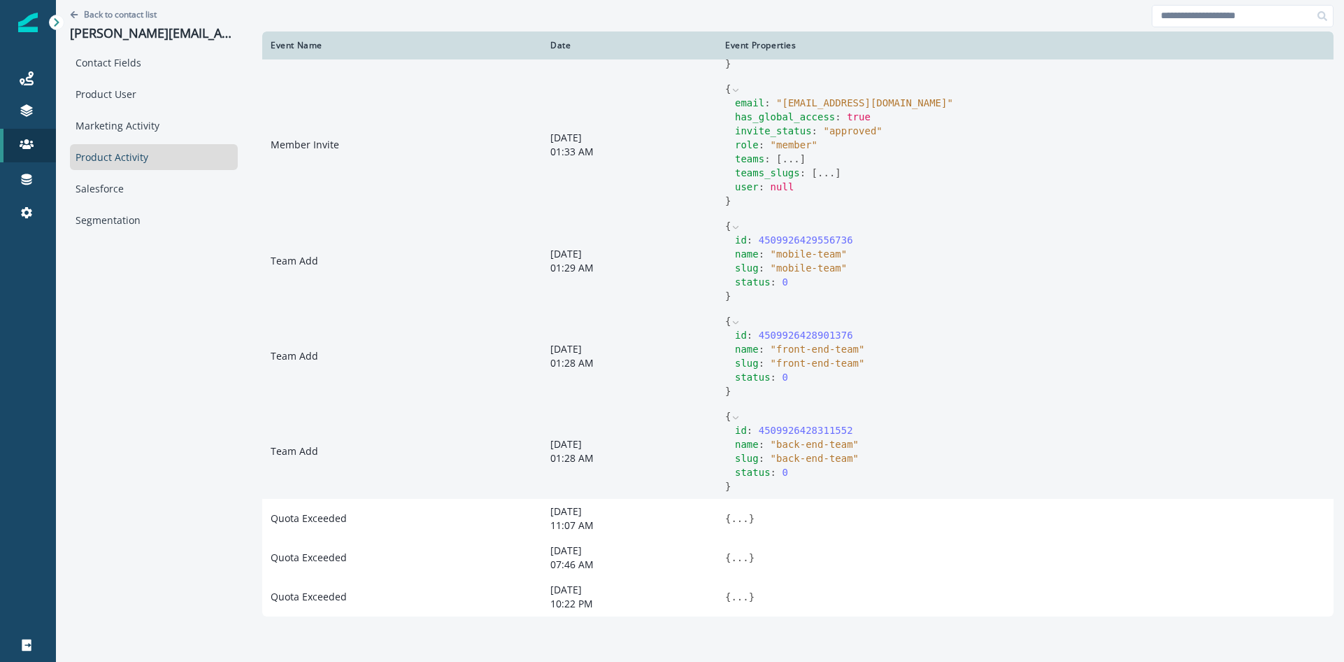
scroll to position [761, 0]
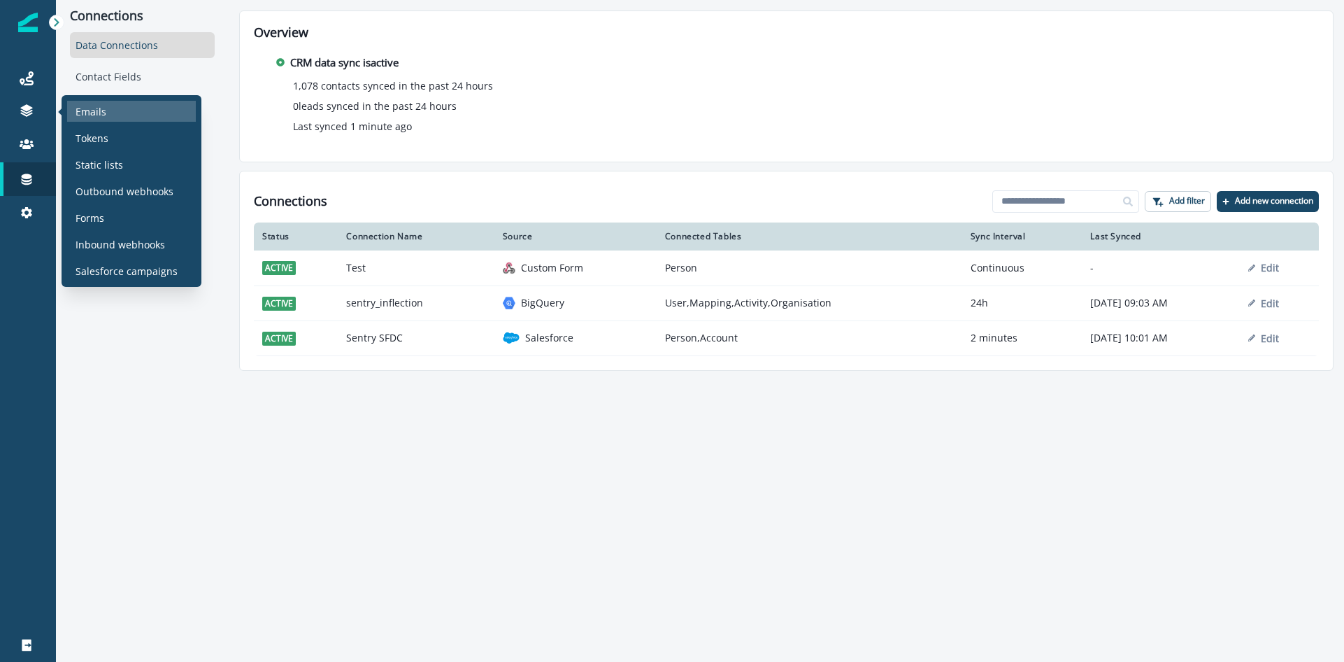
click at [81, 115] on p "Emails" at bounding box center [91, 111] width 31 height 15
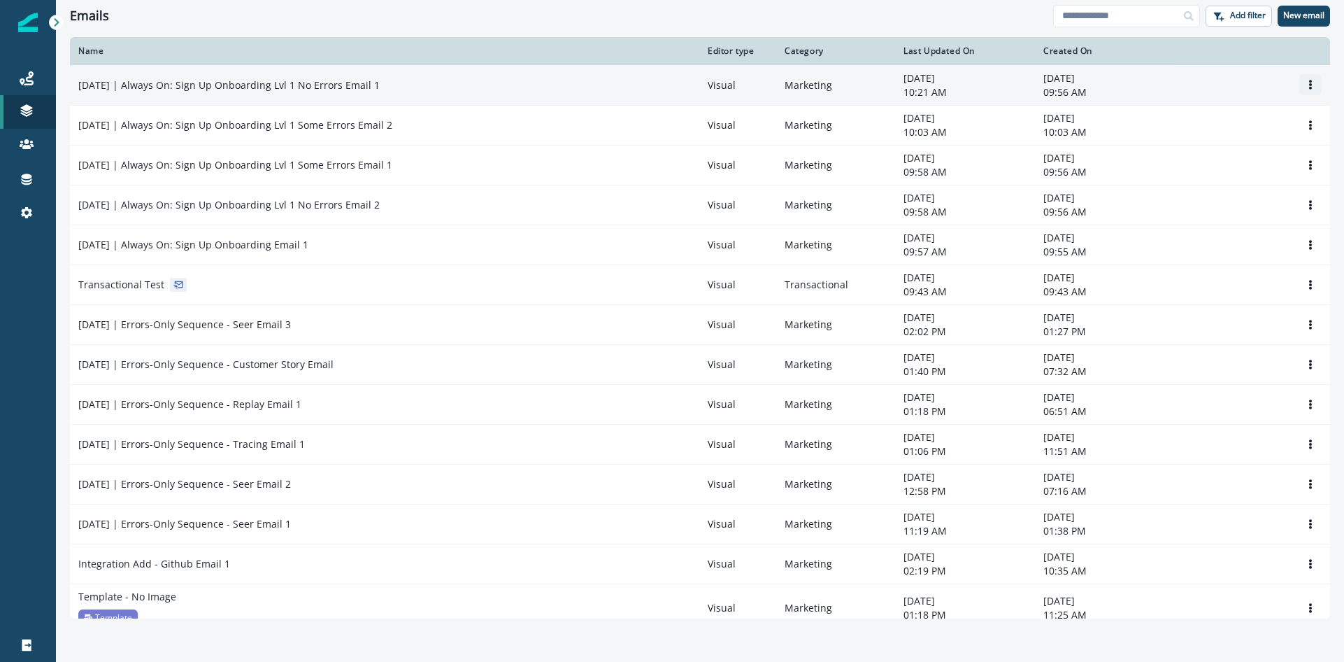
click at [1316, 85] on button "Options" at bounding box center [1310, 84] width 22 height 21
click at [1227, 121] on button "Clone" at bounding box center [1243, 119] width 155 height 22
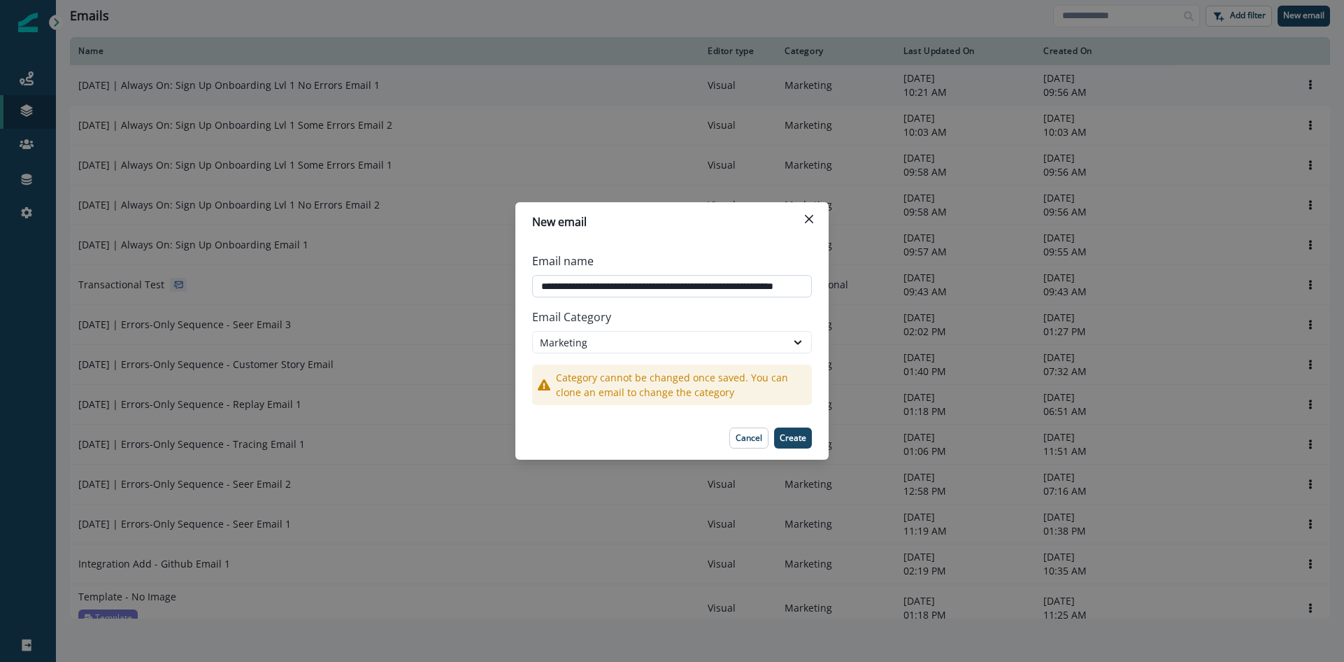
scroll to position [0, 50]
click at [711, 287] on input "**********" at bounding box center [672, 286] width 280 height 22
click at [720, 286] on input "**********" at bounding box center [672, 286] width 280 height 22
drag, startPoint x: 725, startPoint y: 286, endPoint x: 768, endPoint y: 284, distance: 43.4
click at [768, 284] on input "**********" at bounding box center [672, 286] width 280 height 22
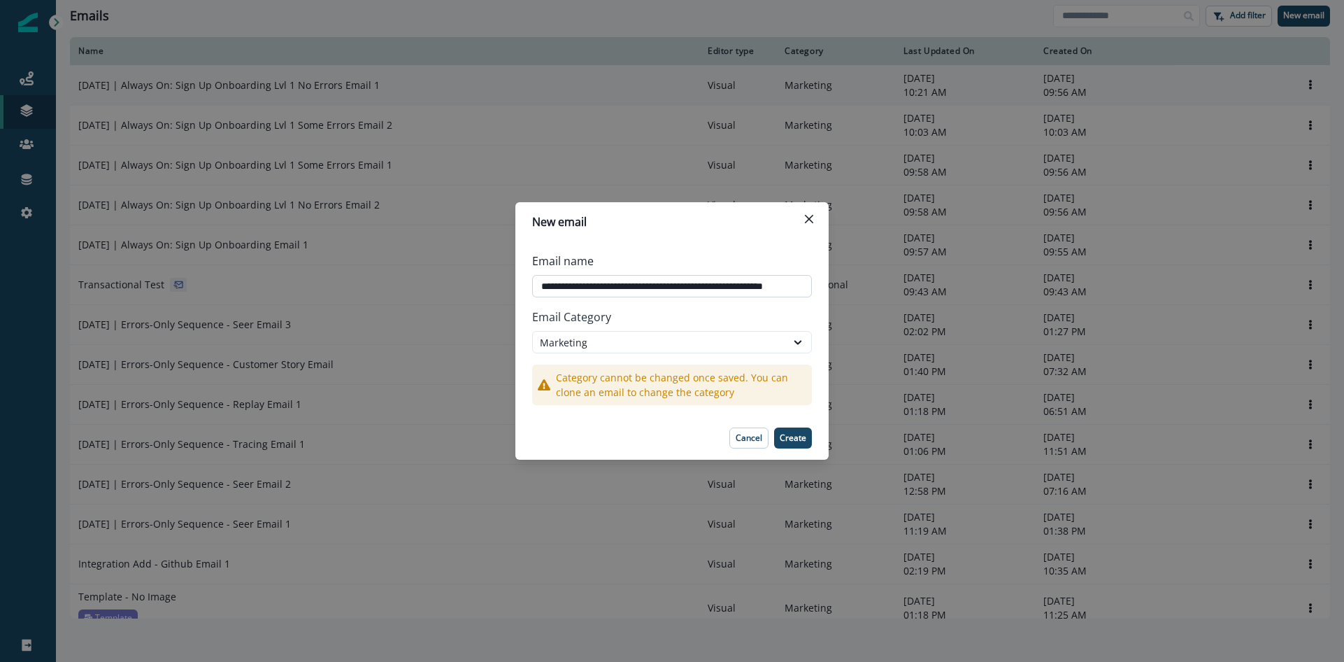
scroll to position [0, 33]
type input "**********"
click at [794, 434] on p "Create" at bounding box center [793, 438] width 27 height 10
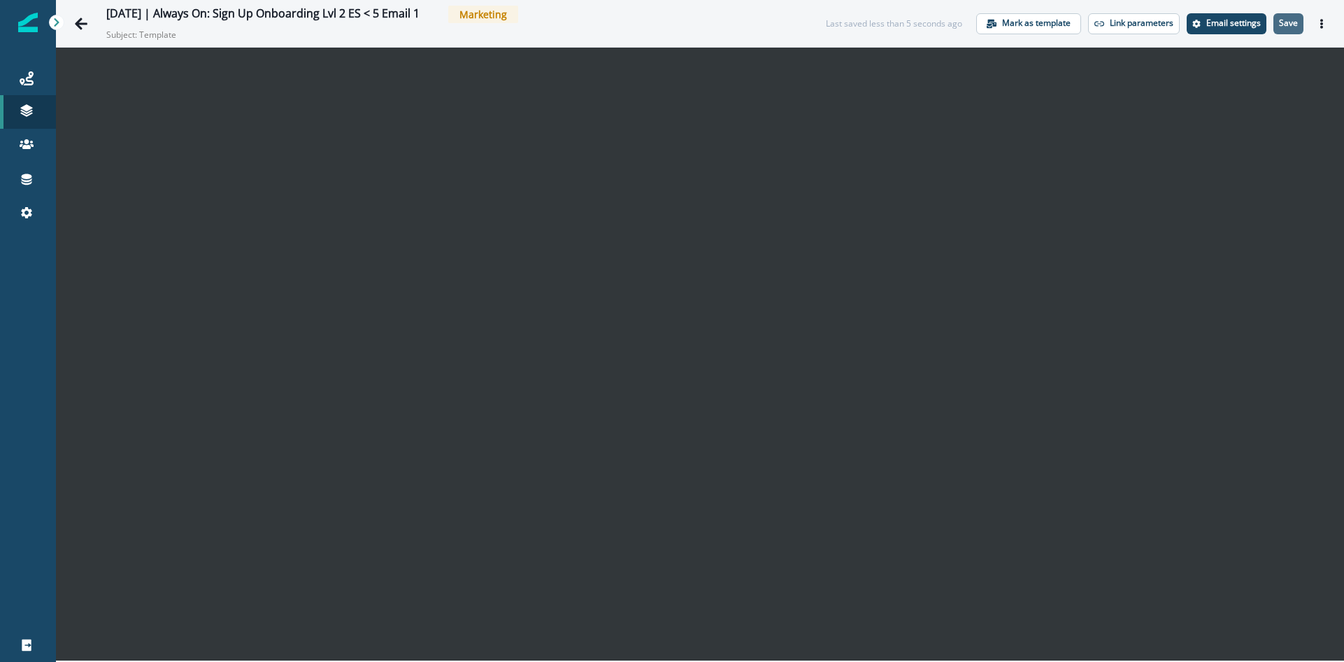
click at [1296, 29] on button "Save" at bounding box center [1289, 23] width 30 height 21
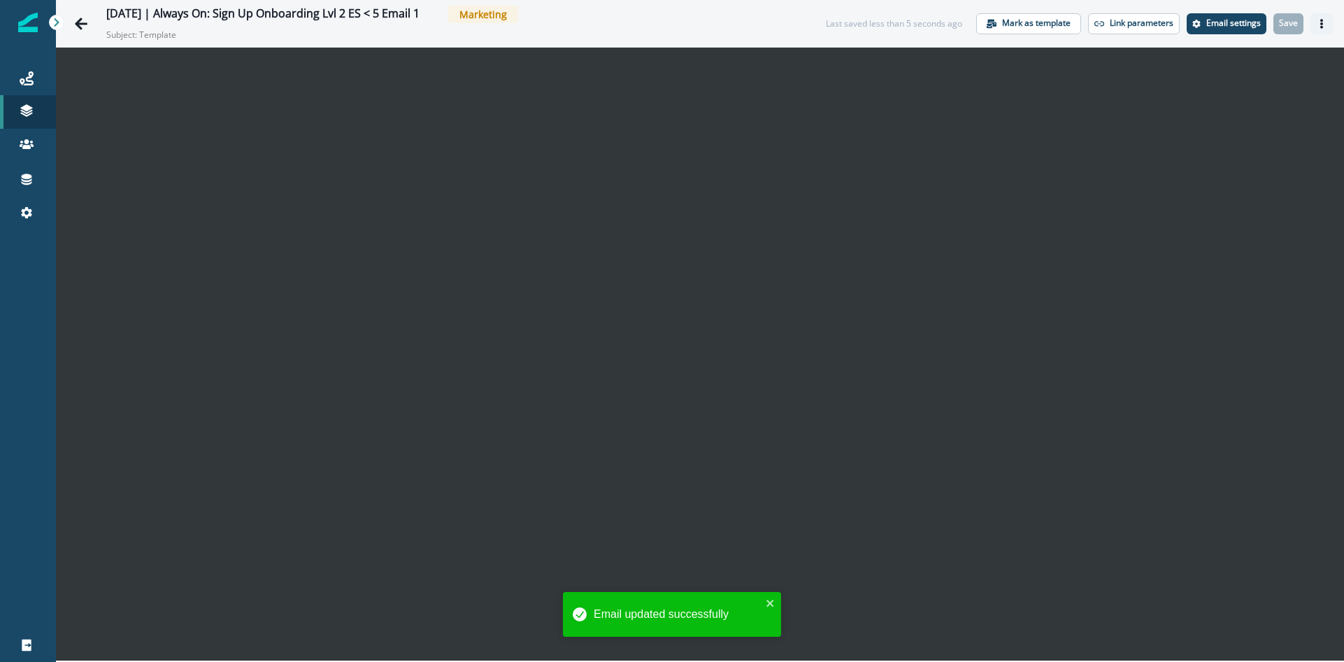
click at [1318, 27] on icon "Actions" at bounding box center [1322, 24] width 10 height 10
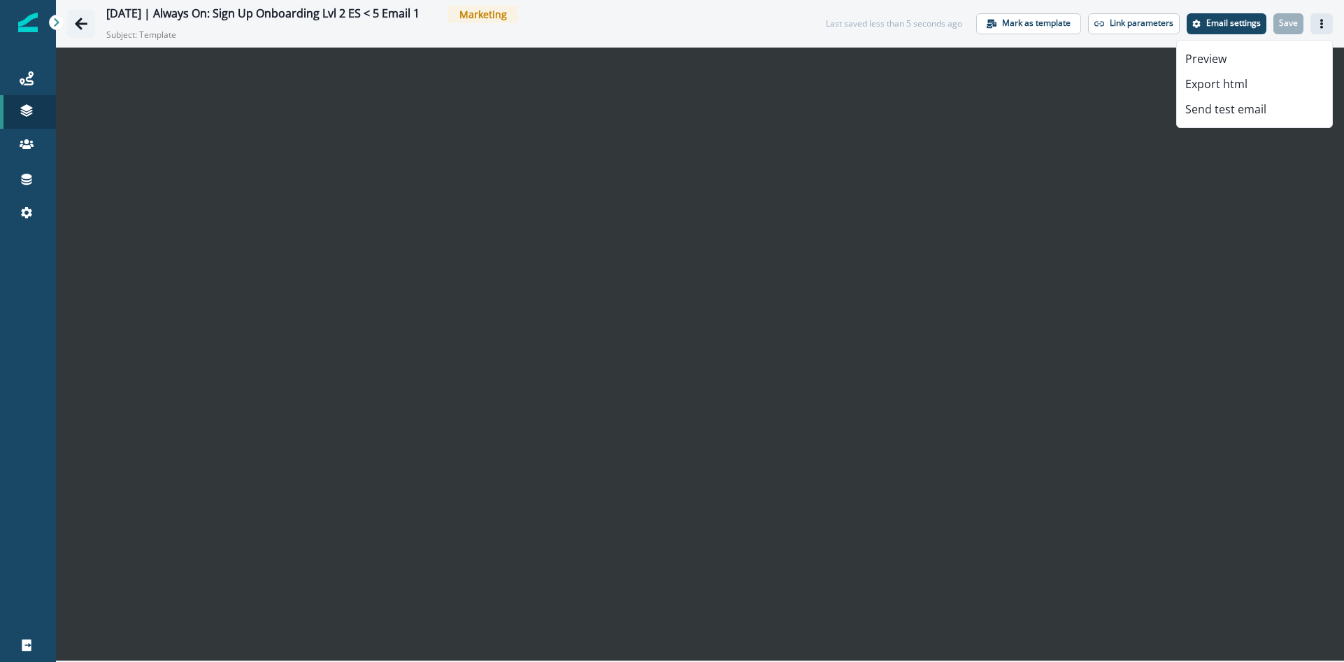
click at [75, 17] on icon "Go back" at bounding box center [81, 24] width 14 height 14
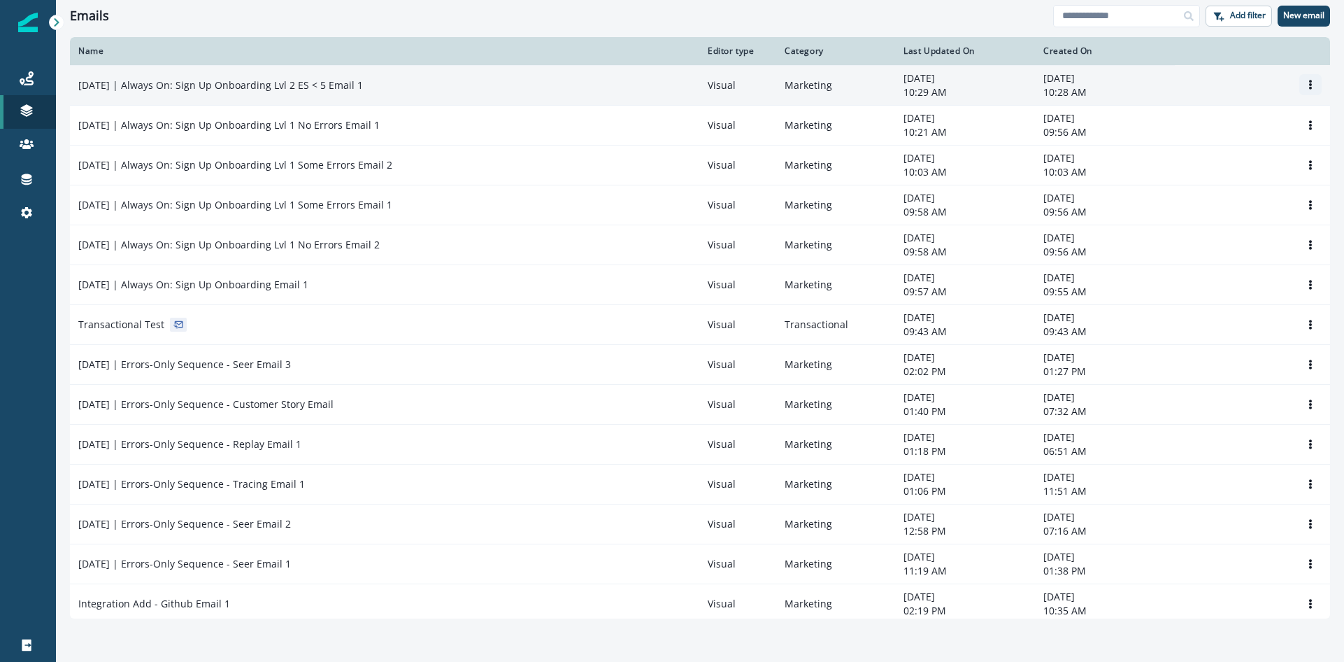
click at [1308, 85] on icon "Options" at bounding box center [1311, 85] width 10 height 10
click at [363, 88] on p "2025-08-25 | Always On: Sign Up Onboarding Lvl 2 ES < 5 Email 1" at bounding box center [220, 85] width 285 height 14
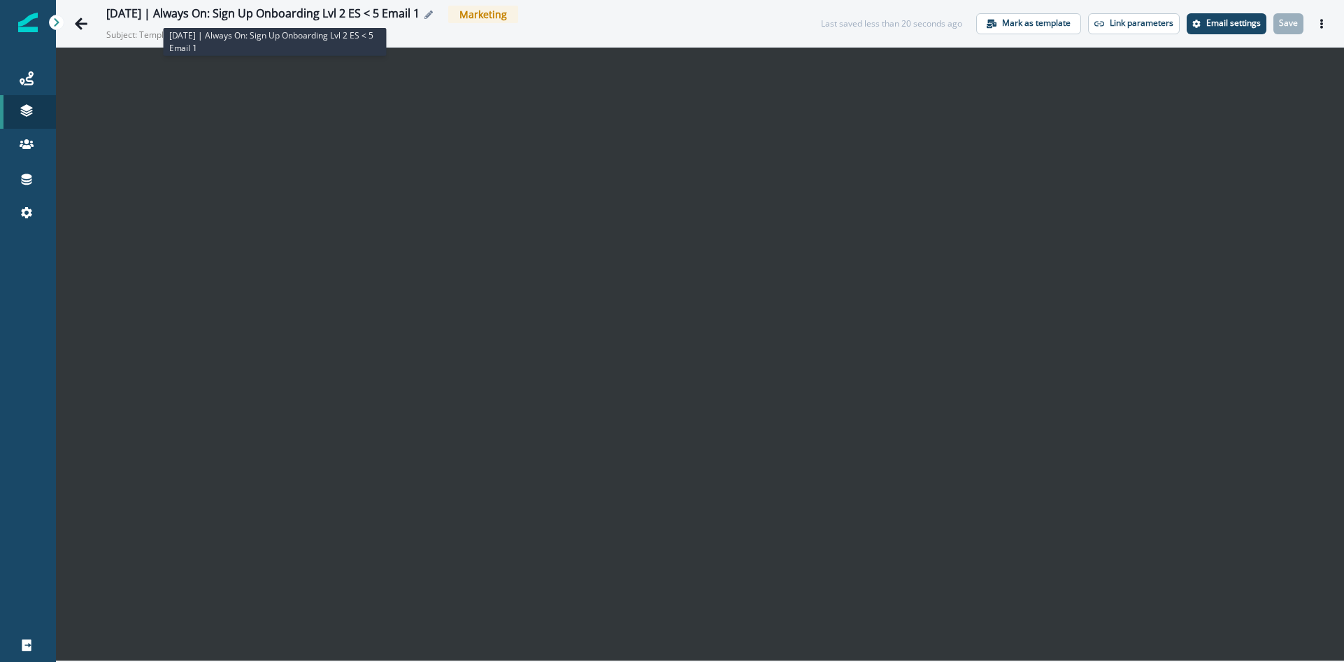
click at [267, 12] on div "2025-08-25 | Always On: Sign Up Onboarding Lvl 2 ES < 5 Email 1" at bounding box center [262, 14] width 313 height 15
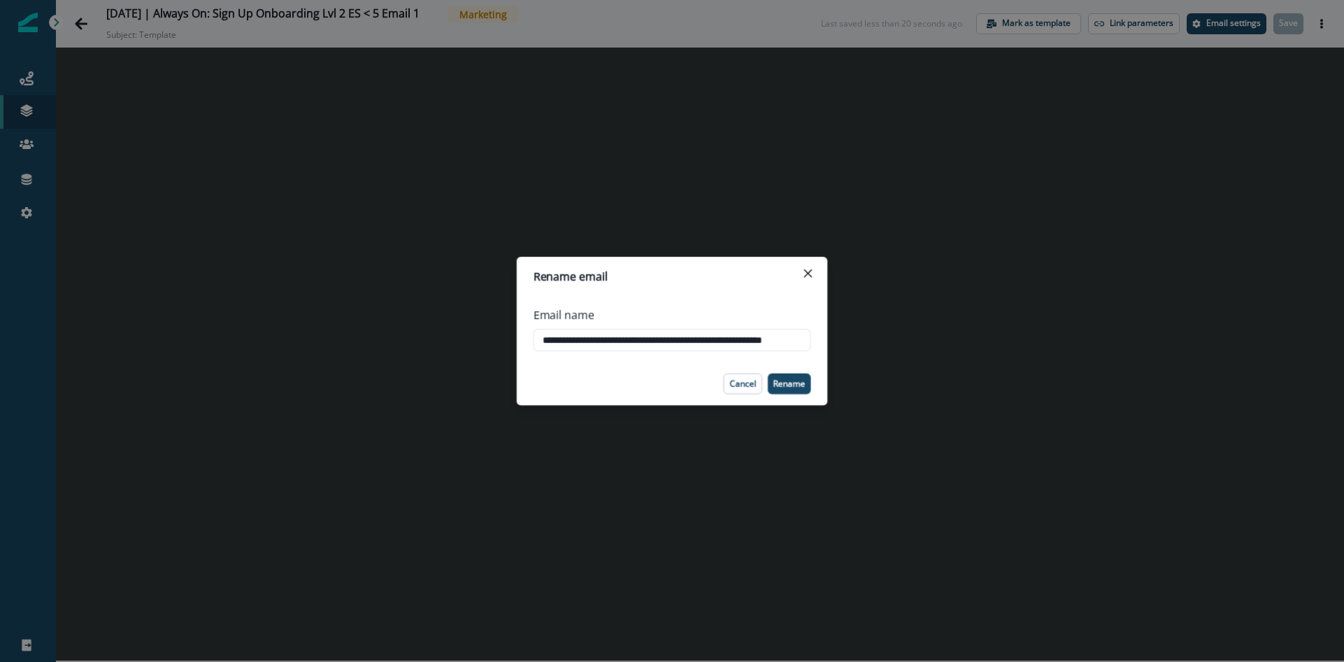
scroll to position [0, 33]
click at [663, 336] on input "**********" at bounding box center [672, 340] width 280 height 22
click at [757, 378] on button "Cancel" at bounding box center [743, 383] width 39 height 21
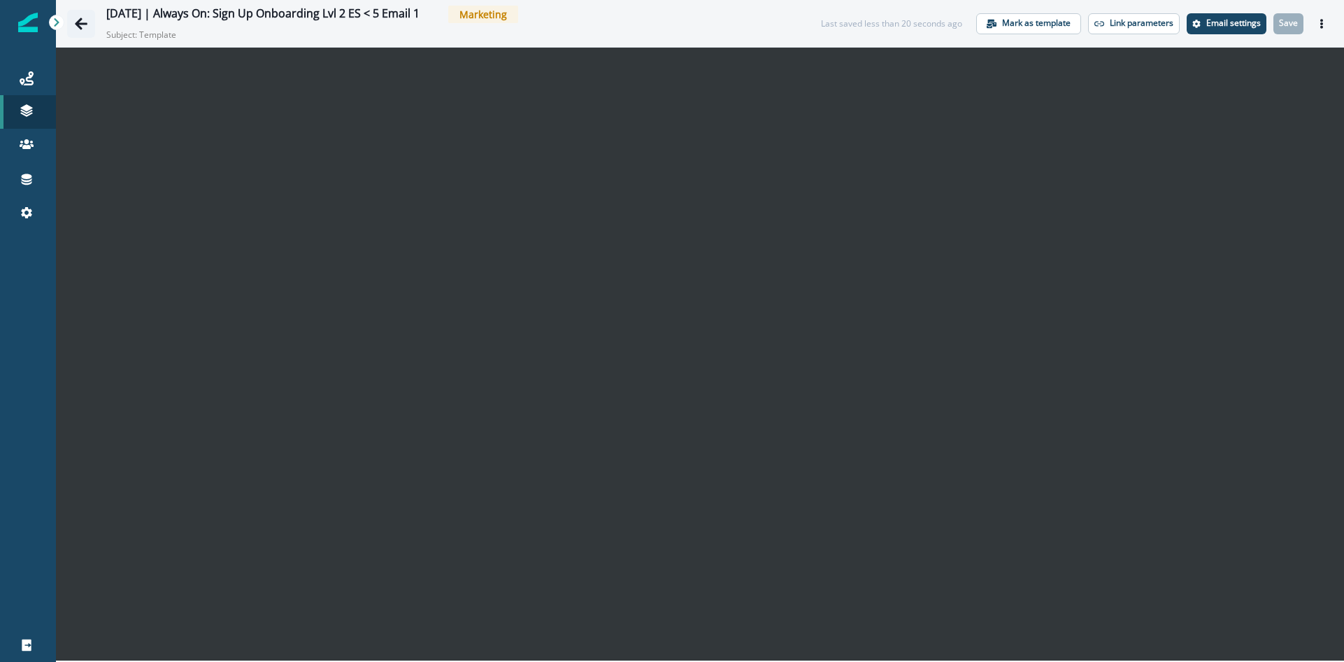
click at [87, 20] on icon "Go back" at bounding box center [81, 24] width 14 height 14
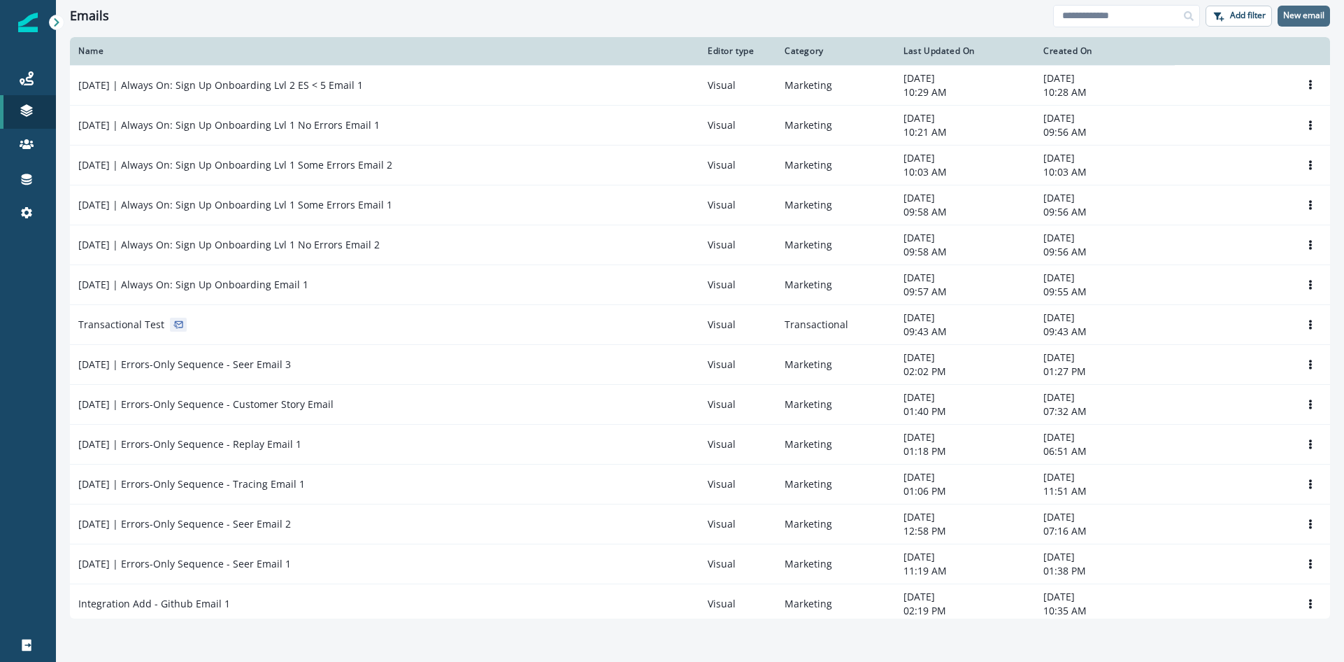
click at [1302, 10] on p "New email" at bounding box center [1303, 15] width 41 height 10
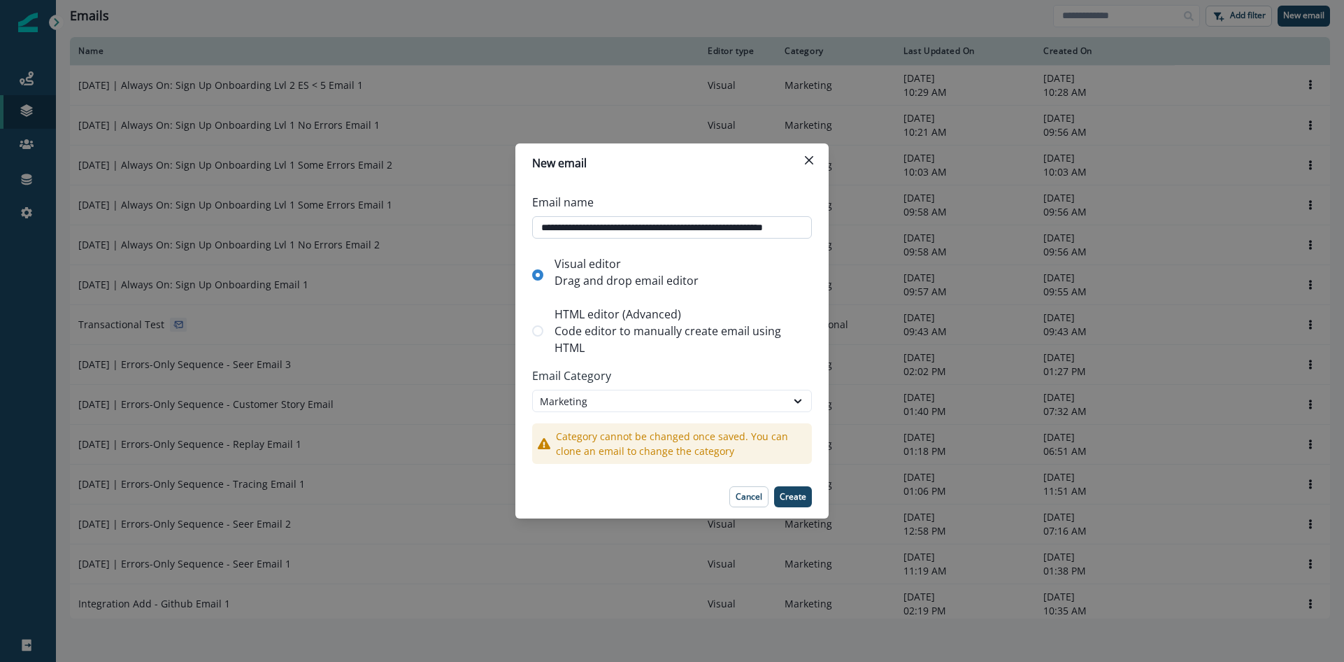
scroll to position [0, 33]
type input "**********"
click at [797, 492] on p "Create" at bounding box center [793, 497] width 27 height 10
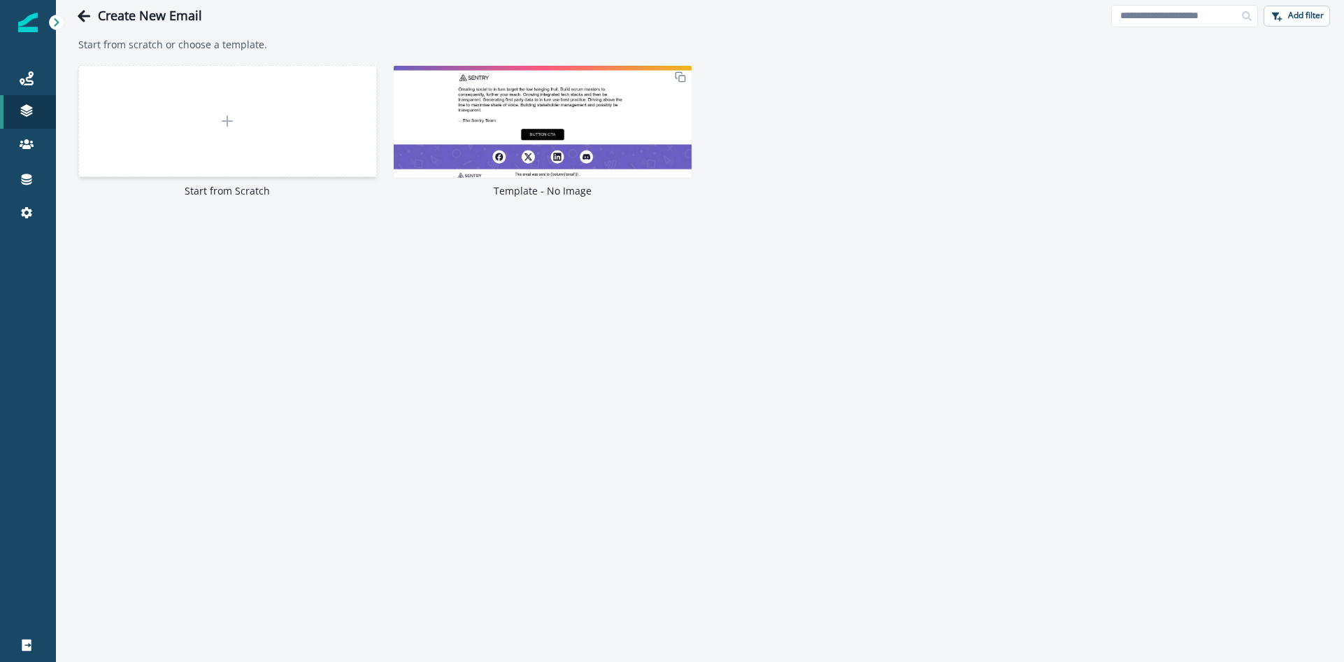
click at [258, 143] on div at bounding box center [227, 121] width 299 height 112
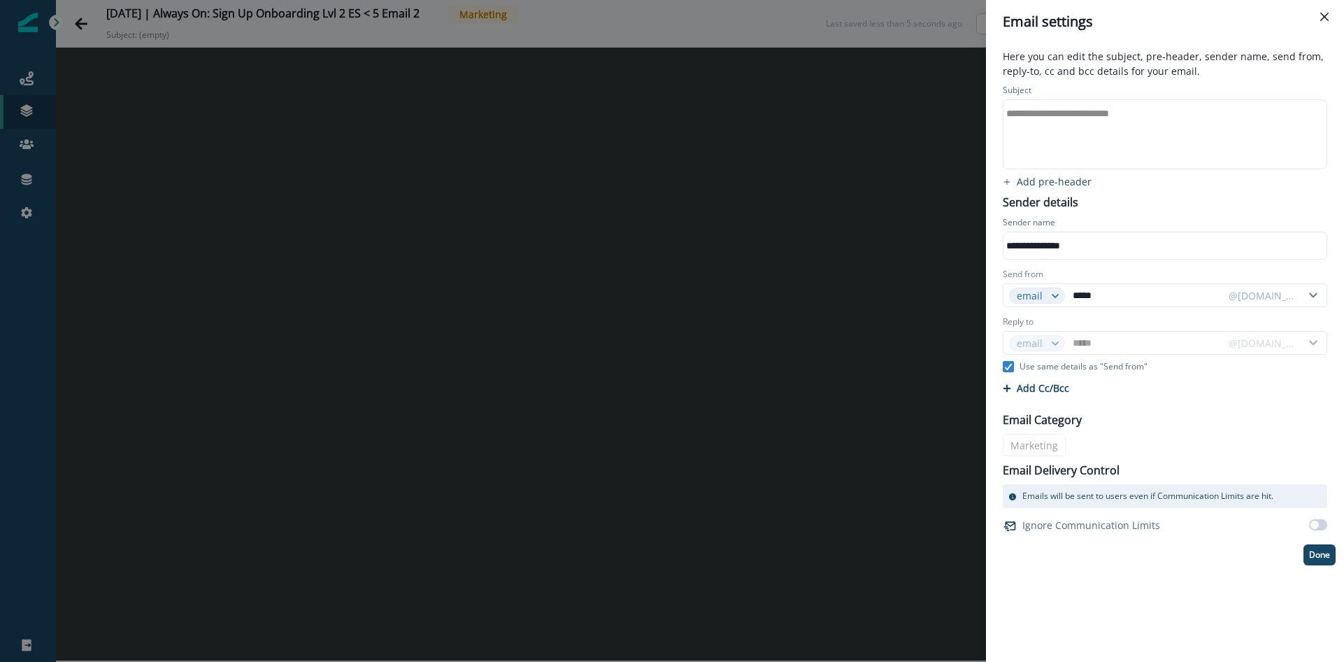
click at [1104, 118] on div "**********" at bounding box center [1164, 113] width 321 height 21
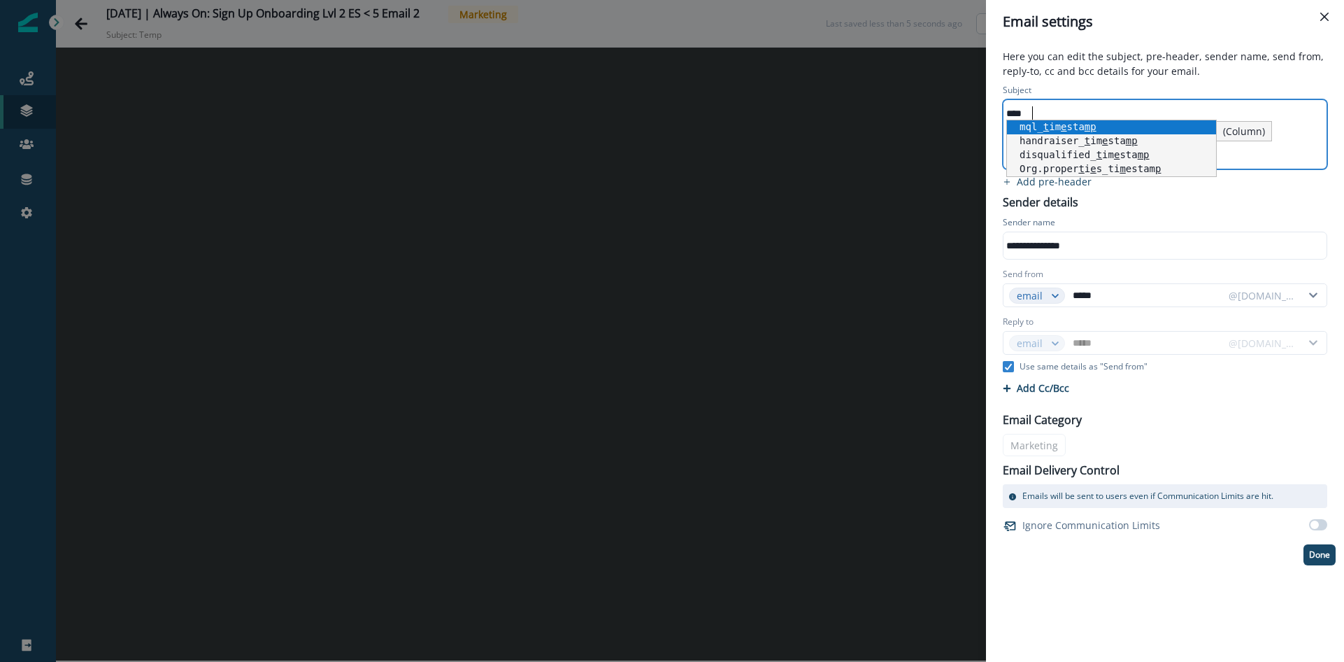
click at [1138, 64] on p "Here you can edit the subject, pre-header, sender name, send from, reply-to, cc…" at bounding box center [1165, 65] width 341 height 32
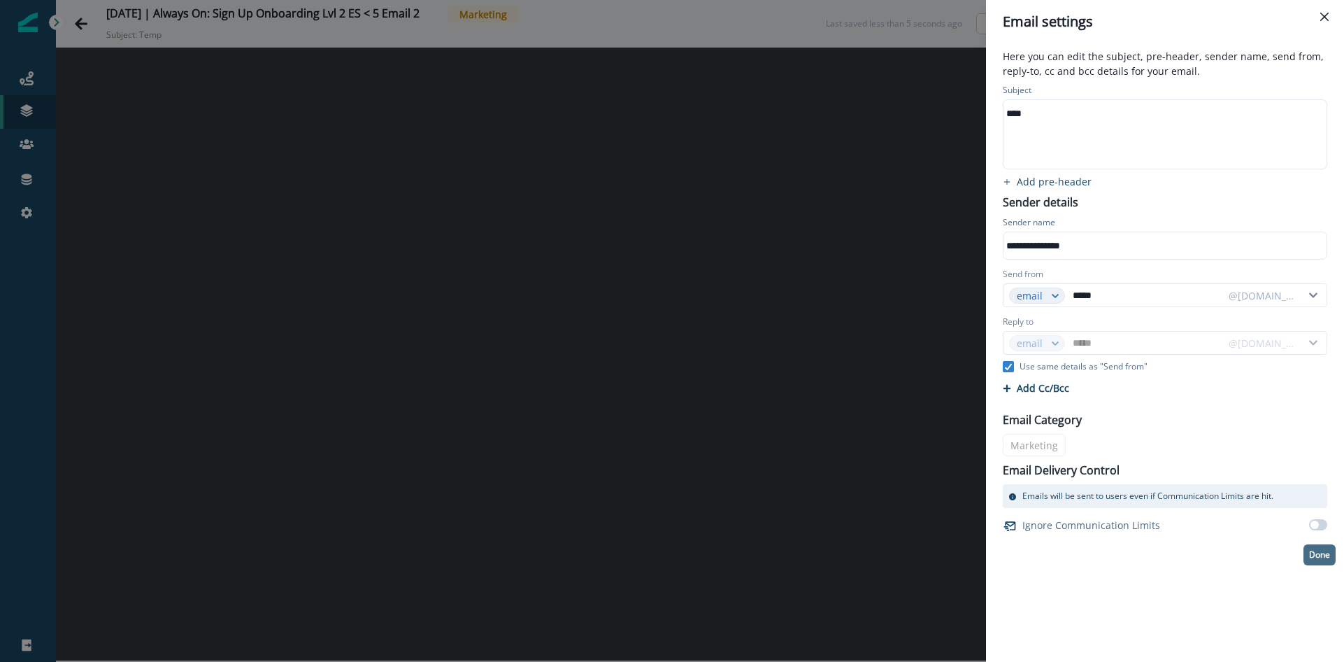
click at [1322, 550] on p "Done" at bounding box center [1319, 555] width 21 height 10
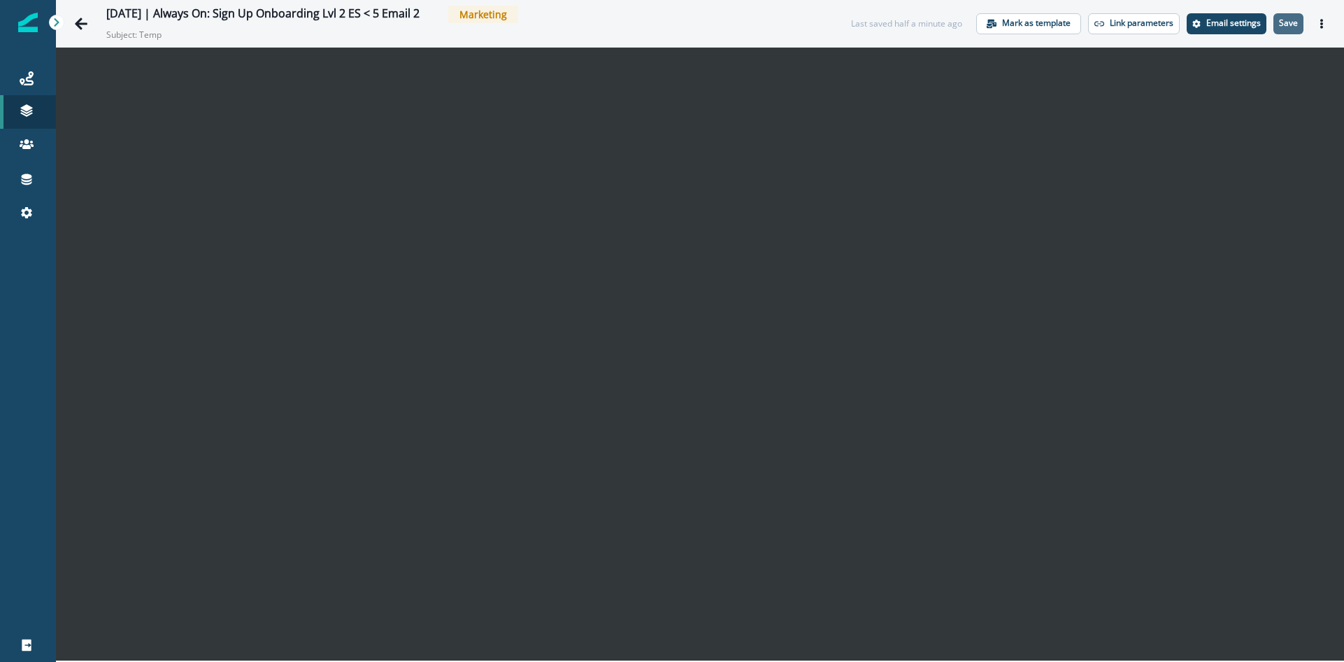
click at [1284, 30] on button "Save" at bounding box center [1289, 23] width 30 height 21
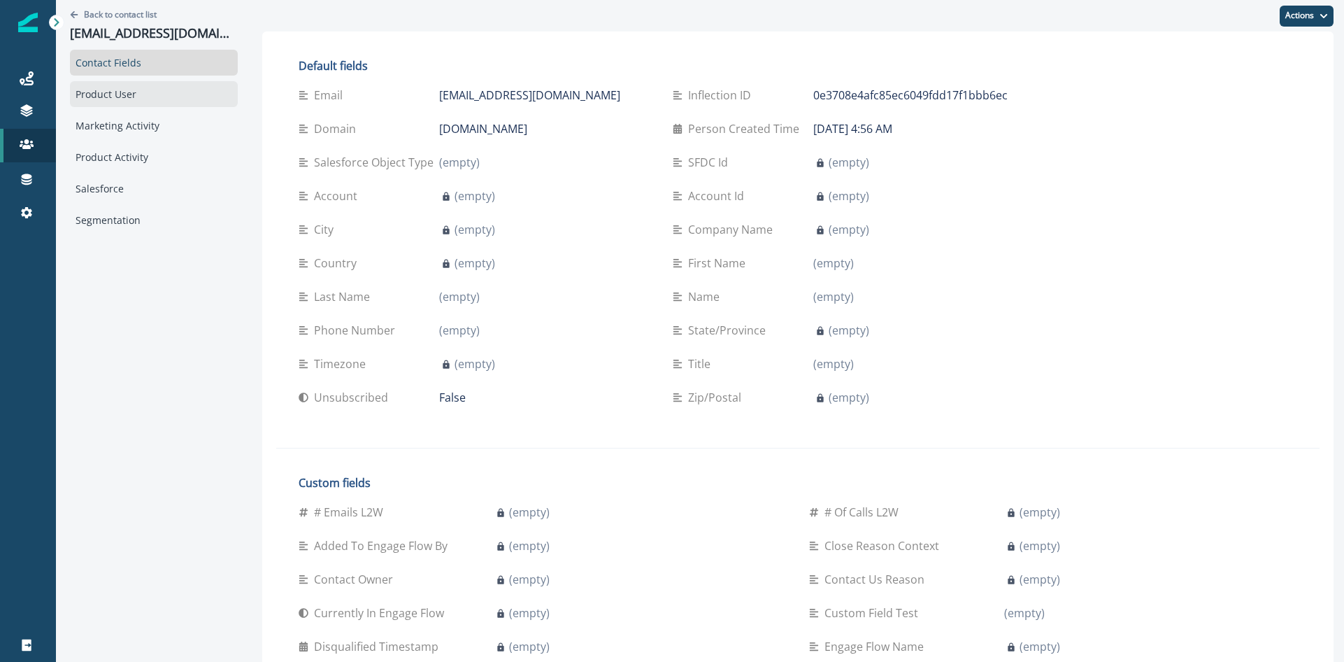
click at [113, 105] on div "Product User" at bounding box center [154, 94] width 168 height 26
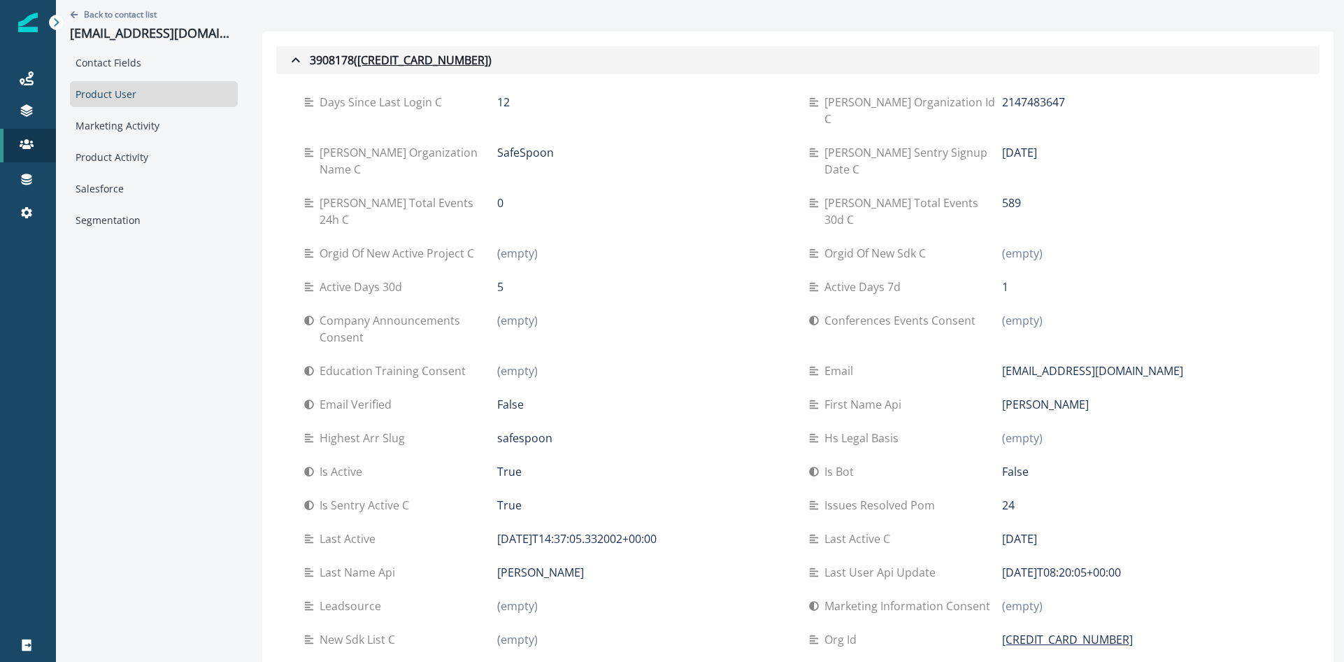
click at [287, 64] on icon "button" at bounding box center [295, 60] width 17 height 17
click at [287, 60] on icon "button" at bounding box center [295, 60] width 17 height 17
click at [380, 59] on u "[CREDIT_CARD_NUMBER]" at bounding box center [422, 60] width 131 height 17
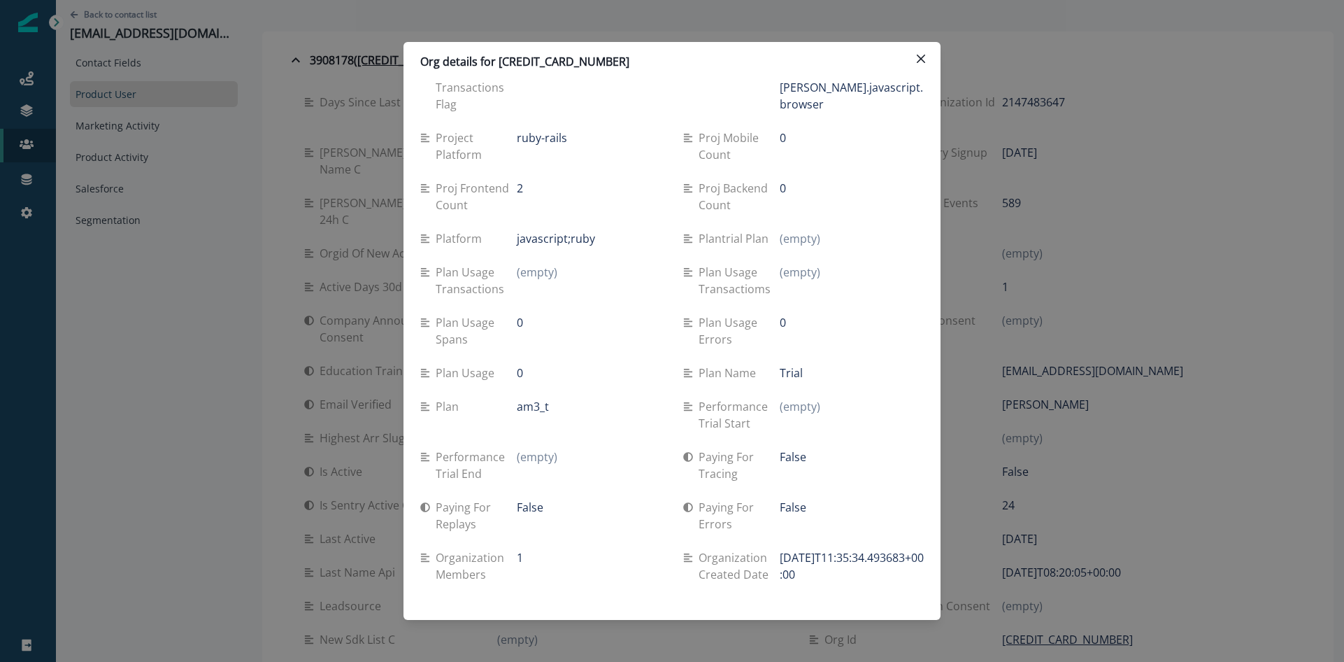
scroll to position [1683, 0]
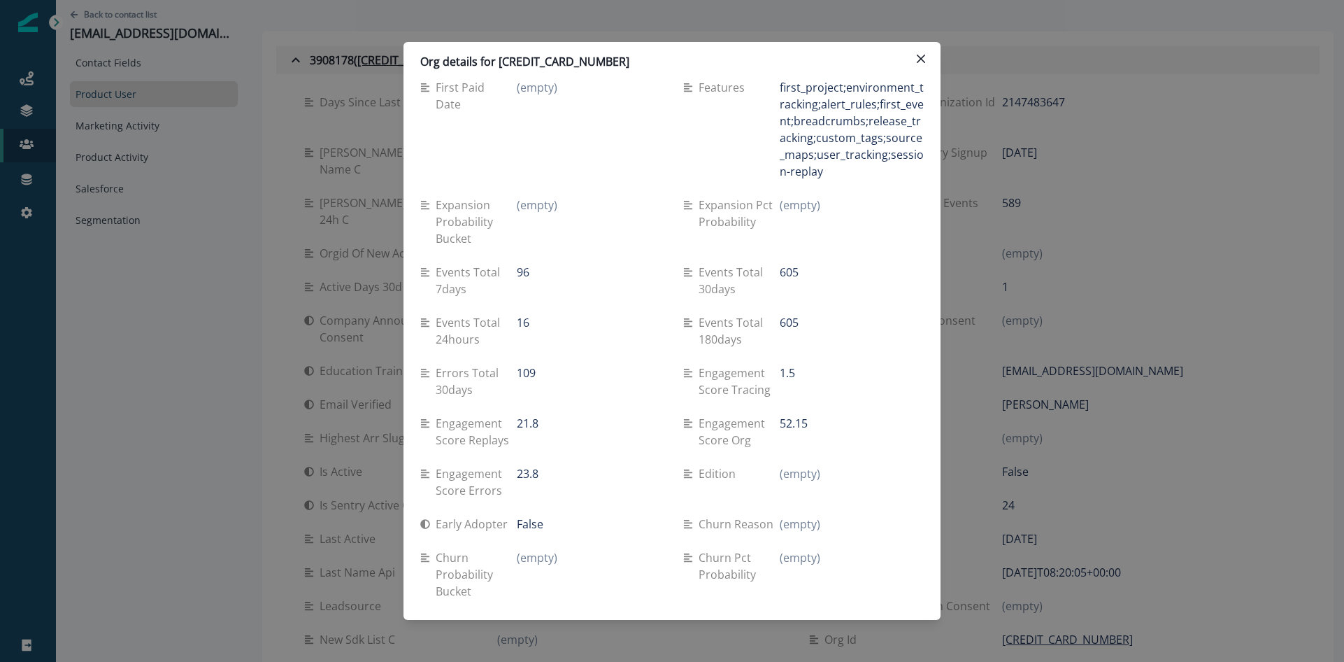
click at [928, 52] on button "Close" at bounding box center [921, 59] width 22 height 22
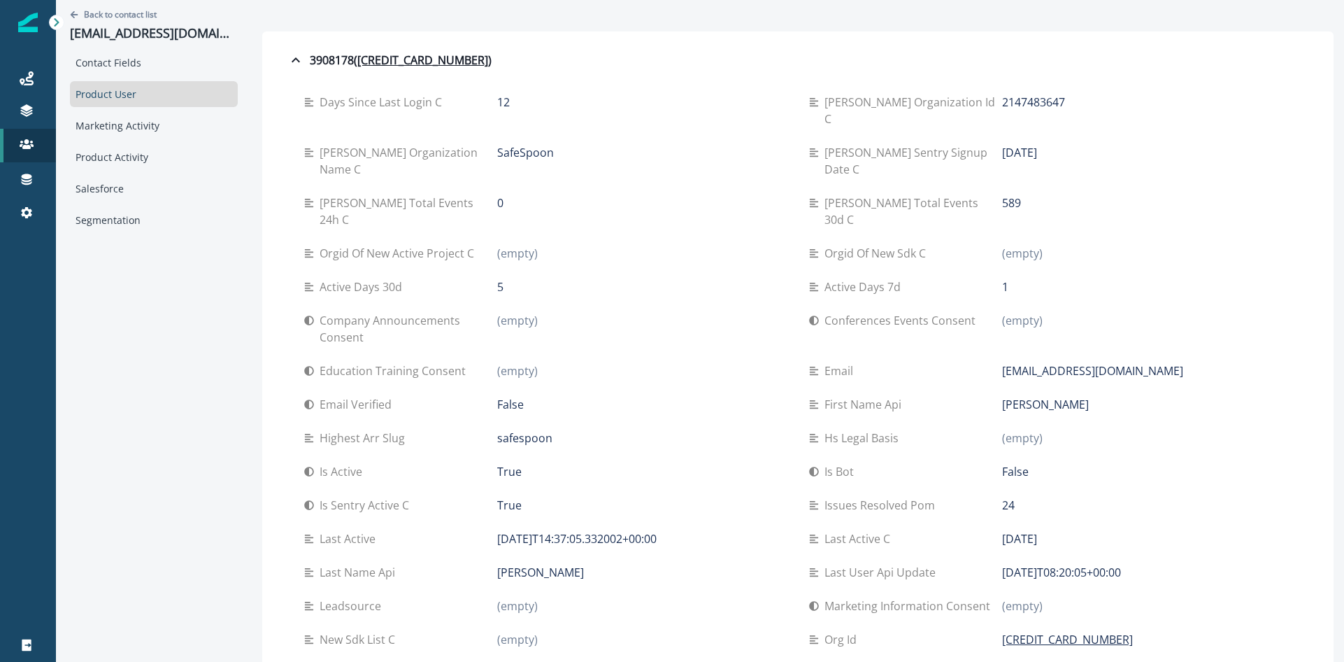
click at [117, 5] on div "Back to contact list josiah@safespoon.io" at bounding box center [154, 25] width 168 height 50
click at [119, 12] on p "Back to contact list" at bounding box center [120, 14] width 73 height 12
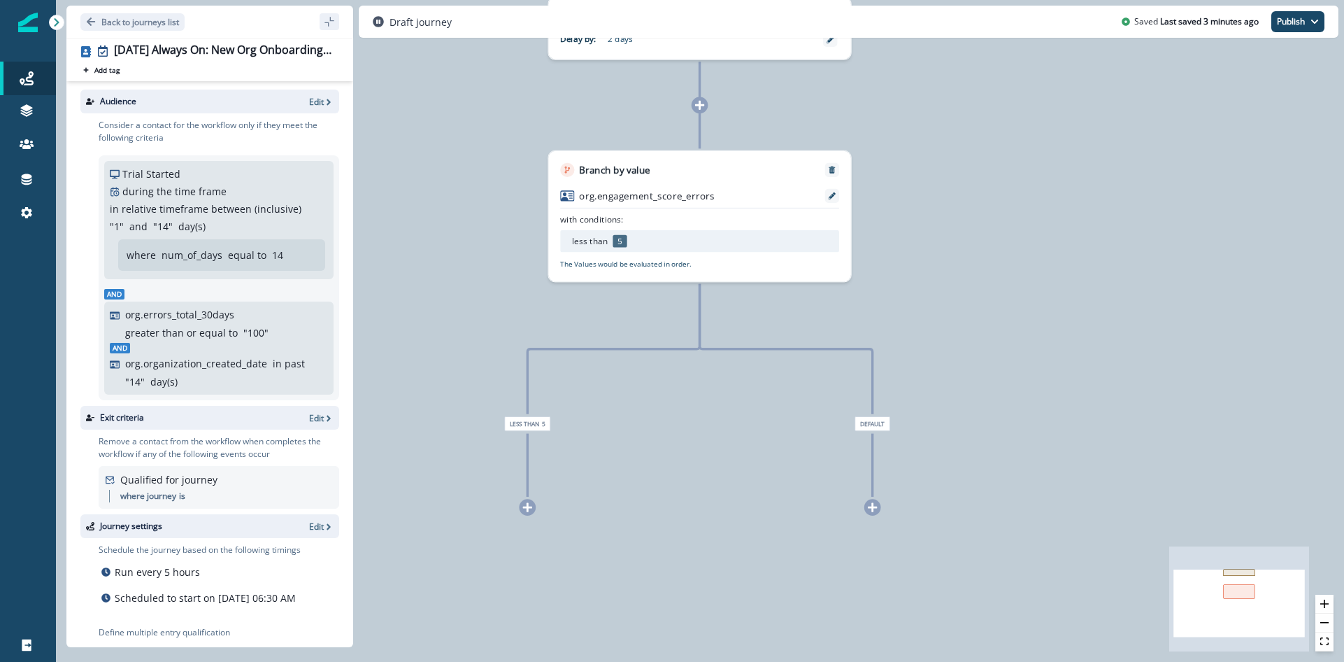
click at [528, 502] on icon at bounding box center [527, 507] width 10 height 10
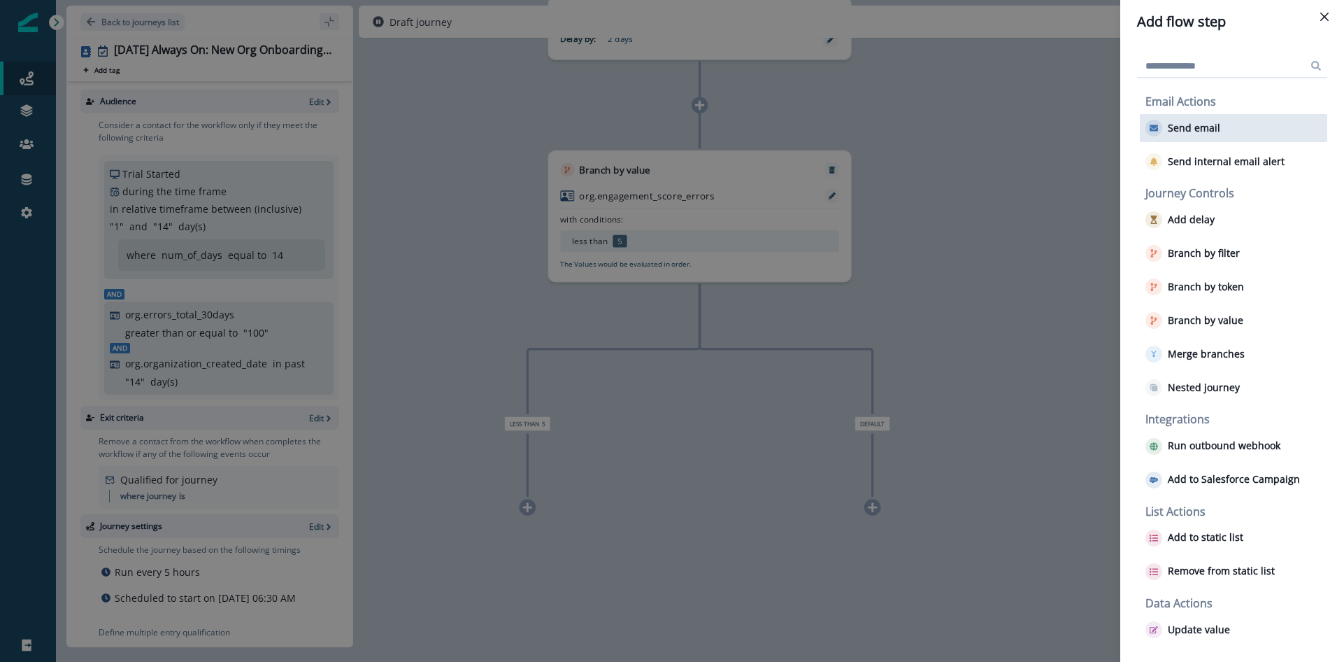
click at [1209, 131] on p "Send email" at bounding box center [1194, 128] width 52 height 12
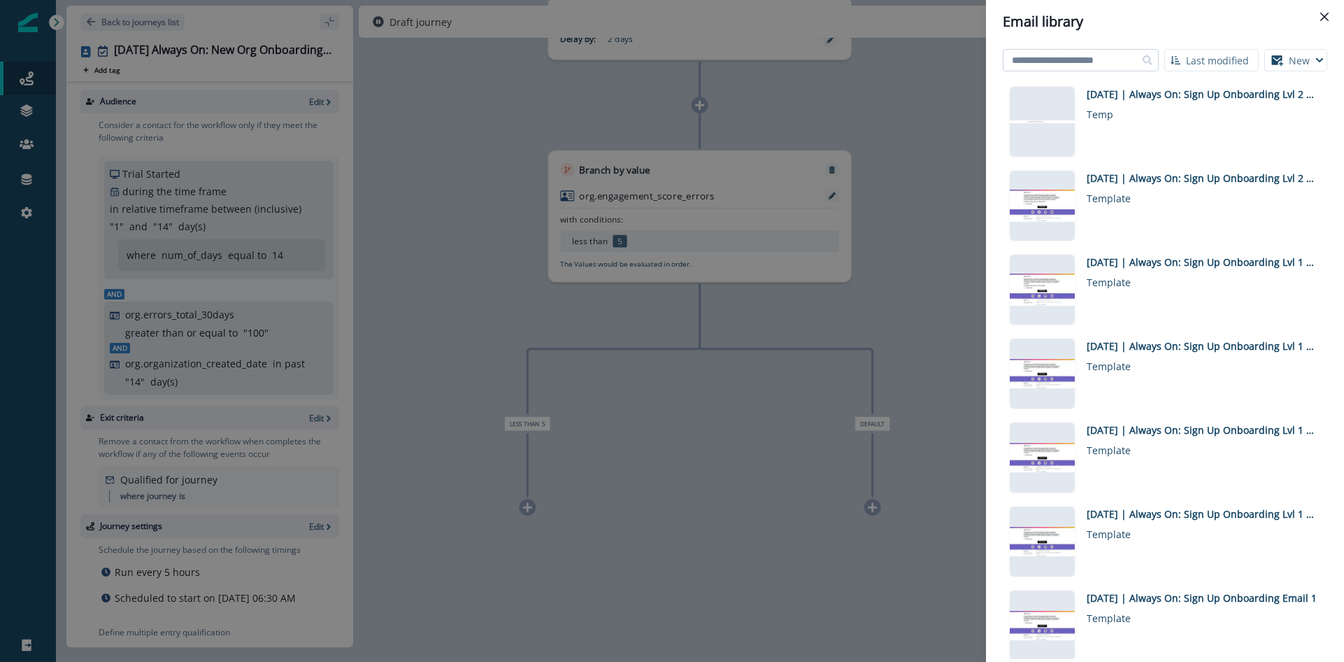
click at [1081, 58] on input at bounding box center [1081, 60] width 156 height 22
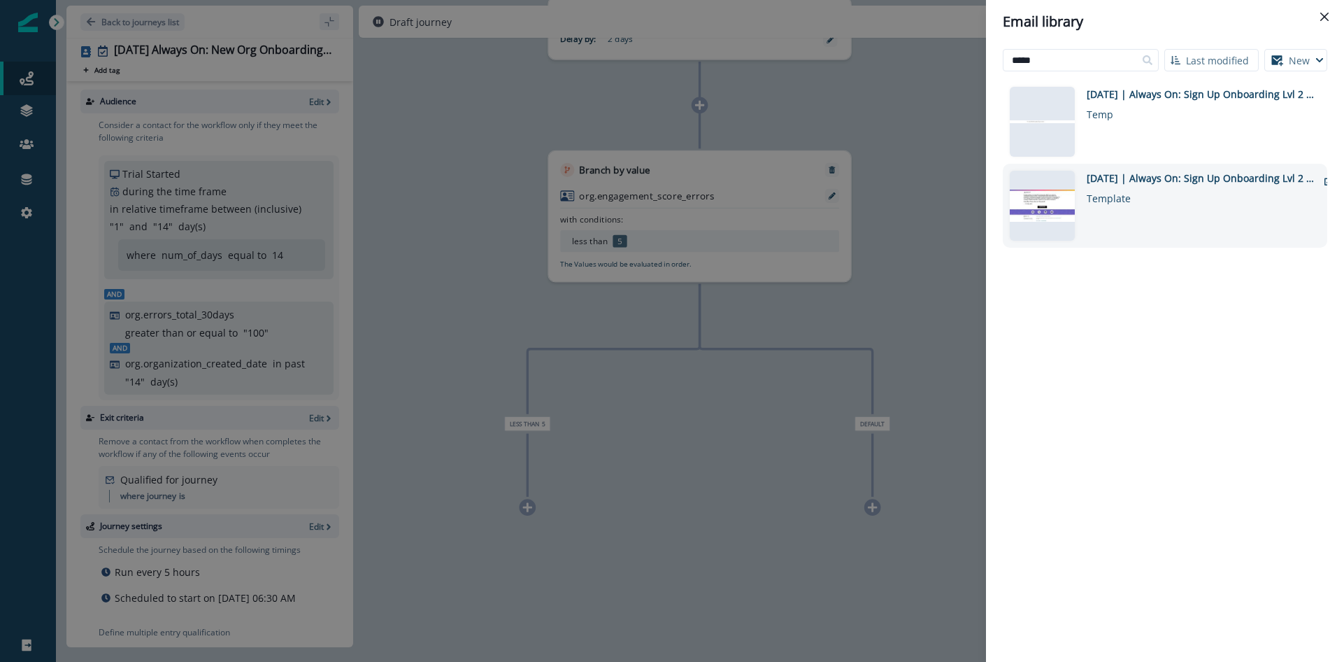
type input "*****"
click at [1148, 173] on div "[DATE] | Always On: Sign Up Onboarding Lvl 2 ES < 5 Email 1" at bounding box center [1202, 178] width 231 height 15
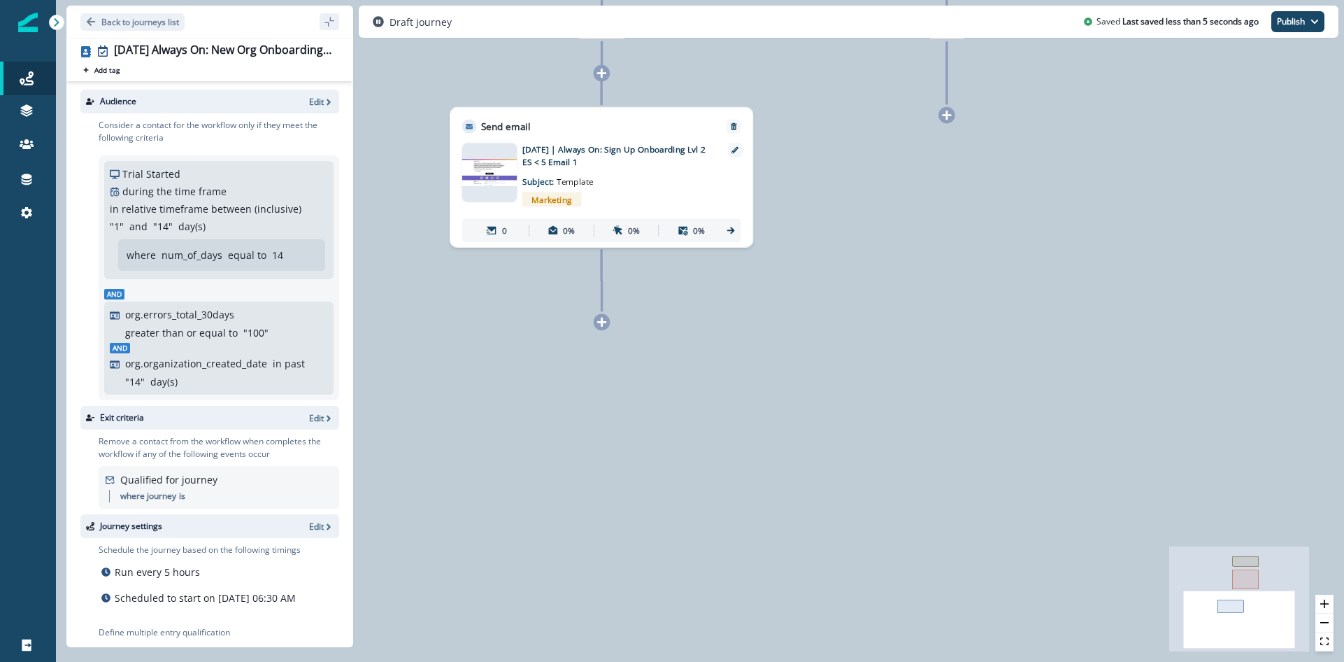
click at [604, 323] on icon at bounding box center [602, 322] width 10 height 10
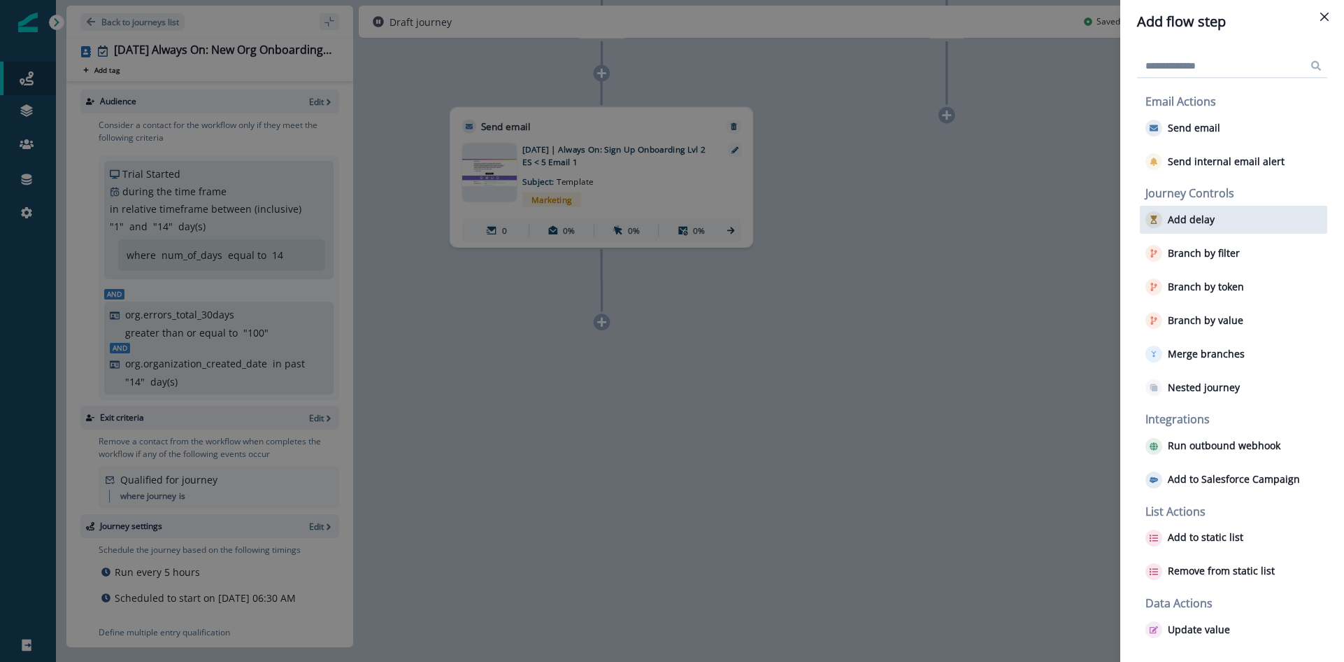
click at [1202, 226] on button "Add delay" at bounding box center [1180, 219] width 69 height 17
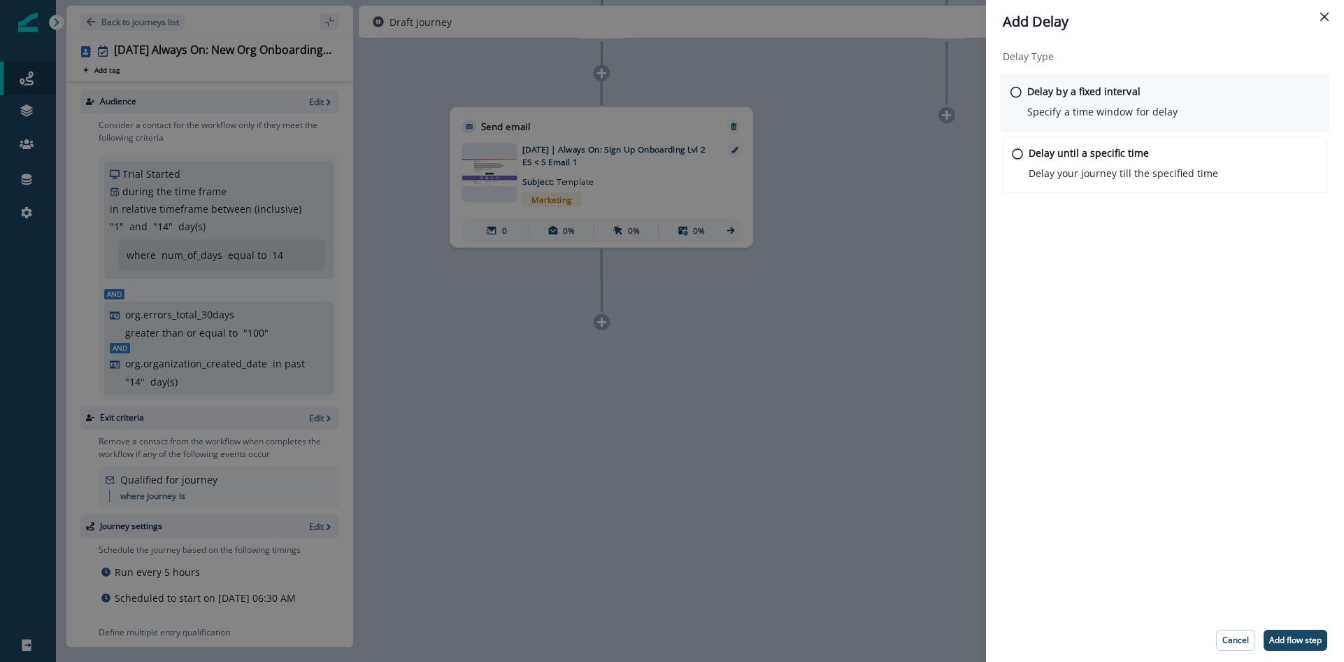
click at [1046, 115] on p "Specify a time window for delay" at bounding box center [1102, 111] width 150 height 15
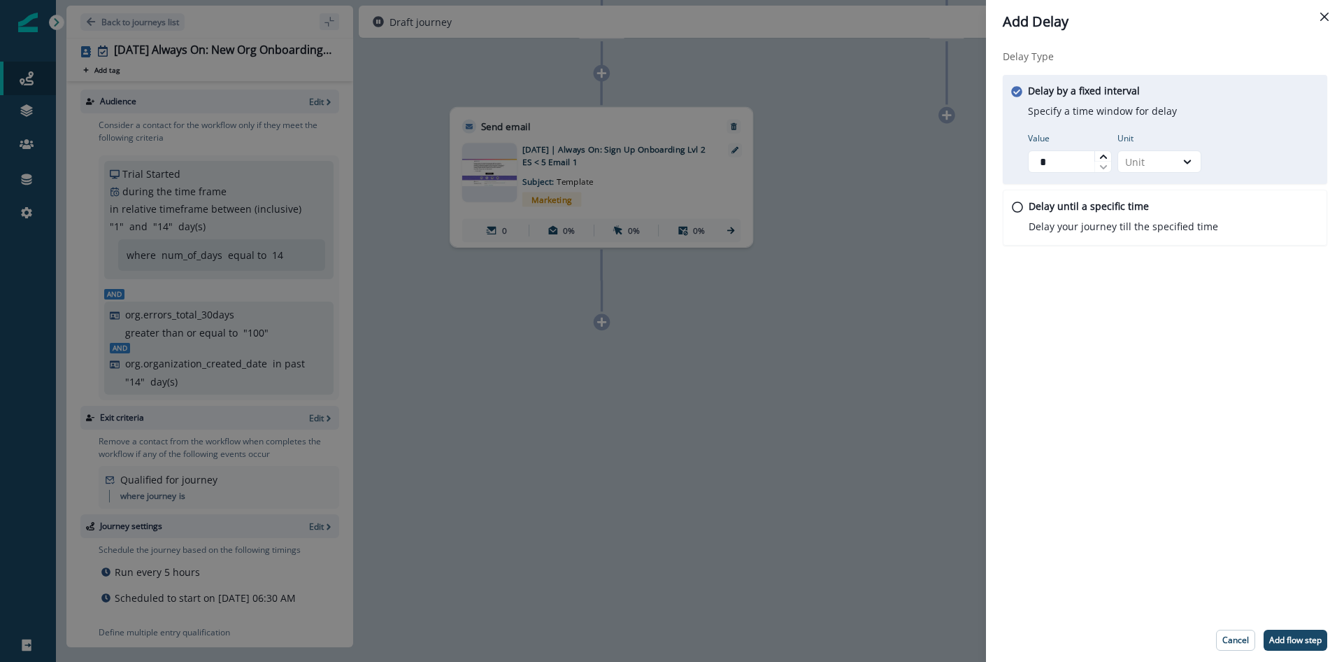
click at [1102, 157] on icon at bounding box center [1102, 156] width 7 height 4
type input "*"
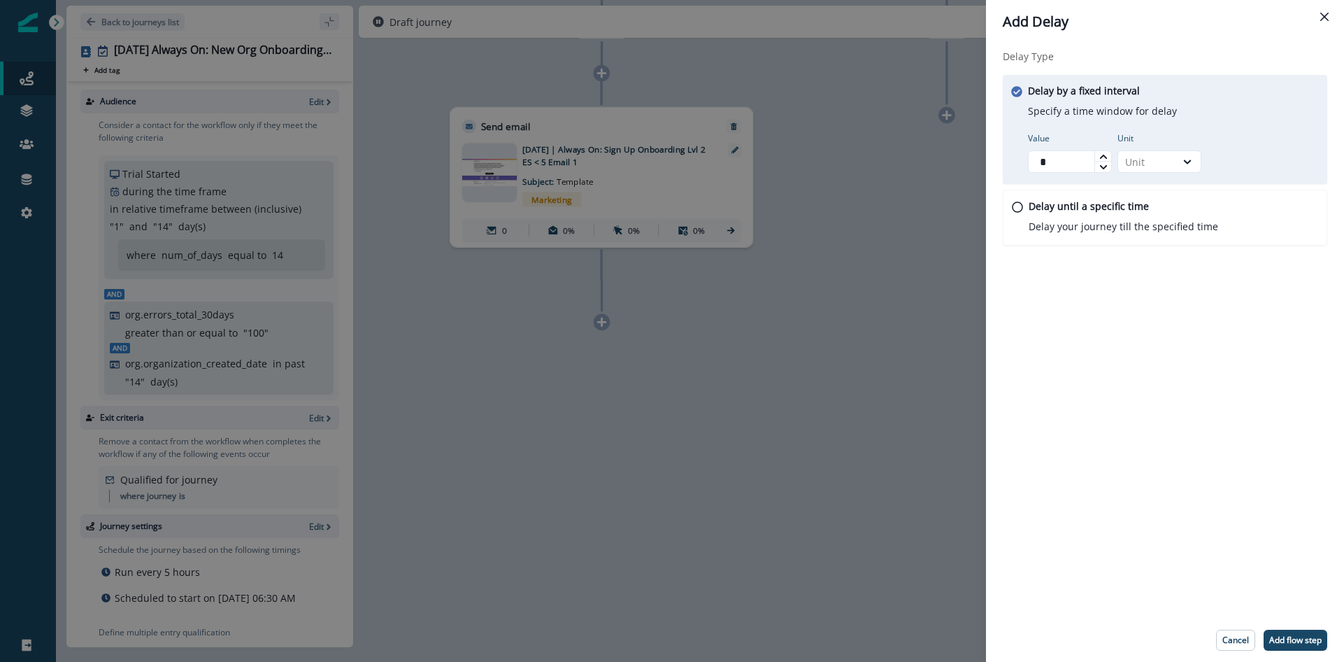
click at [1102, 157] on icon at bounding box center [1102, 156] width 7 height 4
click at [1144, 164] on div "Unit" at bounding box center [1146, 162] width 43 height 15
click at [1145, 241] on div "Day" at bounding box center [1160, 246] width 84 height 26
click at [1288, 635] on p "Add flow step" at bounding box center [1295, 640] width 52 height 10
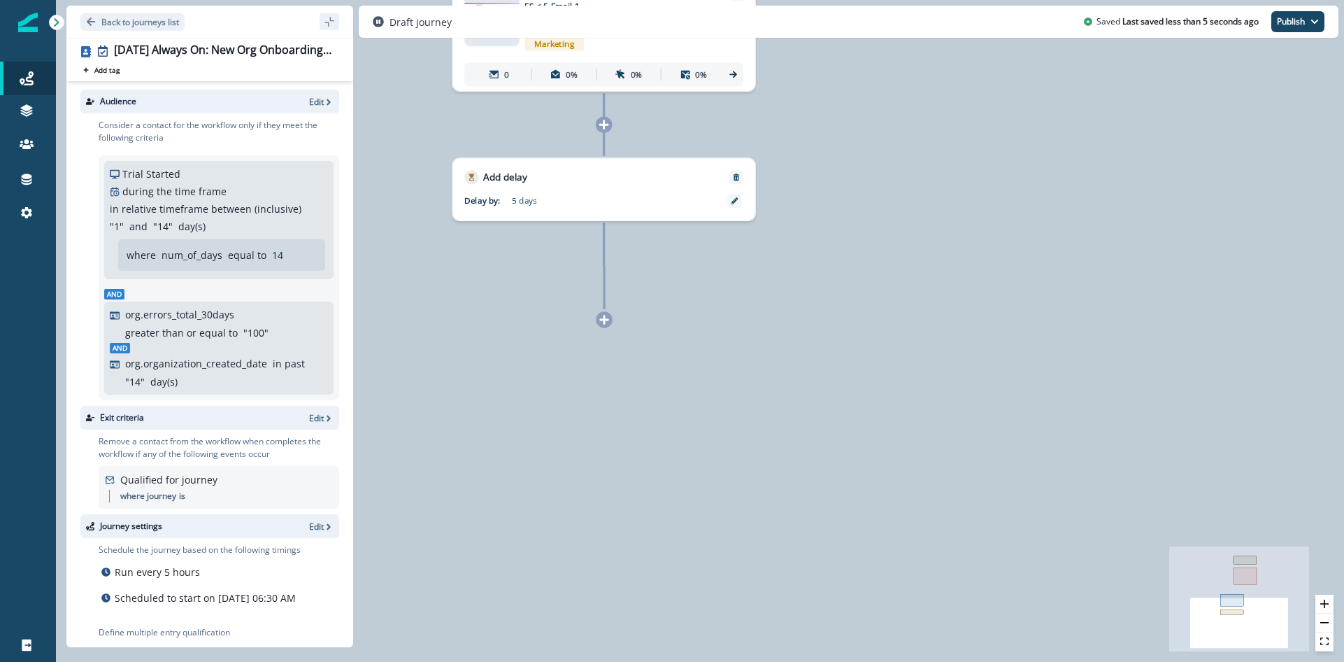
click at [599, 323] on icon at bounding box center [604, 319] width 10 height 10
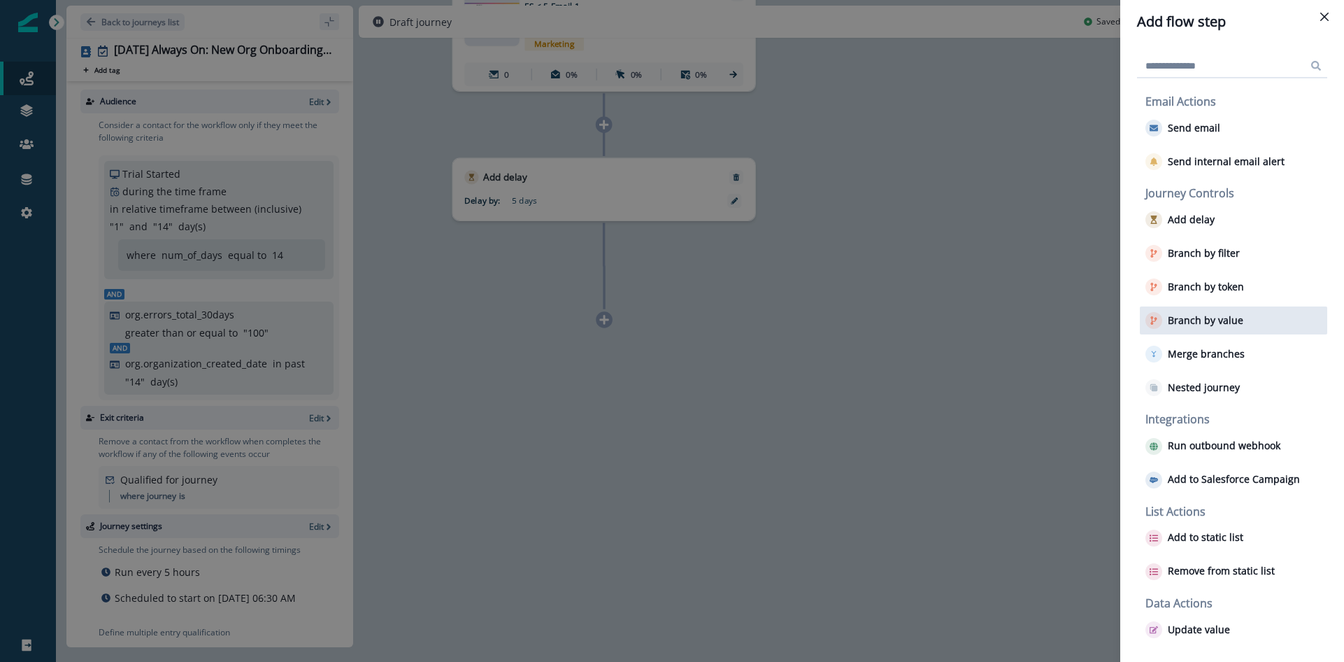
click at [1212, 321] on p "Branch by value" at bounding box center [1206, 321] width 76 height 12
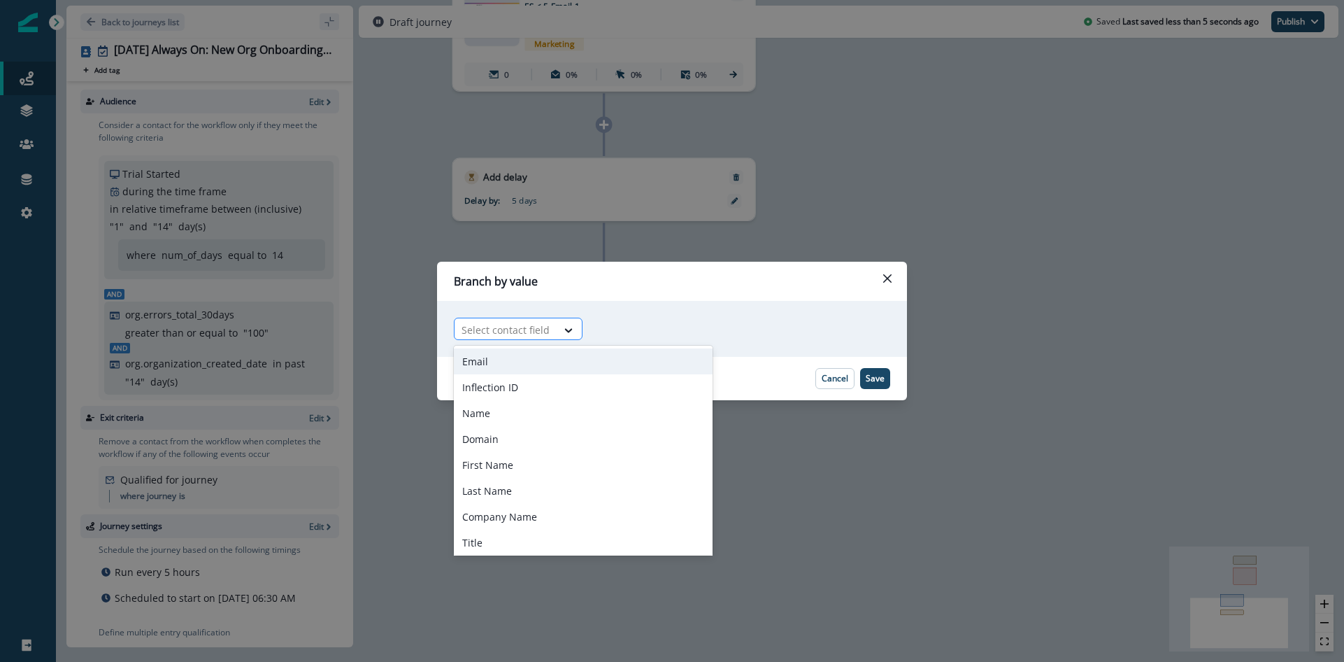
click at [546, 330] on div at bounding box center [506, 329] width 88 height 17
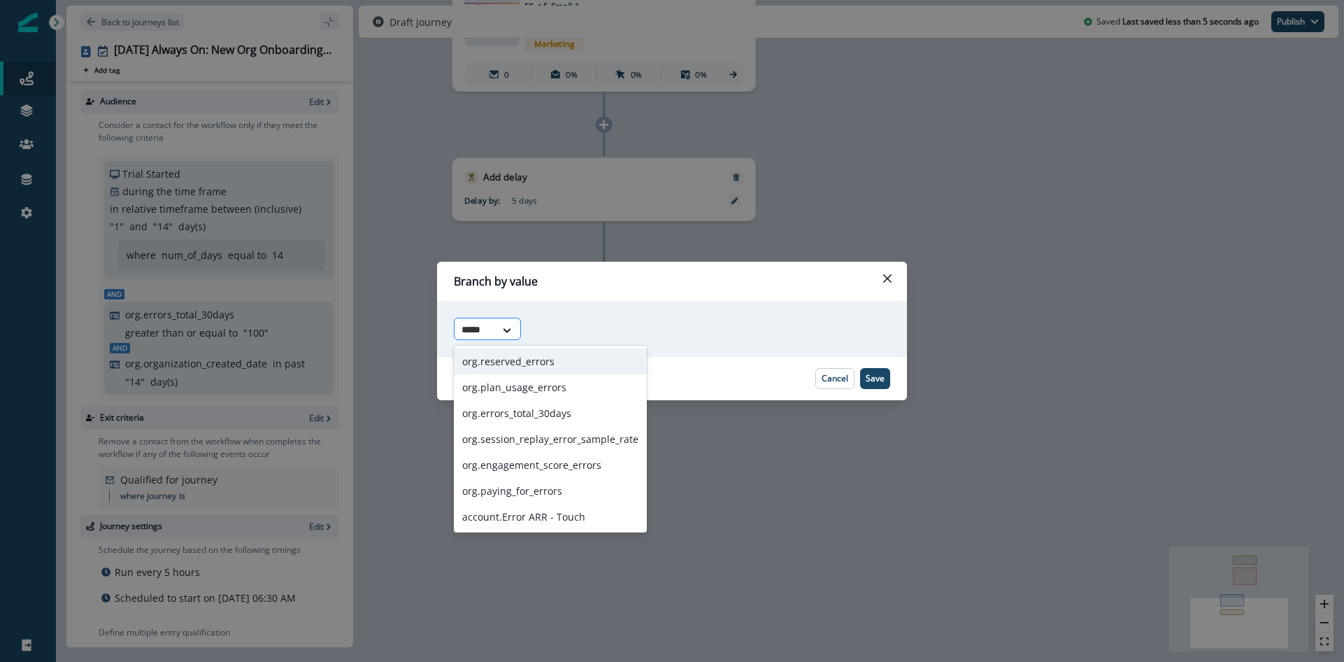
type input "******"
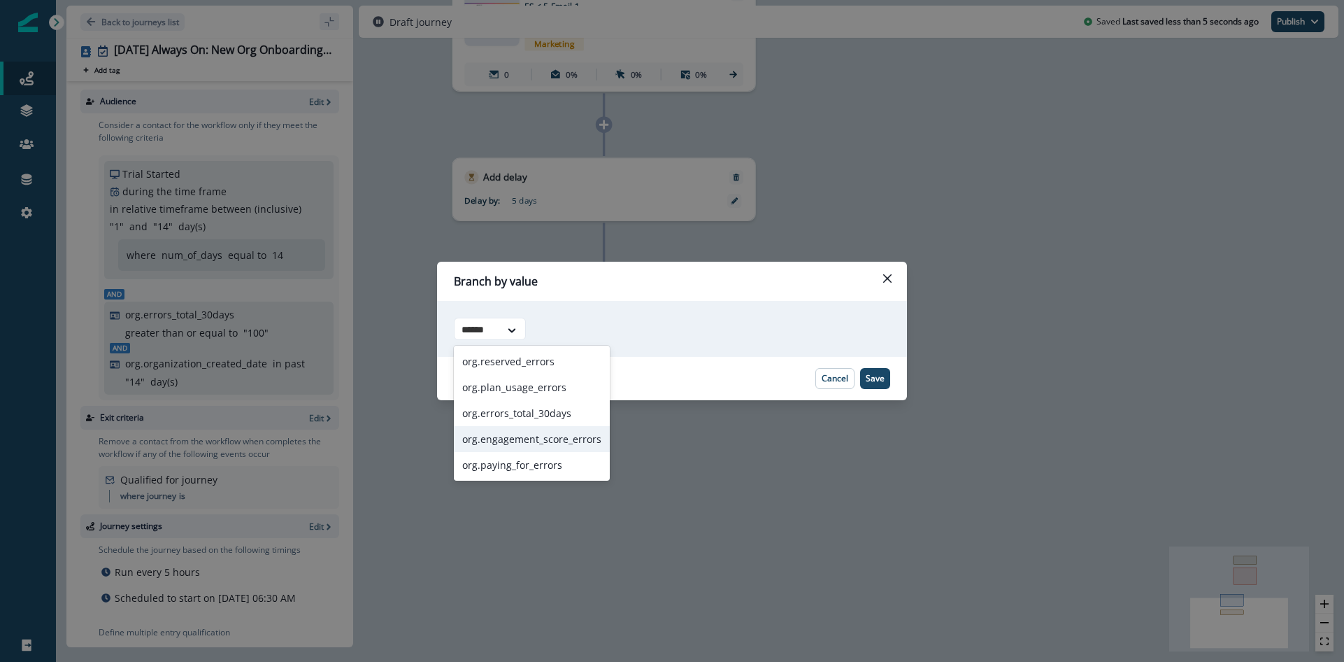
drag, startPoint x: 535, startPoint y: 436, endPoint x: 542, endPoint y: 432, distance: 8.2
click at [534, 436] on div "org.engagement_score_errors" at bounding box center [532, 439] width 156 height 26
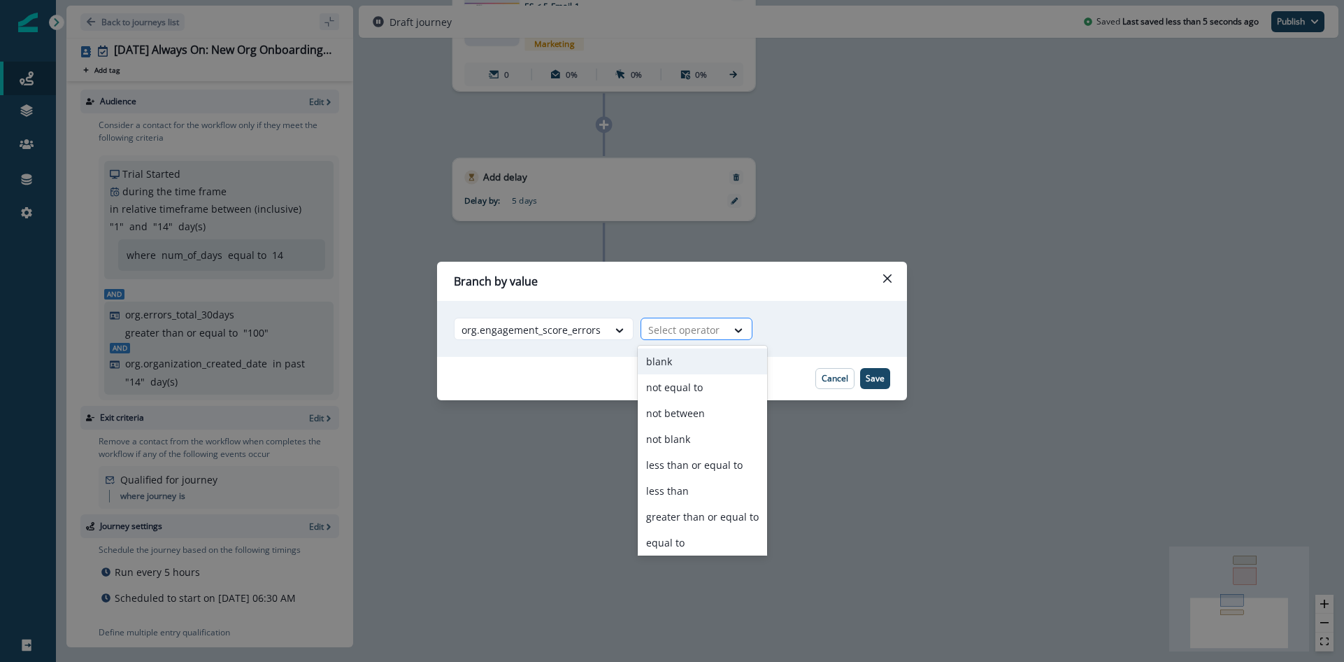
click at [680, 327] on div at bounding box center [683, 329] width 71 height 17
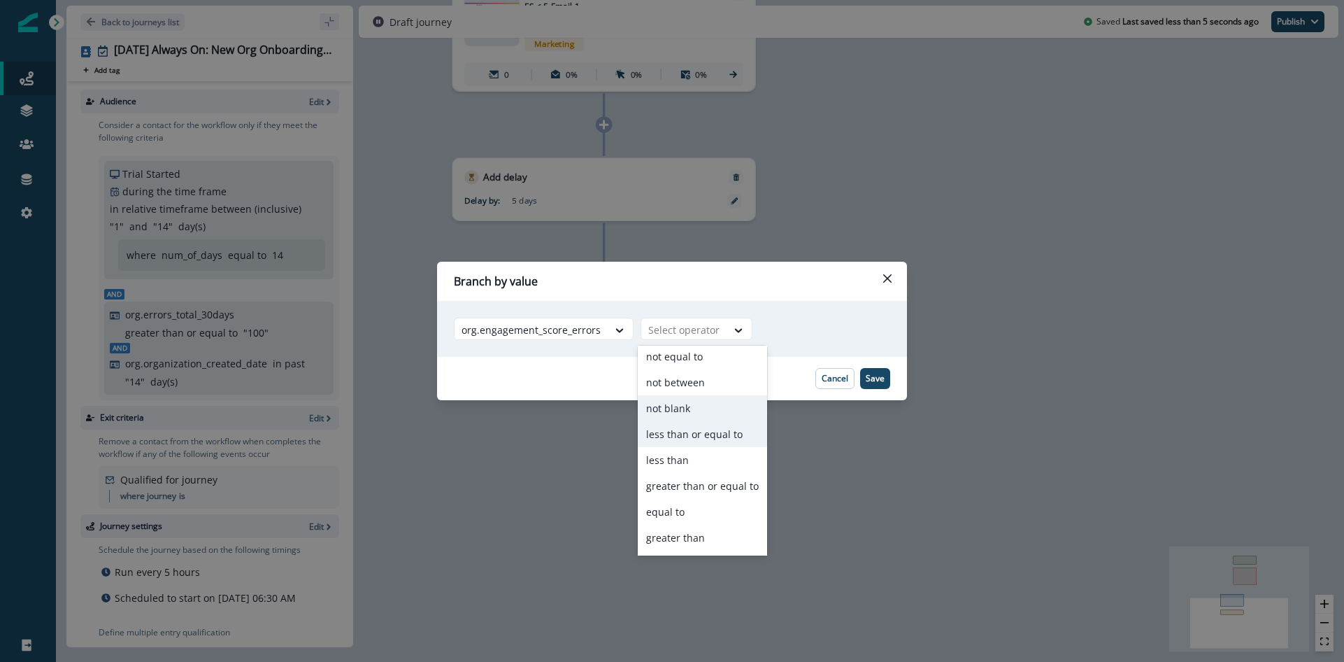
scroll to position [37, 0]
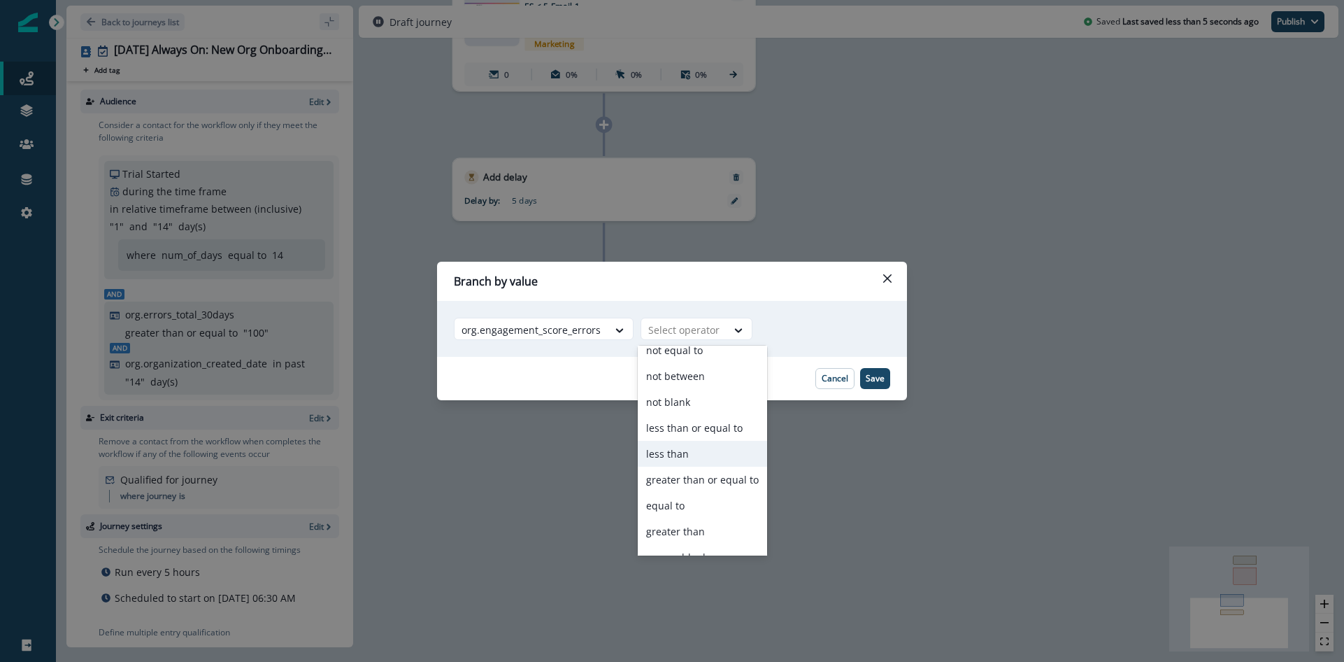
click at [684, 449] on div "less than" at bounding box center [702, 454] width 129 height 26
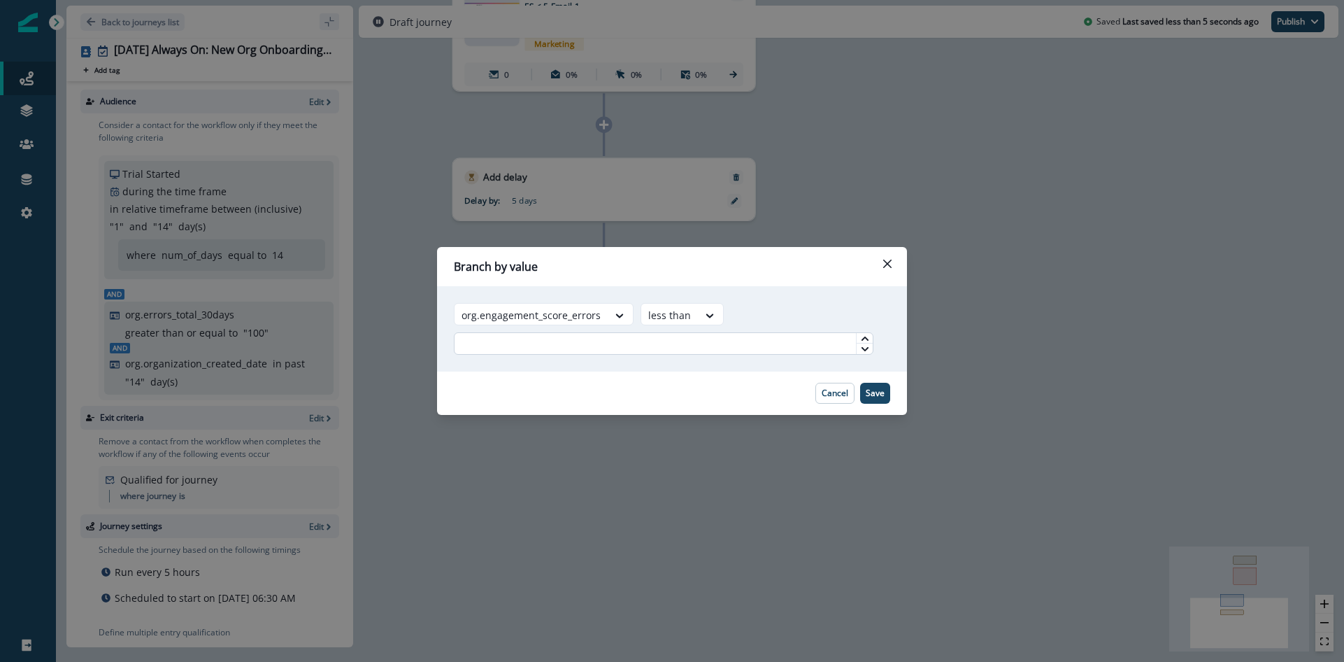
click at [701, 345] on input "text" at bounding box center [664, 343] width 420 height 22
type input "*"
click at [718, 372] on footer "Cancel Save" at bounding box center [672, 392] width 470 height 43
click at [878, 394] on p "Save" at bounding box center [875, 393] width 19 height 10
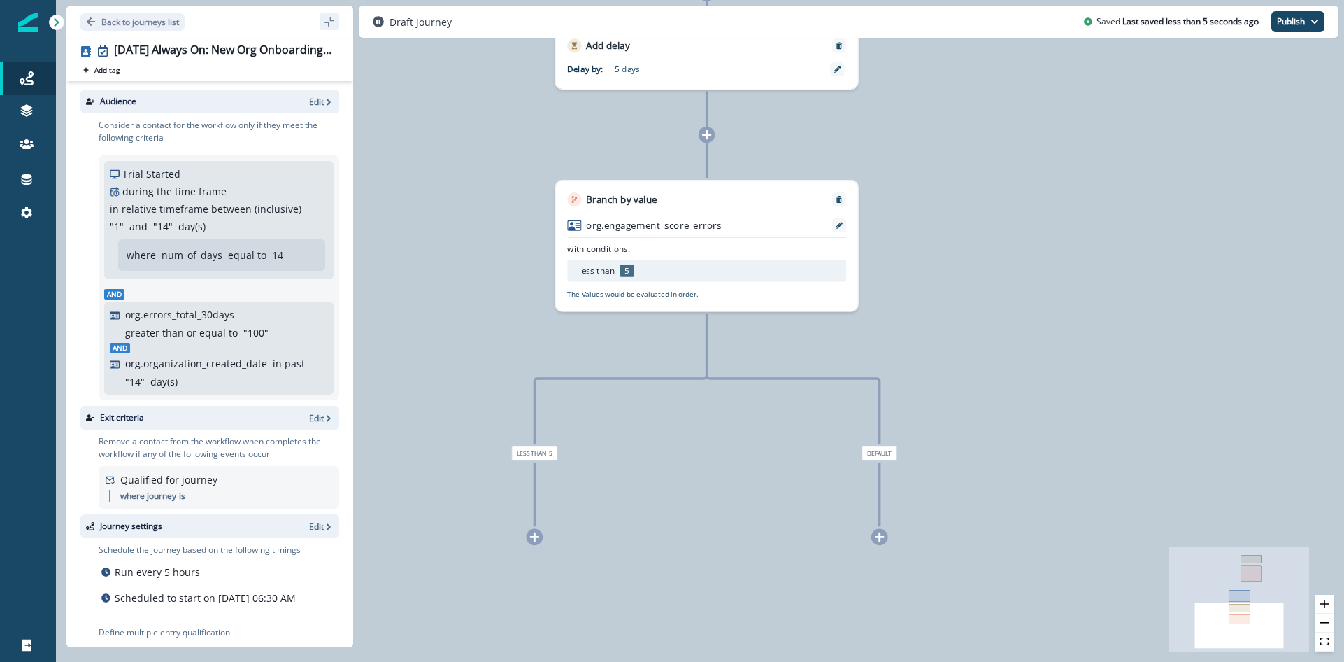
click at [534, 536] on icon at bounding box center [534, 536] width 9 height 9
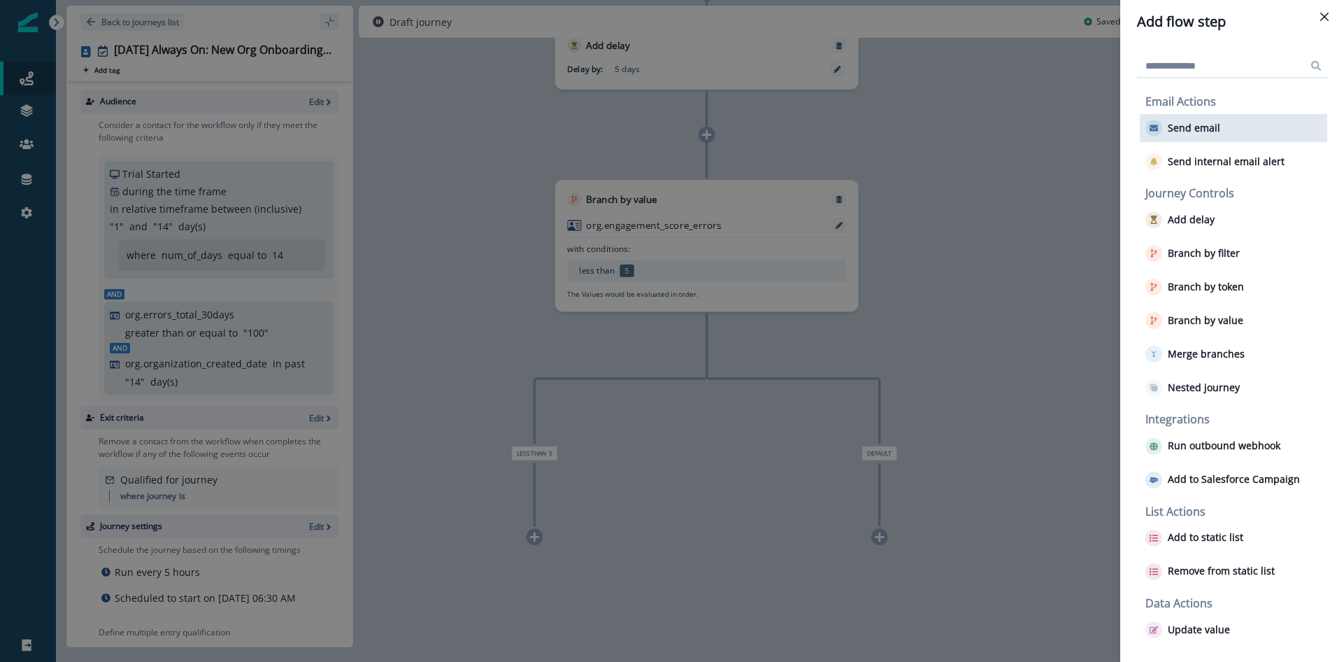
click at [1180, 131] on p "Send email" at bounding box center [1194, 128] width 52 height 12
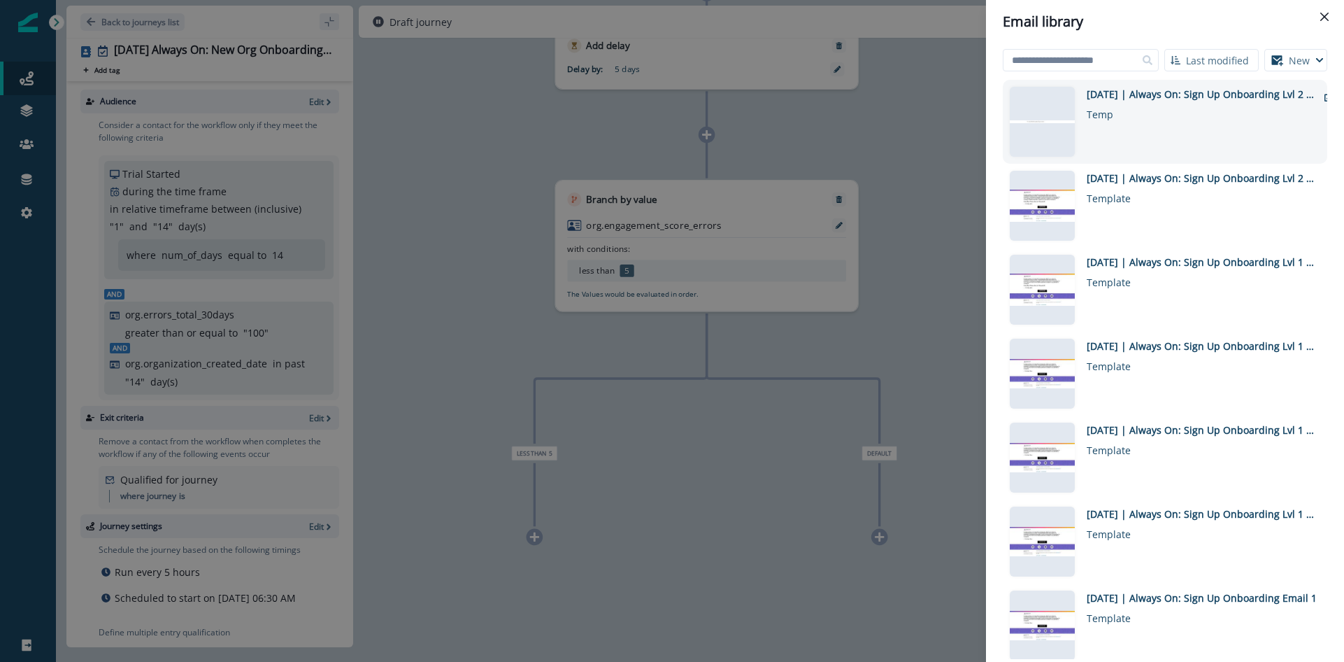
click at [1137, 134] on div "[DATE] | Always On: Sign Up Onboarding Lvl 2 ES < 5 Email 2 Temp" at bounding box center [1202, 122] width 231 height 70
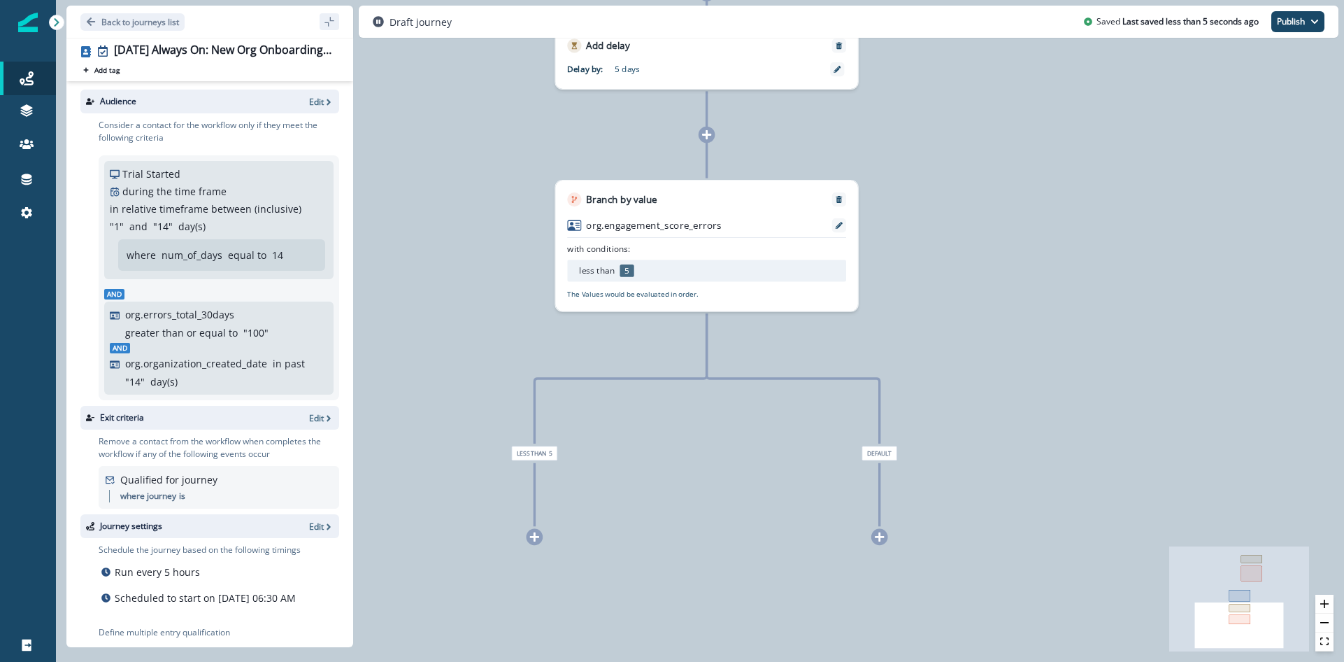
scroll to position [0, 0]
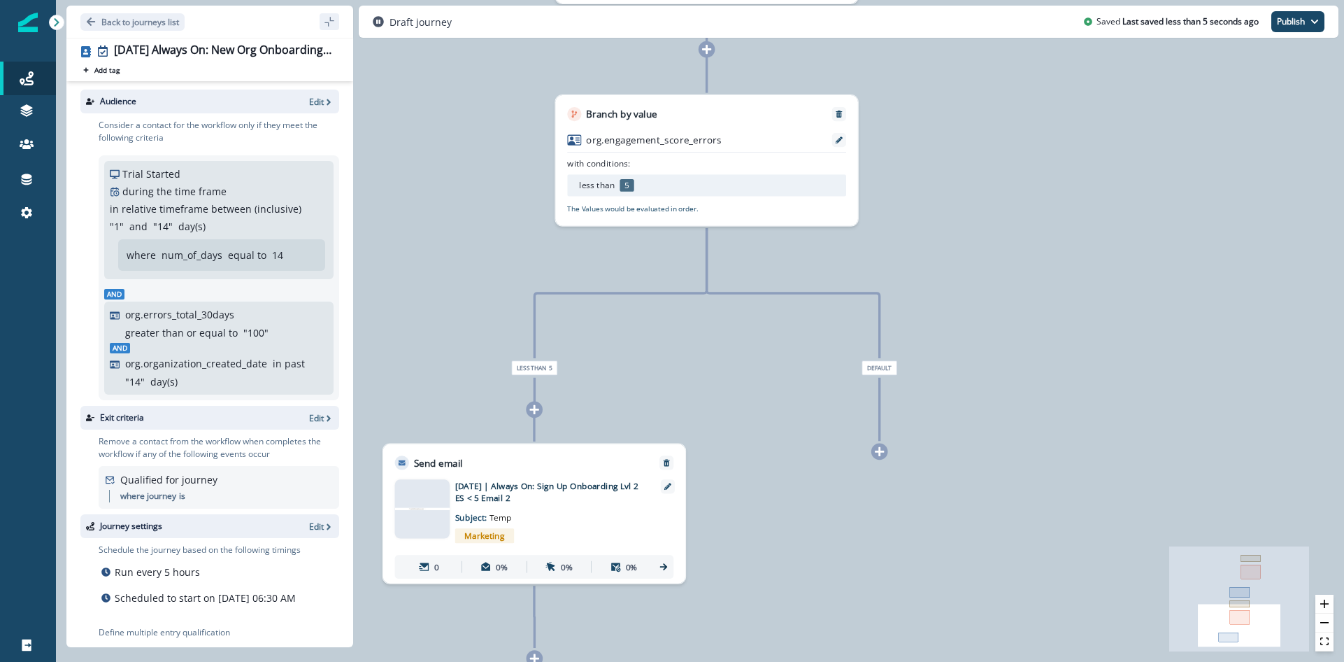
click at [933, 276] on div "0 contact has entered the journey Add delay Delay by: 2 days Delay details inco…" at bounding box center [700, 331] width 1288 height 662
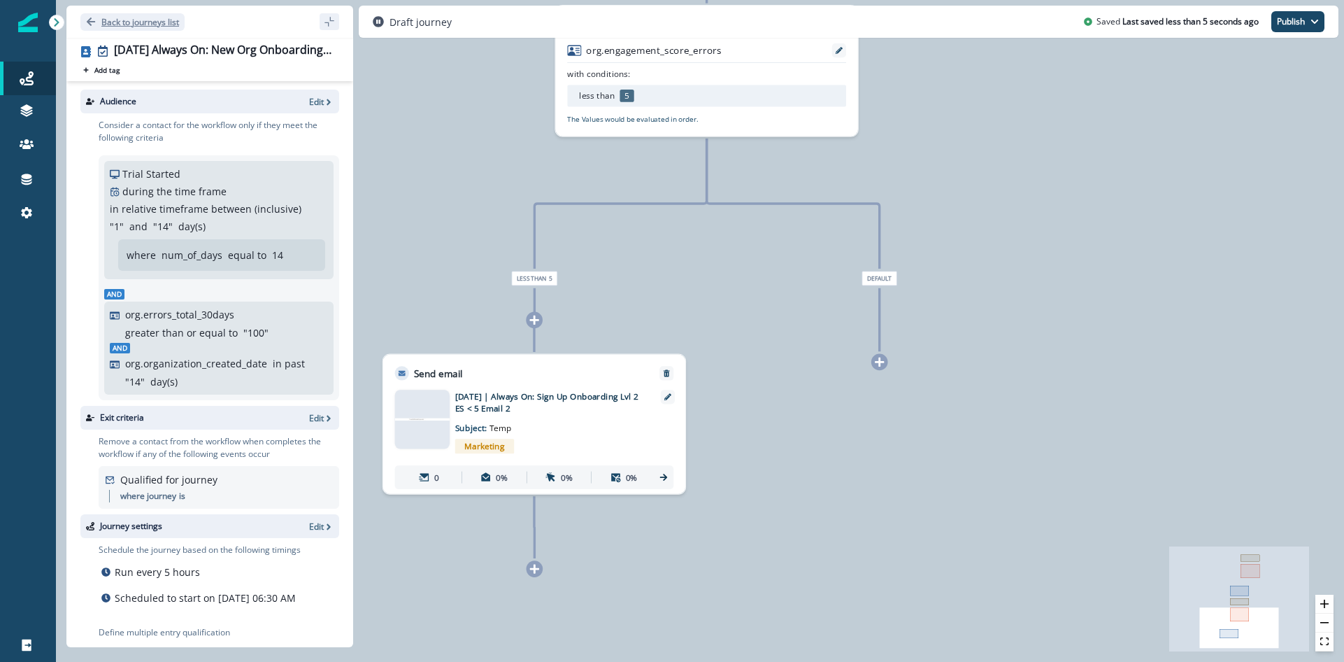
click at [117, 23] on p "Back to journeys list" at bounding box center [140, 22] width 78 height 12
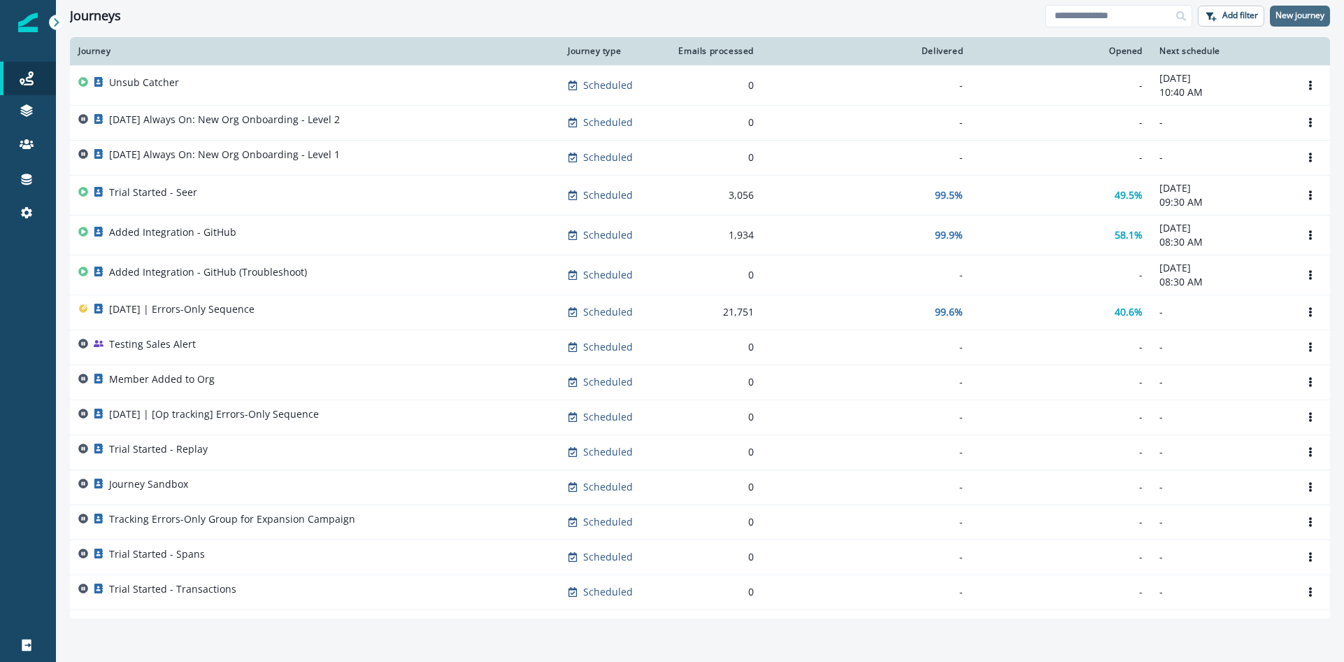
click at [1306, 16] on p "New journey" at bounding box center [1300, 15] width 49 height 10
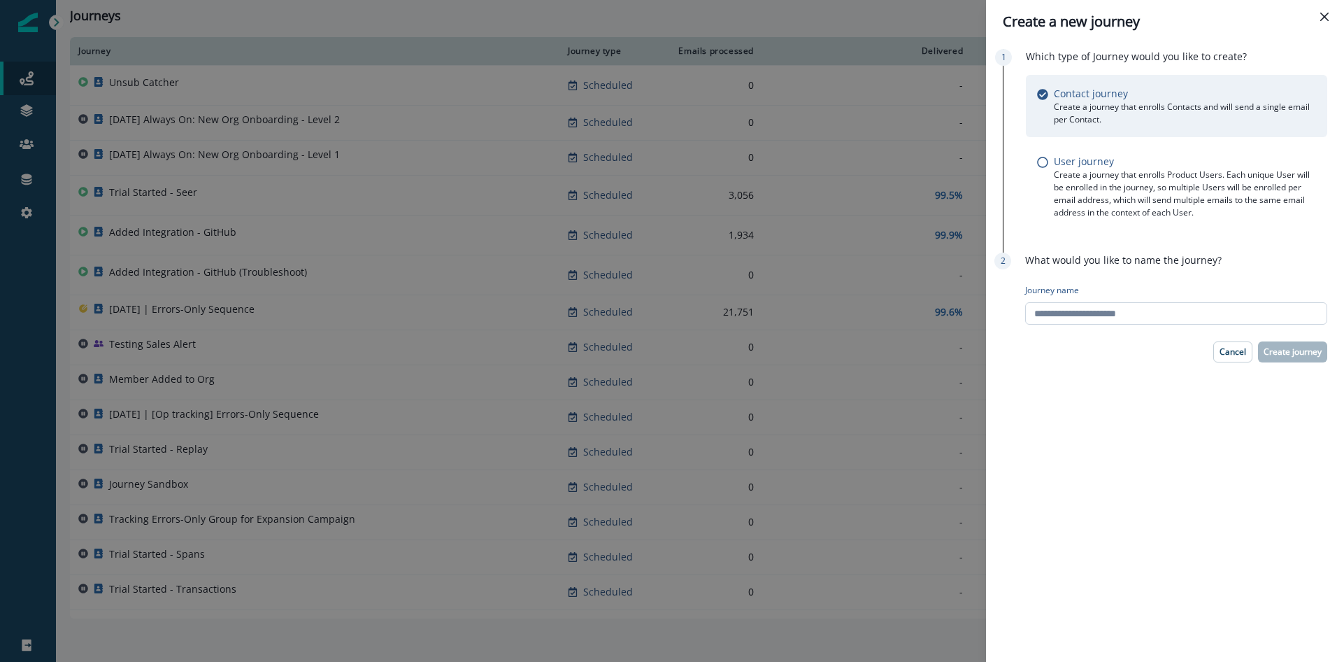
click at [1129, 311] on input "Journey name" at bounding box center [1176, 313] width 302 height 22
type input "**********"
click at [1320, 353] on p "Create journey" at bounding box center [1293, 352] width 58 height 10
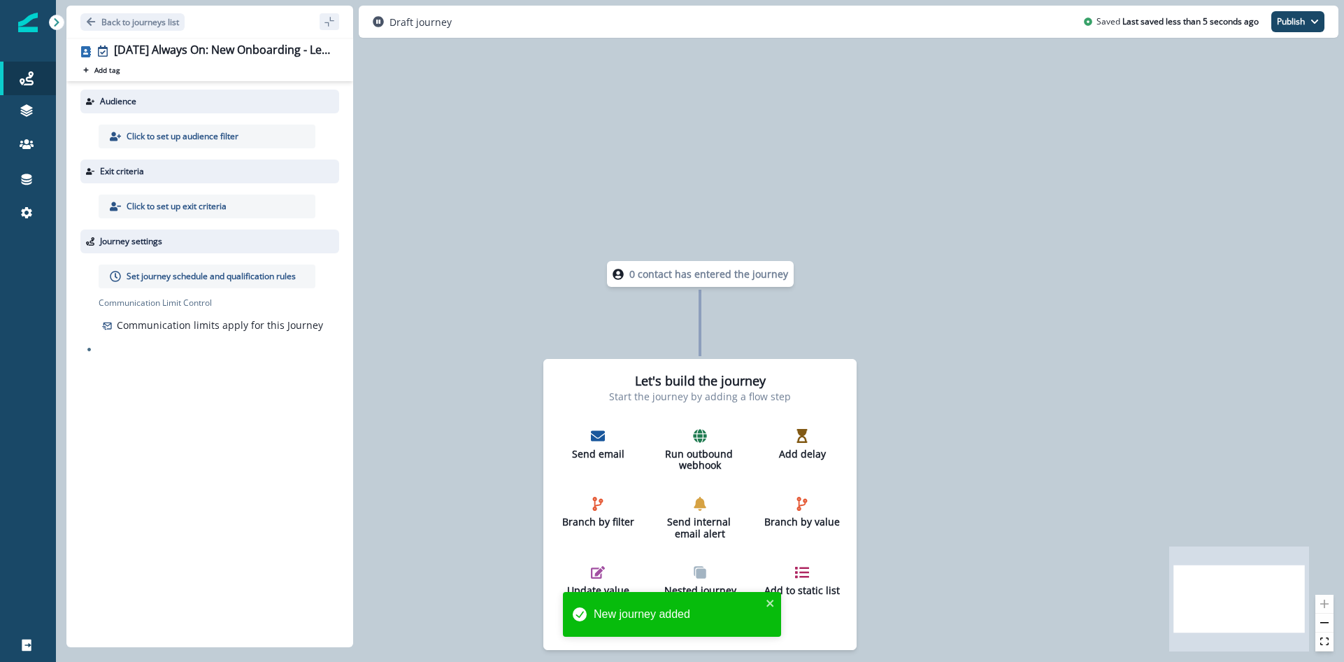
click at [204, 138] on p "Click to set up audience filter" at bounding box center [183, 136] width 112 height 13
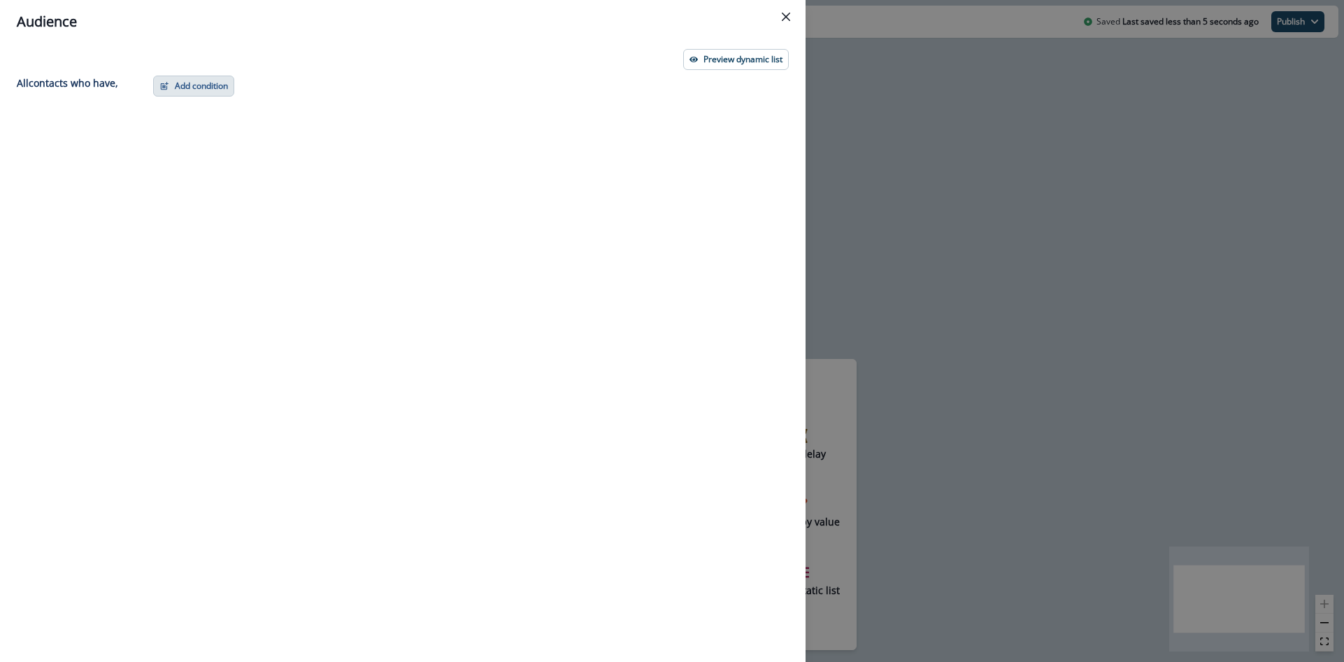
click at [208, 92] on button "Add condition" at bounding box center [193, 86] width 81 height 21
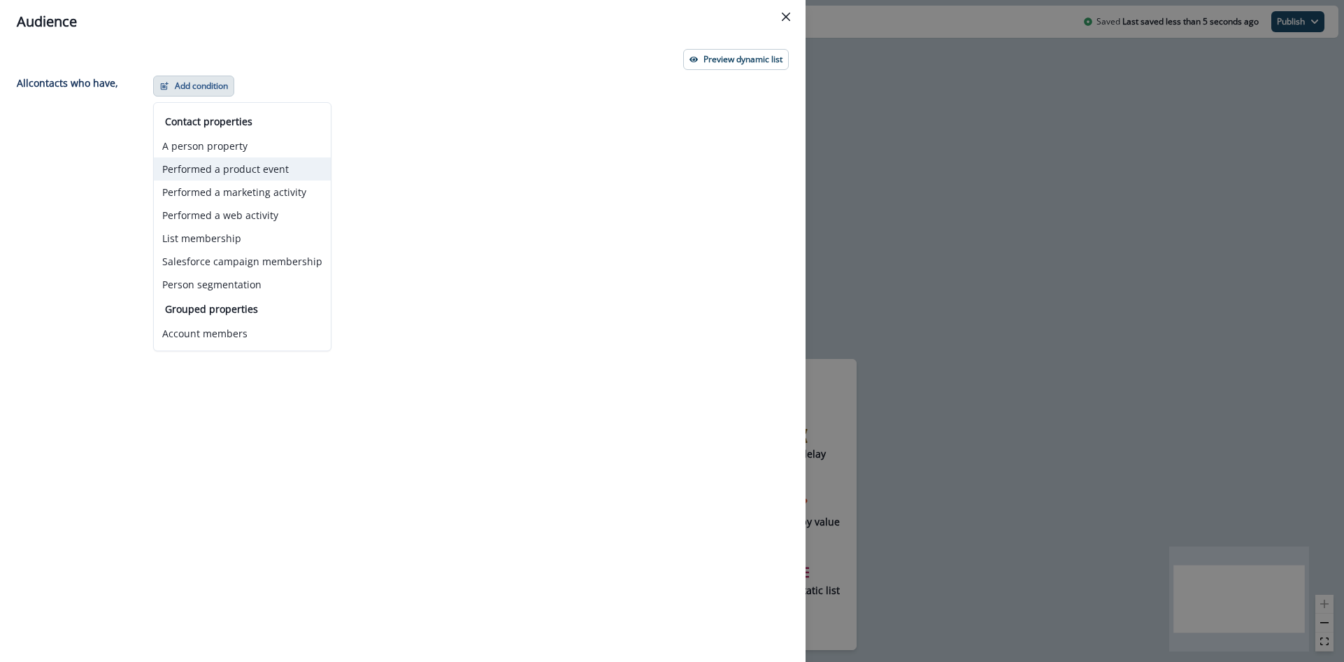
click at [230, 169] on button "Performed a product event" at bounding box center [242, 168] width 177 height 23
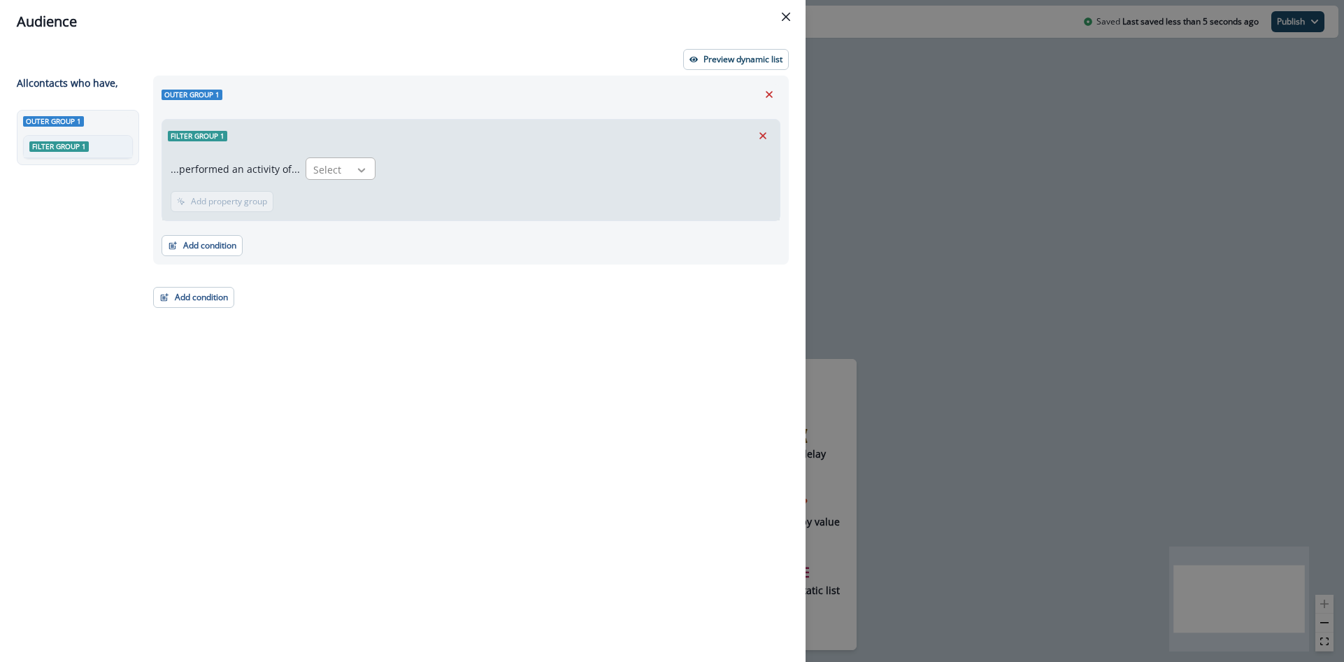
click at [355, 163] on icon at bounding box center [361, 170] width 13 height 14
click at [350, 371] on div "Trial Started" at bounding box center [347, 379] width 93 height 26
click at [288, 201] on p "Add time frame" at bounding box center [310, 202] width 61 height 10
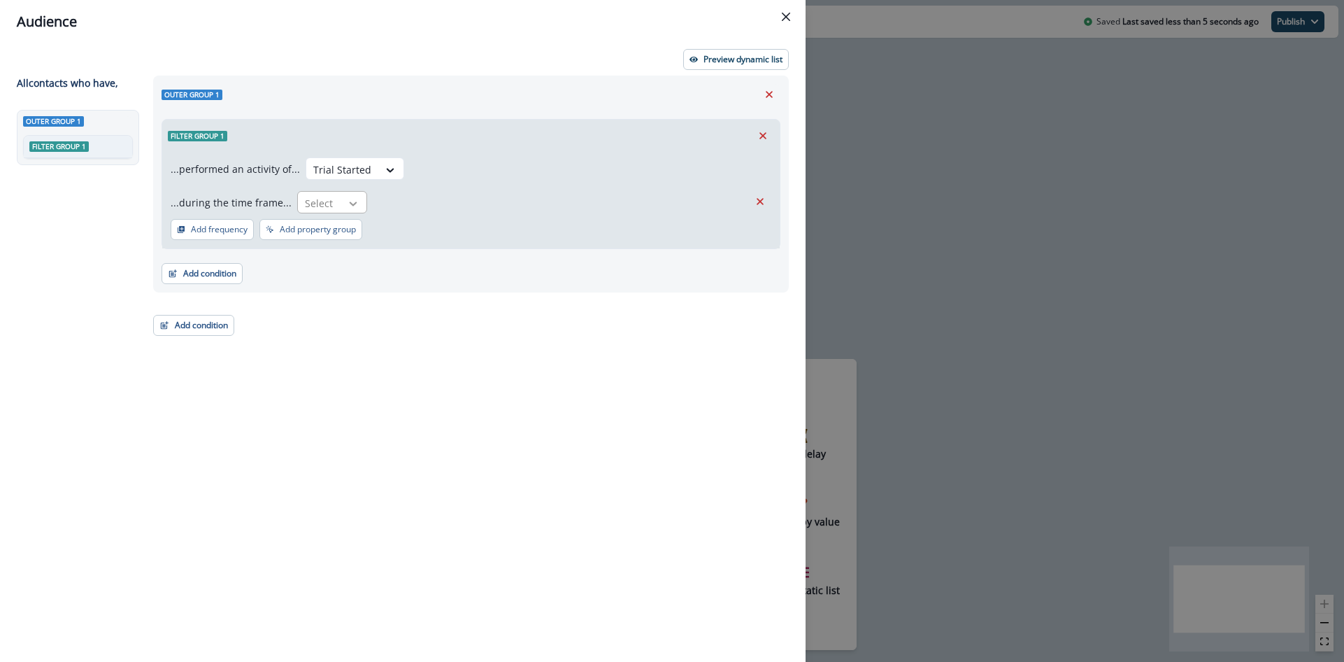
click at [341, 206] on div at bounding box center [353, 204] width 24 height 14
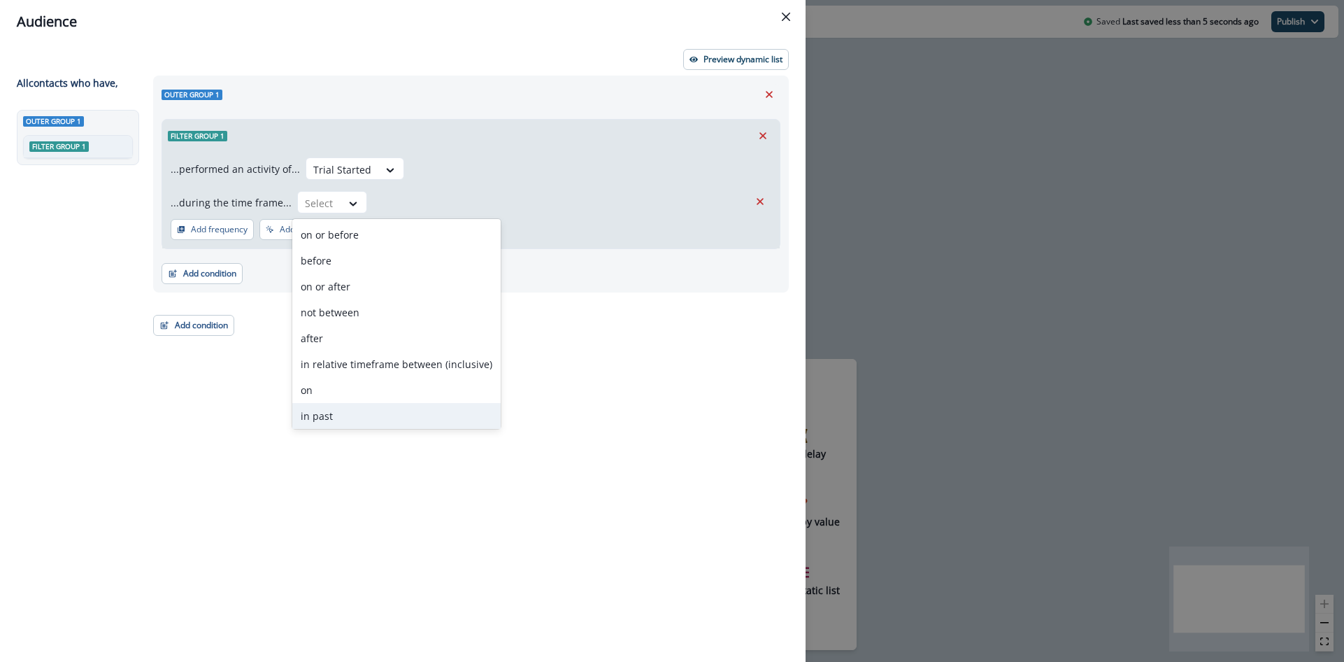
drag, startPoint x: 341, startPoint y: 419, endPoint x: 380, endPoint y: 353, distance: 76.2
click at [341, 417] on div "in past" at bounding box center [396, 416] width 208 height 26
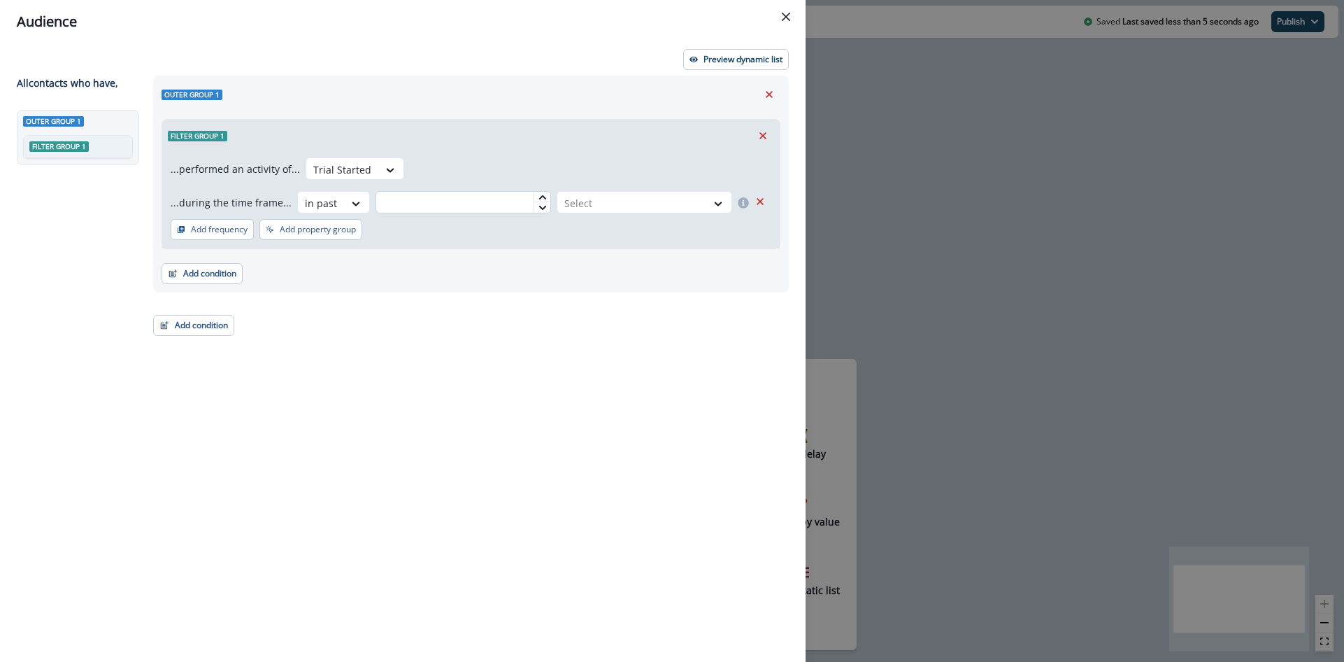
click at [455, 203] on input "text" at bounding box center [464, 202] width 176 height 22
type input "**"
click at [620, 205] on div at bounding box center [631, 202] width 135 height 17
click at [585, 239] on div "day(s)" at bounding box center [642, 235] width 179 height 26
click at [541, 238] on div "...performed an activity of... Trial Started ...during the time frame... in pas…" at bounding box center [471, 200] width 618 height 97
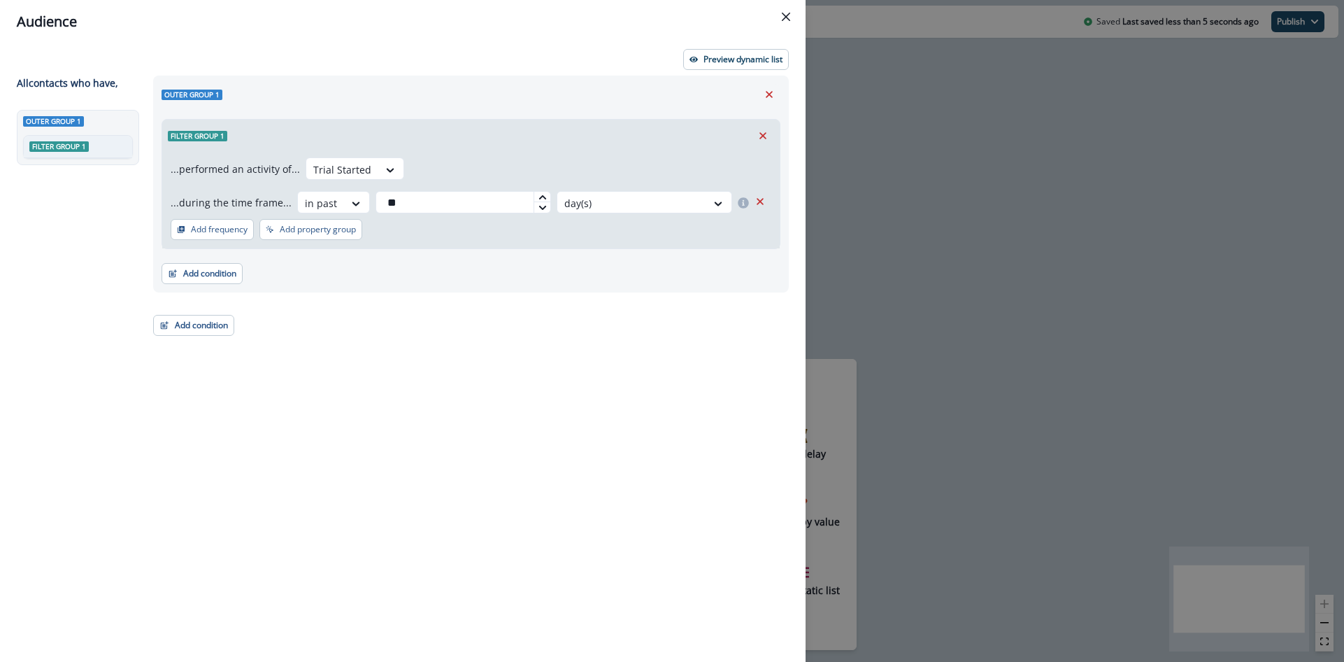
click at [338, 229] on p "Add property group" at bounding box center [318, 229] width 76 height 10
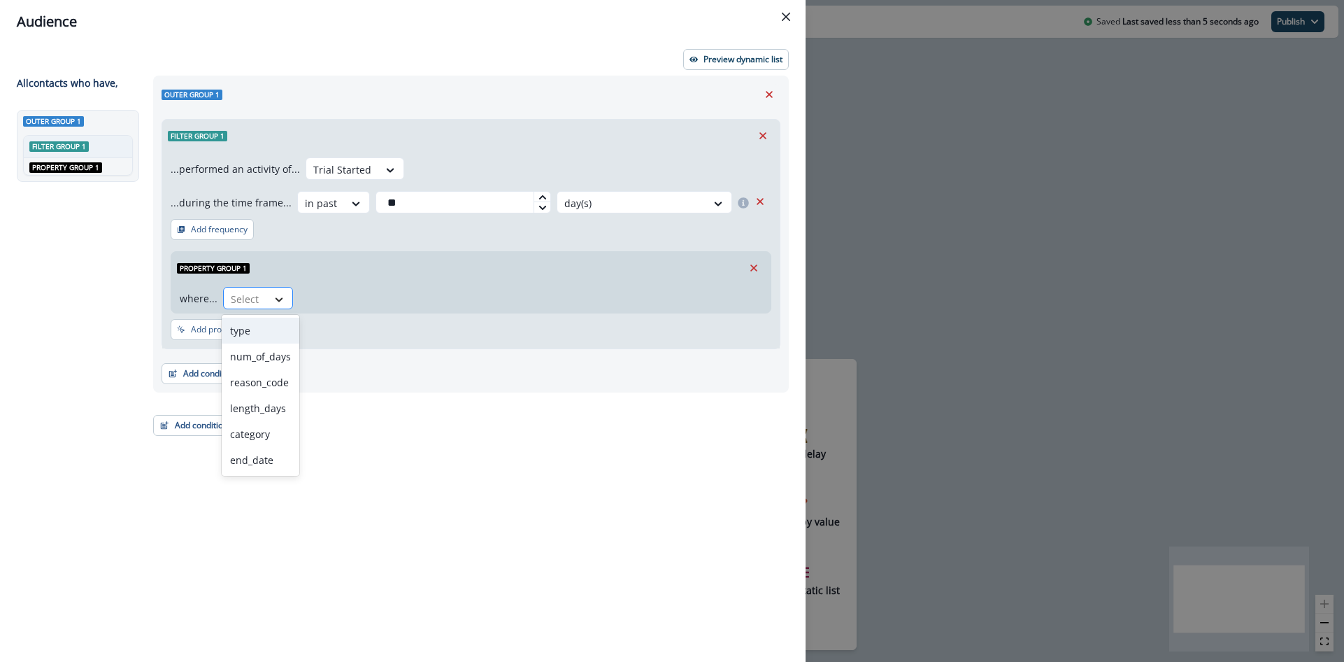
click at [273, 292] on icon at bounding box center [279, 299] width 13 height 14
type input "***"
click at [269, 320] on div "num_of_days" at bounding box center [261, 331] width 78 height 26
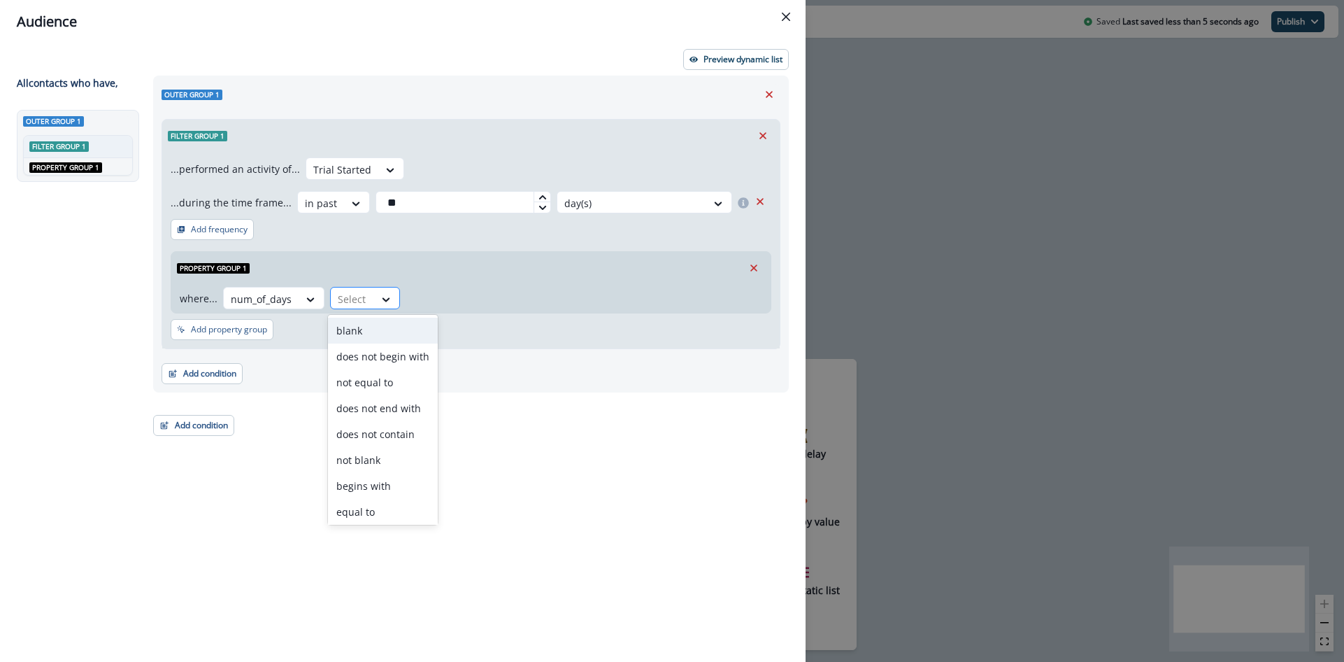
click at [368, 304] on div "Select" at bounding box center [352, 298] width 43 height 23
drag, startPoint x: 367, startPoint y: 459, endPoint x: 378, endPoint y: 421, distance: 39.4
click at [367, 457] on div "equal to" at bounding box center [383, 457] width 110 height 26
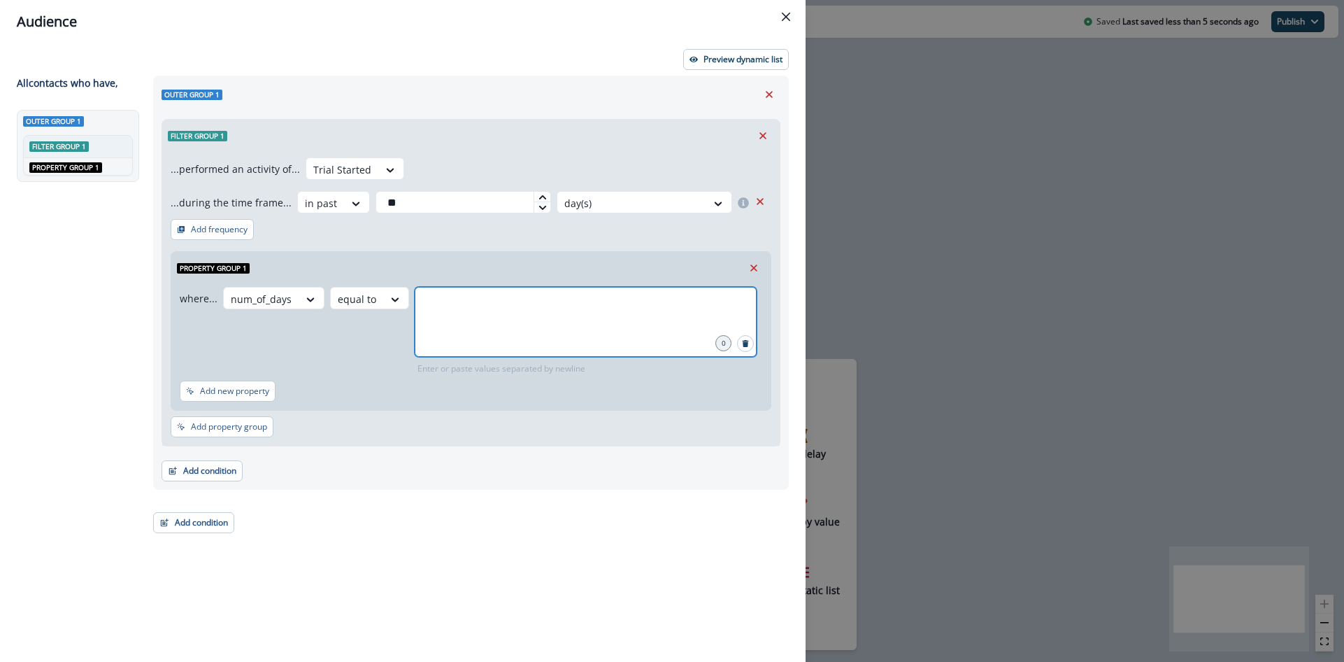
click at [436, 308] on input "text" at bounding box center [586, 304] width 338 height 28
type input "**"
click at [371, 337] on div "where... num_of_days equal to 14 1 Enter or paste values separated by newline" at bounding box center [468, 331] width 577 height 88
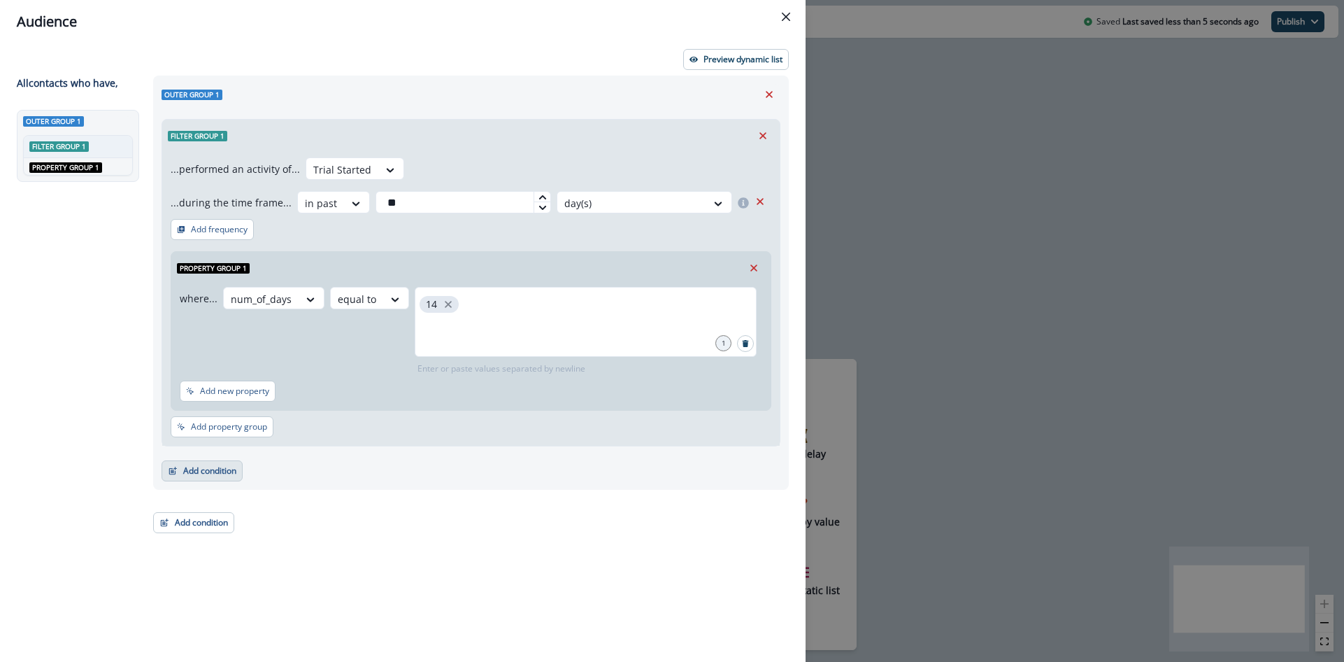
click at [208, 468] on button "Add condition" at bounding box center [202, 470] width 81 height 21
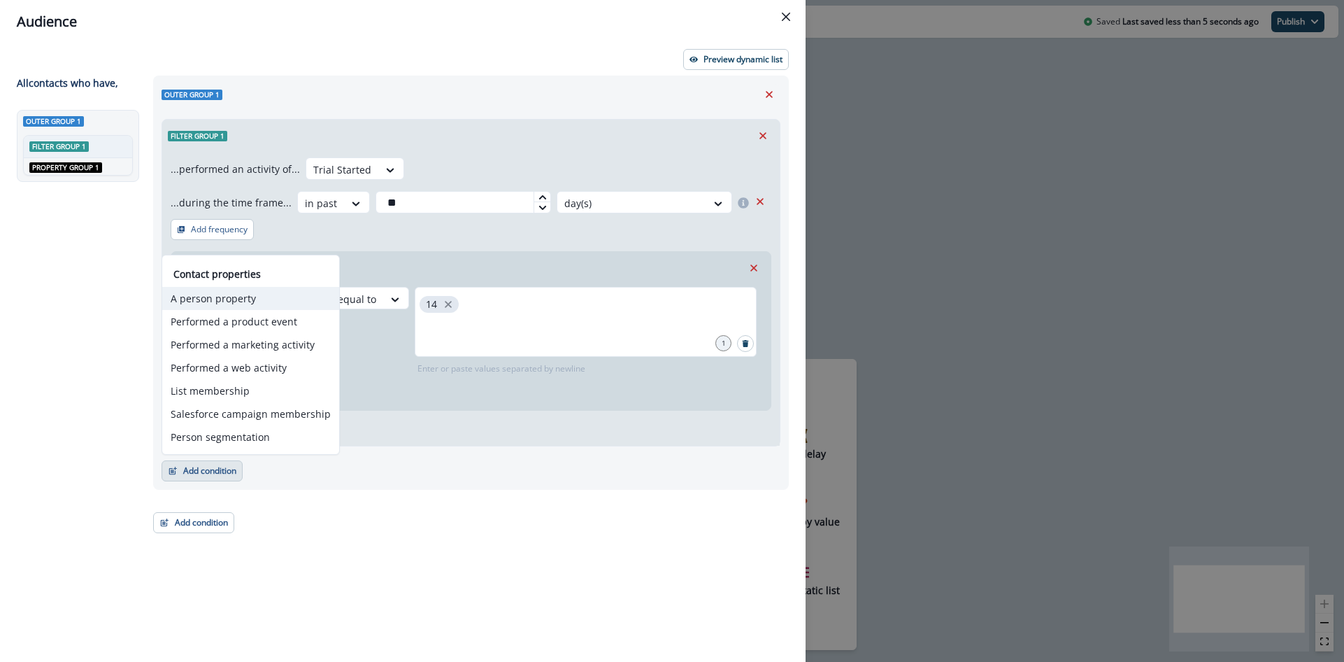
click at [221, 296] on button "A person property" at bounding box center [250, 298] width 177 height 23
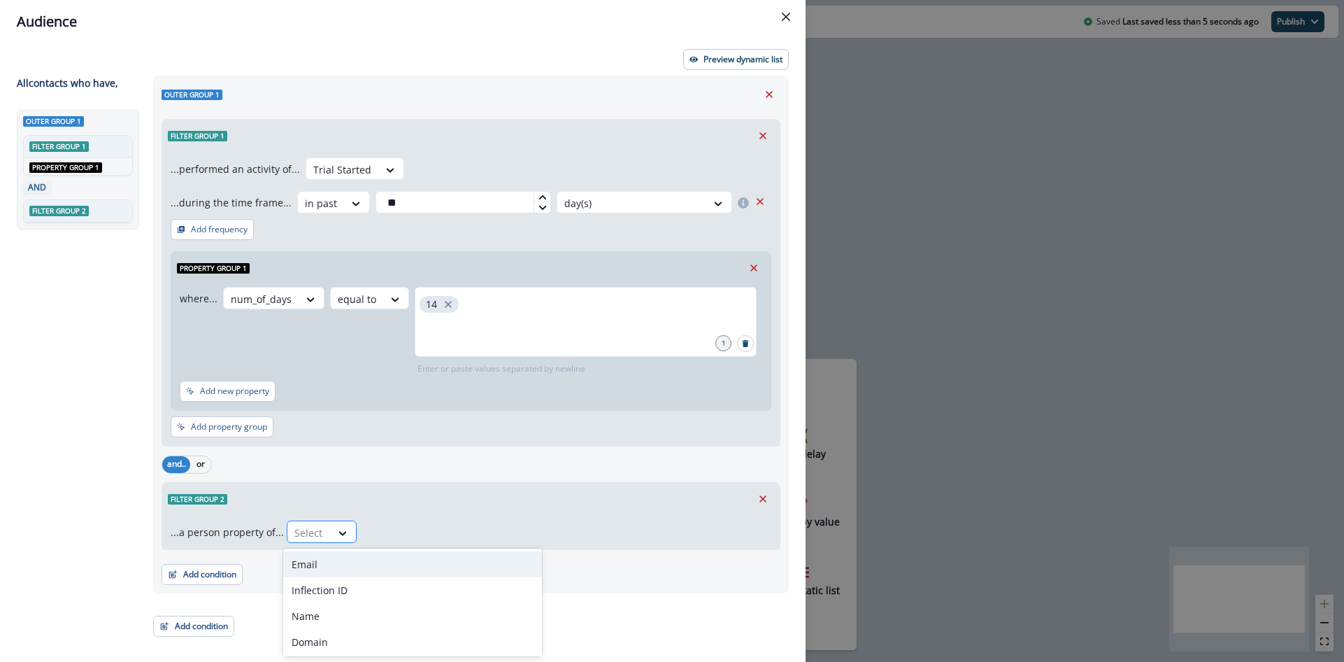
click at [307, 529] on div at bounding box center [308, 532] width 29 height 17
type input "******"
click at [329, 629] on div "org.engagement_score_errors" at bounding box center [361, 642] width 156 height 26
click at [522, 534] on icon at bounding box center [528, 533] width 13 height 14
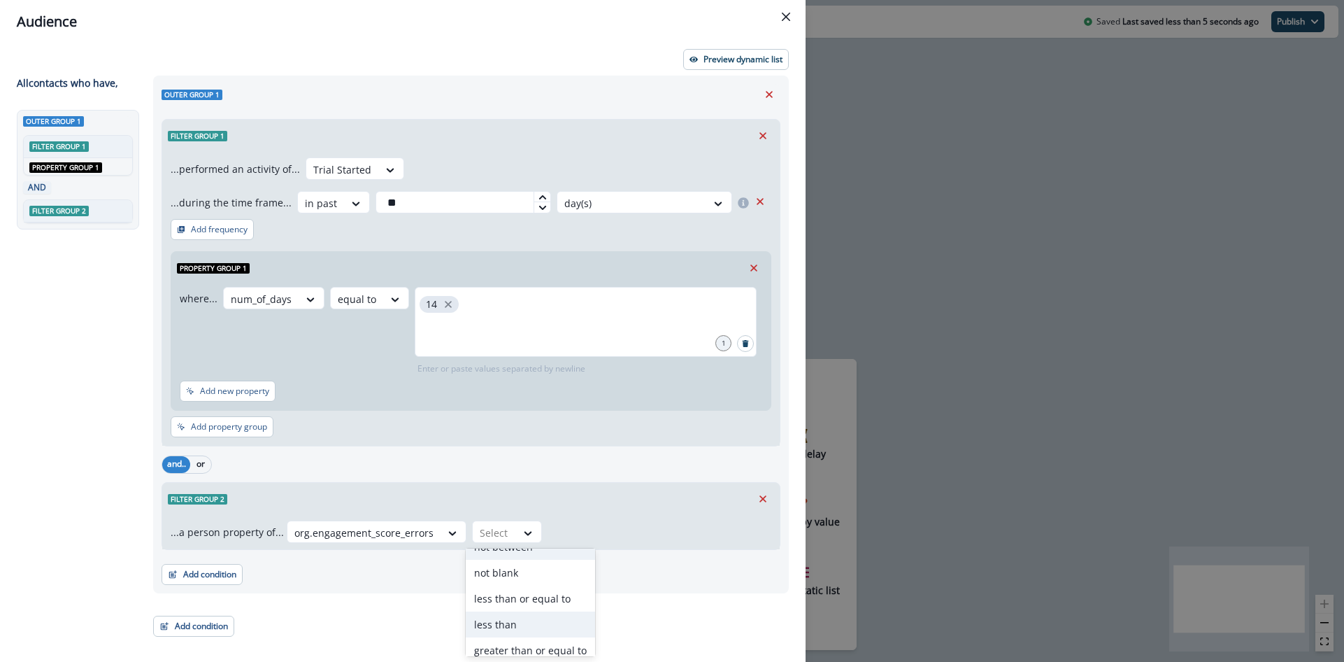
scroll to position [118, 0]
click at [517, 605] on div "greater than or equal to" at bounding box center [530, 601] width 129 height 26
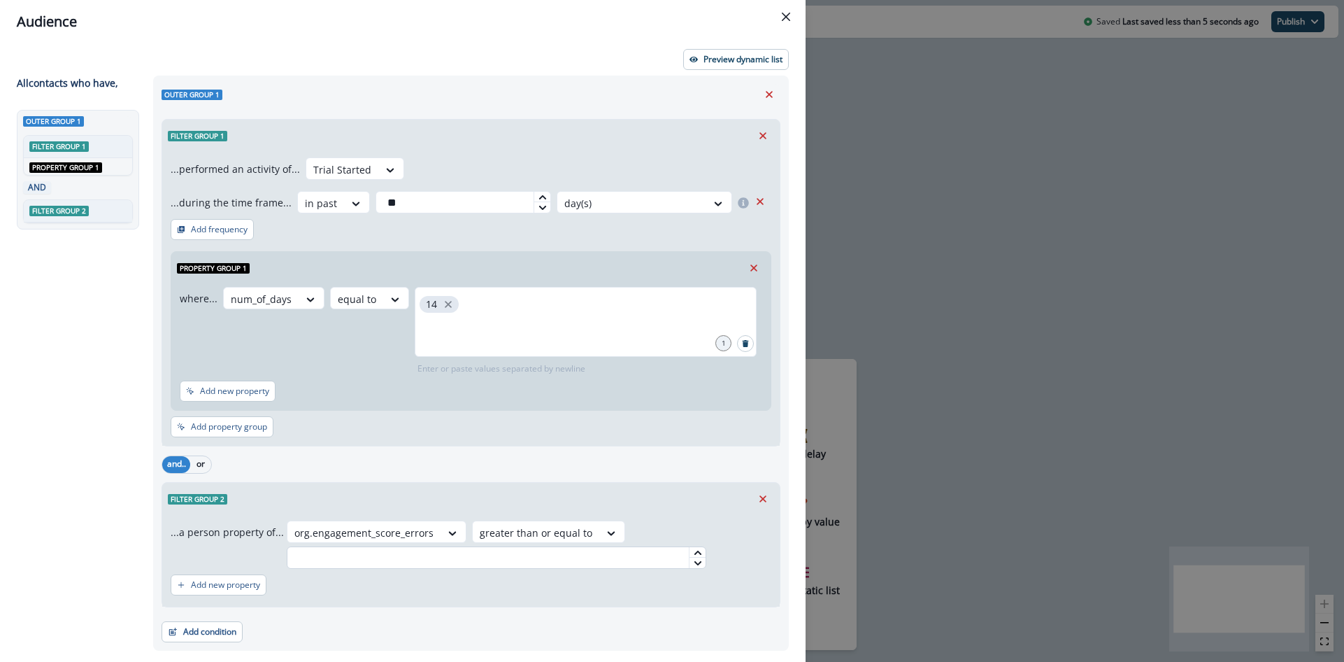
click at [532, 556] on input "text" at bounding box center [497, 557] width 420 height 22
type input "*"
click at [485, 582] on div "Add new property" at bounding box center [471, 585] width 601 height 32
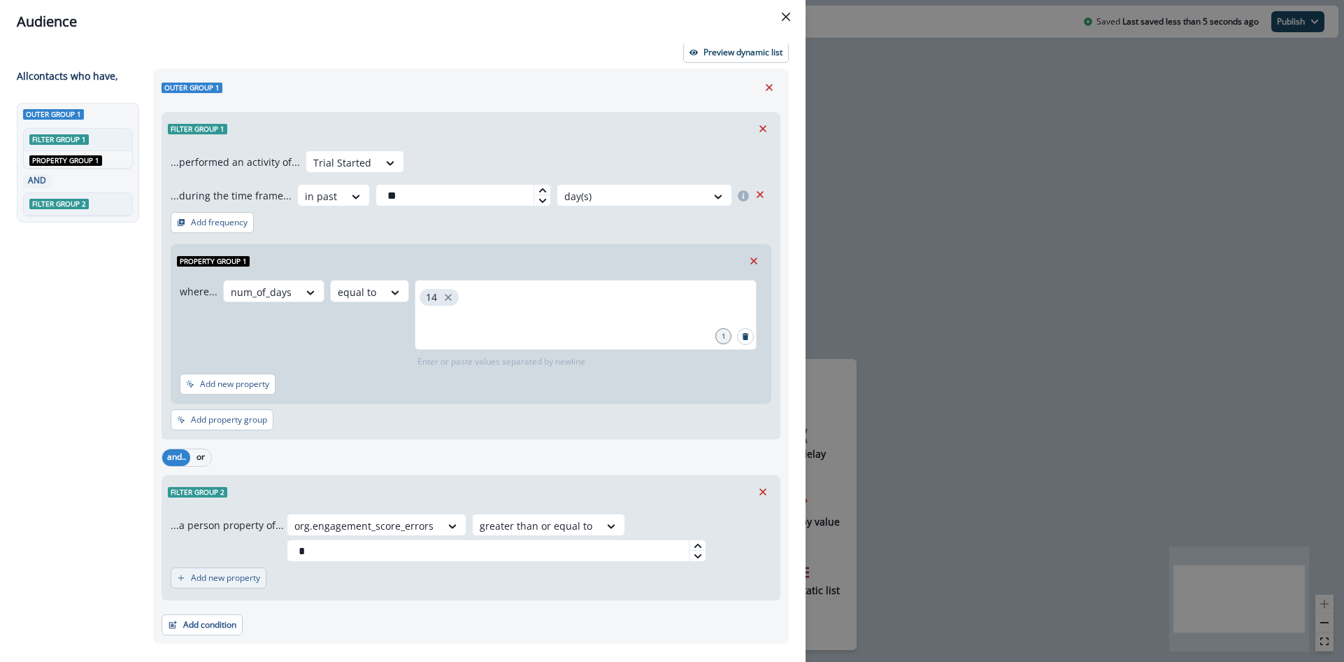
click at [223, 569] on button "Add new property" at bounding box center [219, 577] width 96 height 21
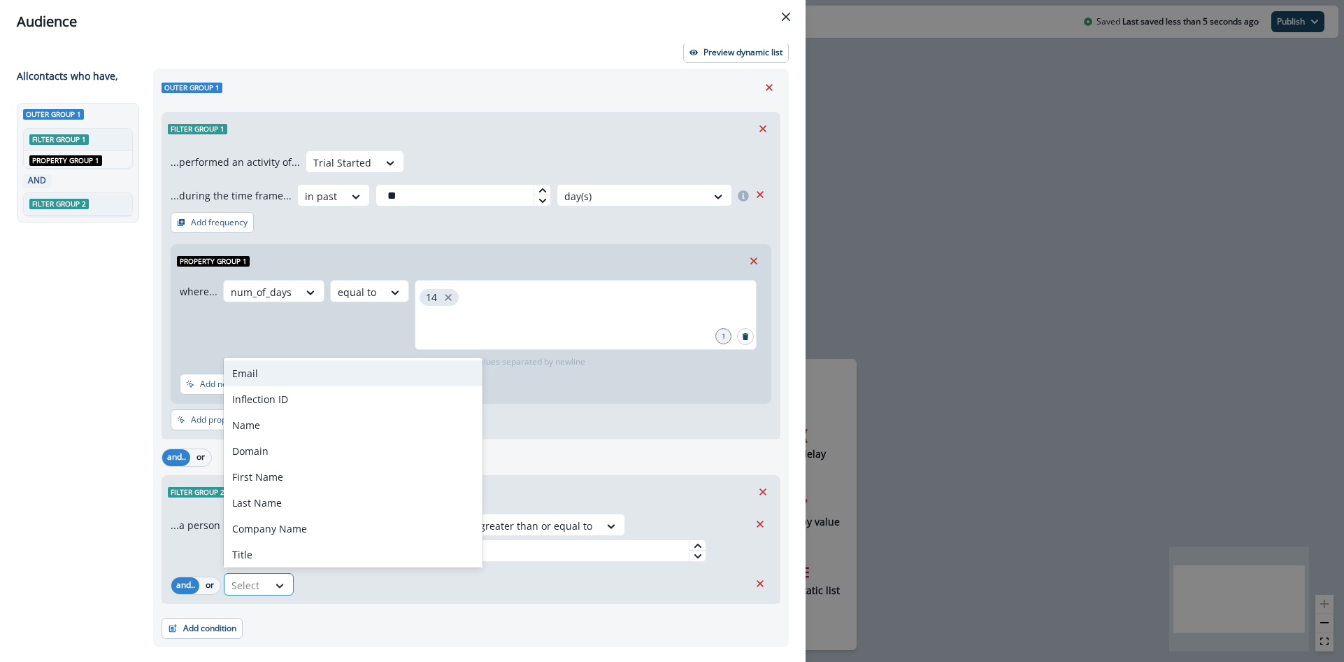
click at [275, 580] on icon at bounding box center [279, 585] width 13 height 14
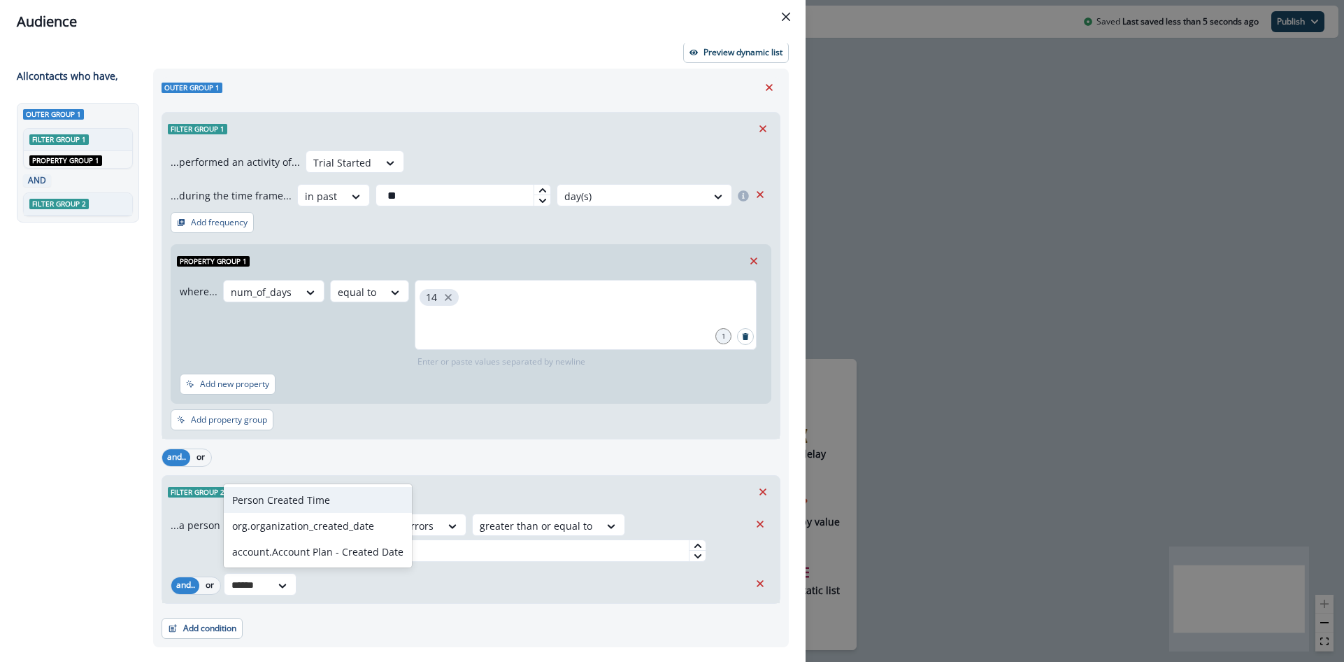
type input "*******"
click at [301, 522] on div "org.organization_created_date" at bounding box center [318, 526] width 188 height 26
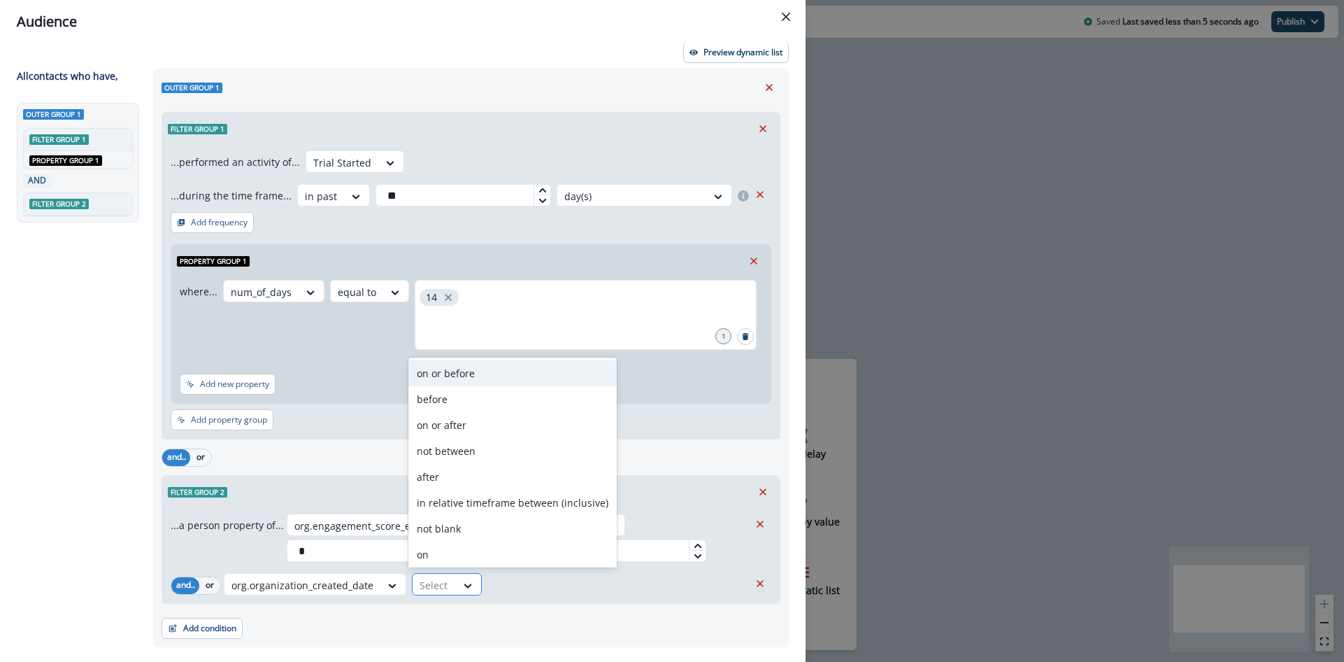
click at [439, 588] on div at bounding box center [434, 584] width 29 height 17
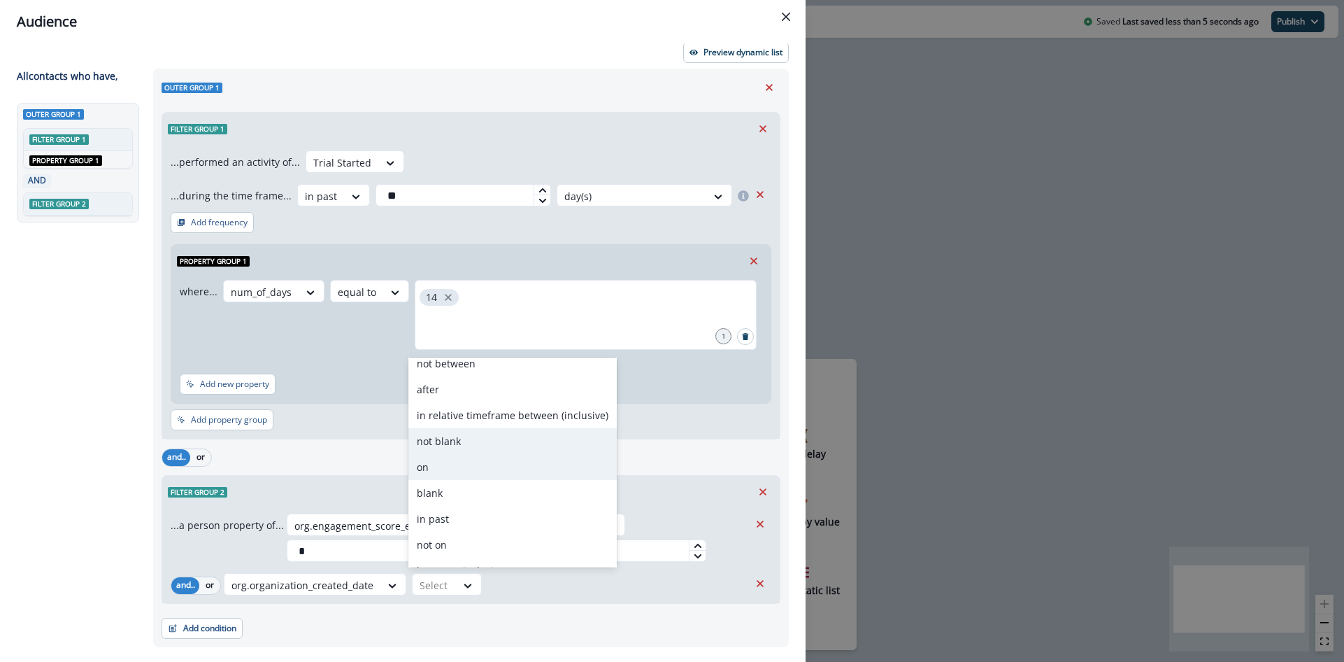
scroll to position [106, 0]
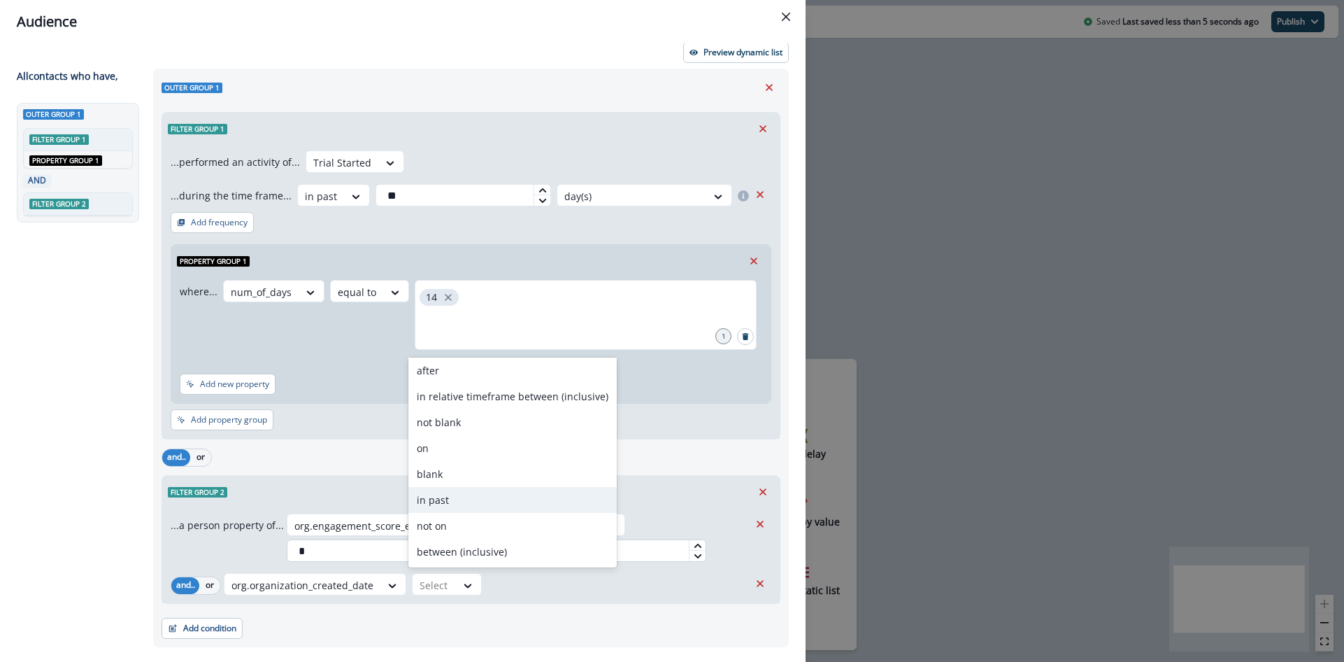
drag, startPoint x: 446, startPoint y: 496, endPoint x: 469, endPoint y: 541, distance: 50.7
click at [446, 495] on div "in past" at bounding box center [512, 500] width 208 height 26
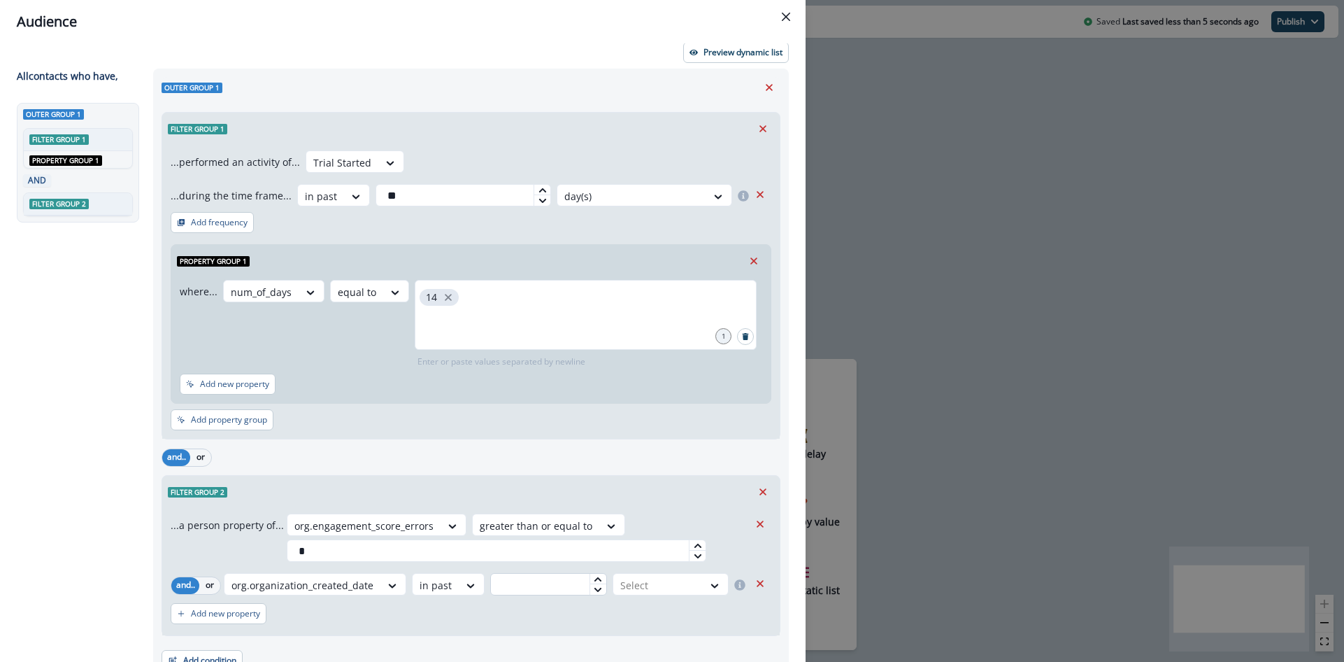
click at [519, 591] on input "text" at bounding box center [548, 584] width 116 height 22
type input "**"
click at [670, 576] on div at bounding box center [658, 584] width 76 height 17
click at [639, 503] on div "day(s)" at bounding box center [669, 500] width 119 height 26
click at [619, 473] on div "and.. or Filter group 2 ...a person property of... org.engagement_score_errors …" at bounding box center [471, 540] width 619 height 191
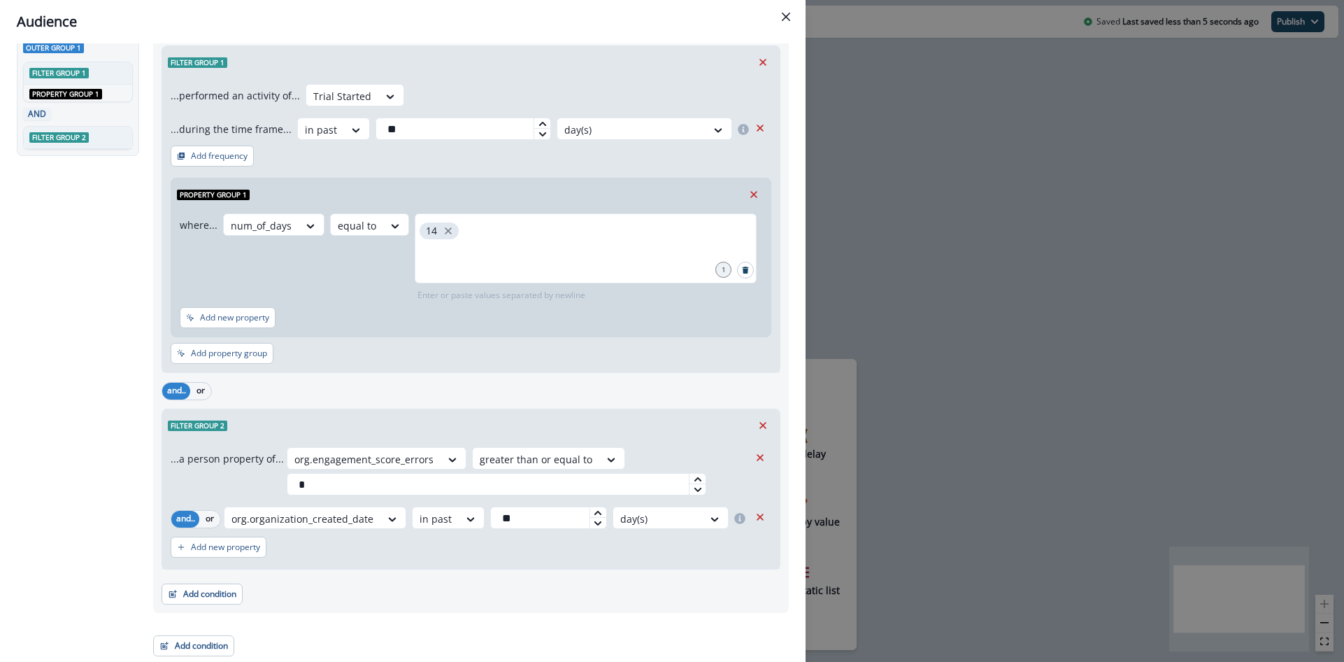
scroll to position [0, 0]
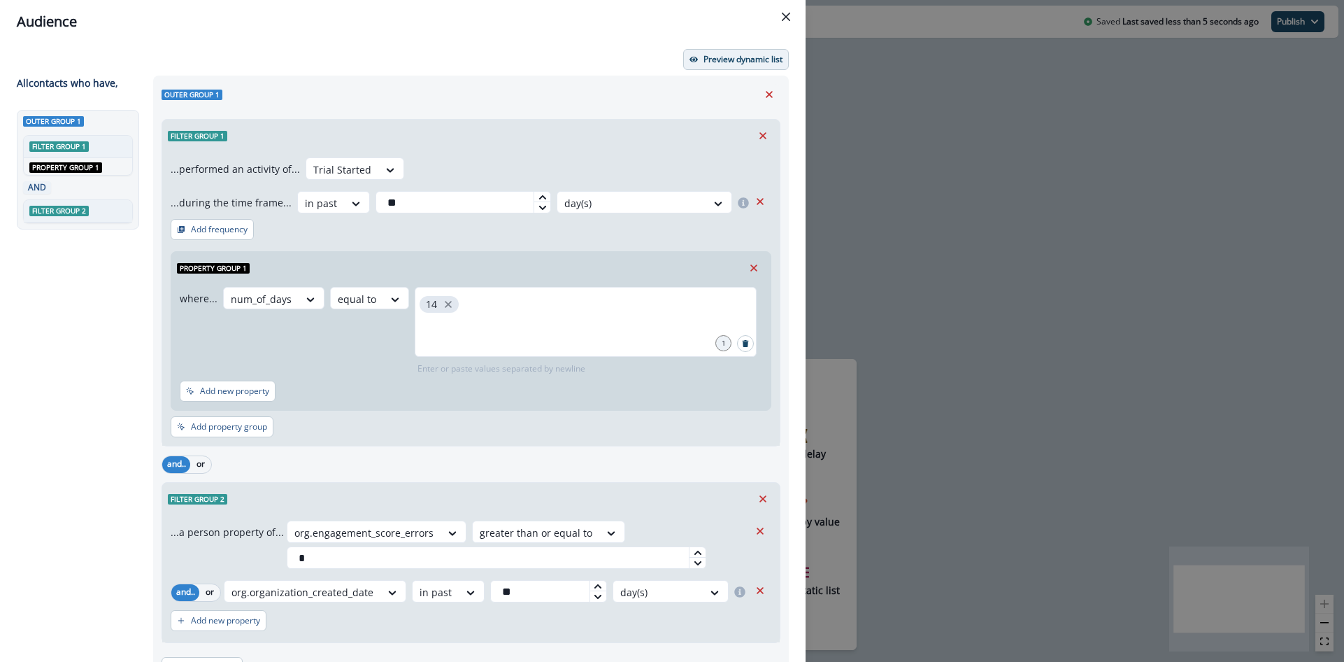
click at [737, 58] on p "Preview dynamic list" at bounding box center [743, 60] width 79 height 10
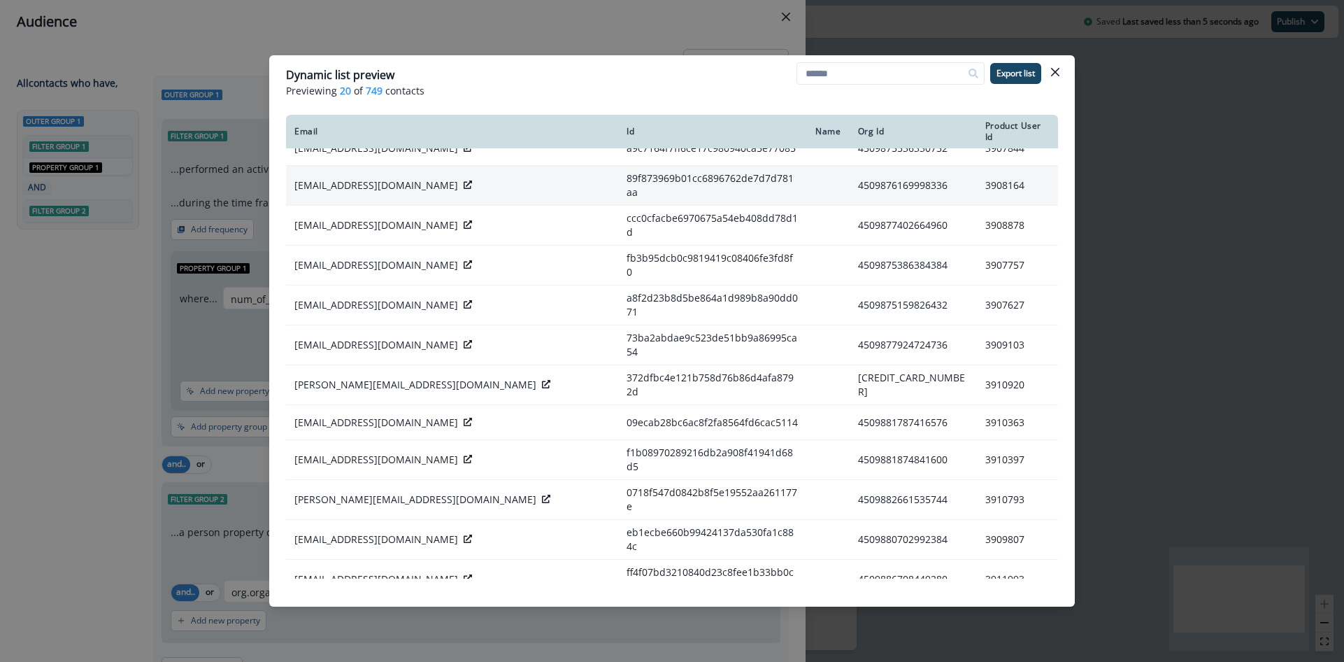
scroll to position [264, 0]
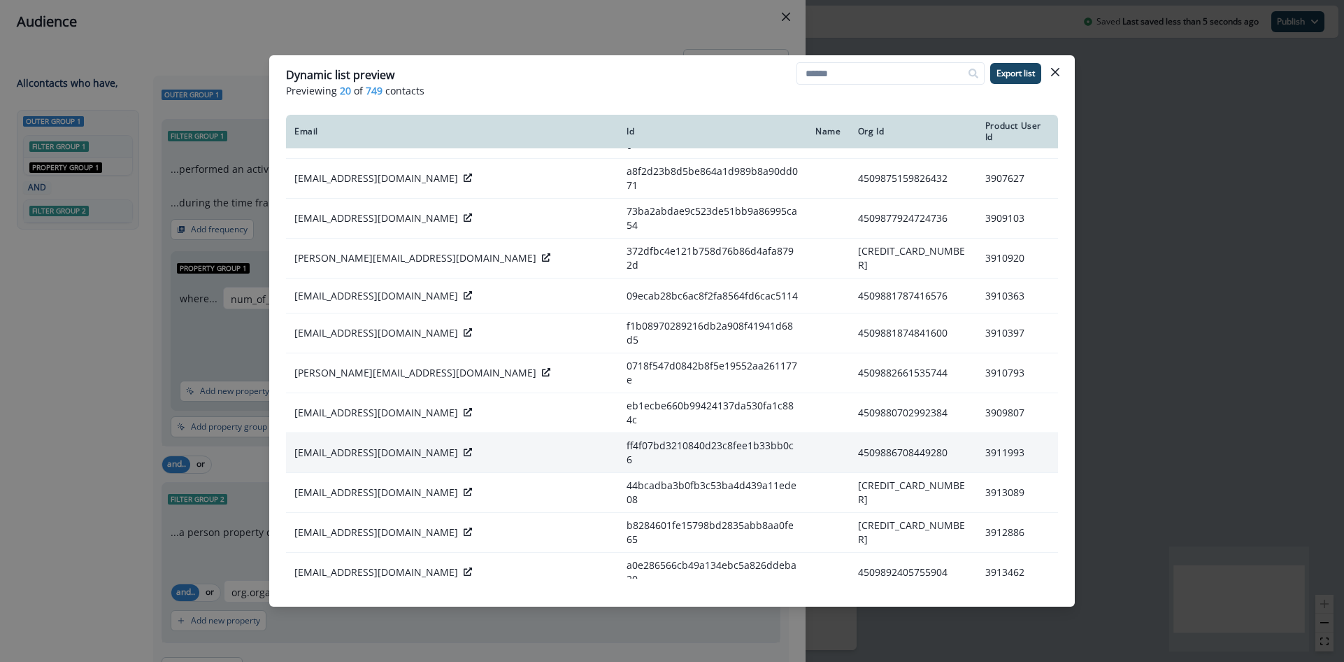
click at [464, 448] on icon at bounding box center [468, 452] width 8 height 8
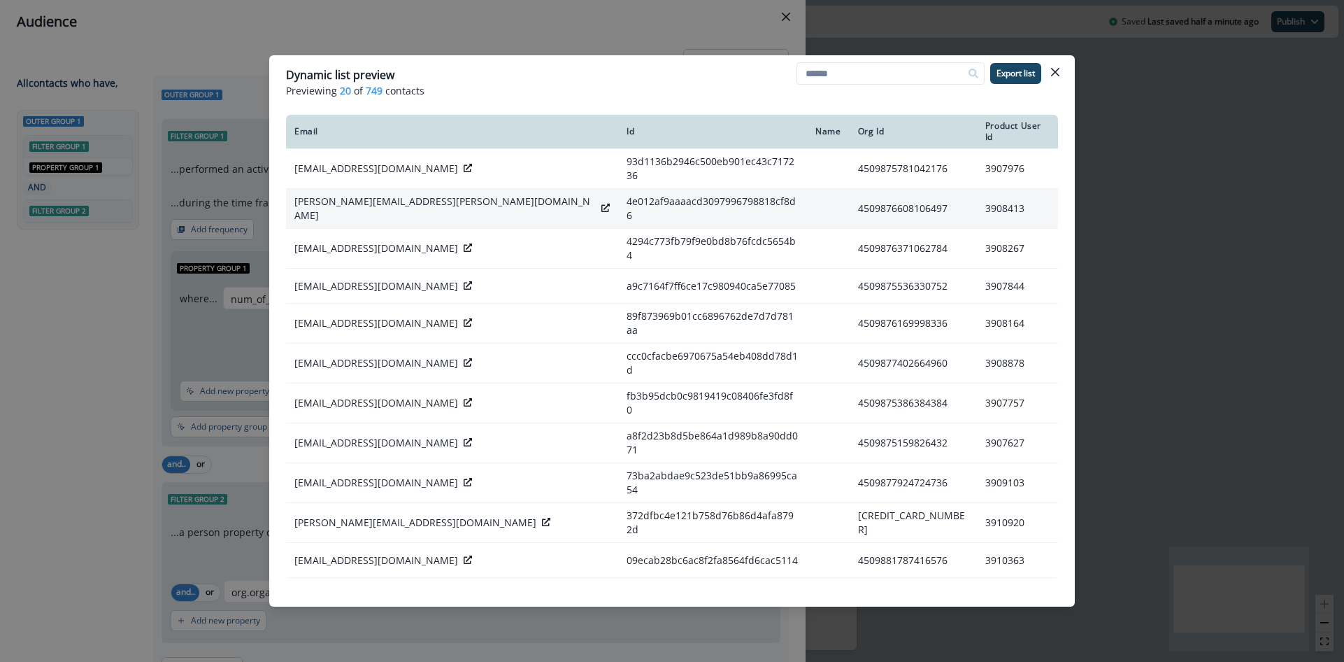
scroll to position [7, 0]
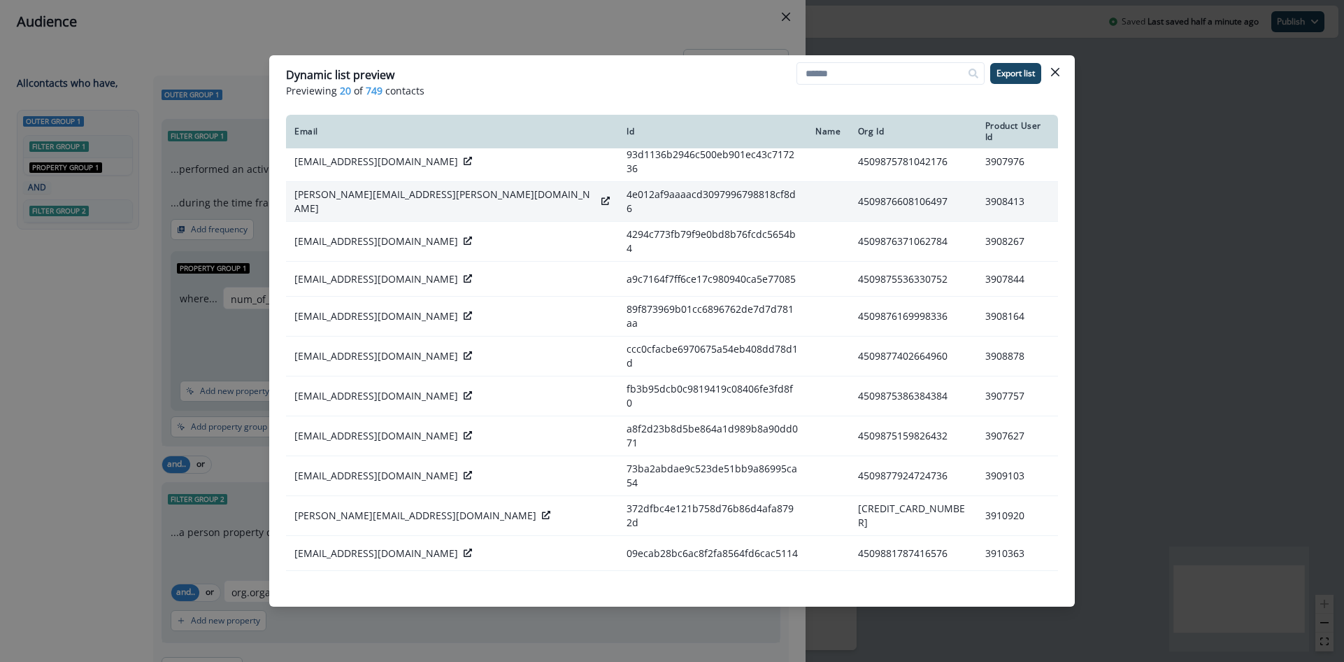
click at [601, 197] on icon at bounding box center [605, 201] width 8 height 8
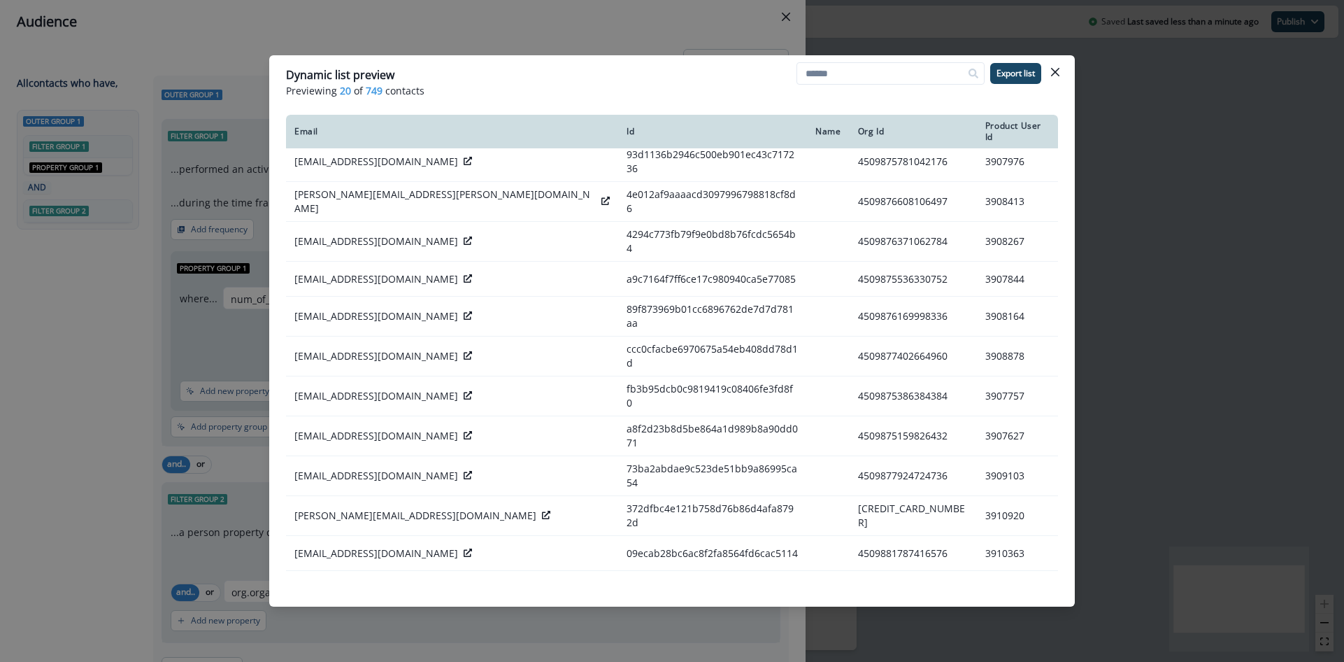
click at [1063, 71] on button "Close" at bounding box center [1055, 72] width 22 height 22
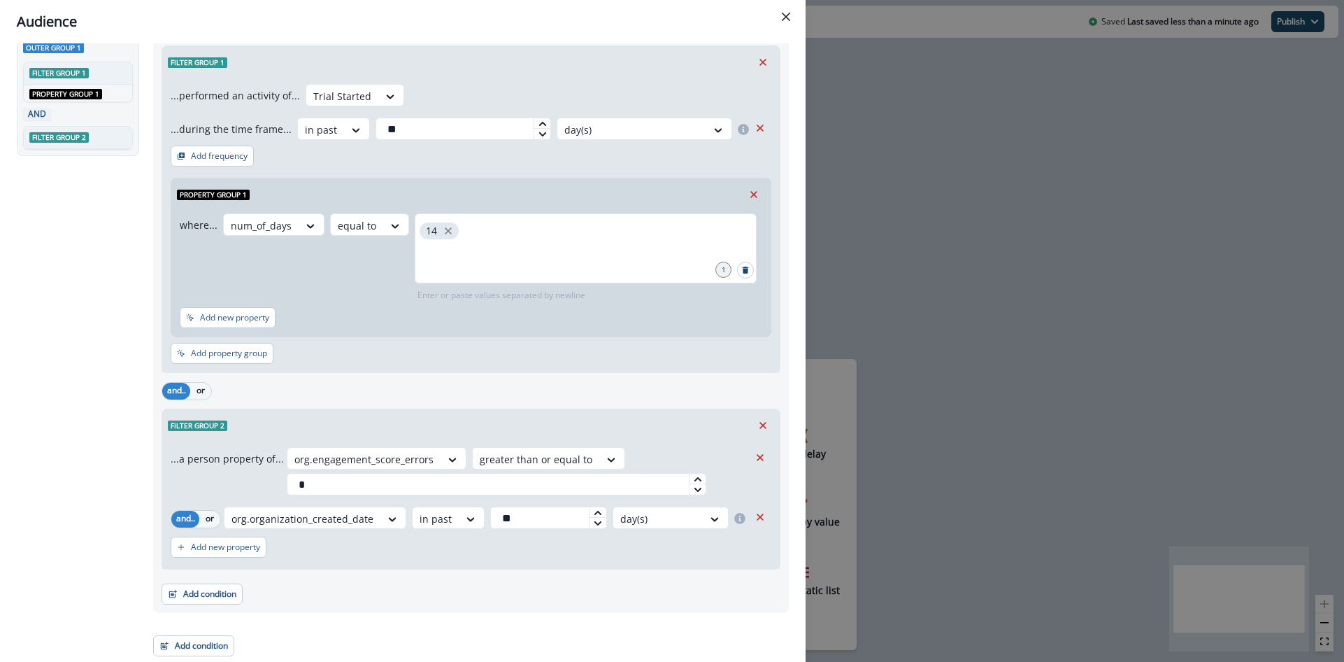
scroll to position [0, 0]
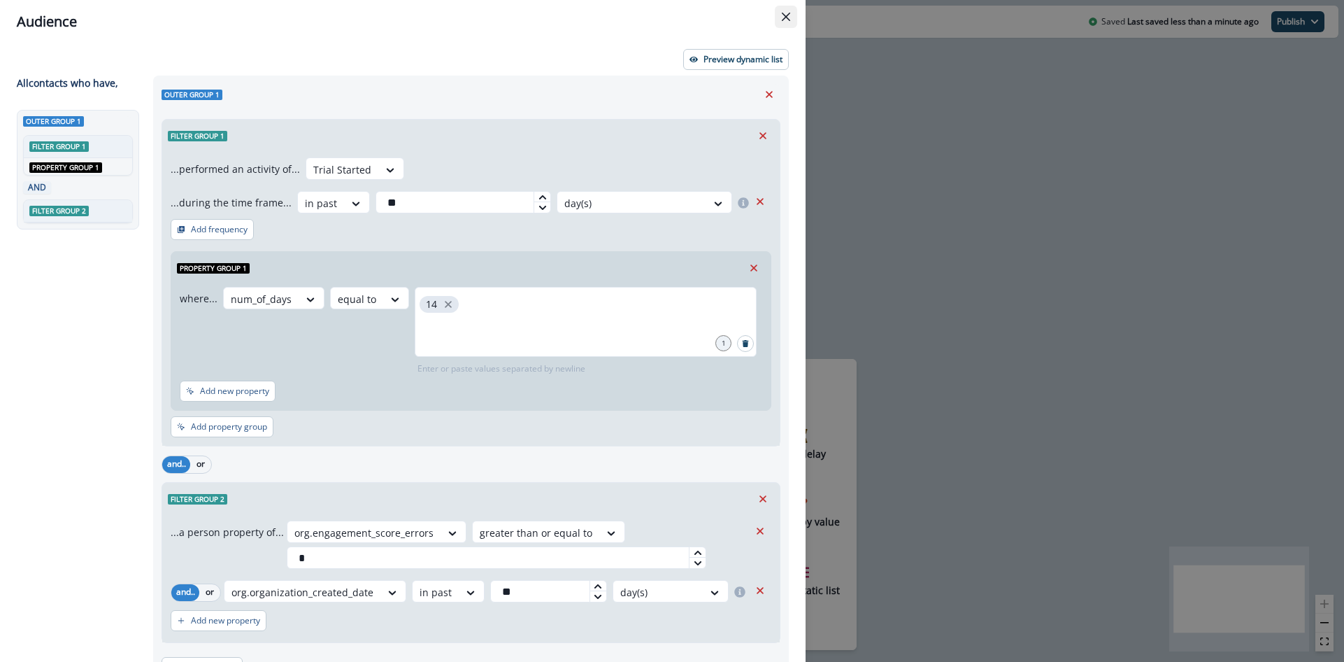
click at [786, 17] on icon "Close" at bounding box center [786, 17] width 8 height 8
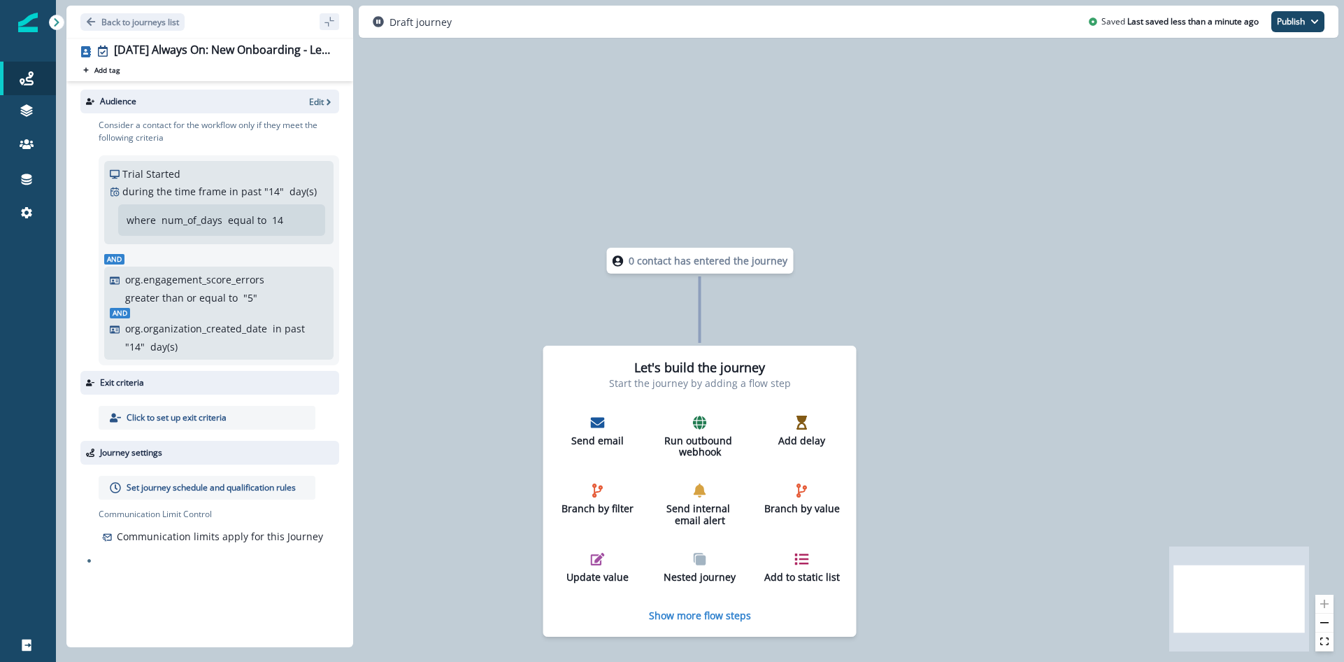
click at [185, 487] on p "Set journey schedule and qualification rules" at bounding box center [211, 487] width 169 height 13
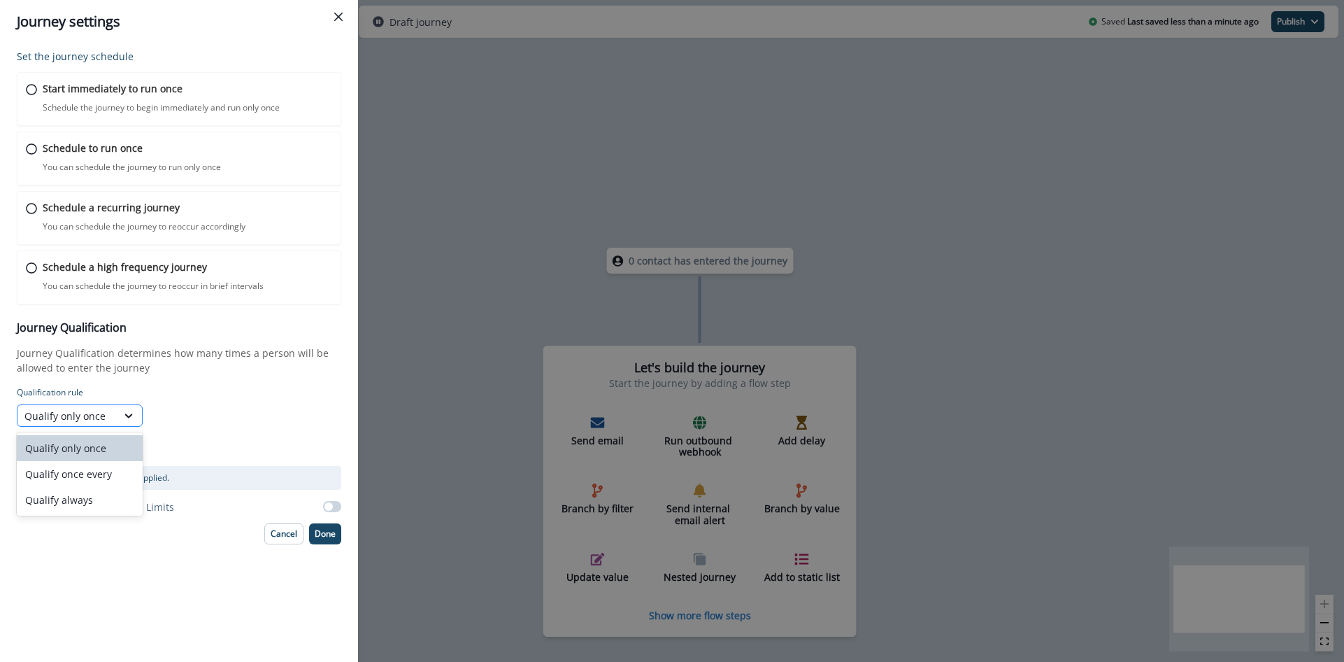
click at [96, 417] on div "Qualify only once" at bounding box center [66, 415] width 85 height 15
drag, startPoint x: 97, startPoint y: 468, endPoint x: 139, endPoint y: 453, distance: 44.5
click at [97, 468] on div "Qualify once every" at bounding box center [80, 474] width 126 height 26
click at [203, 408] on icon at bounding box center [202, 410] width 7 height 4
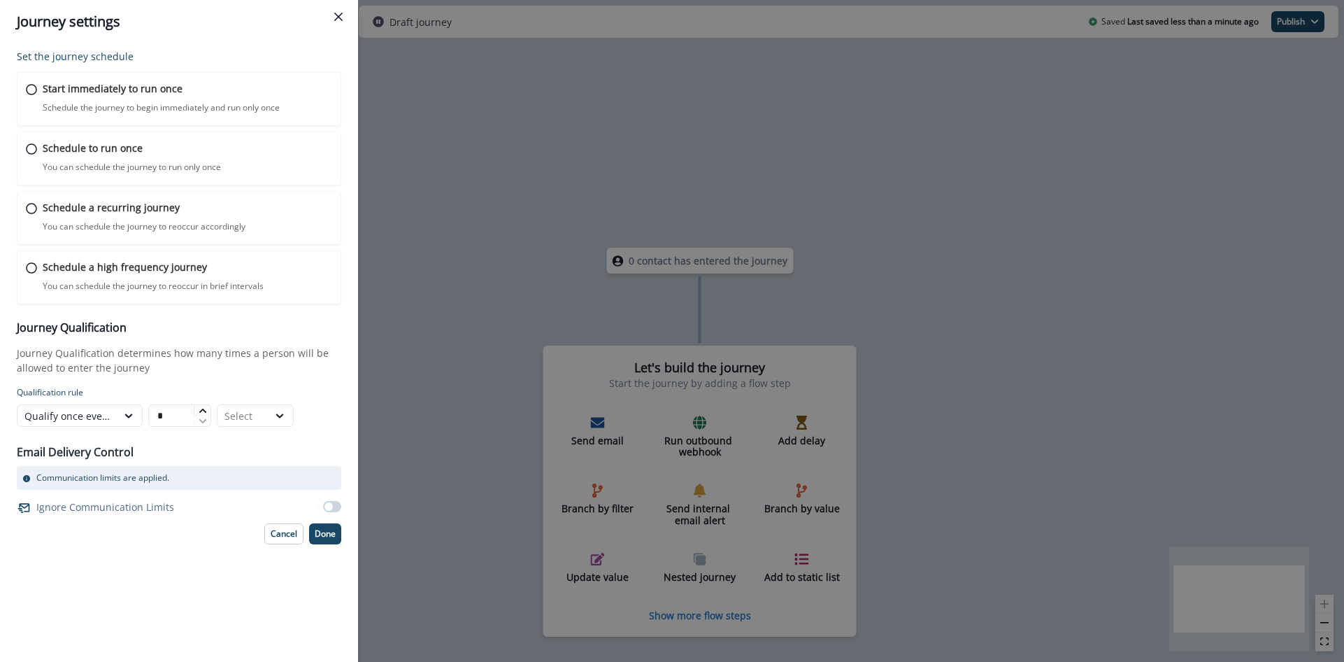
type input "*"
click at [203, 408] on icon at bounding box center [202, 410] width 7 height 4
click at [238, 415] on div "Select" at bounding box center [242, 415] width 36 height 15
click at [245, 470] on div "Weeks" at bounding box center [255, 474] width 77 height 26
click at [251, 413] on div "Weeks" at bounding box center [242, 415] width 36 height 15
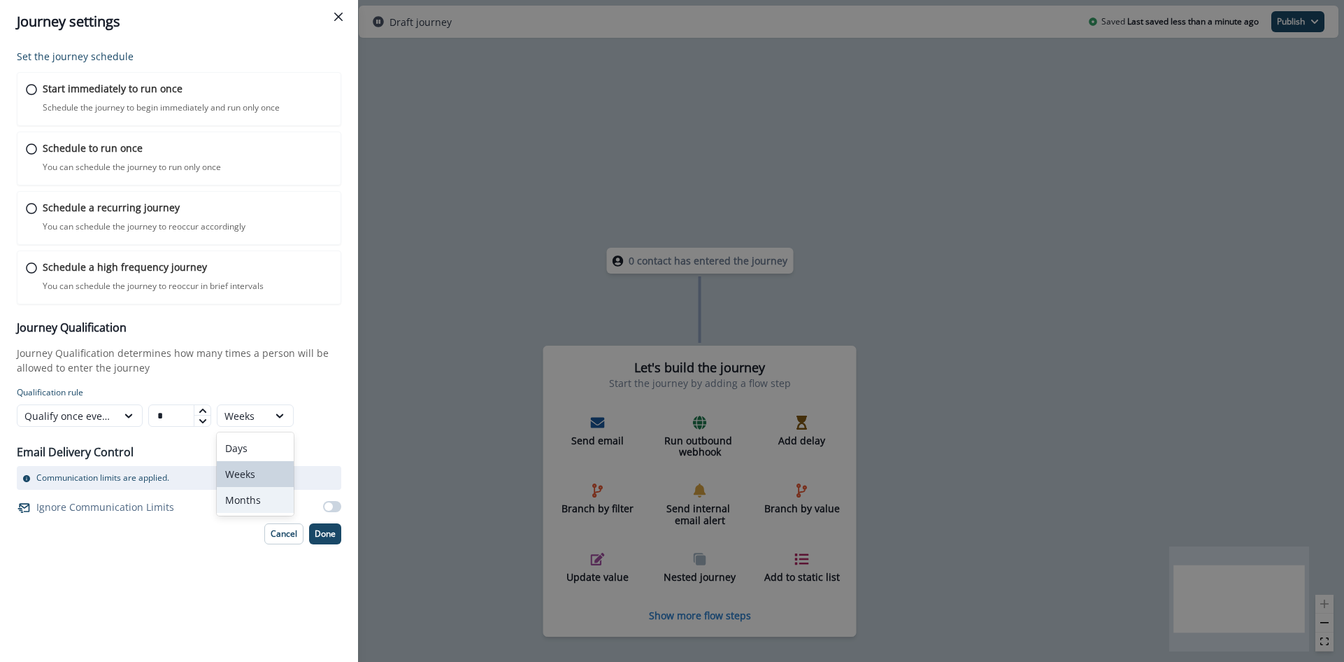
click at [255, 491] on div "Months" at bounding box center [255, 500] width 77 height 26
click at [46, 270] on p "Schedule a high frequency journey" at bounding box center [124, 266] width 166 height 15
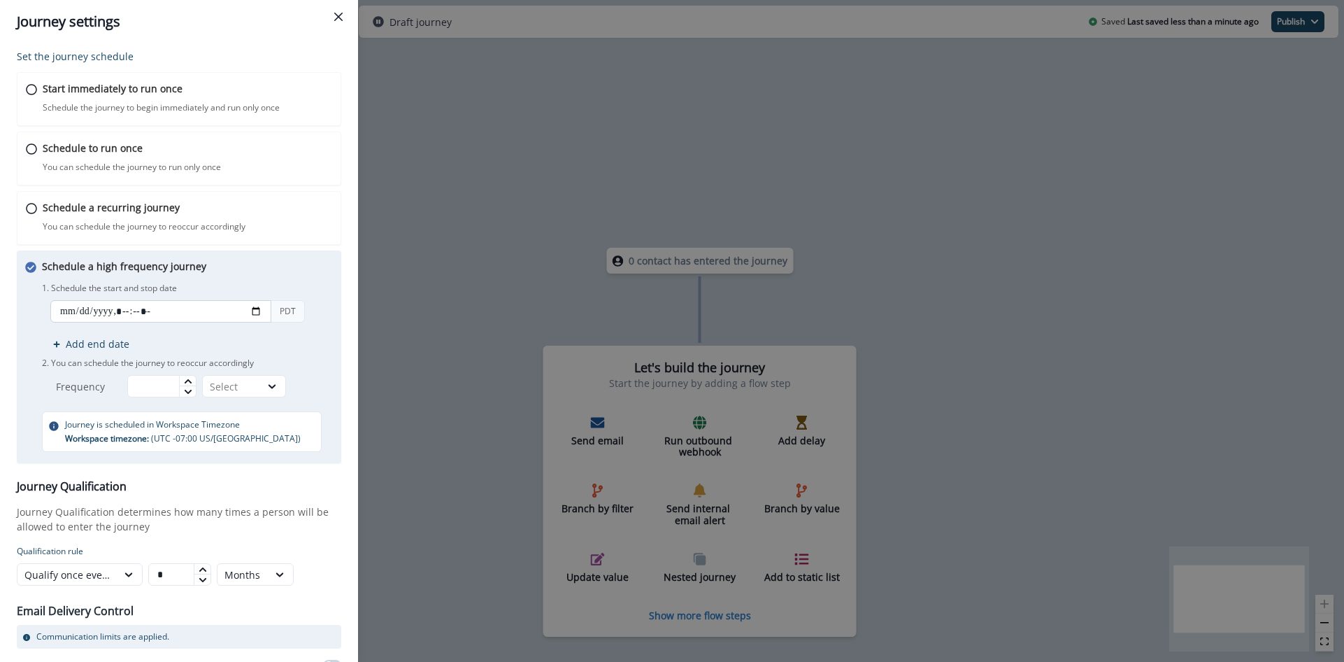
scroll to position [47, 0]
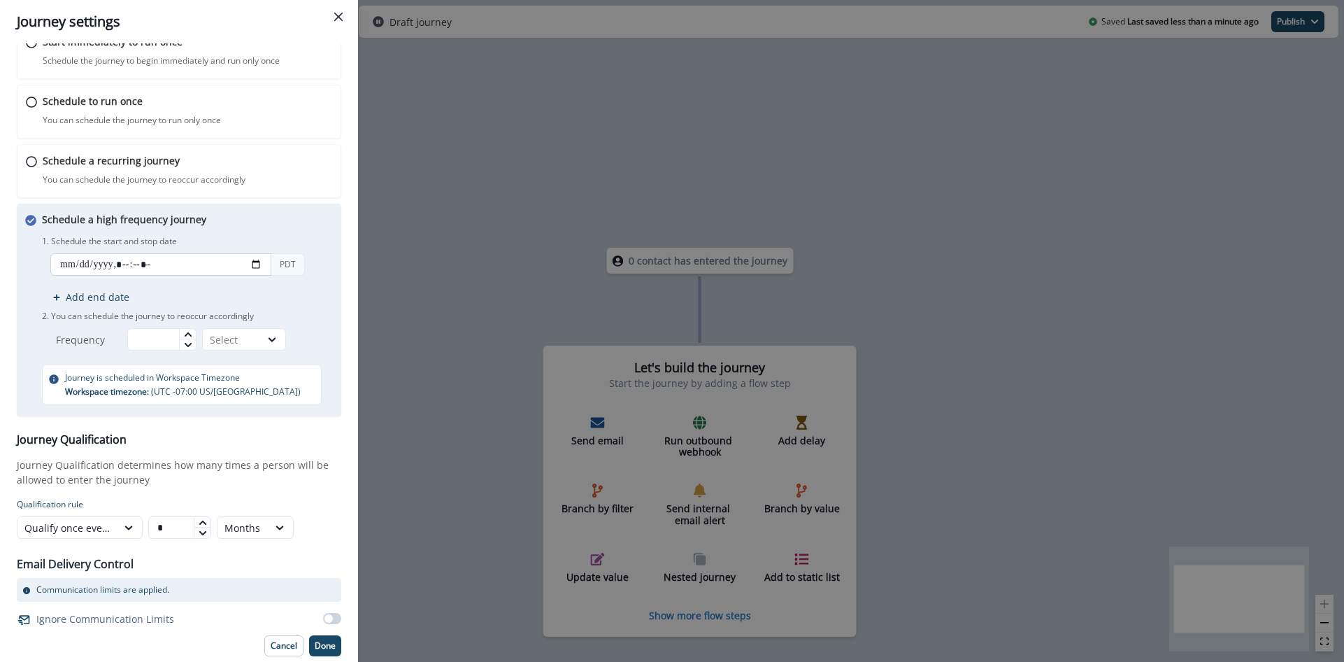
click at [124, 259] on input "datetime-local" at bounding box center [160, 264] width 221 height 22
click at [258, 263] on input "datetime-local" at bounding box center [160, 264] width 221 height 22
type input "**********"
click at [268, 484] on p "Journey Qualification determines how many times a person will be allowed to ent…" at bounding box center [179, 471] width 325 height 29
click at [188, 334] on icon at bounding box center [187, 334] width 7 height 4
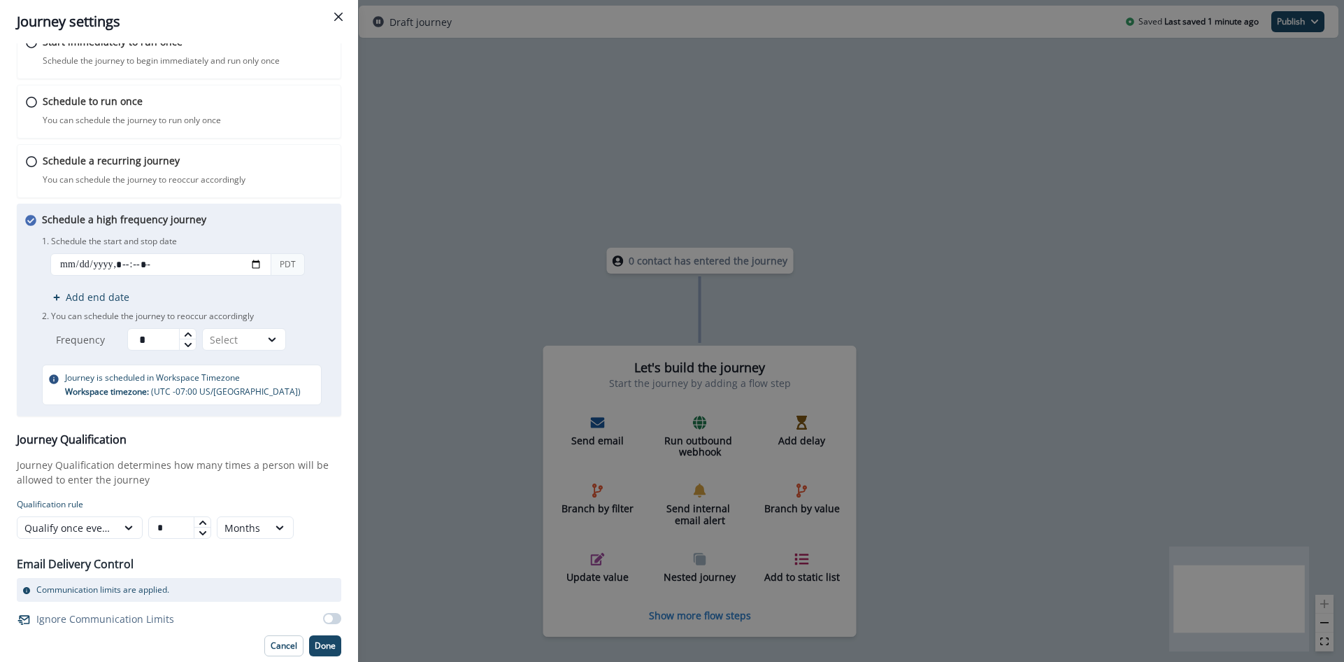
click at [188, 334] on icon at bounding box center [187, 334] width 7 height 4
type input "*"
click at [188, 334] on icon at bounding box center [187, 334] width 7 height 4
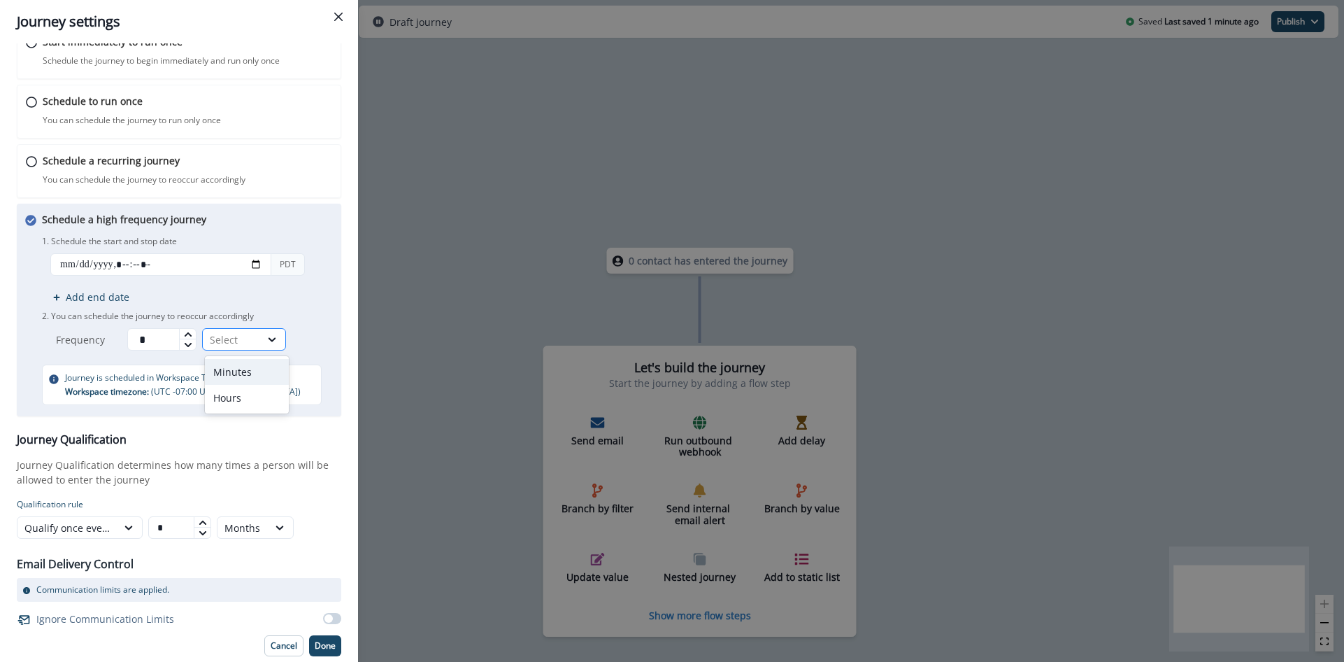
click at [232, 336] on div "Select" at bounding box center [231, 339] width 43 height 15
click at [235, 395] on div "Hours" at bounding box center [247, 398] width 84 height 26
click at [315, 646] on p "Done" at bounding box center [325, 646] width 21 height 10
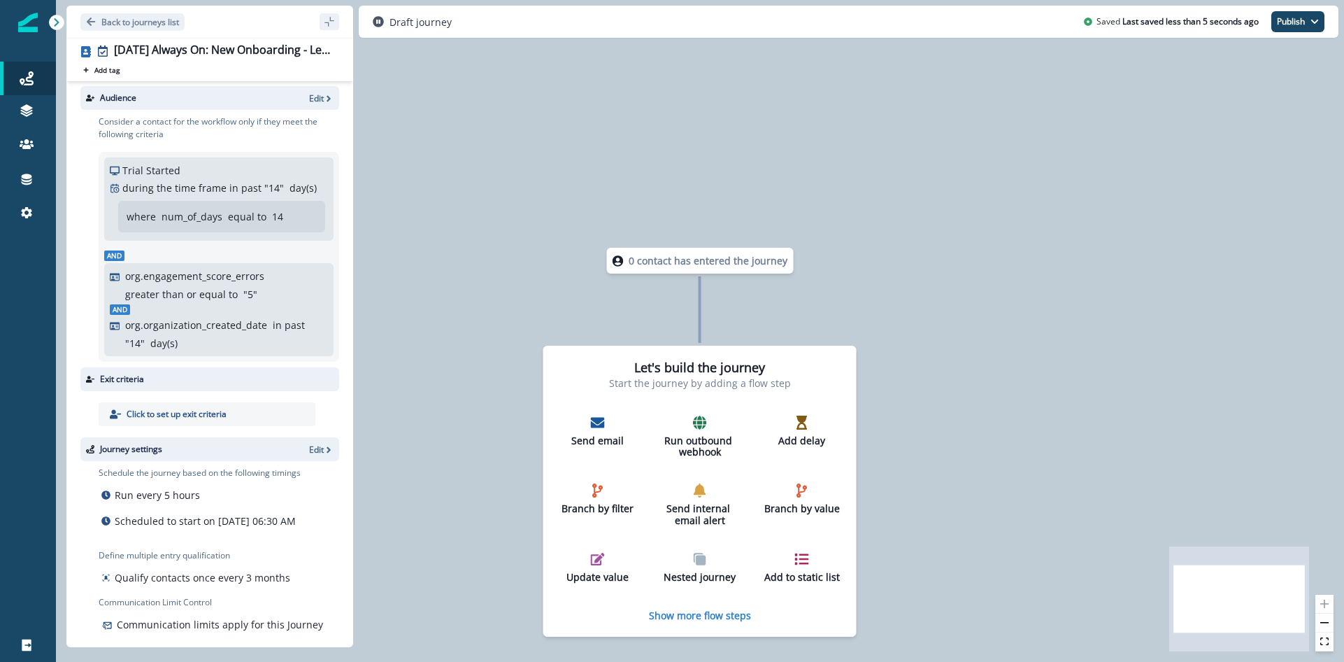
scroll to position [0, 0]
drag, startPoint x: 482, startPoint y: 213, endPoint x: 503, endPoint y: 217, distance: 21.3
click at [483, 213] on div "0 contact has entered the journey Let's build the journey Start the journey by …" at bounding box center [700, 331] width 1288 height 662
click at [235, 55] on div "2025-08-25 Always On: New Onboarding - Level 3" at bounding box center [224, 50] width 220 height 15
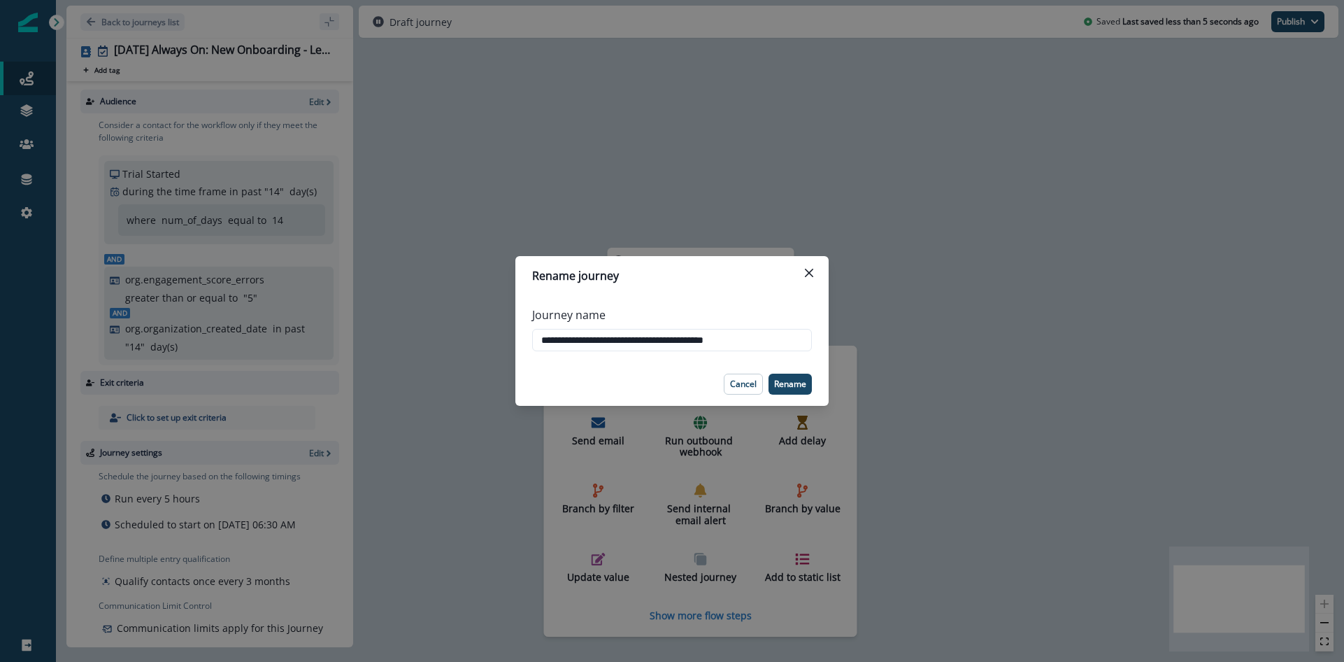
click at [529, 138] on div "**********" at bounding box center [672, 331] width 1344 height 662
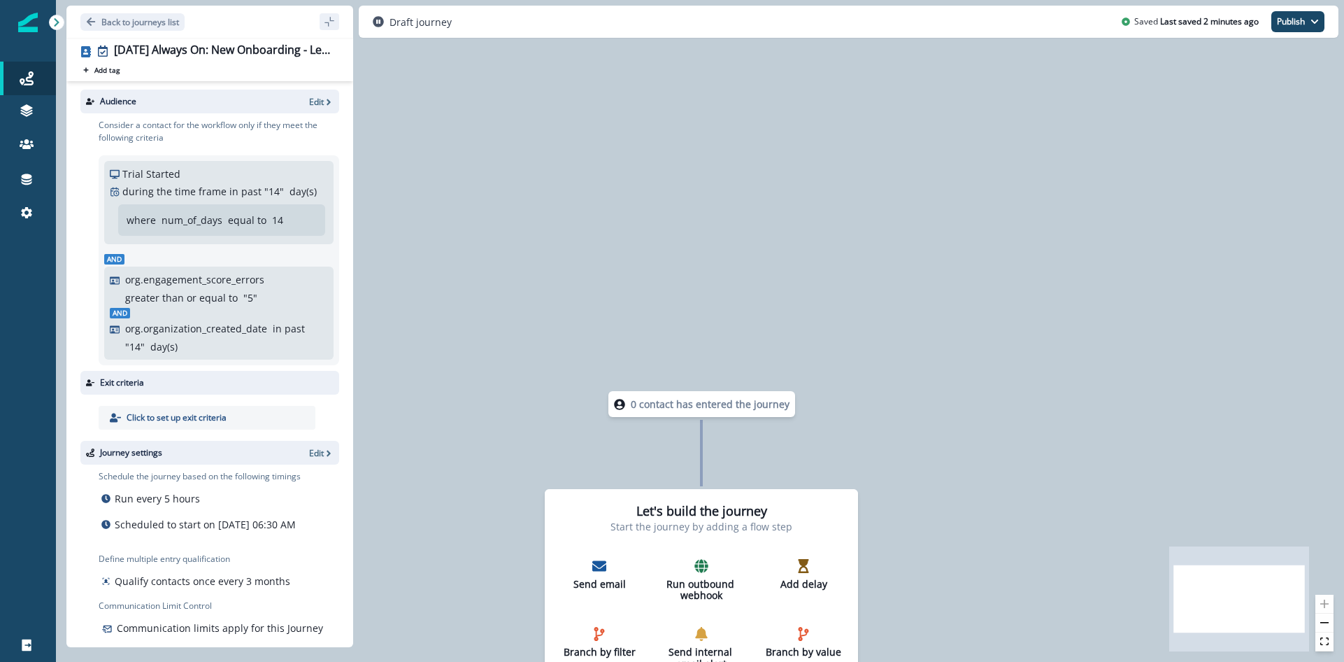
scroll to position [7, 0]
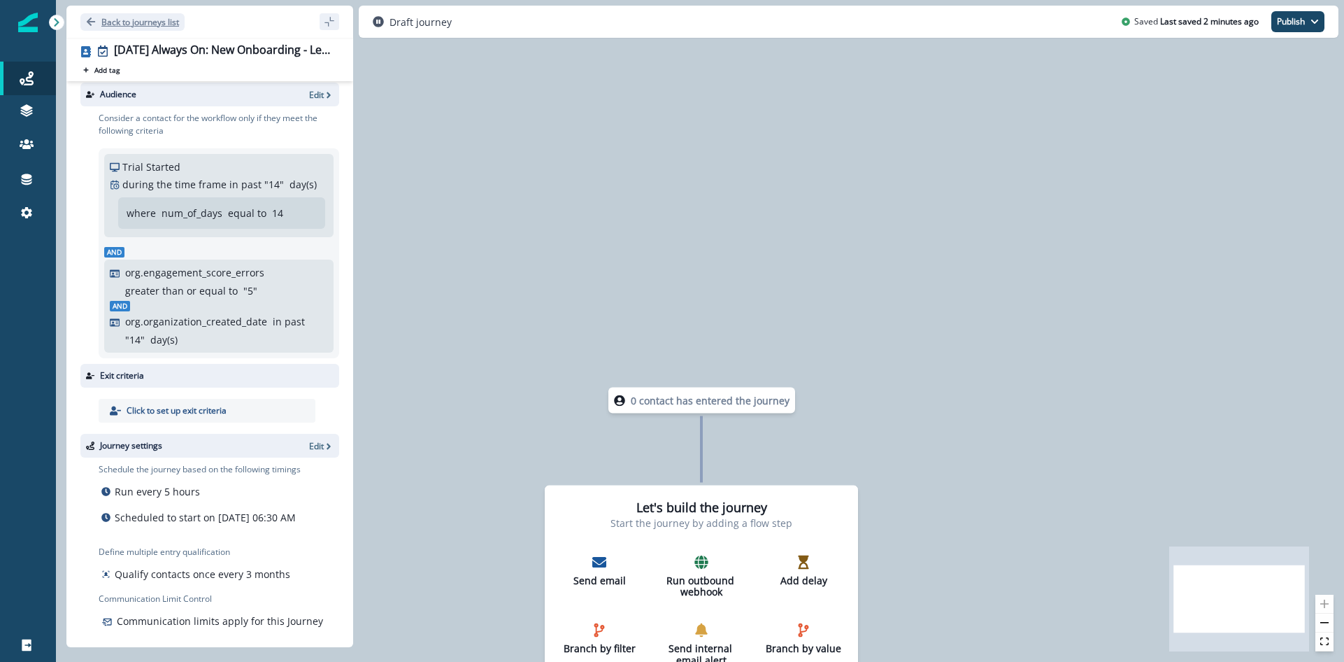
click at [148, 24] on p "Back to journeys list" at bounding box center [140, 22] width 78 height 12
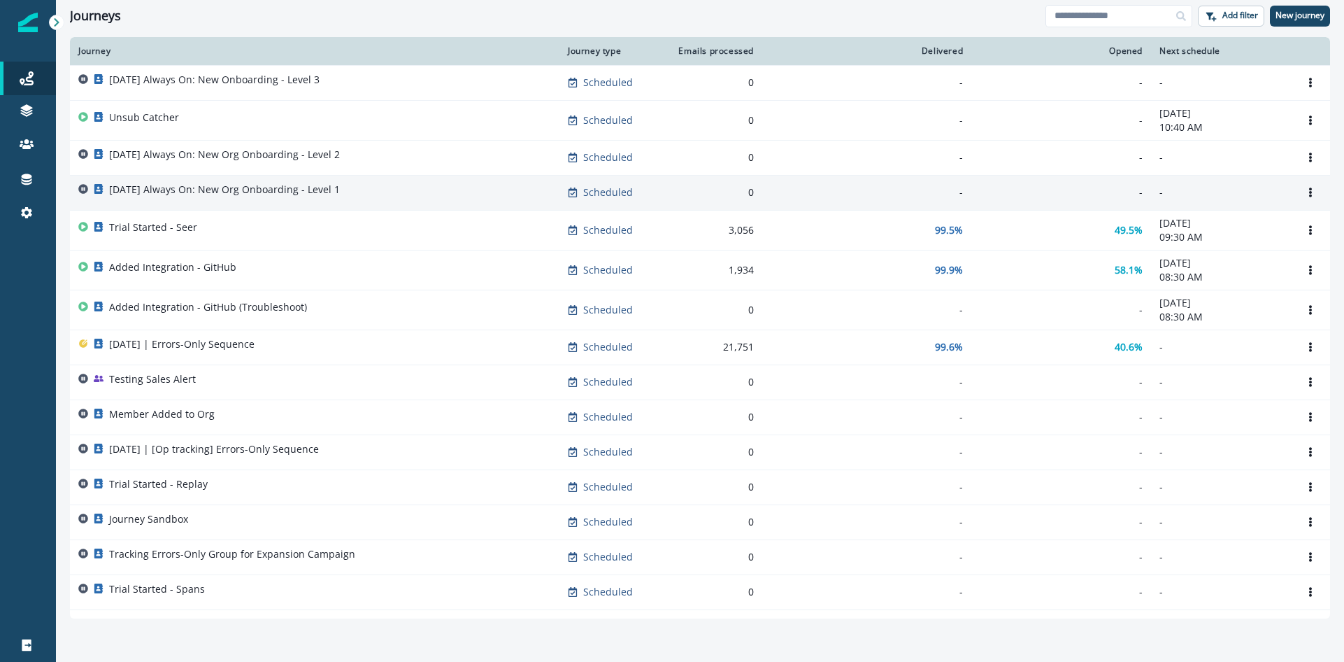
click at [307, 188] on p "2025-08-25 Always On: New Org Onboarding - Level 1" at bounding box center [224, 190] width 231 height 14
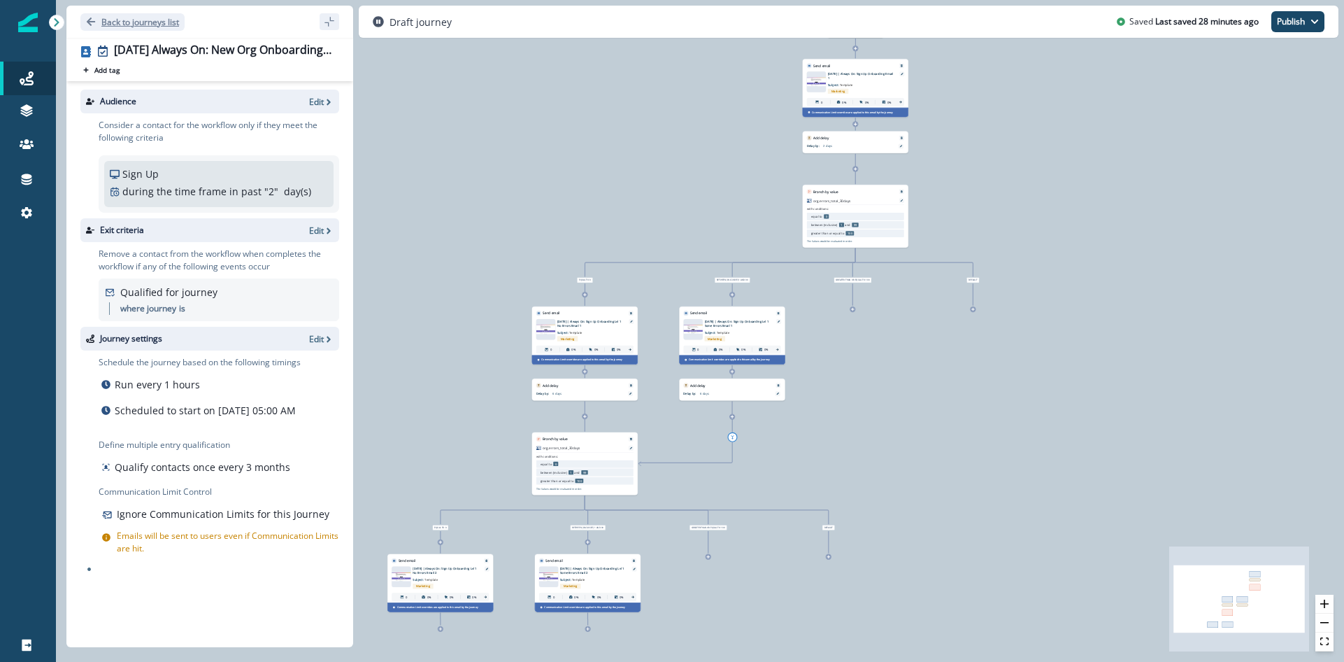
click at [145, 22] on p "Back to journeys list" at bounding box center [140, 22] width 78 height 12
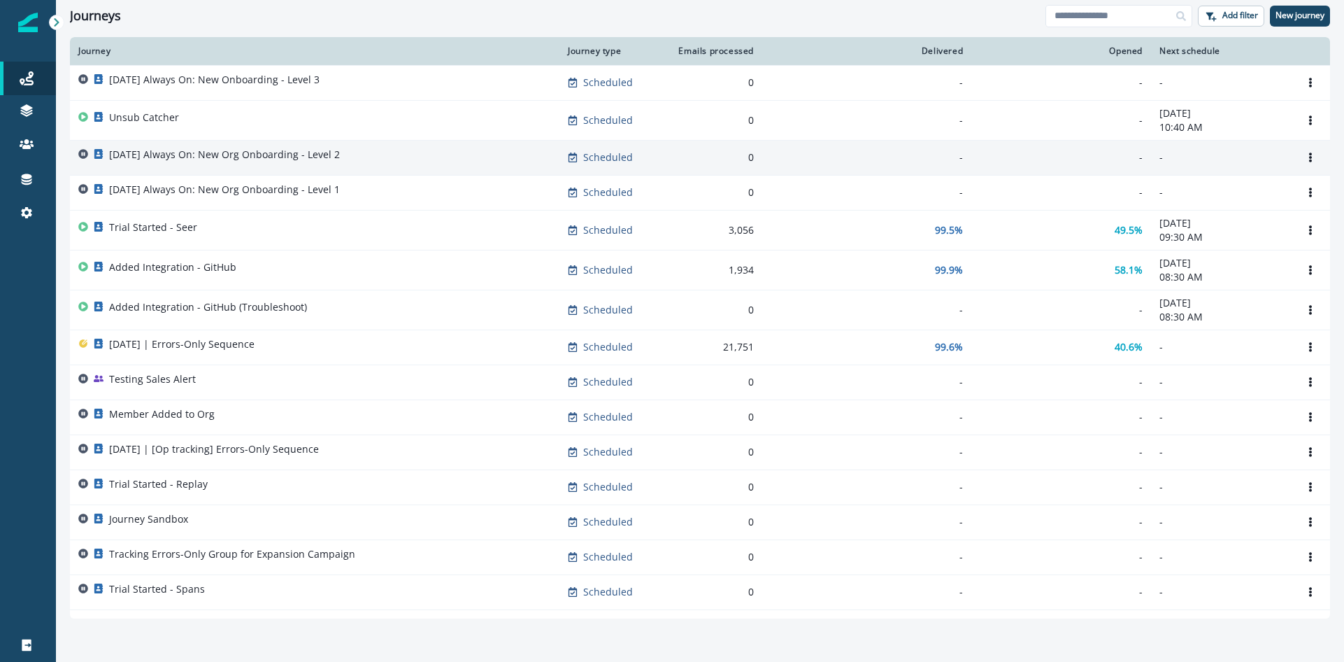
click at [281, 152] on p "2025-08-25 Always On: New Org Onboarding - Level 2" at bounding box center [224, 155] width 231 height 14
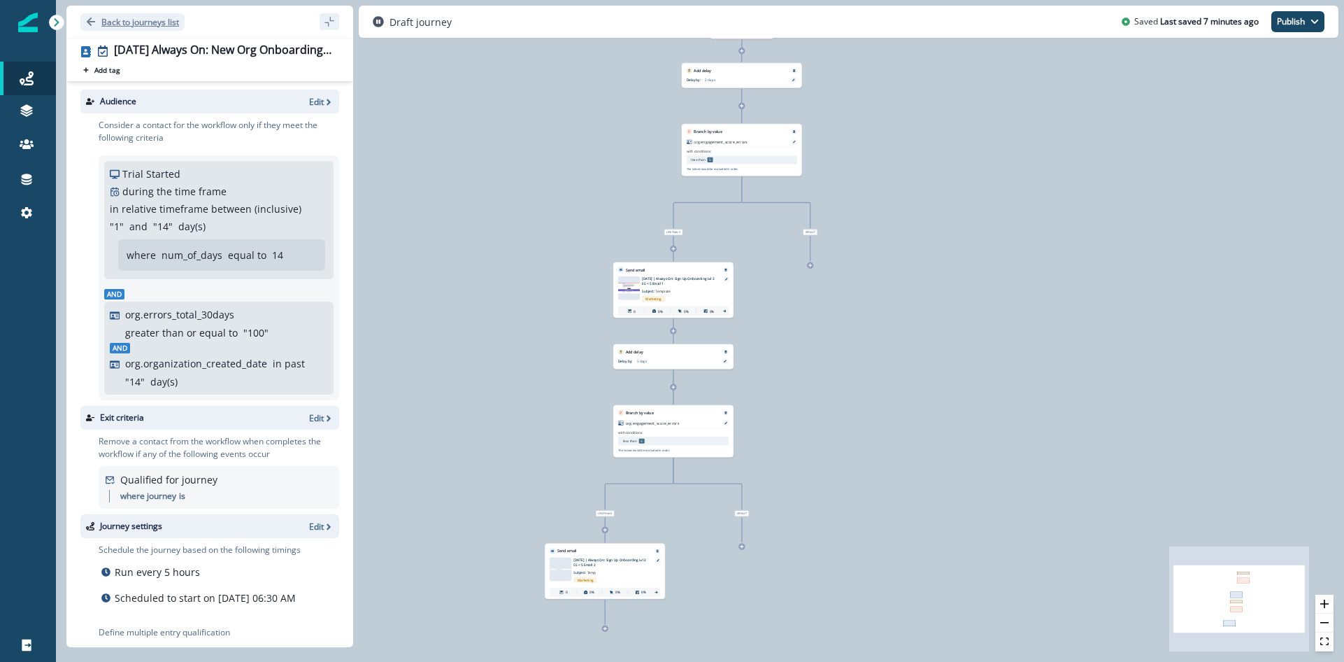
click at [124, 22] on p "Back to journeys list" at bounding box center [140, 22] width 78 height 12
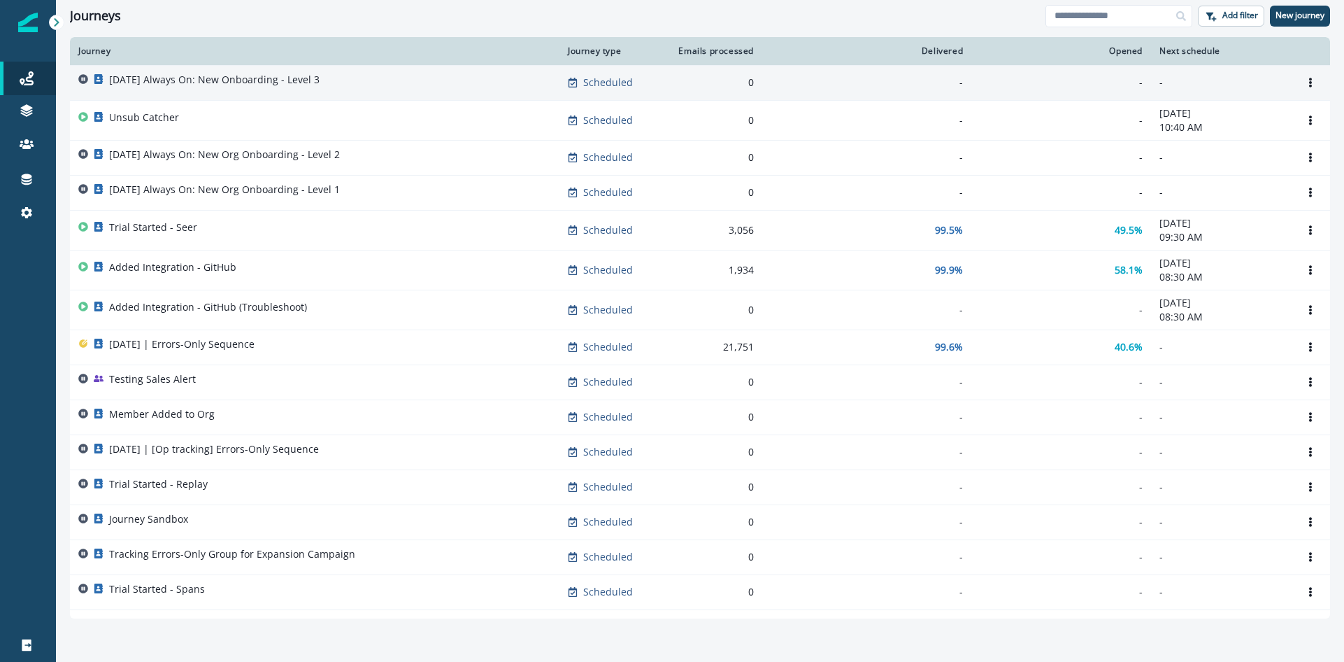
click at [223, 86] on p "2025-08-25 Always On: New Onboarding - Level 3" at bounding box center [214, 80] width 211 height 14
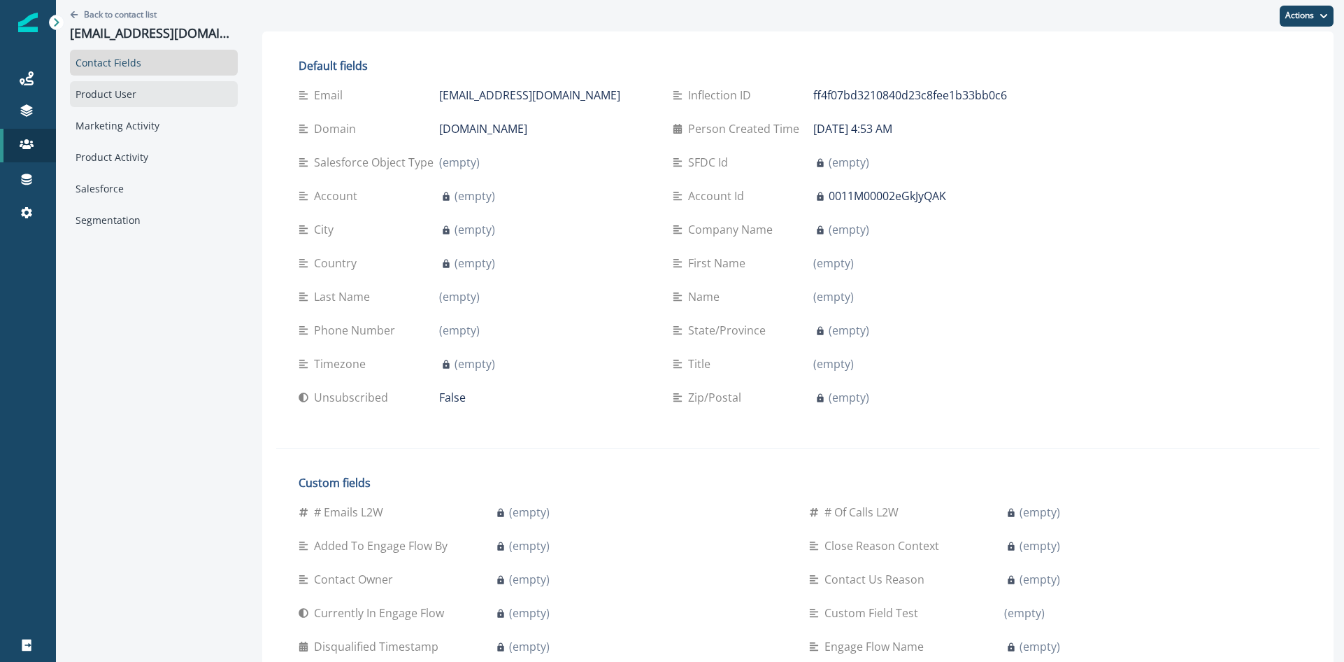
click at [113, 100] on div "Product User" at bounding box center [154, 94] width 168 height 26
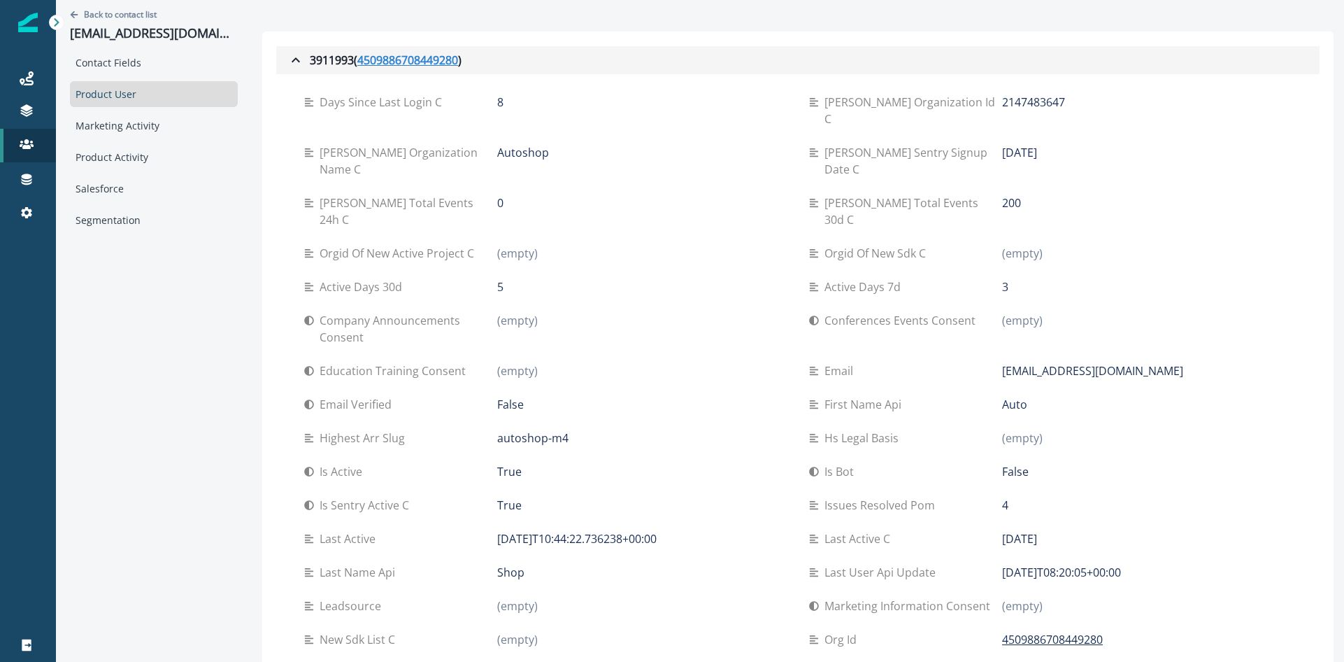
click at [394, 64] on u "4509886708449280" at bounding box center [407, 60] width 101 height 17
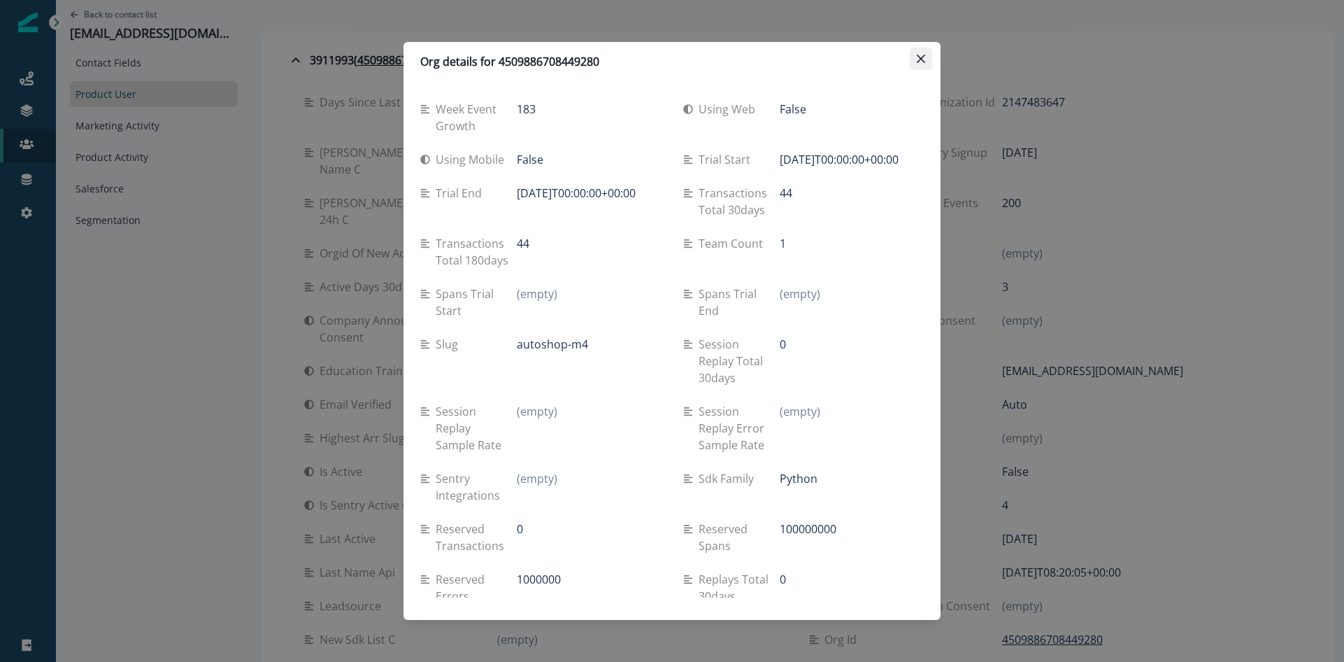
click at [925, 58] on button "Close" at bounding box center [921, 59] width 22 height 22
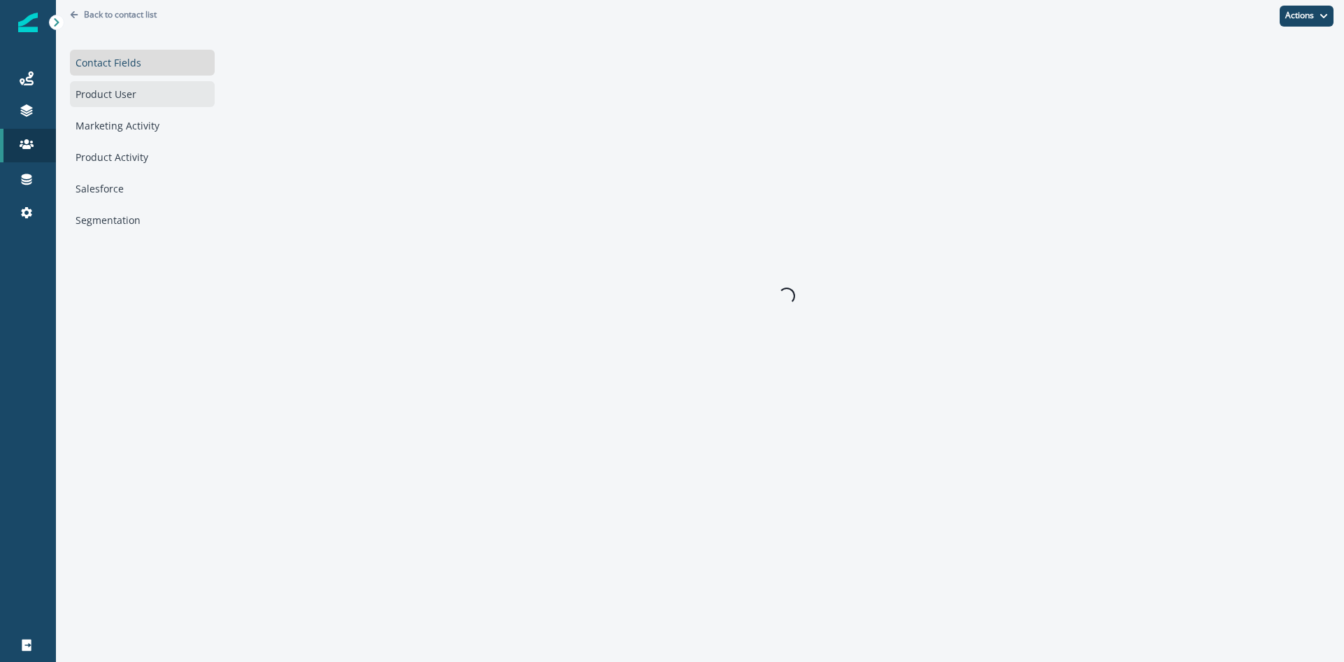
click at [122, 103] on div "Product User" at bounding box center [142, 94] width 145 height 26
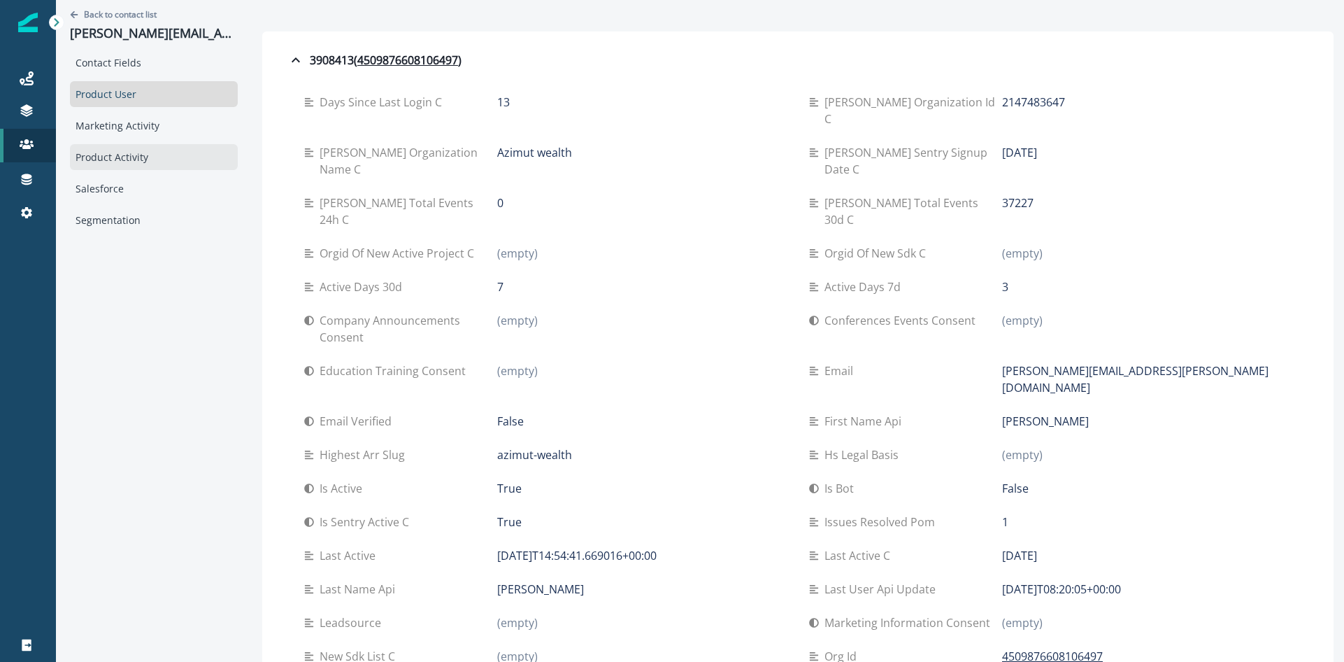
drag, startPoint x: 125, startPoint y: 163, endPoint x: 155, endPoint y: 160, distance: 29.5
click at [126, 163] on div "Product Activity" at bounding box center [154, 157] width 168 height 26
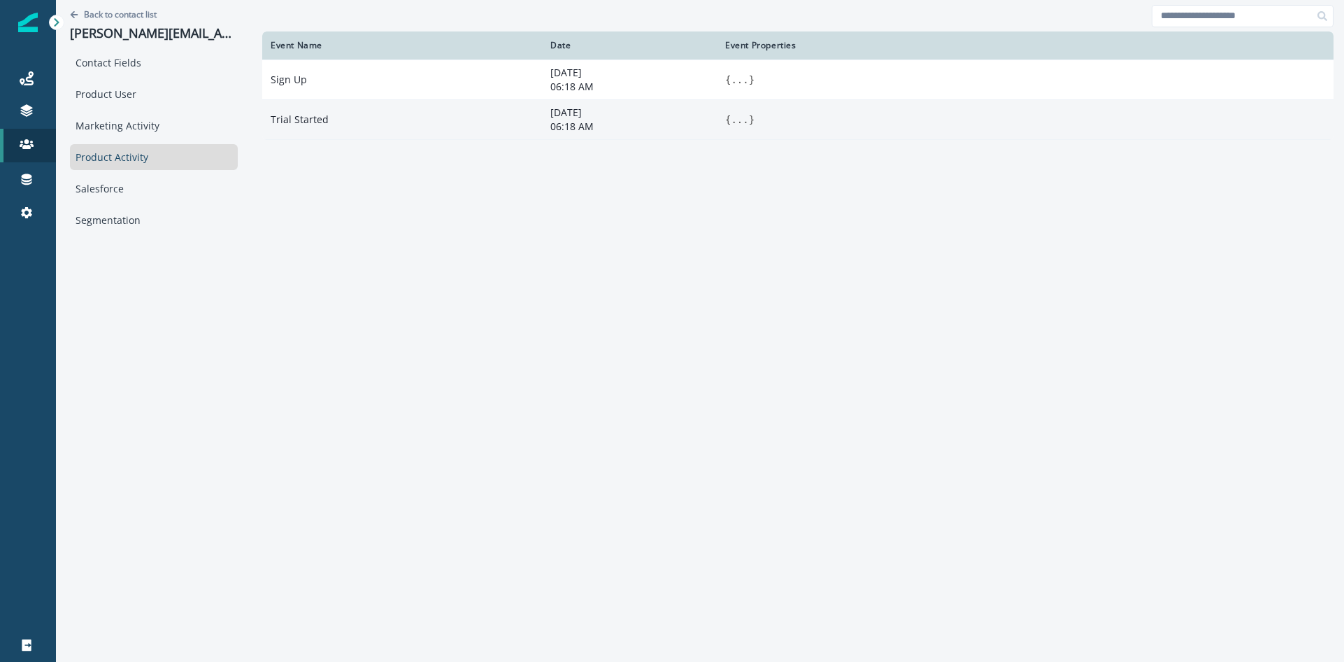
click at [749, 119] on span "}" at bounding box center [752, 119] width 6 height 11
click at [733, 122] on button "..." at bounding box center [739, 120] width 17 height 14
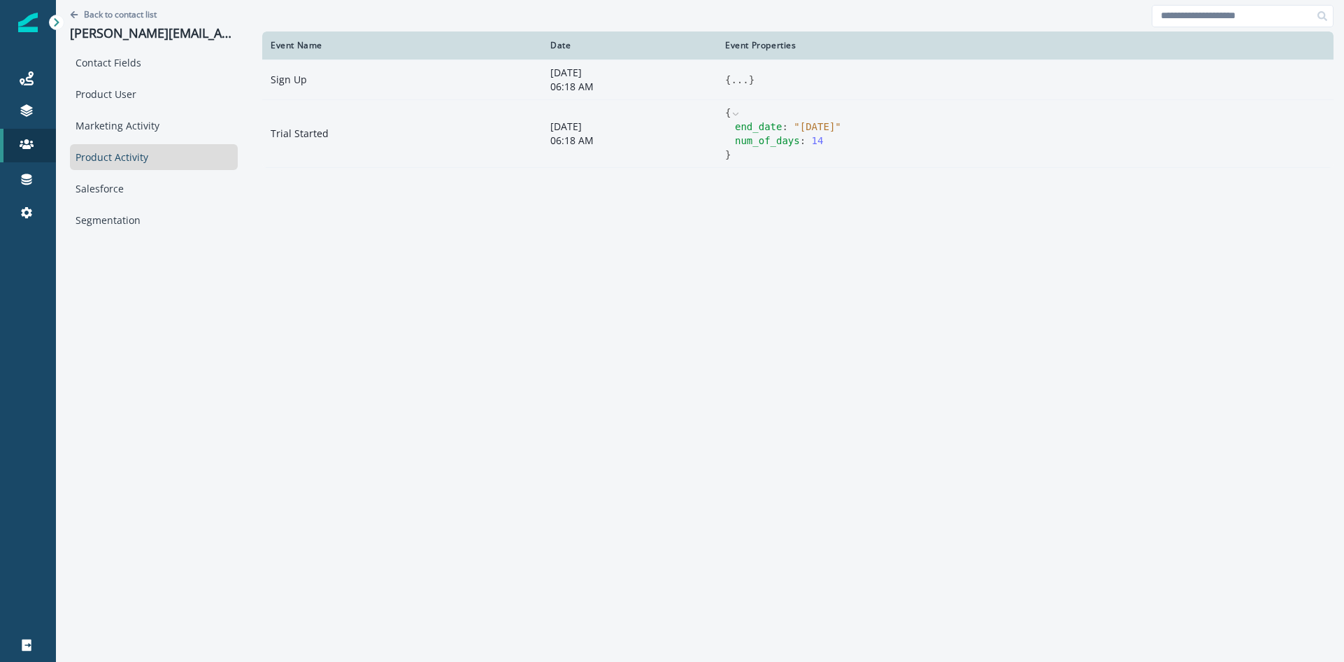
click at [741, 81] on button "..." at bounding box center [739, 80] width 17 height 14
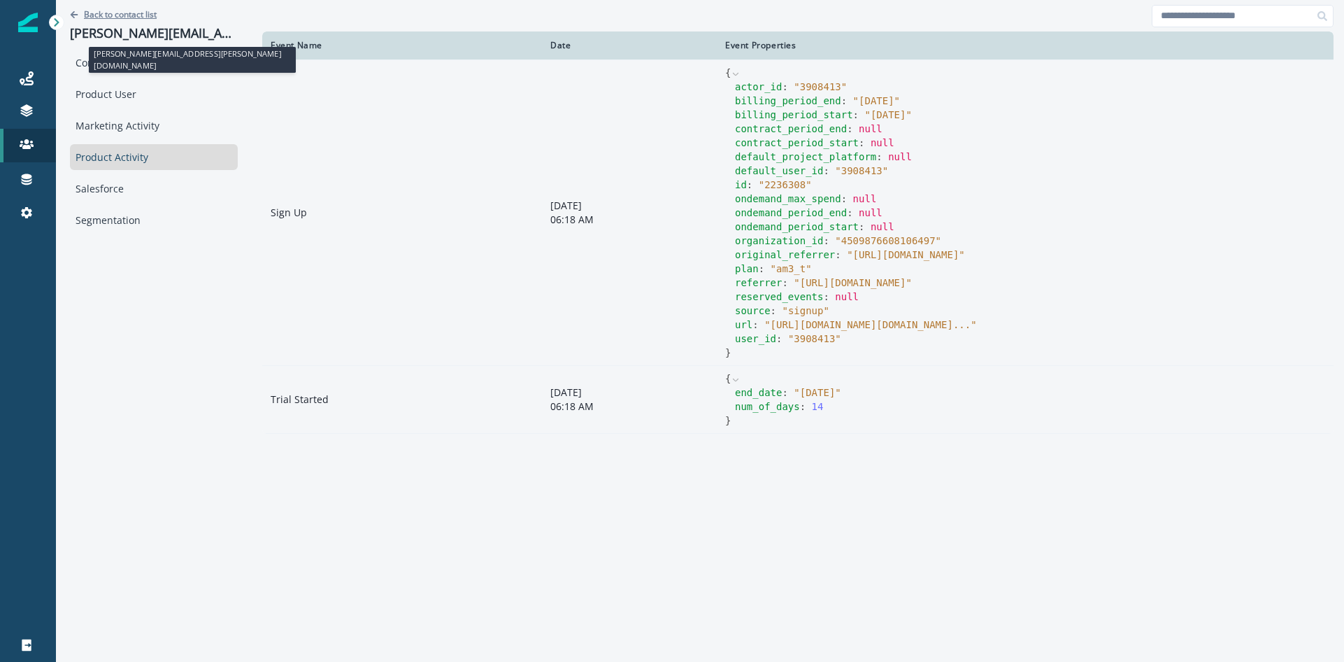
click at [94, 16] on p "Back to contact list" at bounding box center [120, 14] width 73 height 12
